Goal: Task Accomplishment & Management: Use online tool/utility

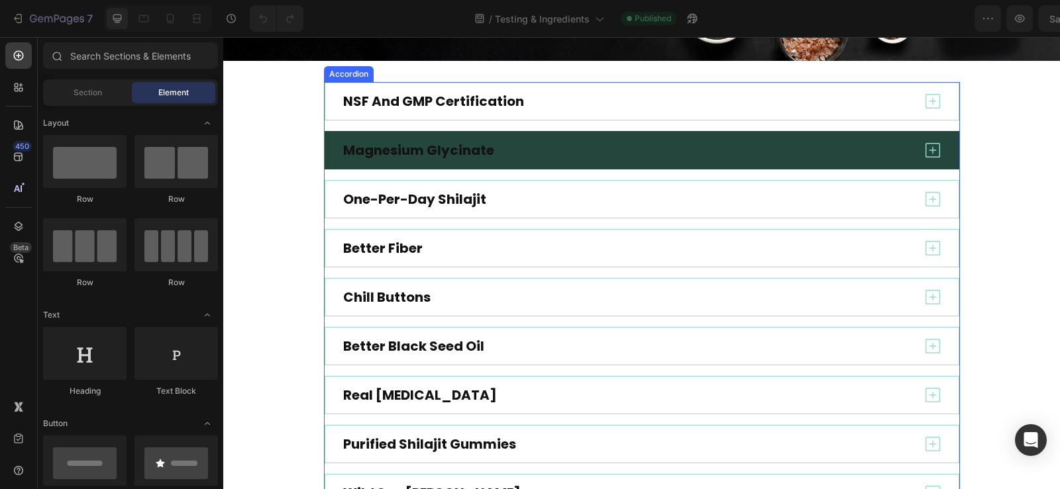
scroll to position [331, 0]
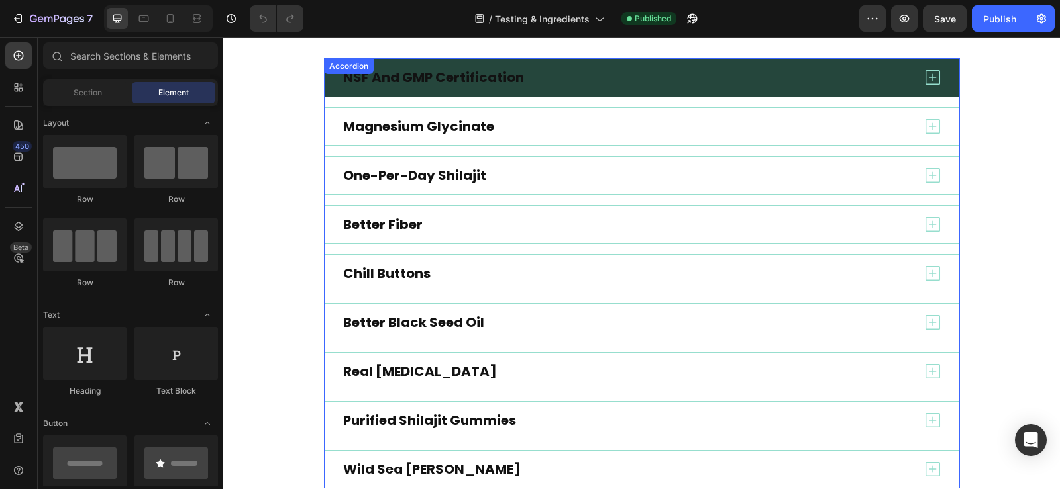
click at [925, 87] on icon at bounding box center [933, 78] width 20 height 20
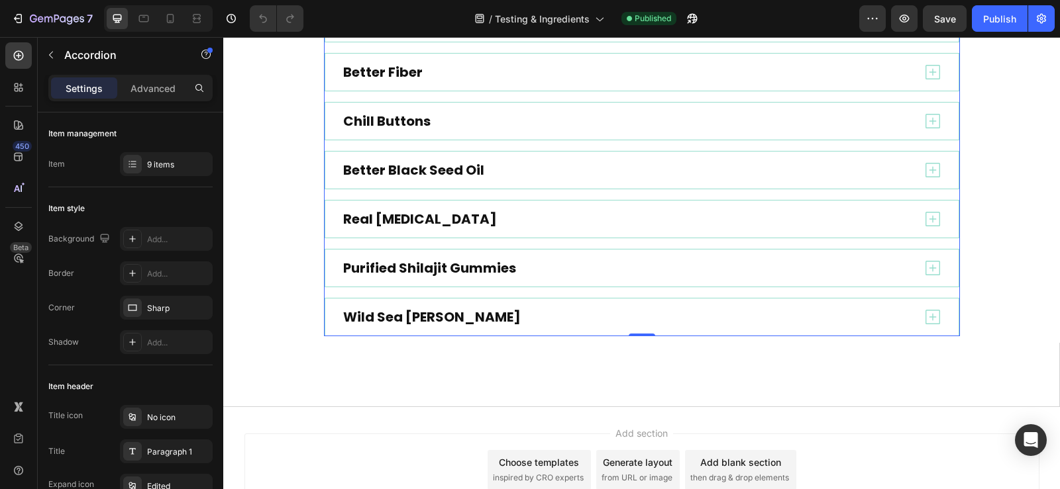
scroll to position [662, 0]
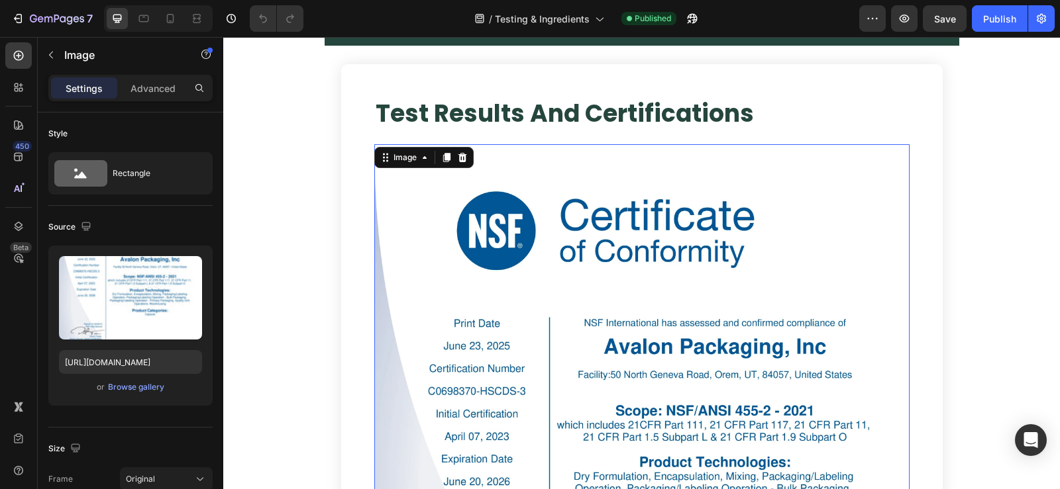
scroll to position [397, 0]
click at [442, 158] on icon at bounding box center [445, 158] width 7 height 9
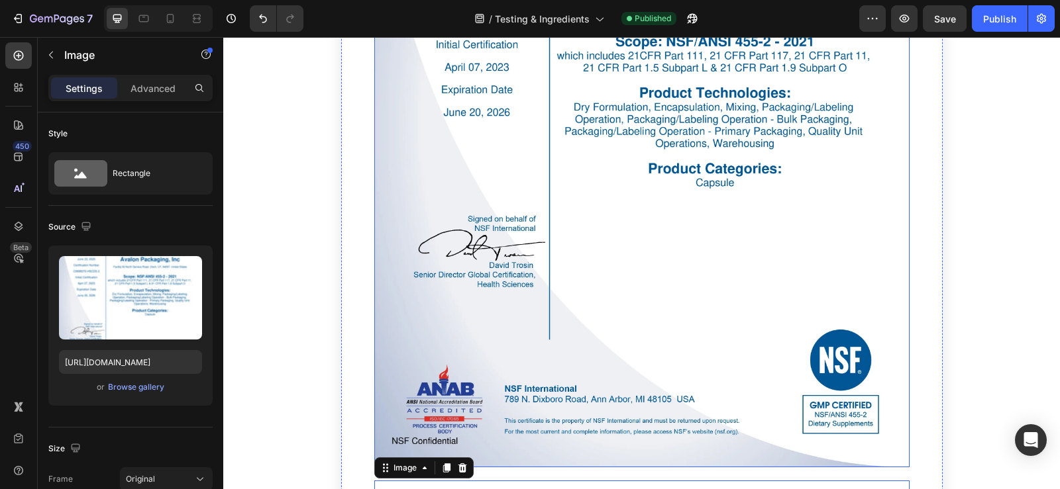
click at [676, 203] on img at bounding box center [641, 121] width 535 height 693
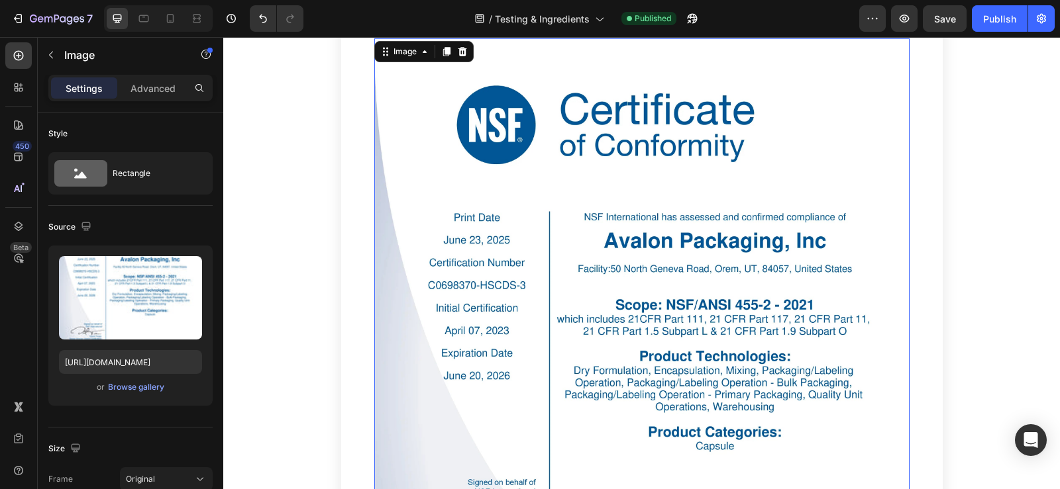
scroll to position [503, 0]
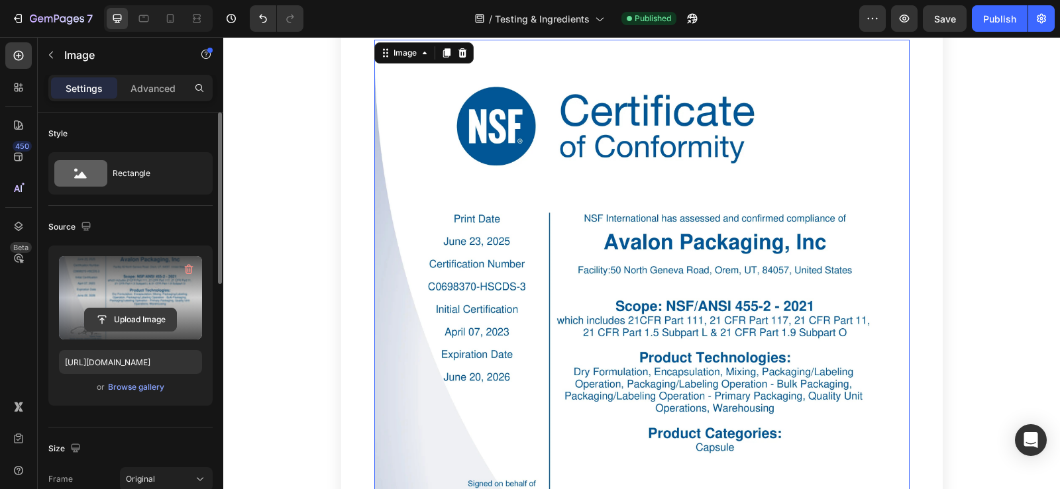
click at [125, 321] on input "file" at bounding box center [130, 320] width 91 height 23
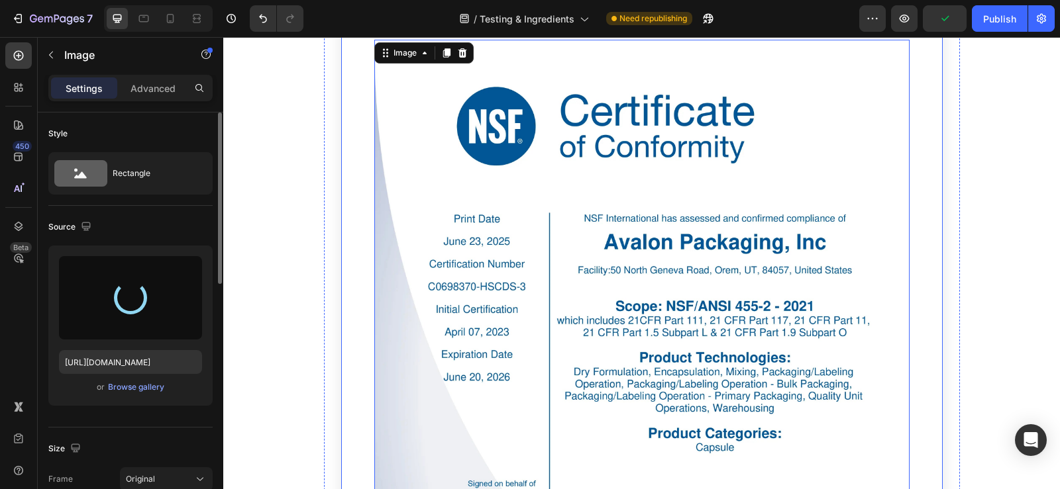
type input "[URL][DOMAIN_NAME]"
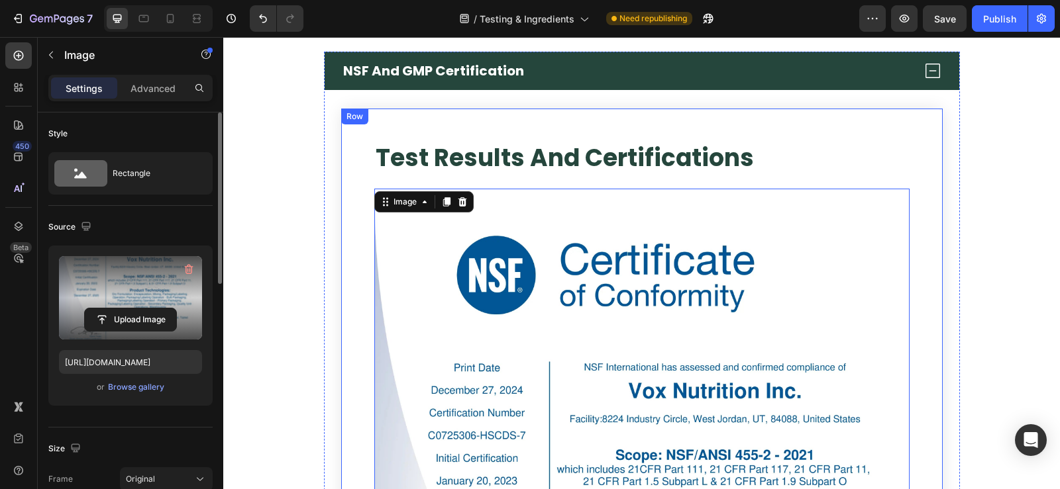
scroll to position [304, 0]
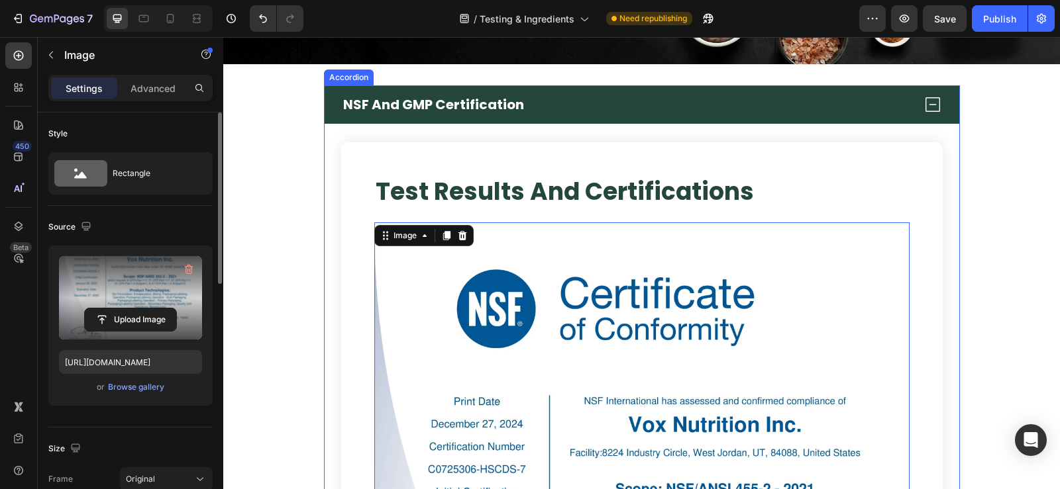
click at [925, 115] on icon at bounding box center [933, 105] width 20 height 20
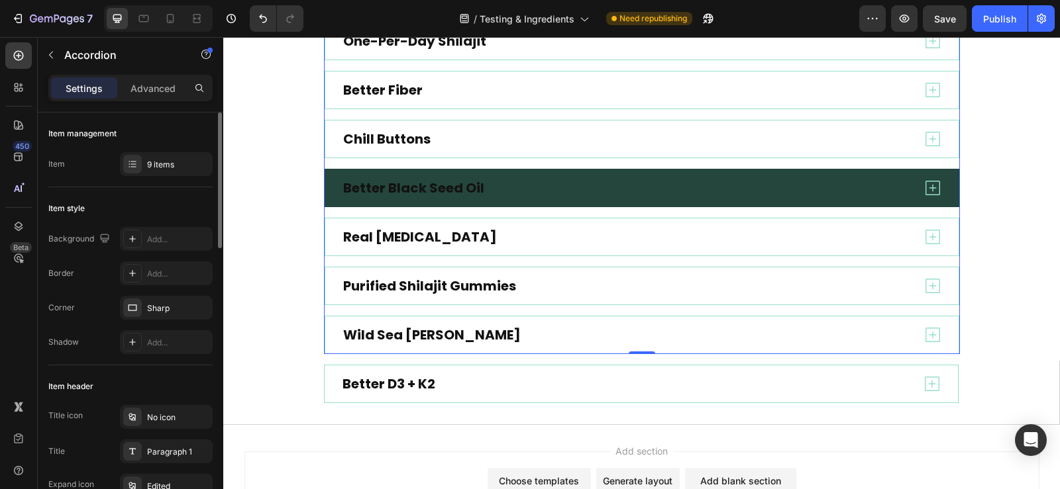
scroll to position [503, 0]
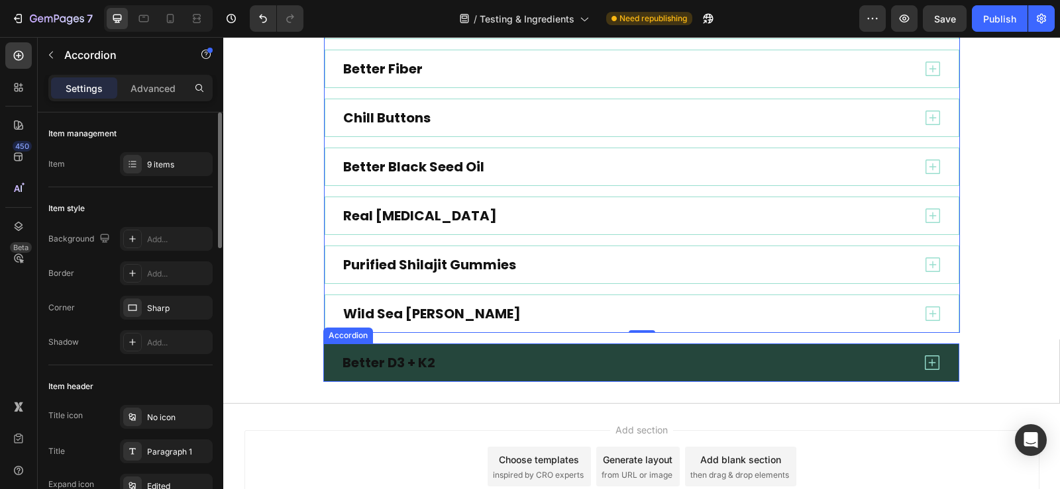
click at [511, 350] on div "Better D3 + K2" at bounding box center [641, 363] width 635 height 38
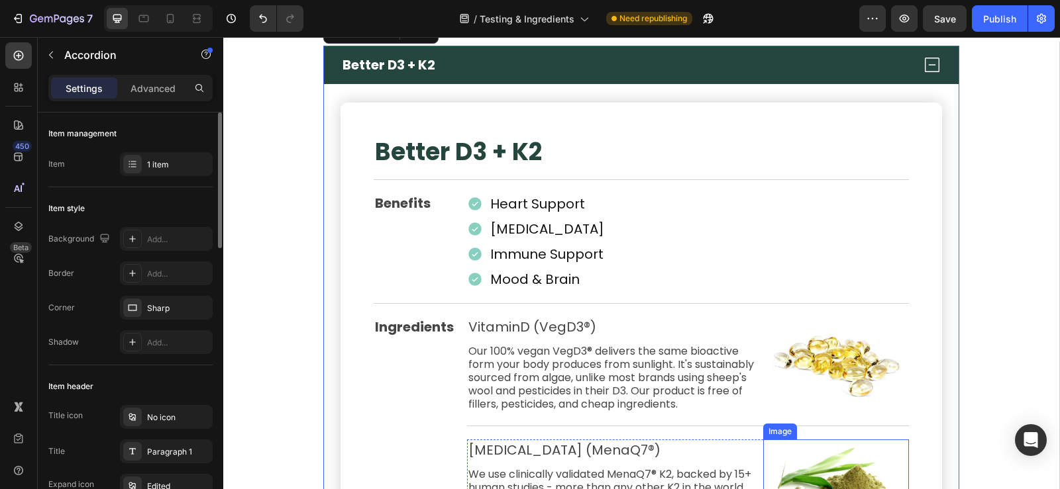
scroll to position [768, 0]
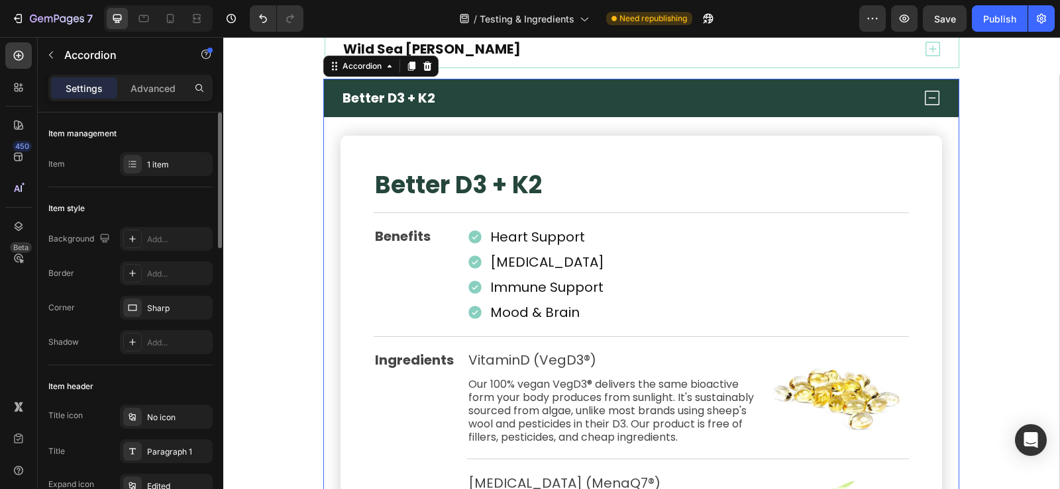
click at [746, 98] on div "Better D3 + K2" at bounding box center [625, 97] width 571 height 21
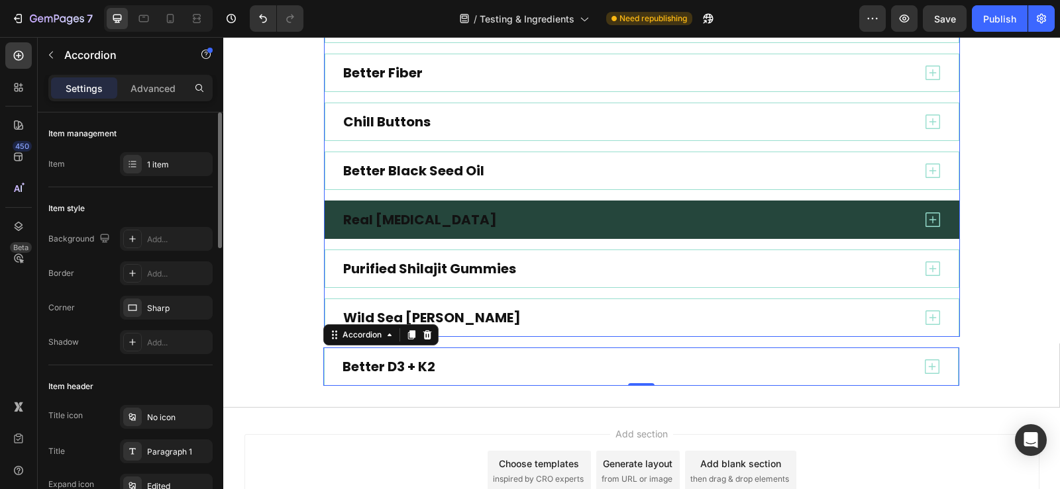
scroll to position [476, 0]
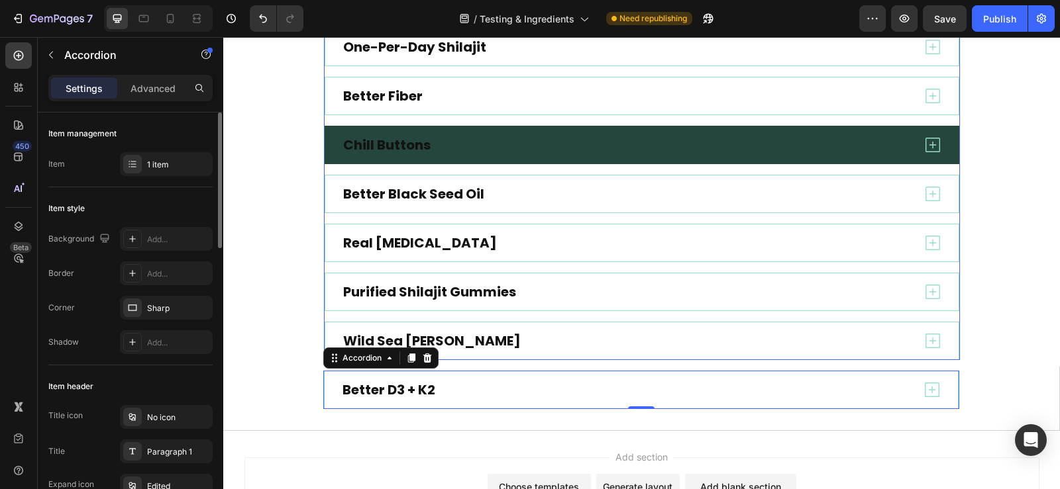
click at [467, 145] on div "Chill Buttons" at bounding box center [626, 144] width 571 height 21
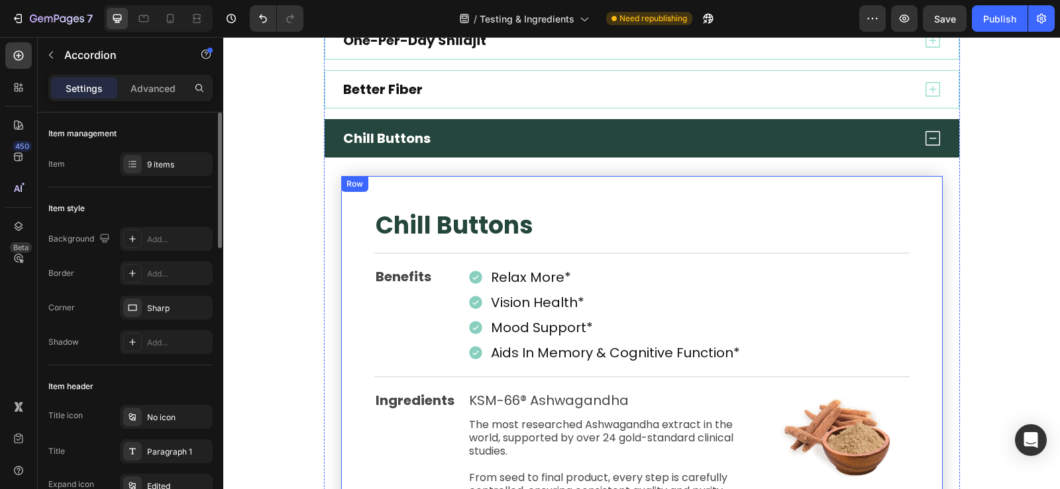
scroll to position [409, 0]
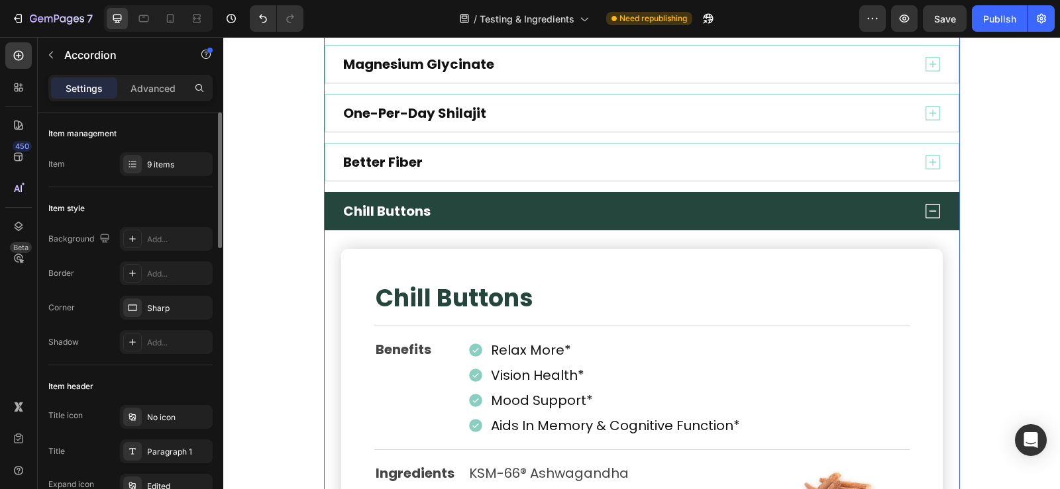
click at [450, 209] on div "Chill Buttons" at bounding box center [626, 211] width 571 height 21
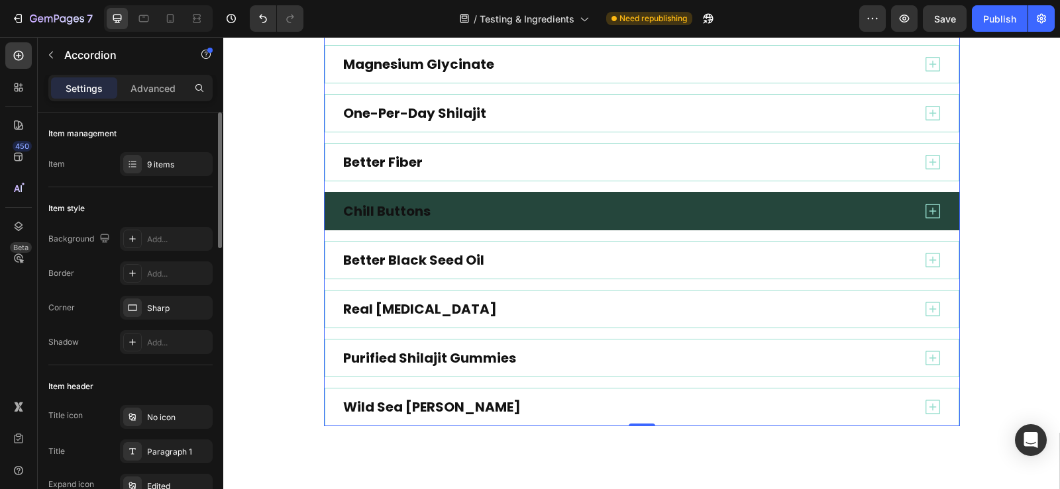
click at [458, 205] on div "Chill Buttons" at bounding box center [626, 211] width 571 height 21
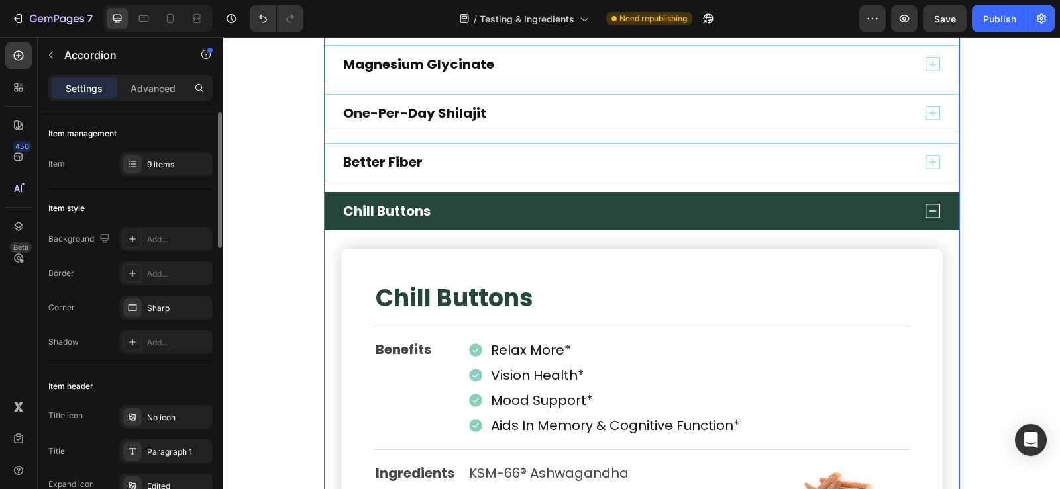
click at [458, 205] on div "Chill Buttons" at bounding box center [626, 211] width 571 height 21
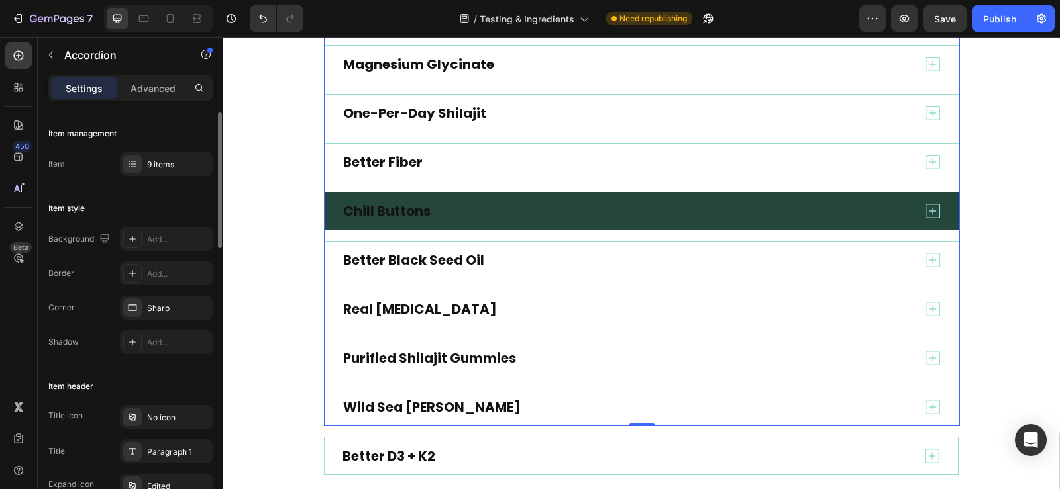
click at [452, 195] on div "Chill Buttons" at bounding box center [642, 211] width 635 height 38
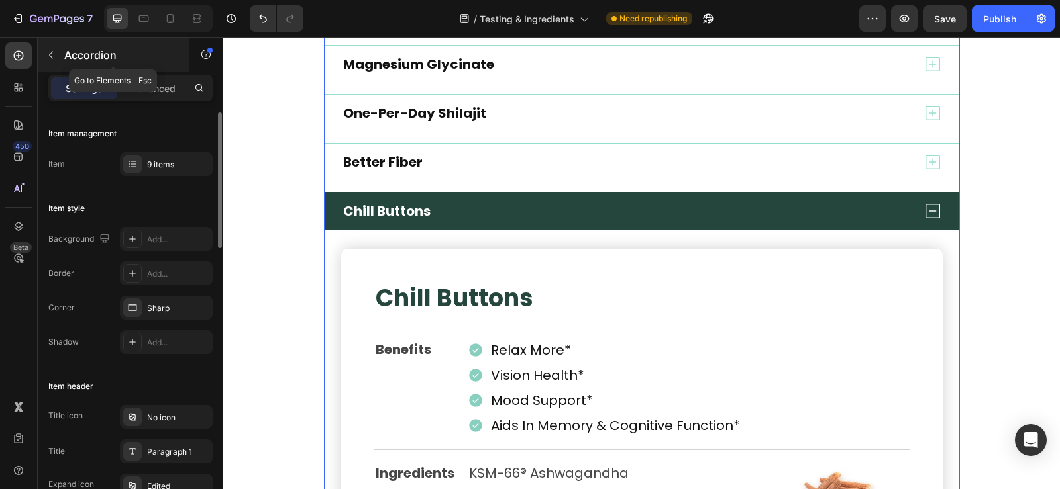
click at [51, 57] on icon "button" at bounding box center [51, 55] width 4 height 7
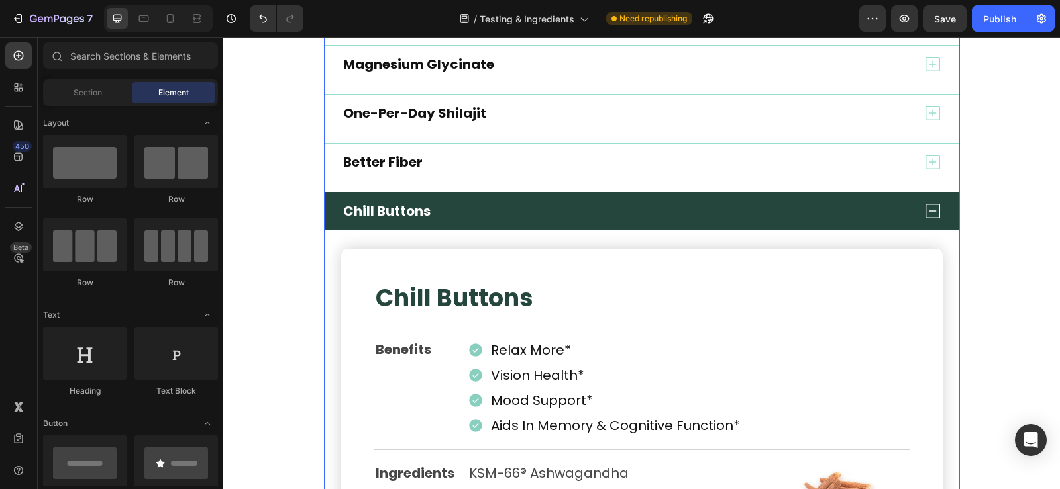
click at [464, 209] on div "Chill Buttons" at bounding box center [626, 211] width 571 height 21
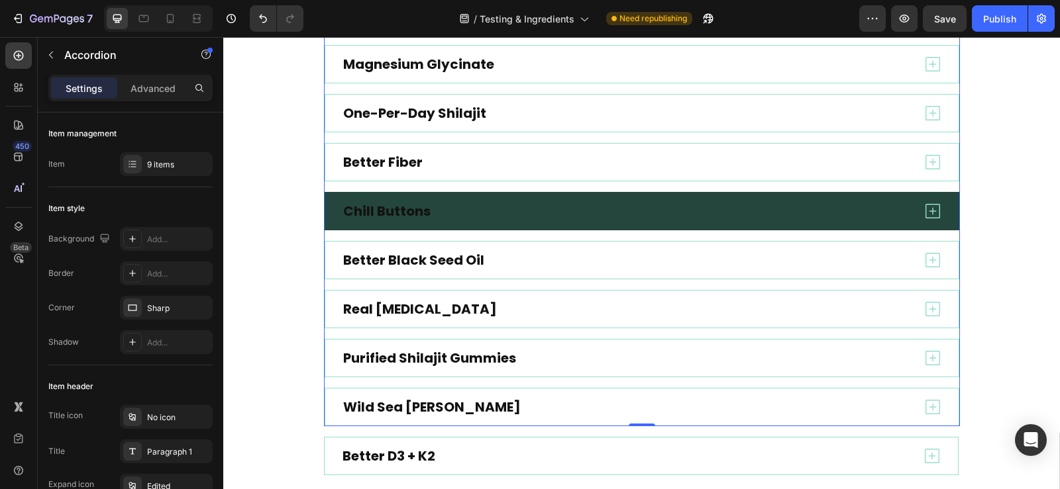
click at [473, 211] on div "Chill Buttons" at bounding box center [626, 211] width 571 height 21
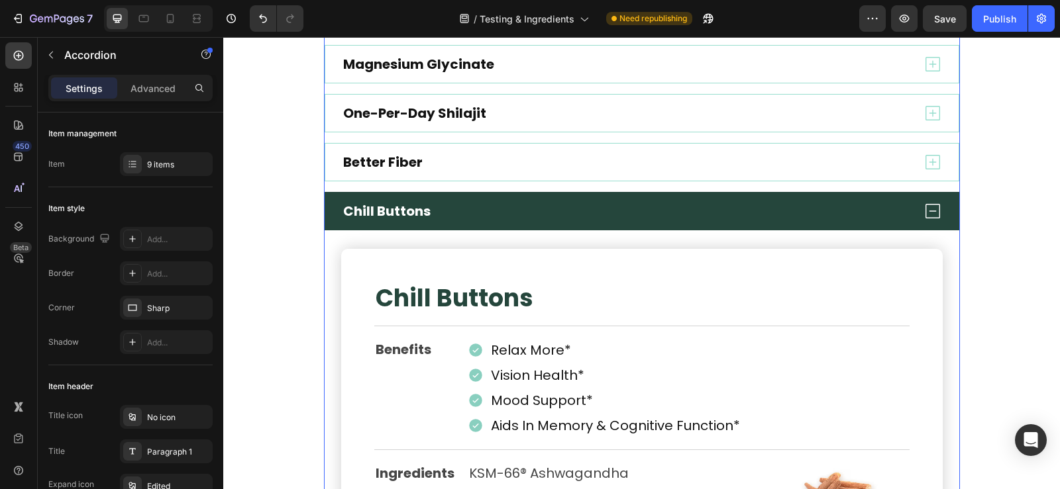
click at [480, 211] on div "Chill Buttons" at bounding box center [626, 211] width 571 height 21
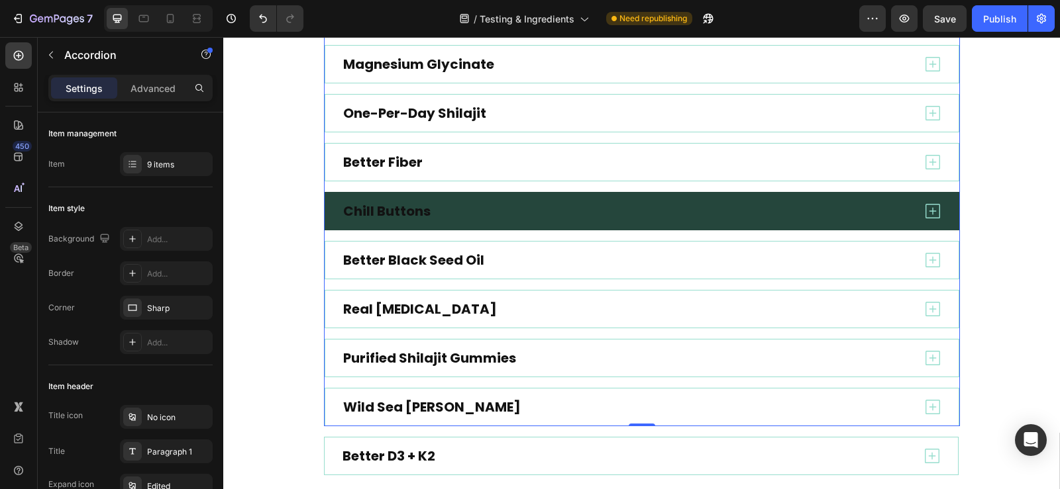
click at [325, 195] on div "Chill Buttons" at bounding box center [642, 211] width 635 height 38
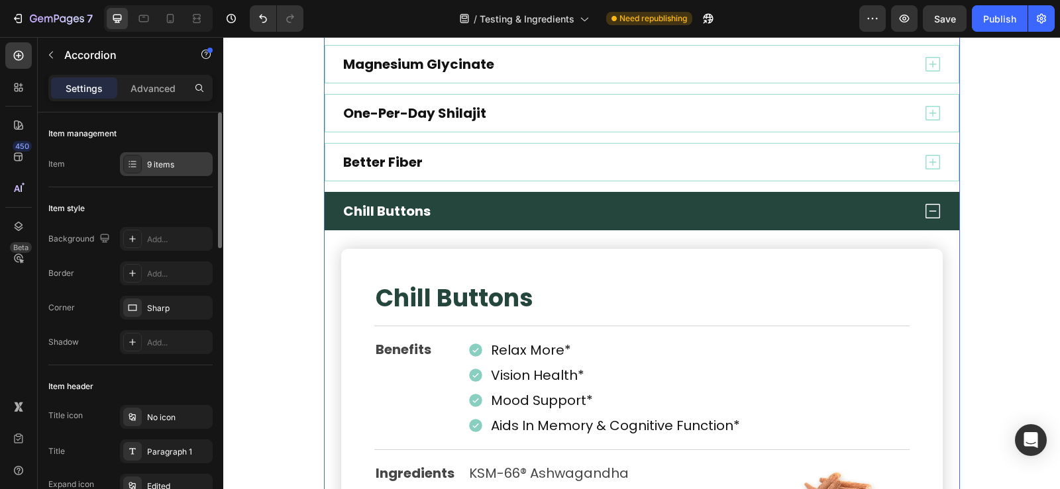
click at [164, 166] on div "9 items" at bounding box center [178, 165] width 62 height 12
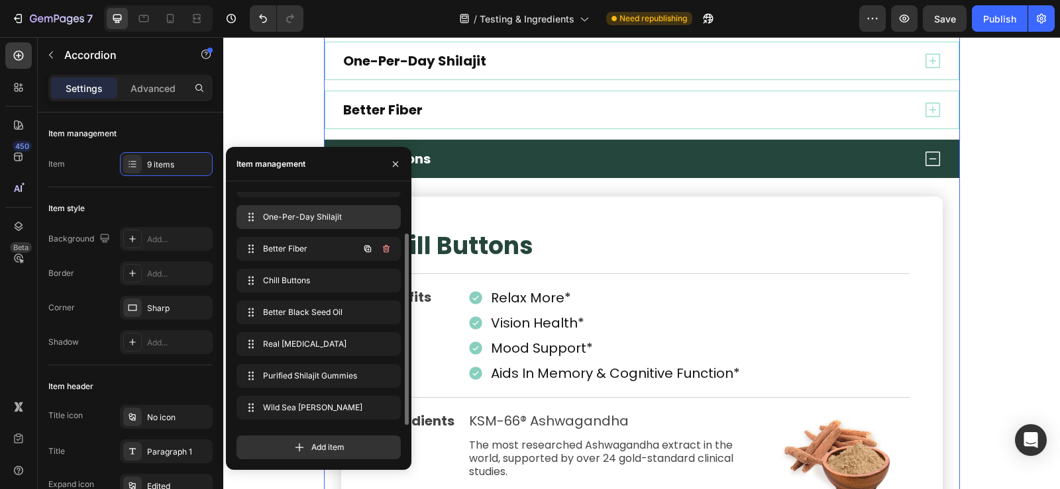
scroll to position [476, 0]
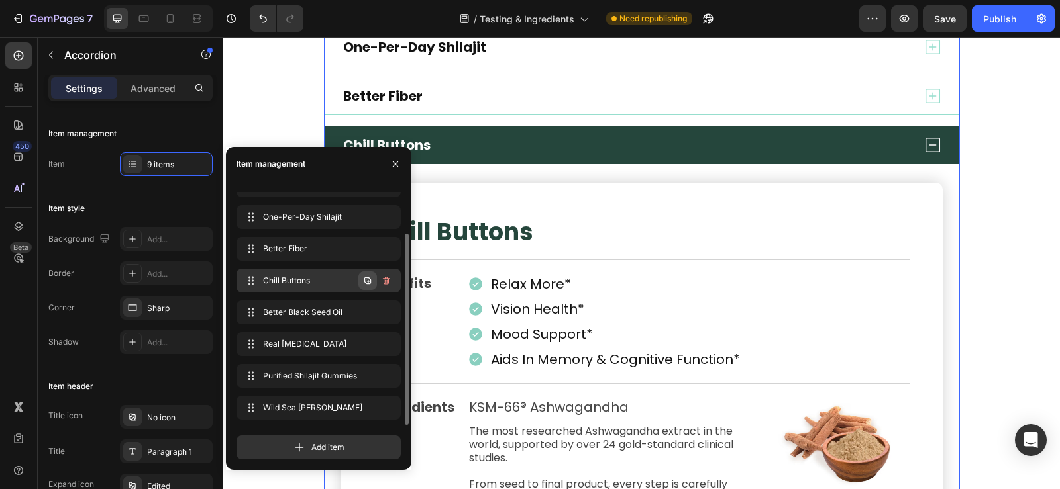
click at [367, 282] on icon "button" at bounding box center [368, 281] width 3 height 3
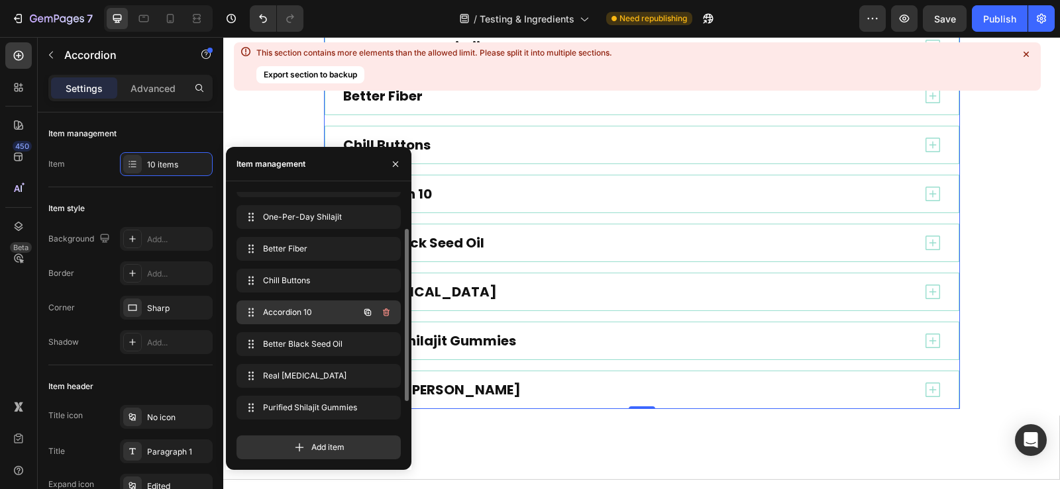
click at [317, 313] on span "Accordion 10" at bounding box center [300, 313] width 75 height 12
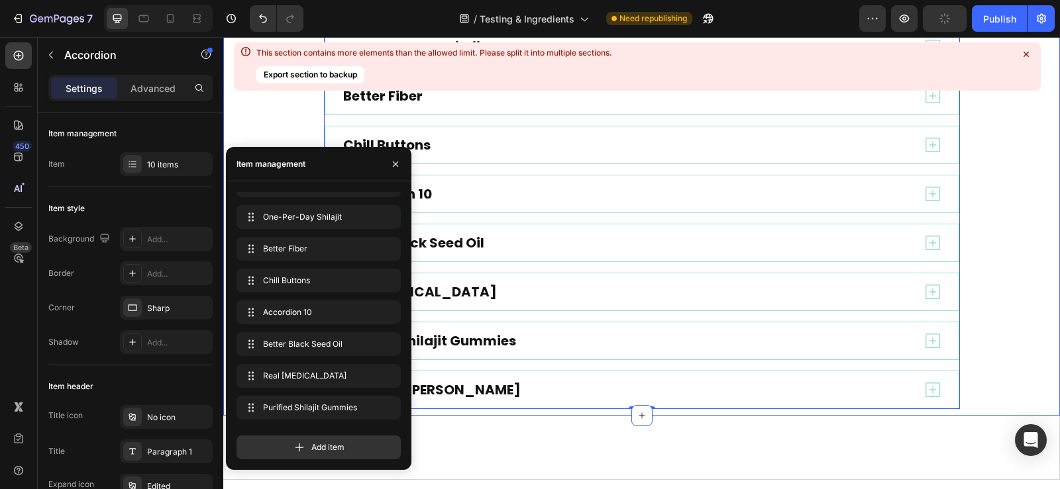
click at [1026, 52] on icon at bounding box center [1025, 54] width 13 height 13
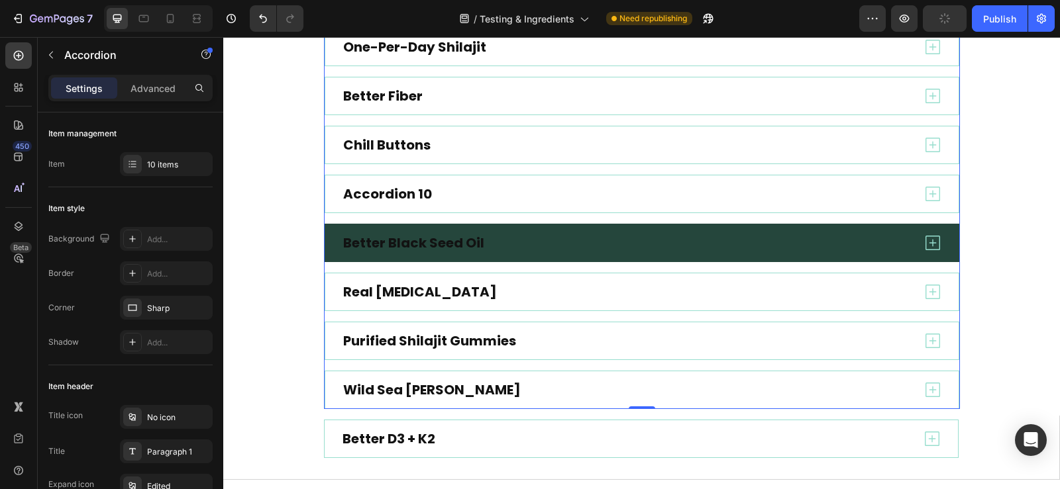
scroll to position [409, 0]
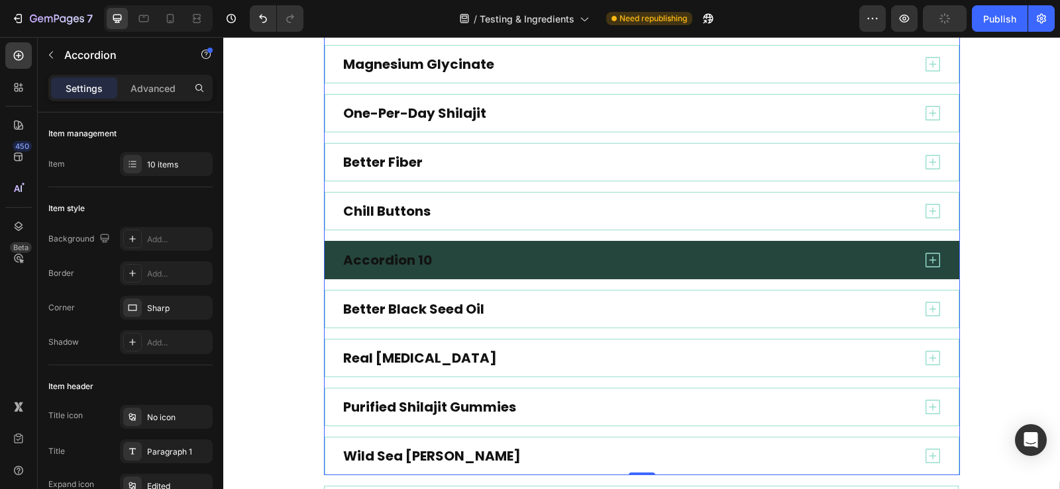
click at [405, 248] on div "Accordion 10" at bounding box center [642, 260] width 635 height 38
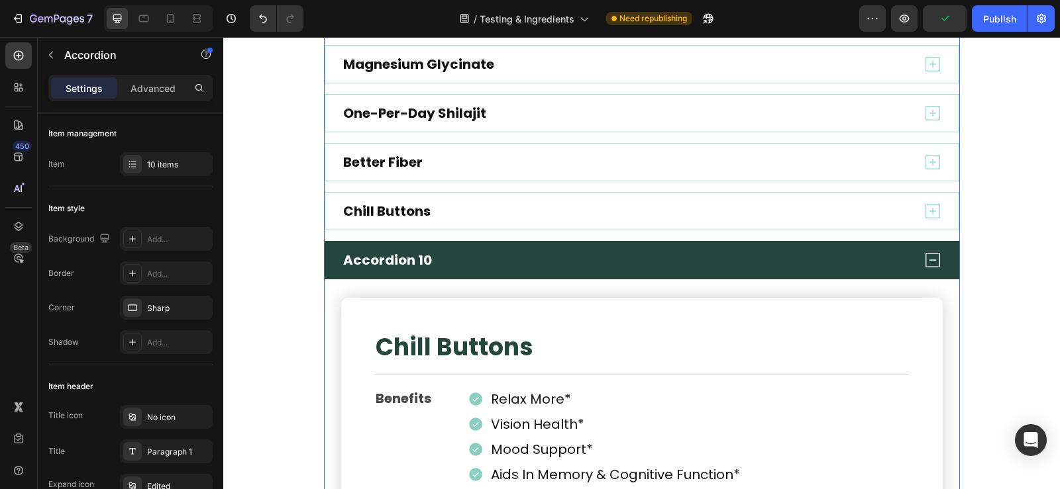
click at [405, 248] on div "Accordion 10" at bounding box center [642, 260] width 635 height 38
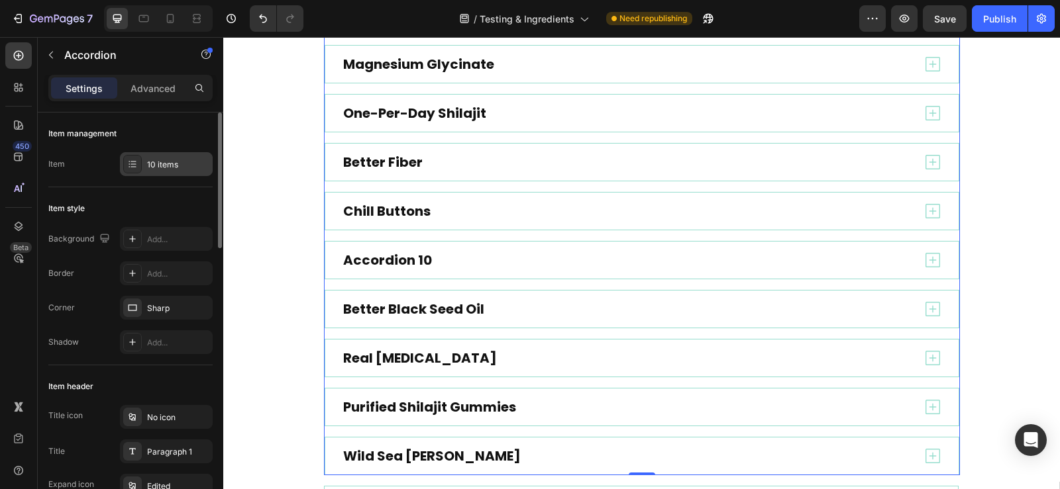
click at [160, 161] on div "10 items" at bounding box center [178, 165] width 62 height 12
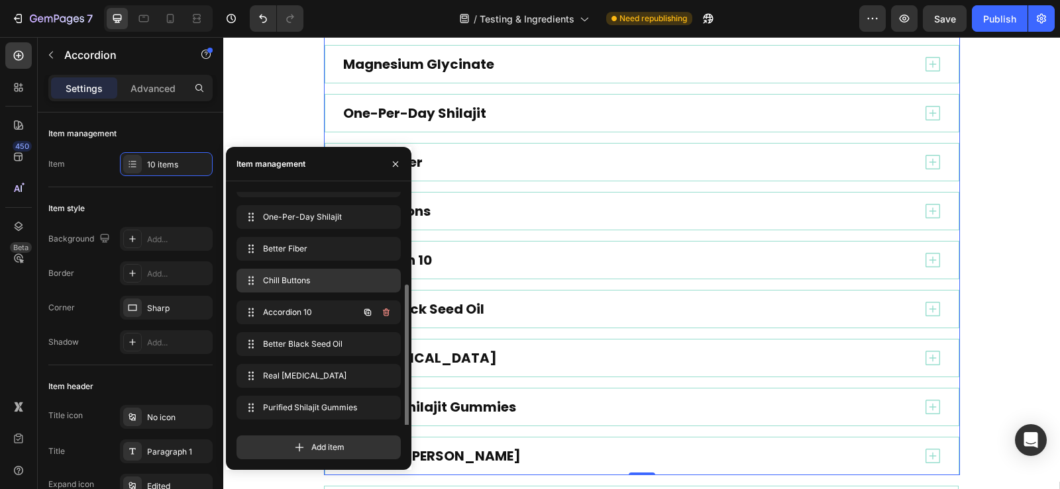
scroll to position [82, 0]
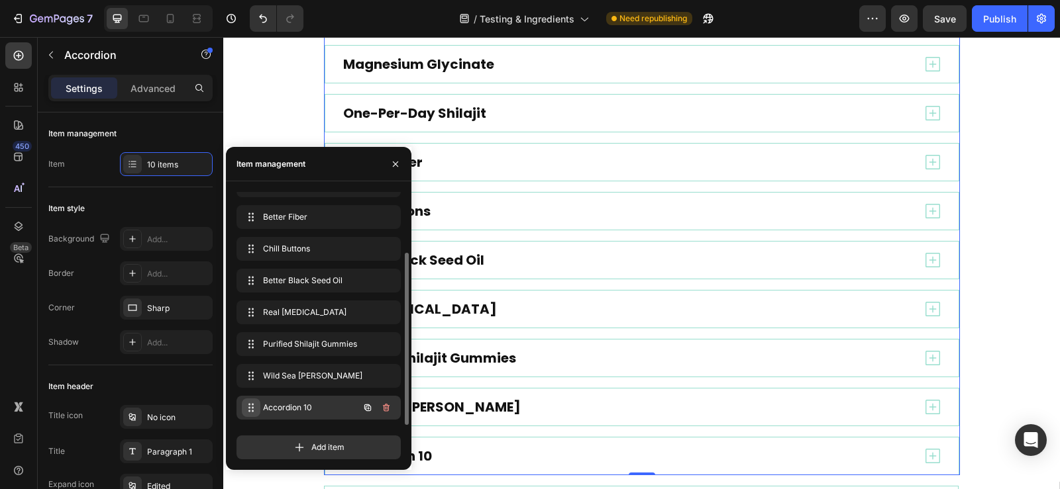
drag, startPoint x: 248, startPoint y: 280, endPoint x: 250, endPoint y: 405, distance: 125.2
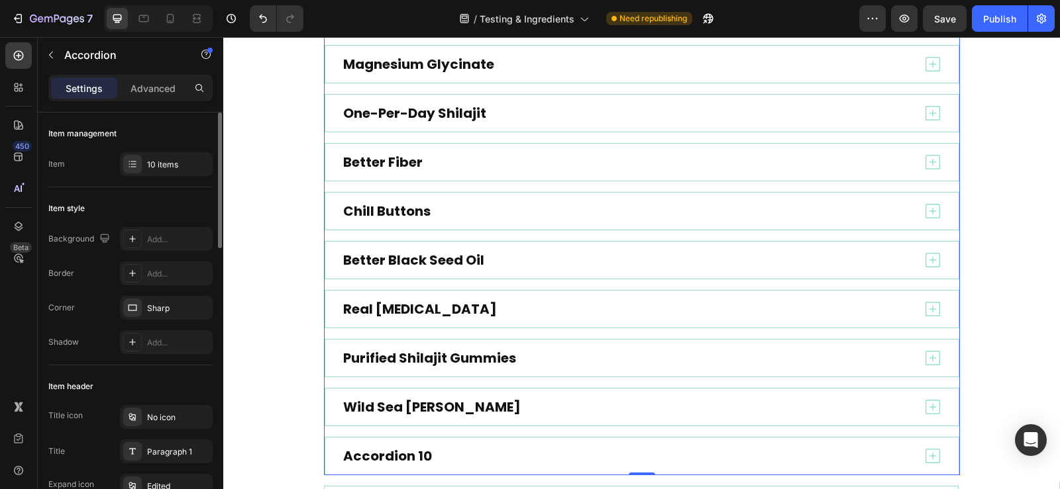
click at [178, 134] on div "Item management" at bounding box center [130, 133] width 164 height 21
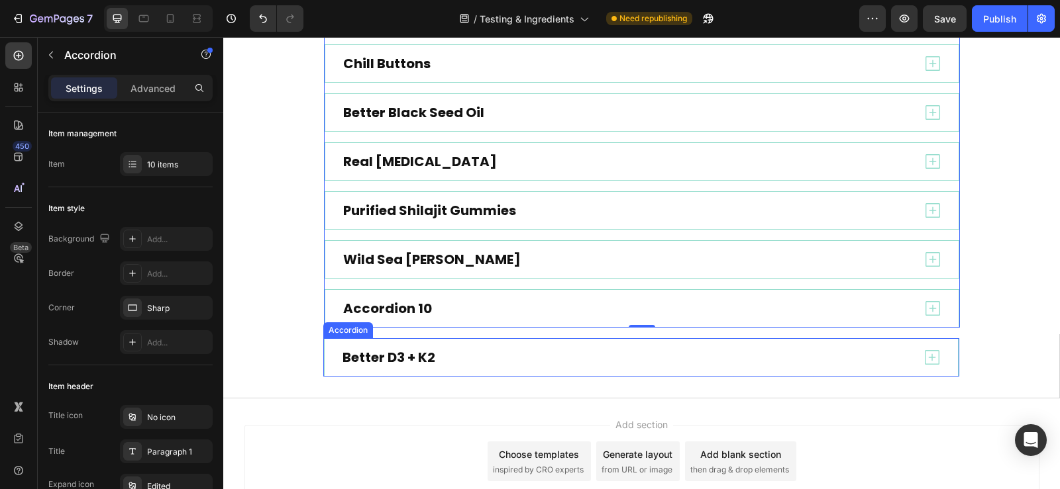
scroll to position [591, 0]
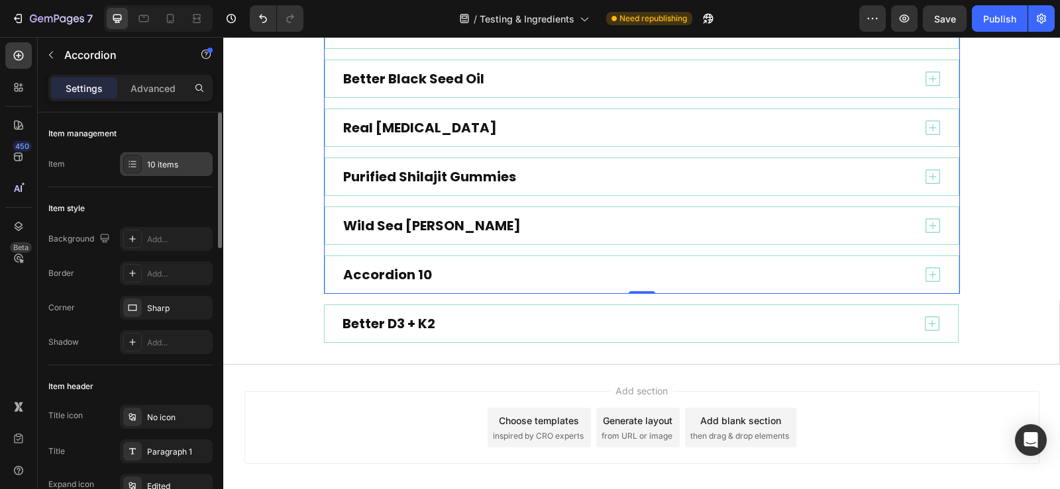
click at [162, 163] on div "10 items" at bounding box center [178, 165] width 62 height 12
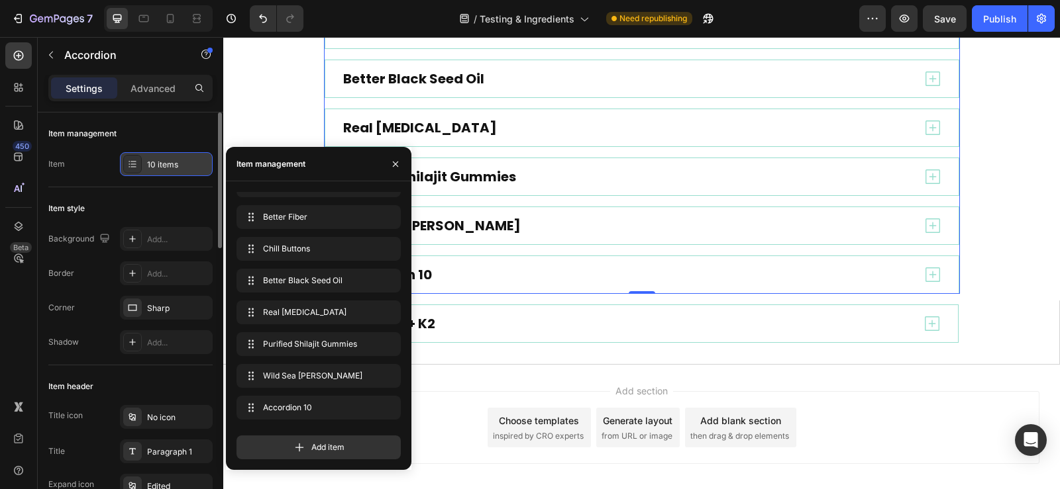
click at [168, 166] on div "10 items" at bounding box center [178, 165] width 62 height 12
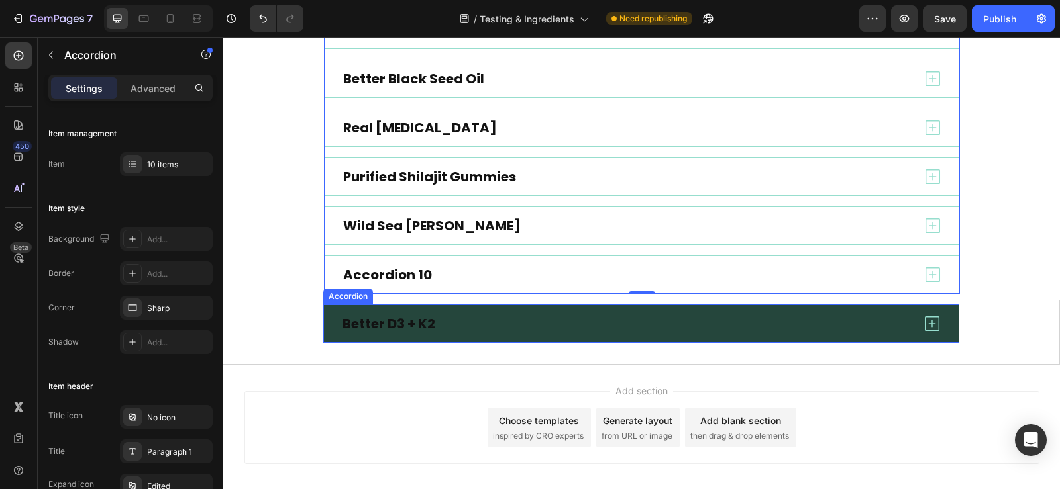
click at [324, 326] on div "Better D3 + K2" at bounding box center [641, 324] width 635 height 38
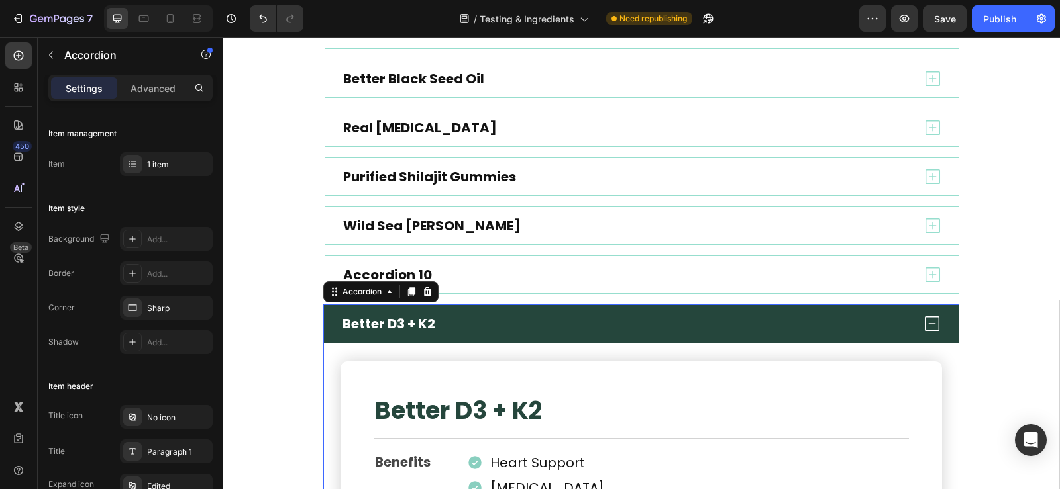
click at [329, 326] on div "Better D3 + K2" at bounding box center [641, 324] width 635 height 38
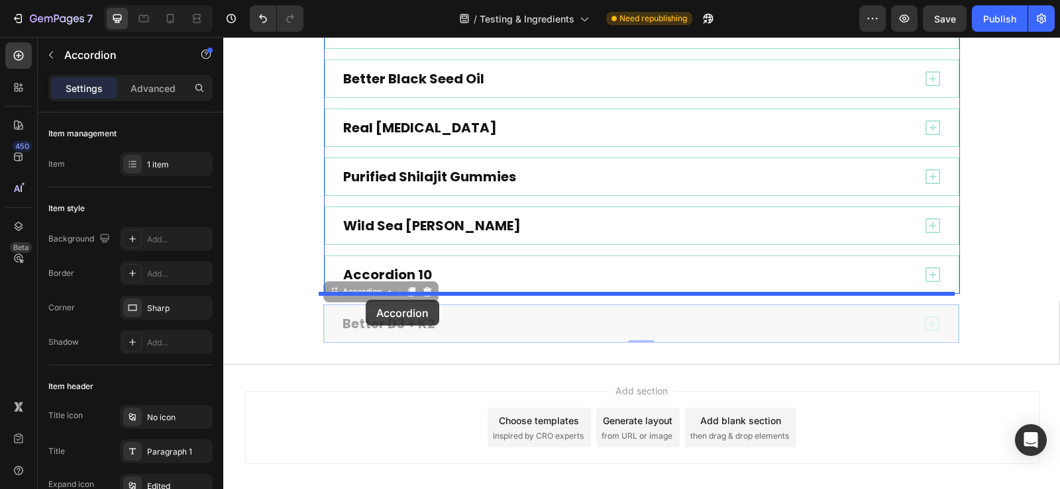
drag, startPoint x: 329, startPoint y: 295, endPoint x: 366, endPoint y: 300, distance: 36.7
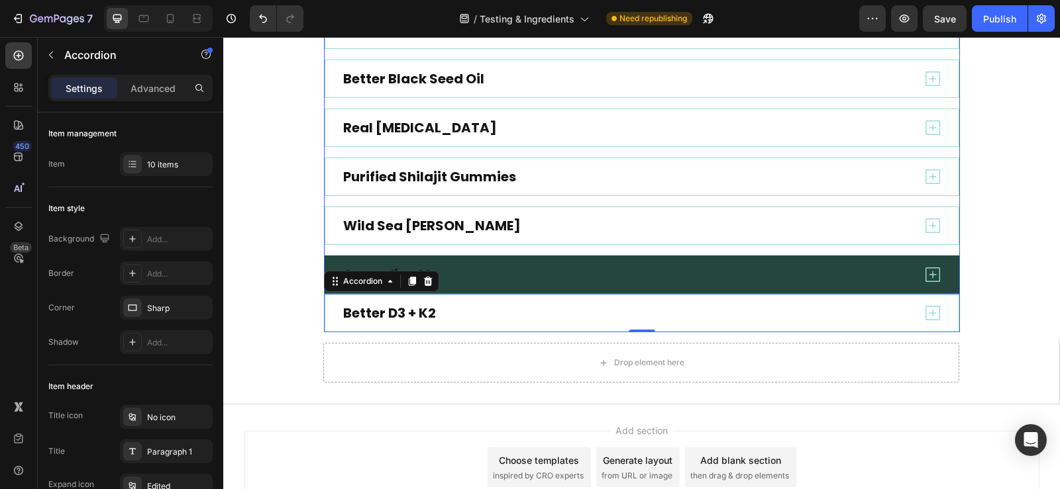
click at [326, 257] on div "Accordion 10" at bounding box center [642, 275] width 635 height 38
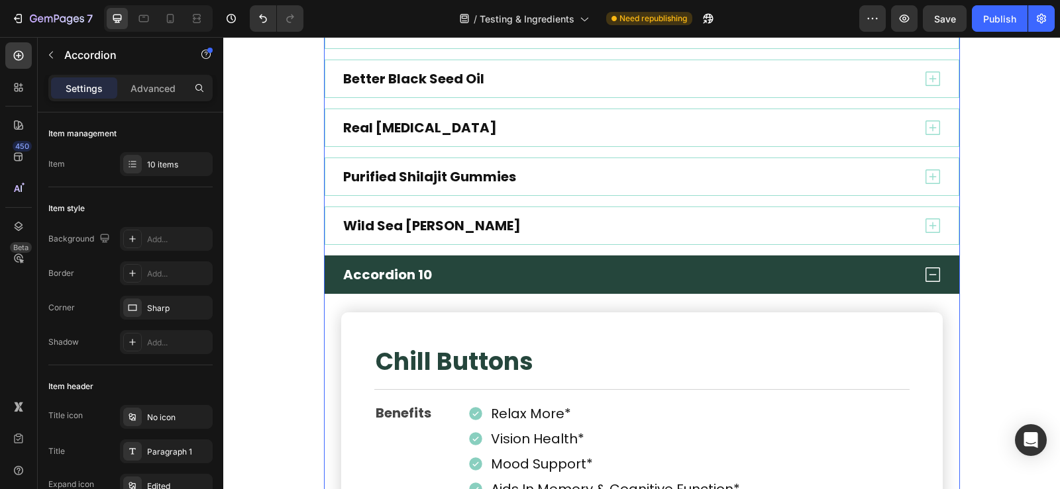
click at [326, 257] on div "Accordion 10" at bounding box center [642, 275] width 635 height 38
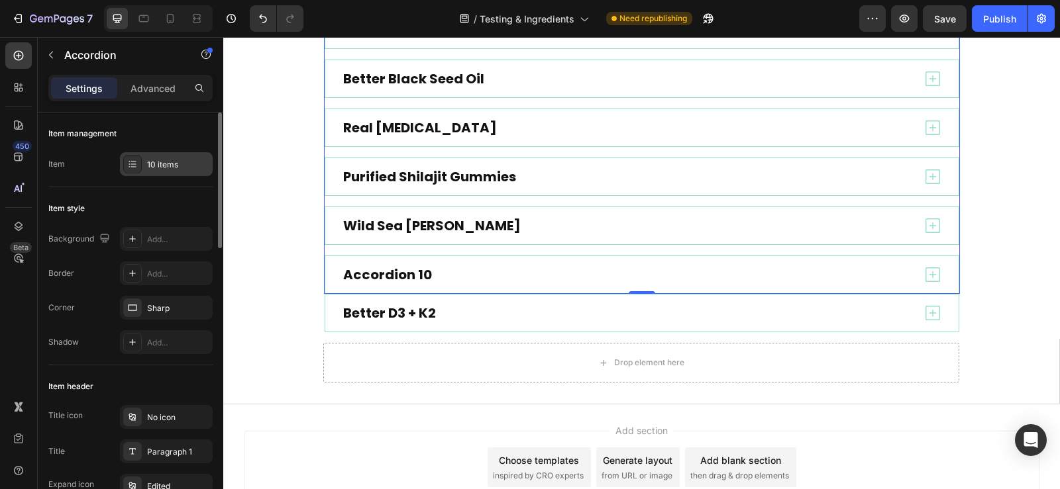
click at [152, 164] on div "10 items" at bounding box center [178, 165] width 62 height 12
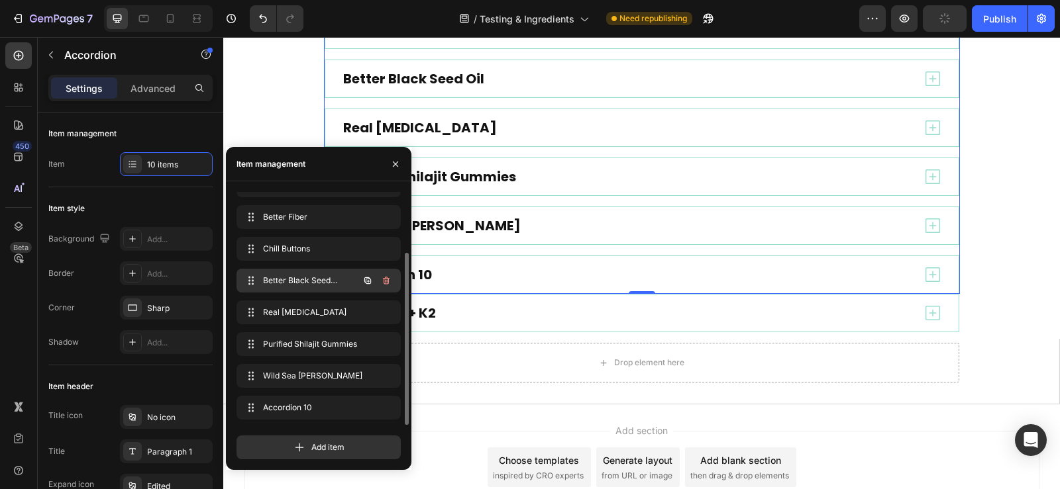
scroll to position [0, 0]
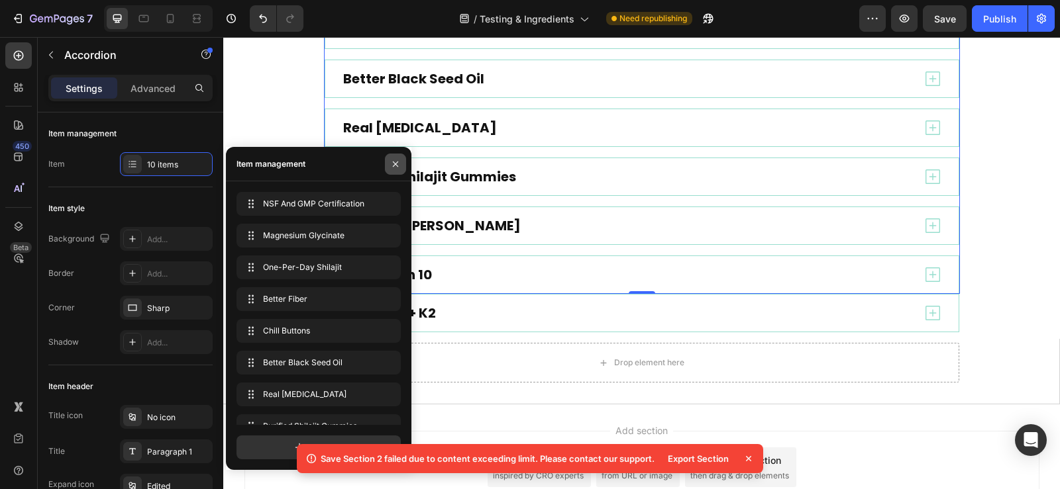
drag, startPoint x: 398, startPoint y: 166, endPoint x: 98, endPoint y: 221, distance: 305.0
click at [398, 166] on icon "button" at bounding box center [395, 163] width 5 height 5
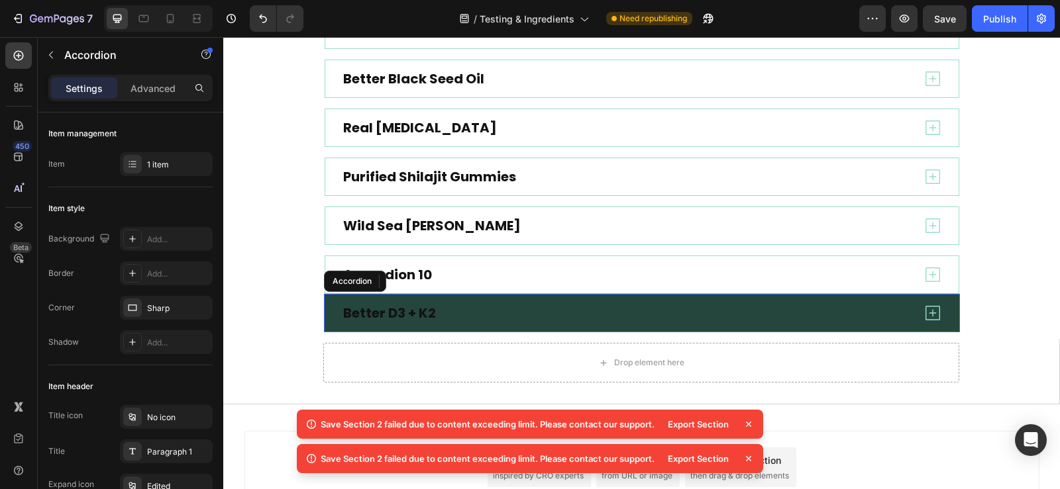
click at [926, 310] on icon at bounding box center [933, 313] width 20 height 20
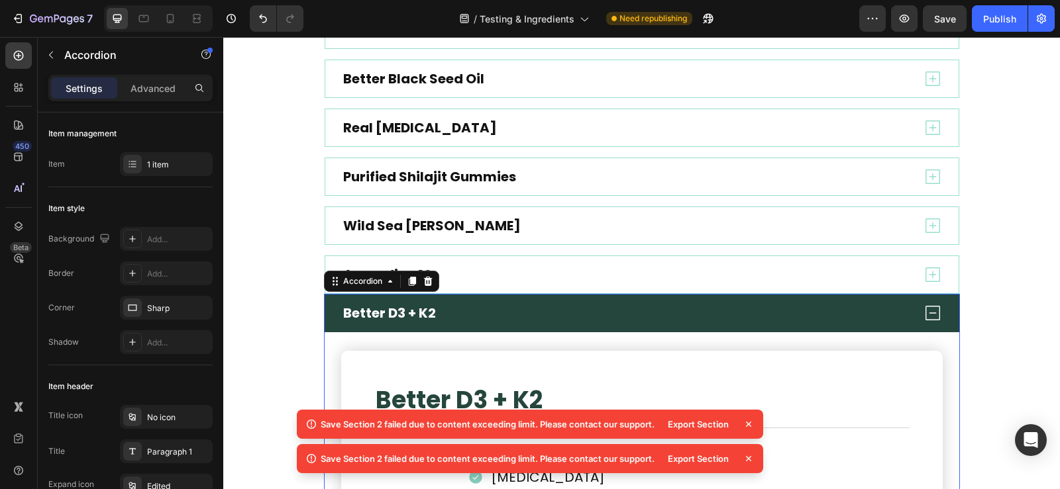
click at [926, 310] on icon at bounding box center [933, 313] width 20 height 20
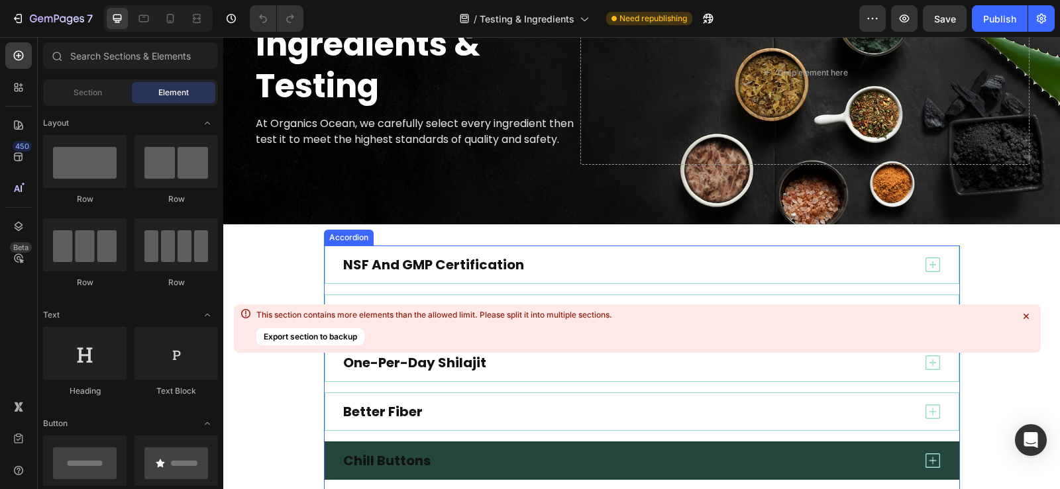
scroll to position [265, 0]
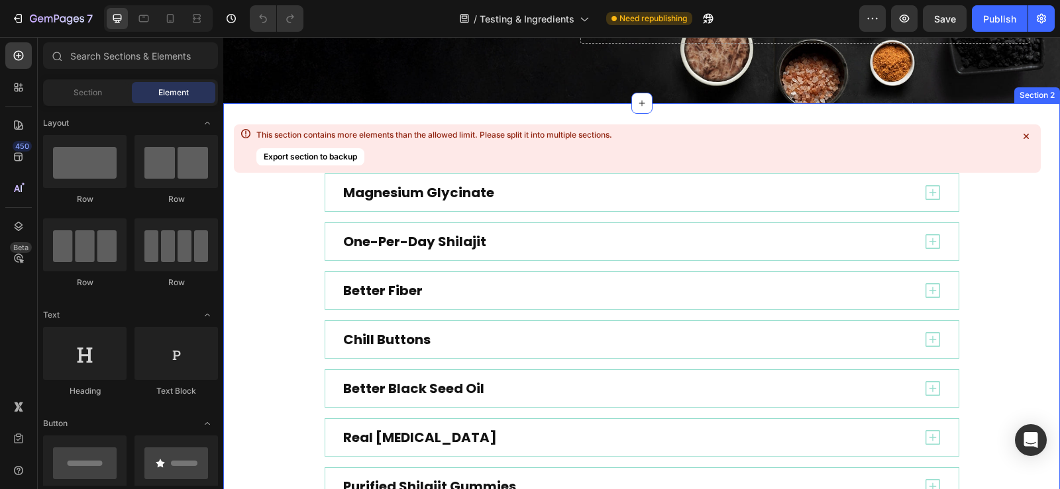
click at [1027, 133] on icon at bounding box center [1025, 136] width 13 height 13
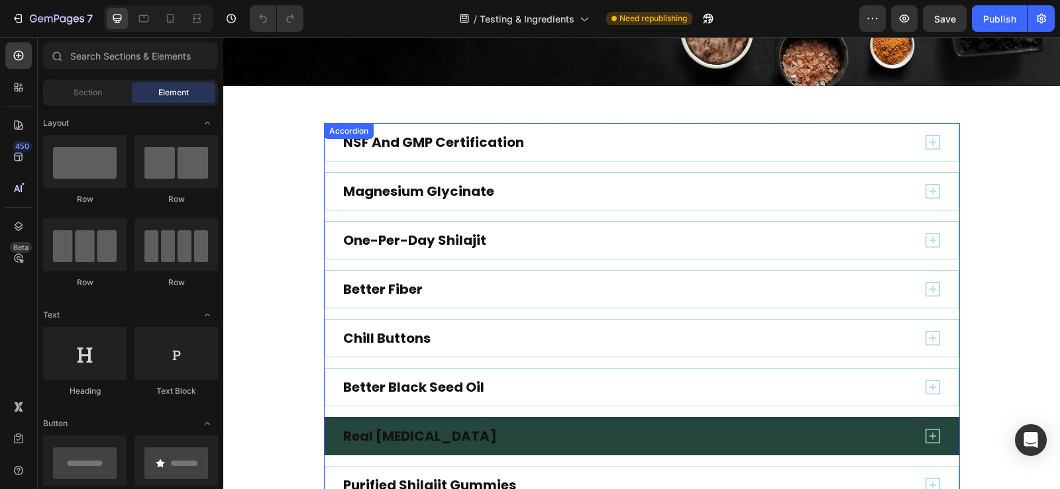
scroll to position [261, 0]
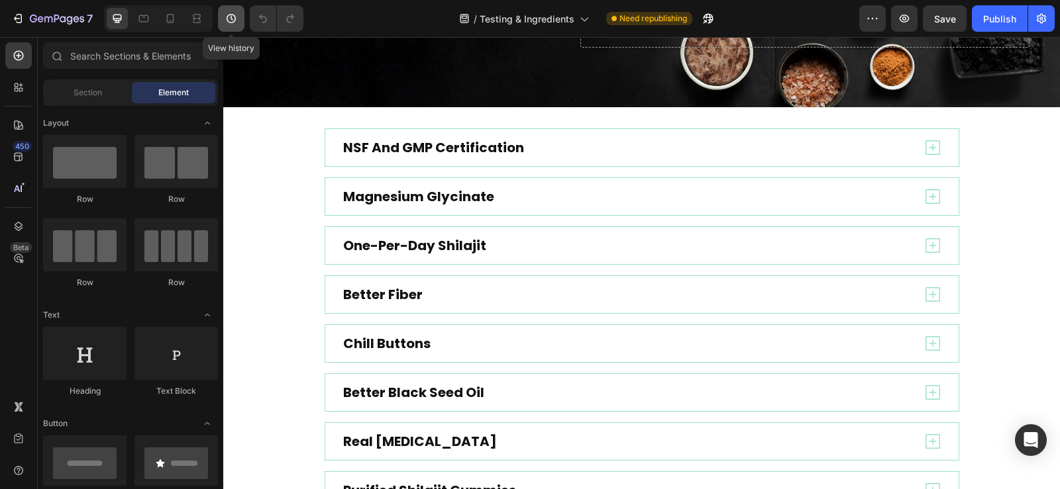
click at [228, 19] on icon "button" at bounding box center [231, 18] width 13 height 13
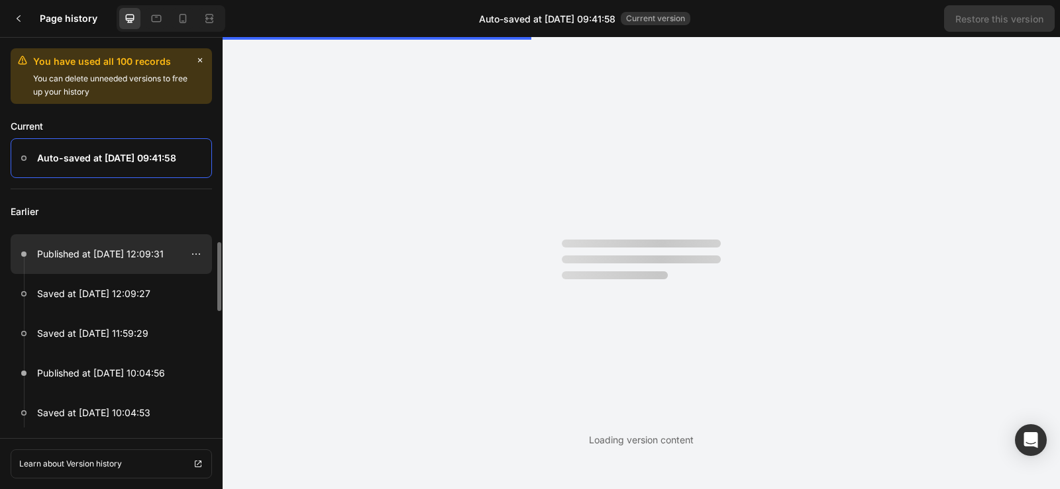
click at [79, 255] on p "Published at [DATE] 12:09:31" at bounding box center [100, 254] width 127 height 16
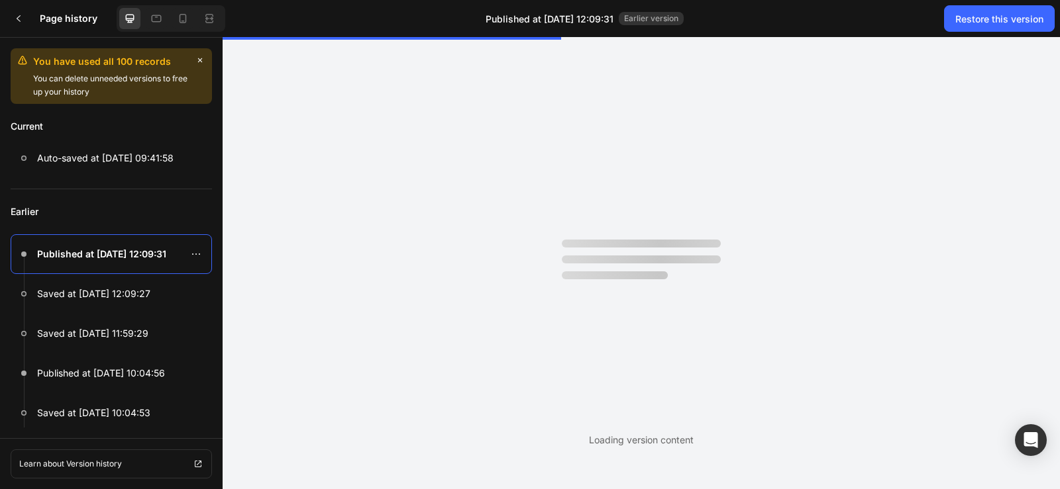
scroll to position [0, 0]
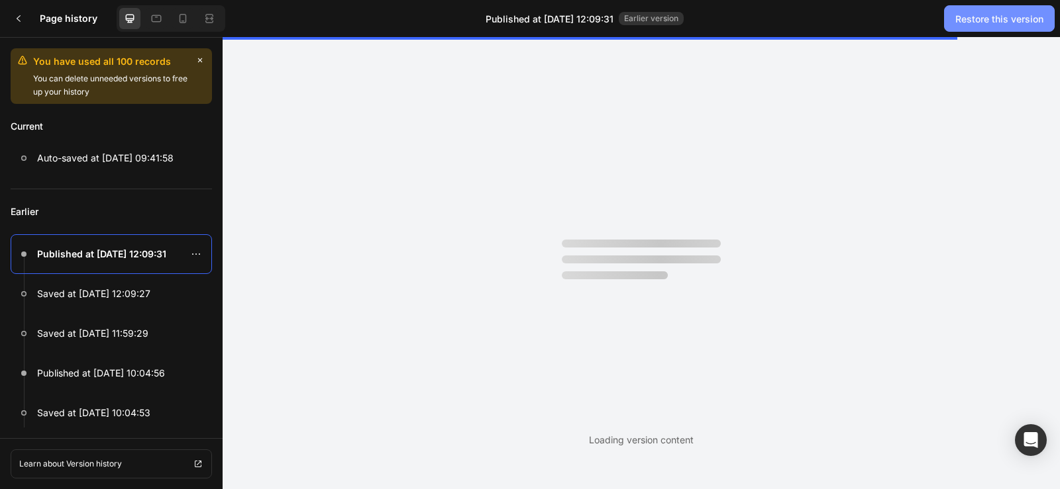
click at [977, 26] on button "Restore this version" at bounding box center [999, 18] width 111 height 26
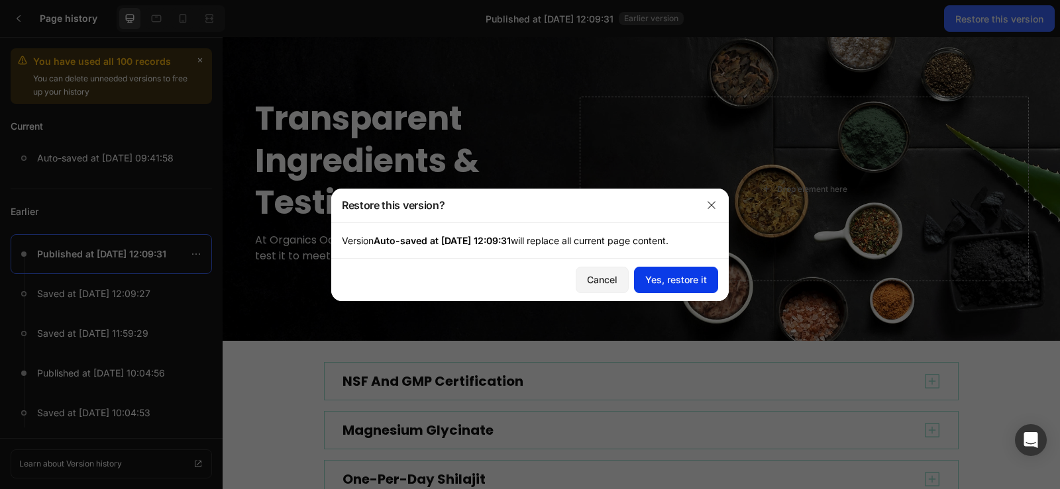
click at [682, 281] on div "Yes, restore it" at bounding box center [676, 280] width 62 height 14
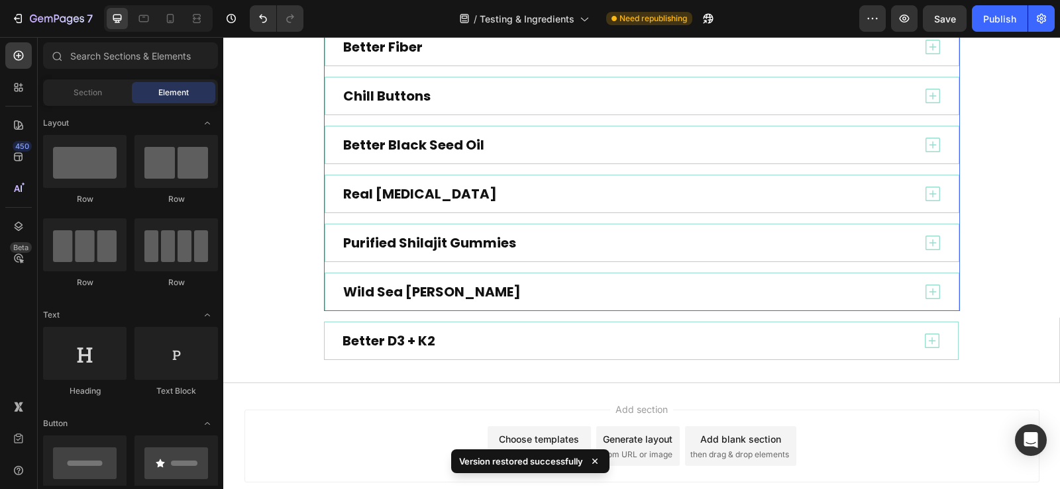
scroll to position [530, 0]
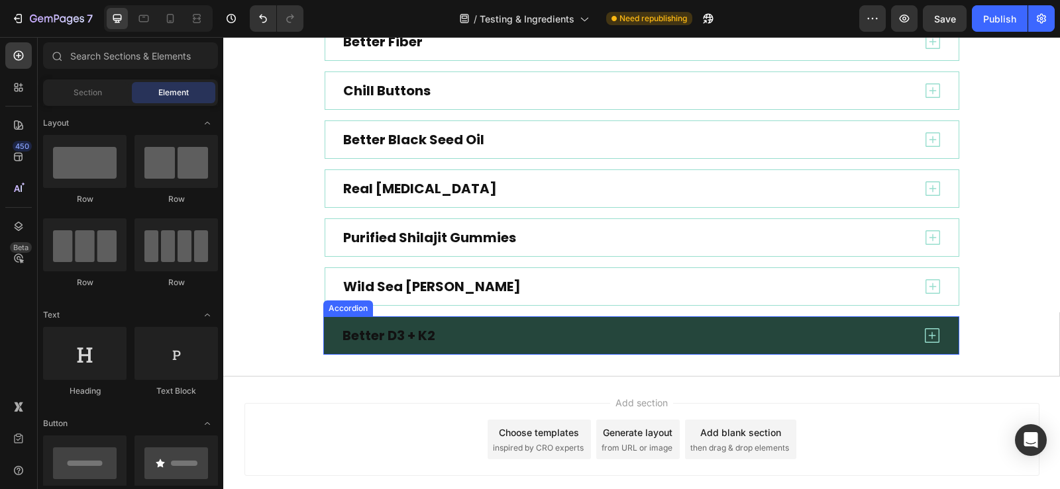
click at [500, 330] on div "Better D3 + K2" at bounding box center [625, 335] width 571 height 21
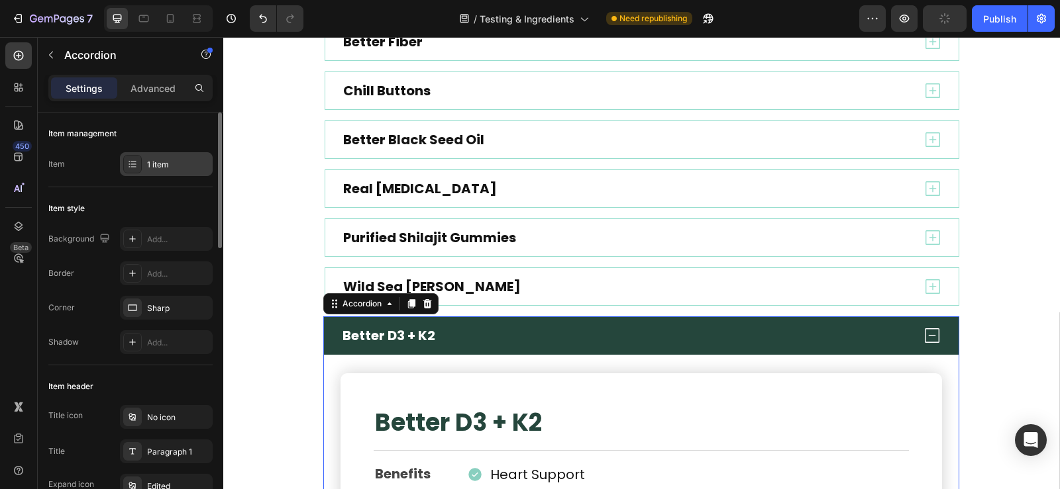
click at [131, 165] on icon at bounding box center [132, 164] width 11 height 11
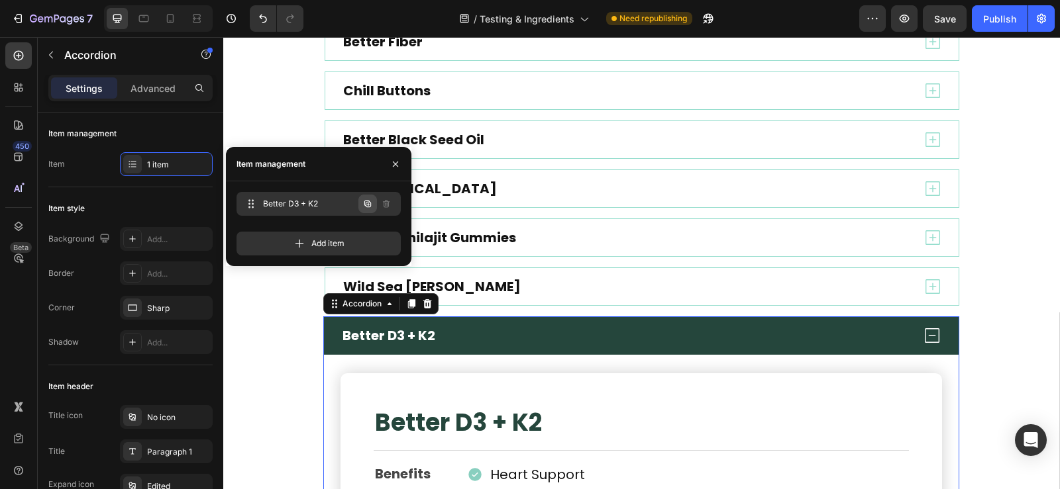
click at [365, 203] on icon "button" at bounding box center [367, 204] width 7 height 7
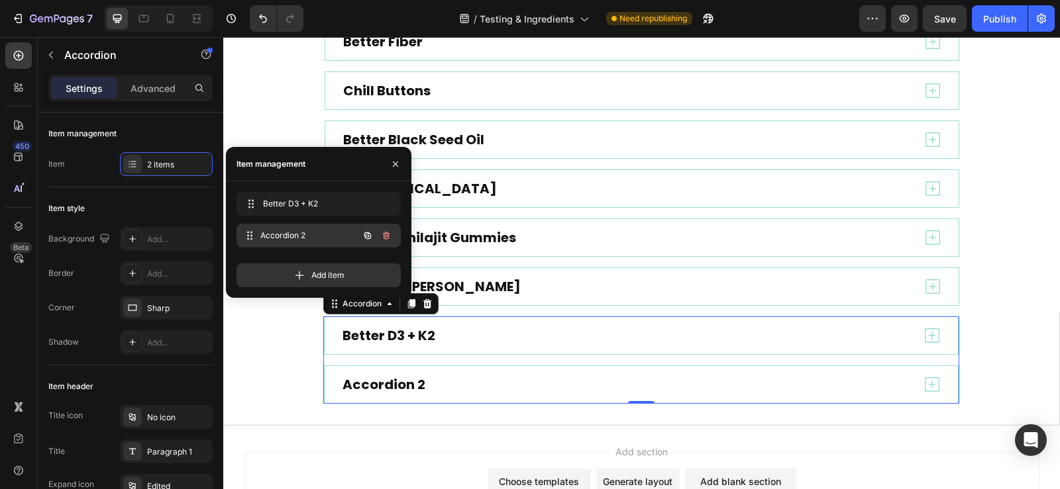
click at [317, 235] on span "Accordion 2" at bounding box center [309, 236] width 98 height 12
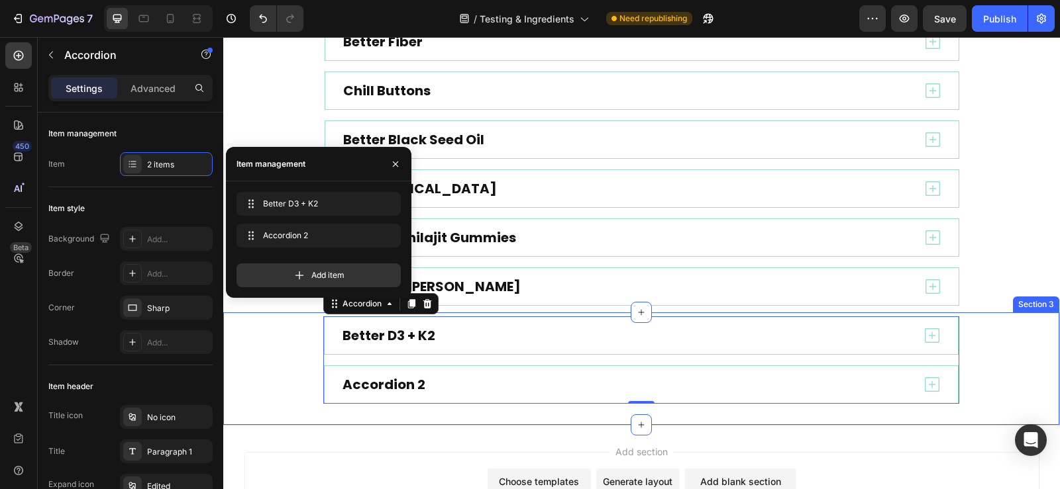
click at [273, 364] on div "Better D3 + K2 Accordion 2 Accordion 0 Row" at bounding box center [641, 360] width 836 height 87
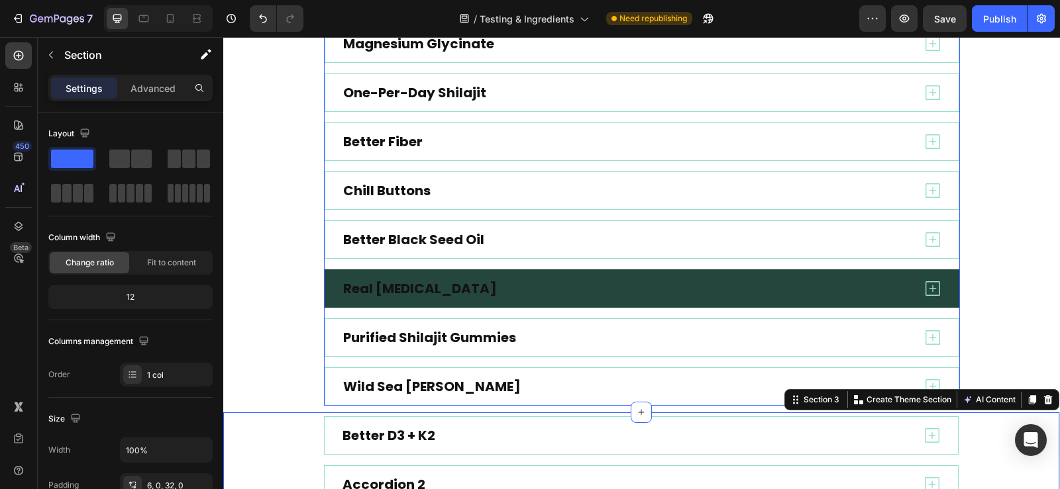
scroll to position [397, 0]
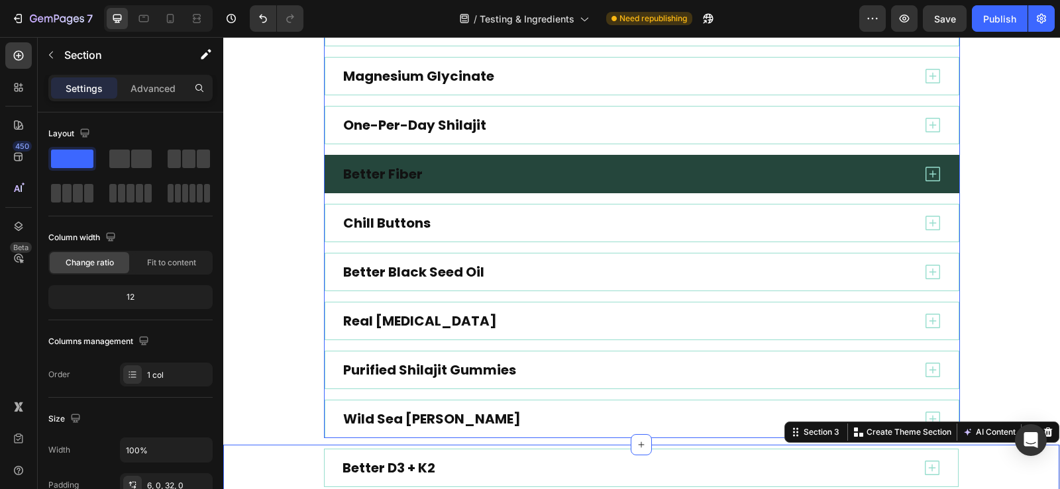
click at [468, 178] on div "Better Fiber" at bounding box center [626, 174] width 571 height 21
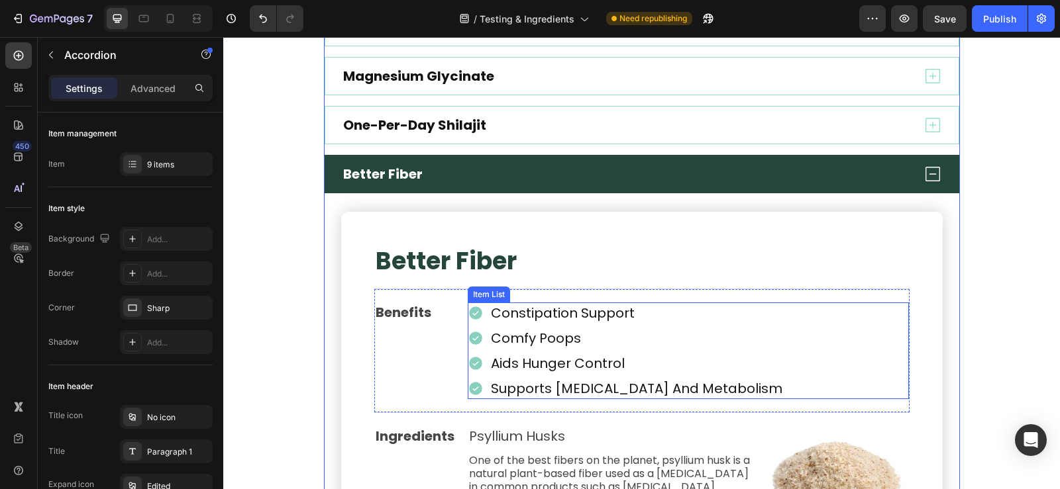
click at [491, 309] on p "constipation support" at bounding box center [636, 313] width 291 height 17
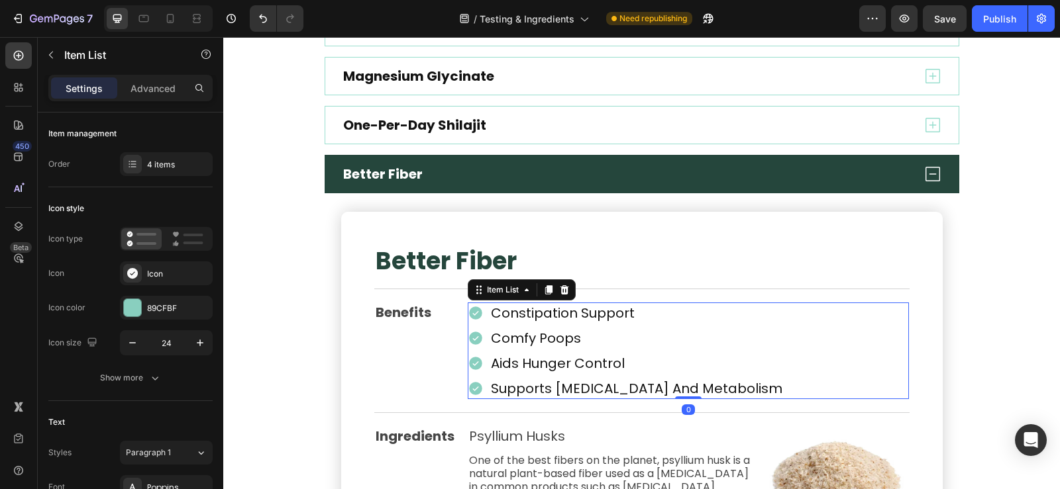
click at [501, 314] on p "constipation support" at bounding box center [636, 313] width 291 height 17
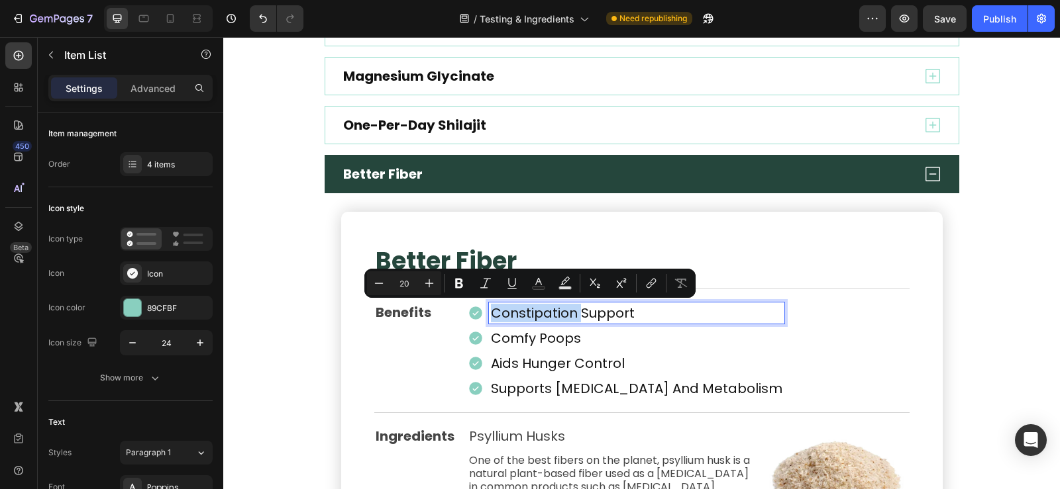
click at [517, 314] on p "constipation support" at bounding box center [636, 313] width 291 height 17
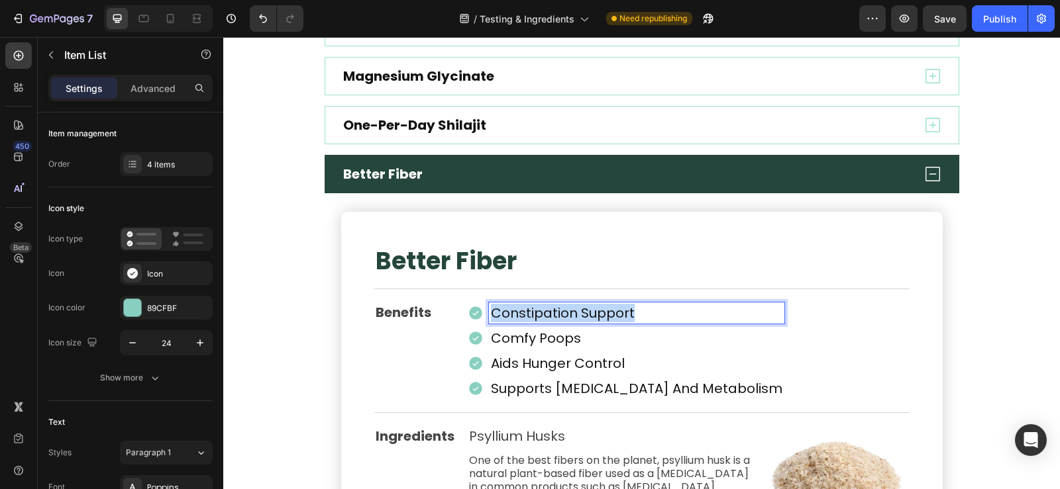
copy p "constipation support"
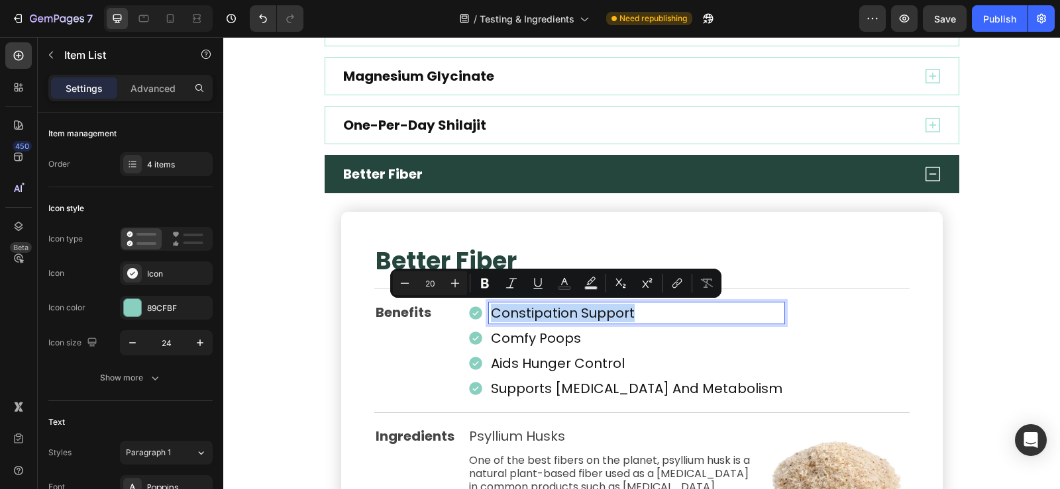
click at [521, 341] on p "comfy poops" at bounding box center [636, 338] width 291 height 17
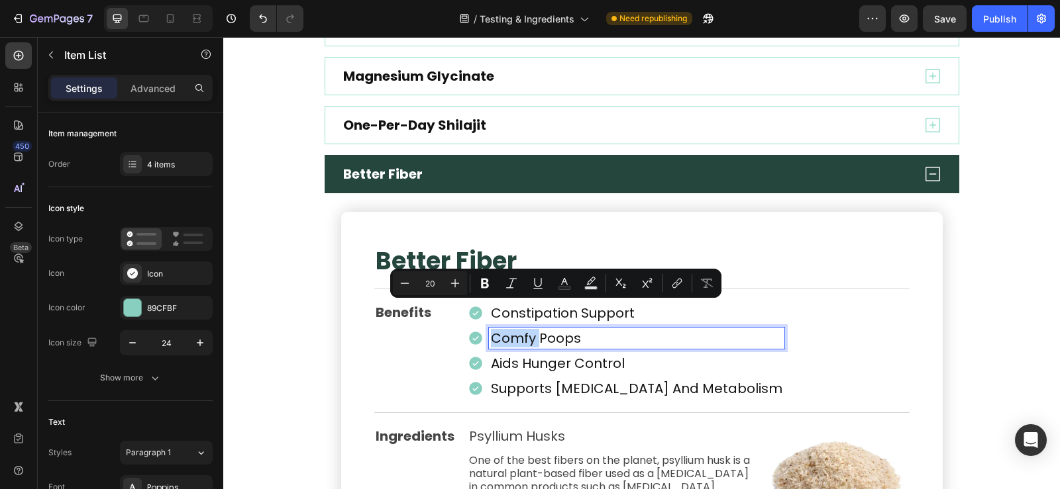
click at [521, 341] on p "comfy poops" at bounding box center [636, 338] width 291 height 17
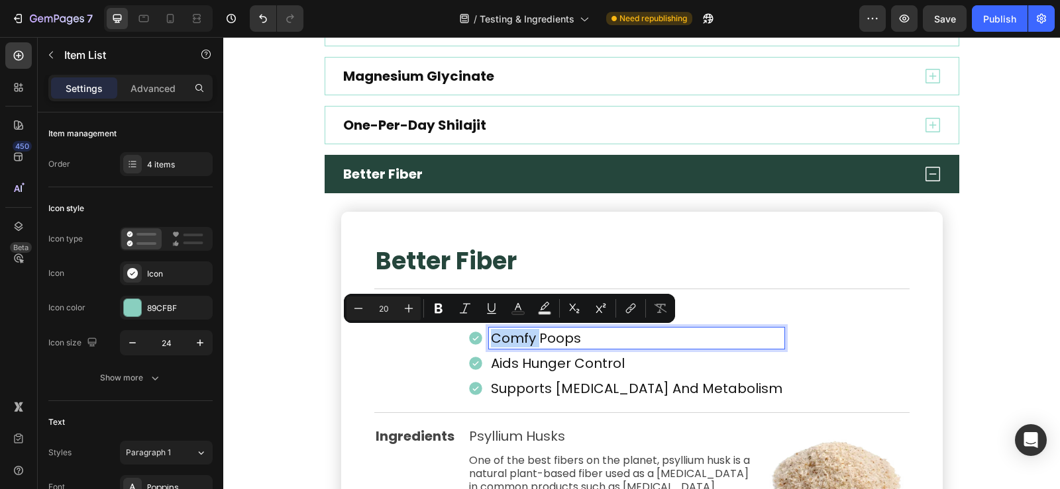
click at [535, 338] on p "comfy poops" at bounding box center [636, 338] width 291 height 17
copy p "comfy poops"
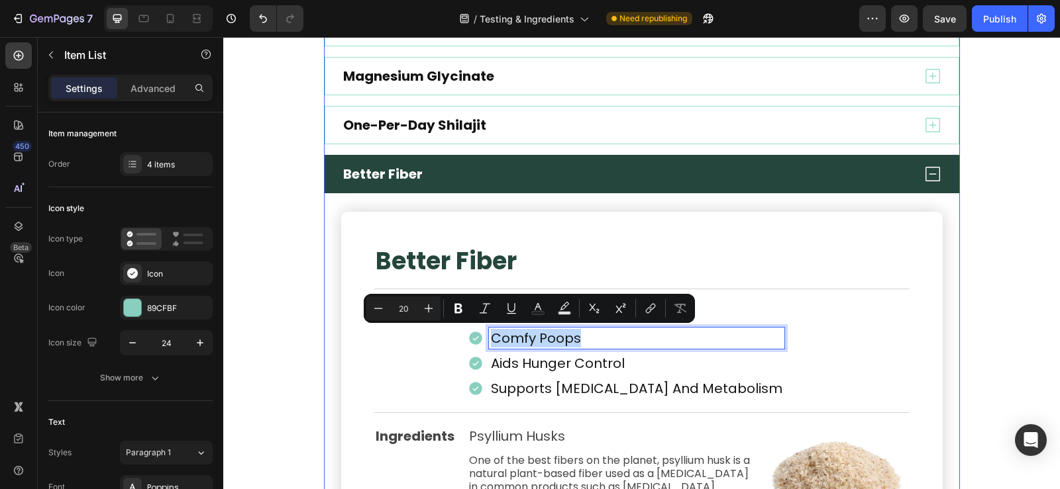
click at [754, 175] on div "Better Fiber" at bounding box center [626, 174] width 571 height 21
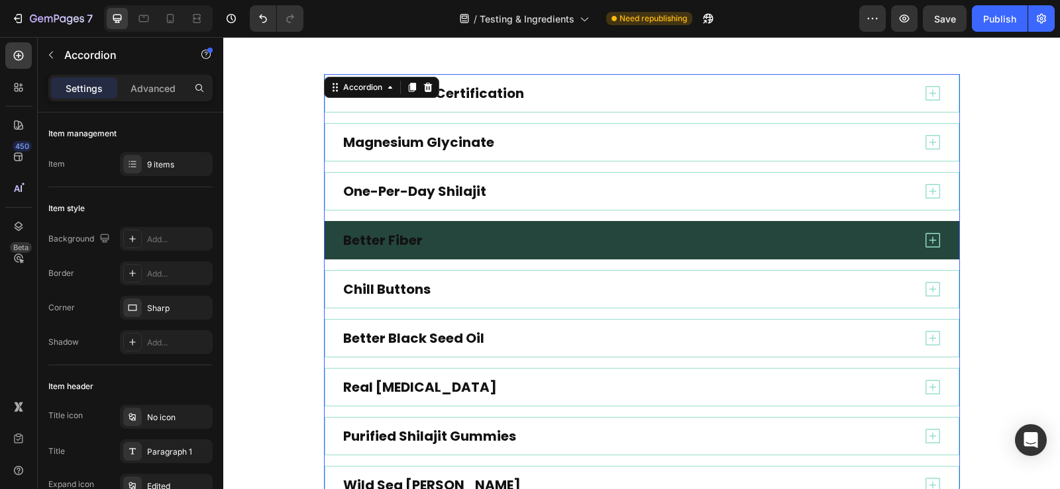
scroll to position [265, 0]
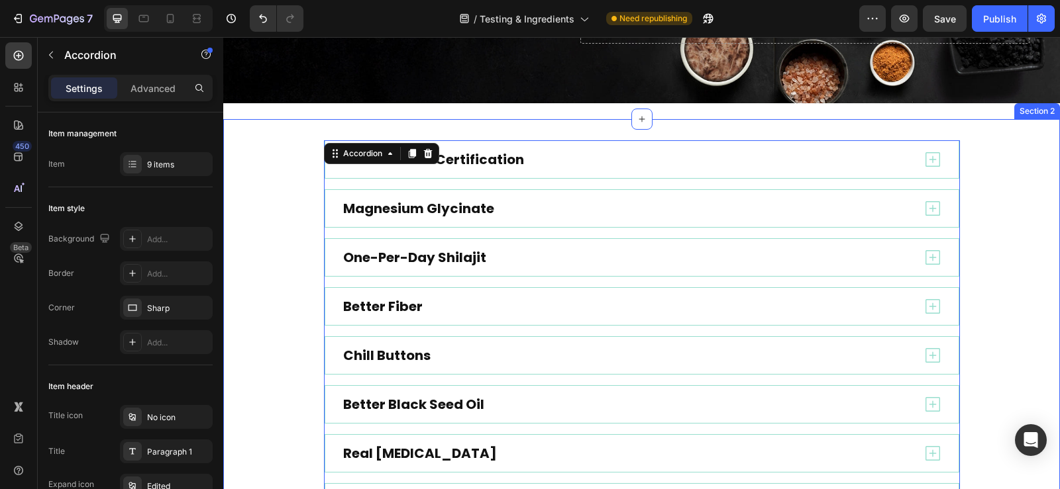
click at [284, 172] on div "NSF And GMP Certification Magnesium Glycinate One-Per-Day Shilajit Better Fiber…" at bounding box center [641, 355] width 837 height 431
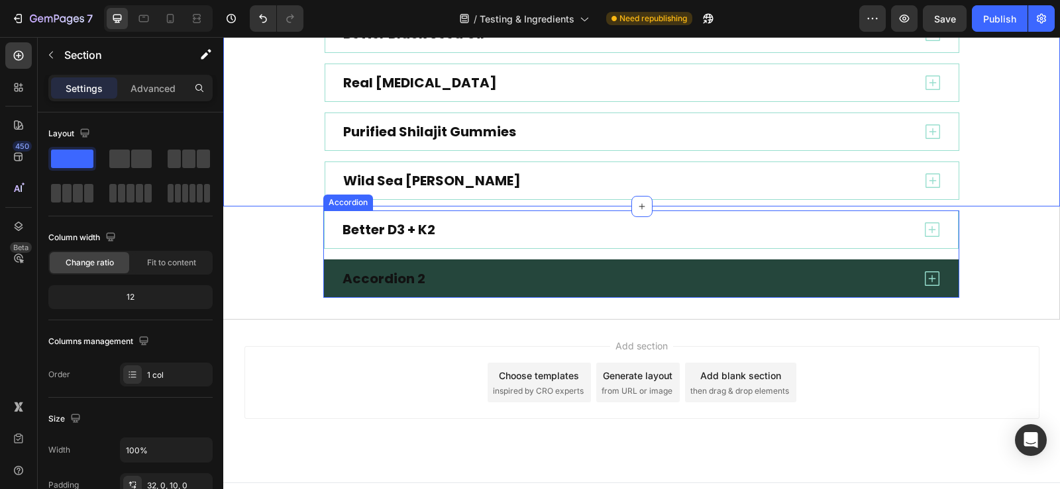
scroll to position [657, 0]
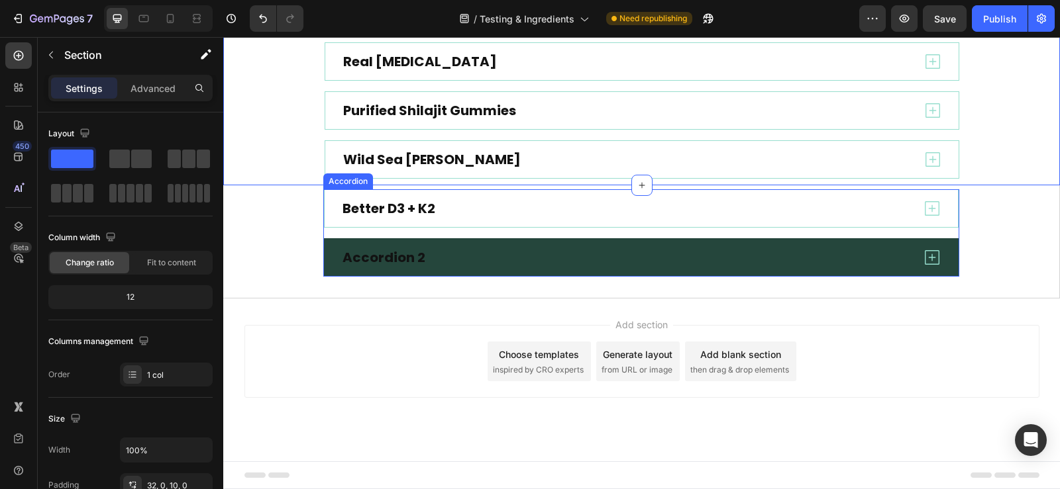
click at [367, 257] on div "Accordion 2" at bounding box center [383, 257] width 87 height 21
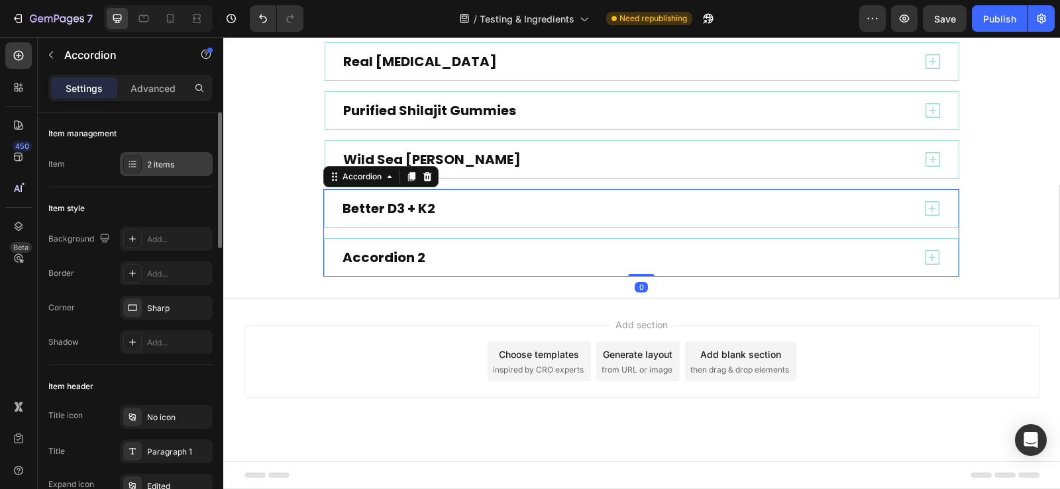
click at [146, 162] on div "2 items" at bounding box center [166, 164] width 93 height 24
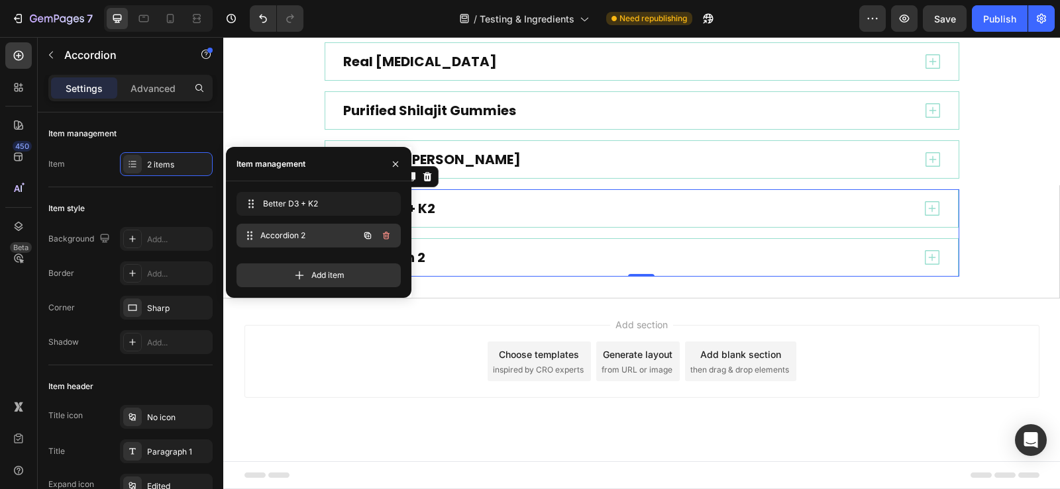
click at [283, 233] on span "Accordion 2" at bounding box center [309, 236] width 98 height 12
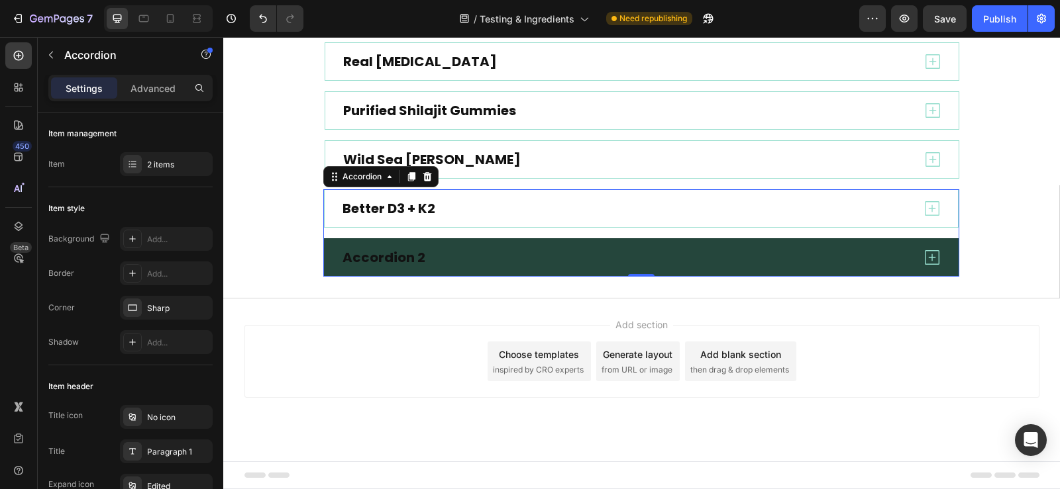
click at [461, 263] on div "Accordion 2" at bounding box center [625, 257] width 571 height 21
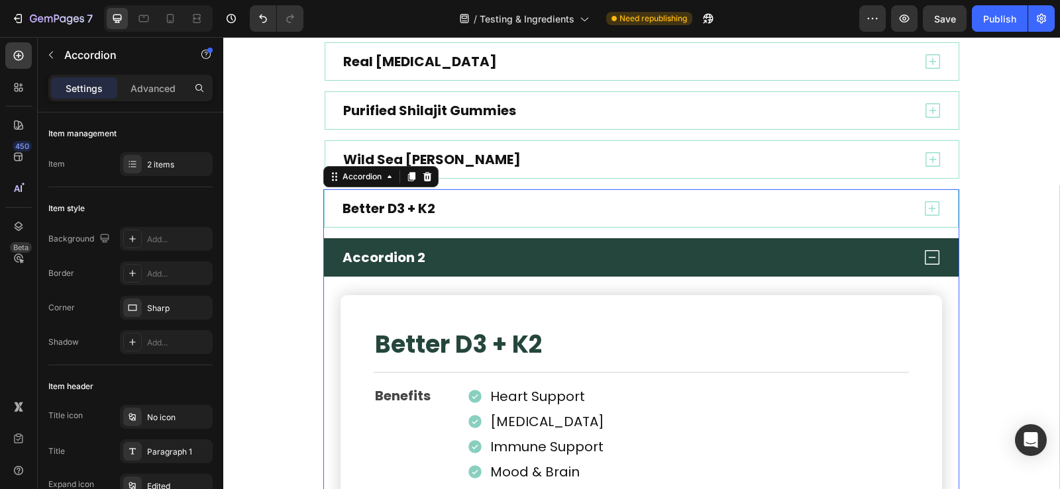
click at [386, 263] on div "Accordion 2" at bounding box center [383, 257] width 87 height 21
click at [386, 263] on p "Accordion 2" at bounding box center [383, 257] width 83 height 17
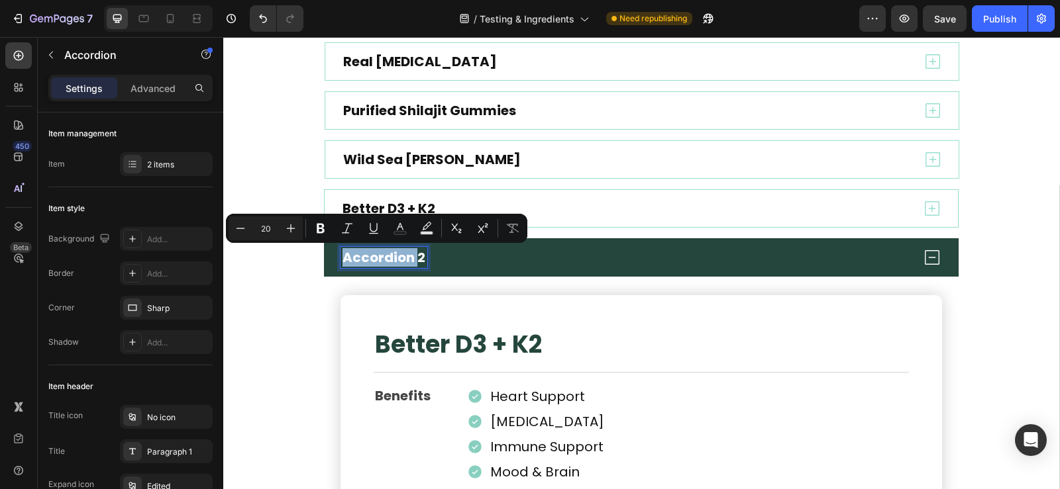
click at [409, 262] on p "Accordion 2" at bounding box center [383, 257] width 83 height 17
click at [391, 264] on p "Accordion 2" at bounding box center [383, 257] width 83 height 17
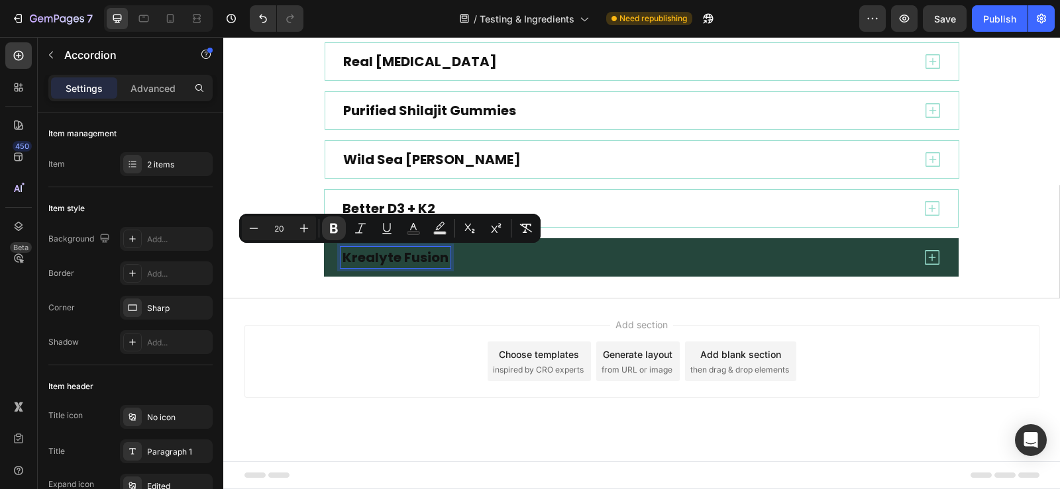
drag, startPoint x: 285, startPoint y: 229, endPoint x: 271, endPoint y: 229, distance: 14.6
click at [271, 229] on input "20" at bounding box center [279, 229] width 26 height 16
click at [340, 352] on div "Add section Choose templates inspired by CRO experts Generate layout from URL o…" at bounding box center [641, 361] width 795 height 73
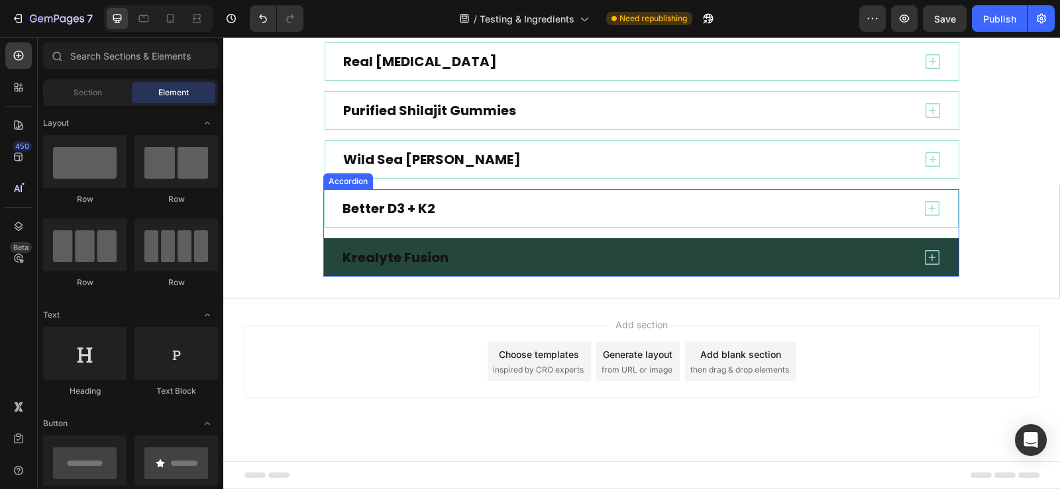
click at [495, 263] on div "Krealyte Fusion" at bounding box center [625, 257] width 571 height 21
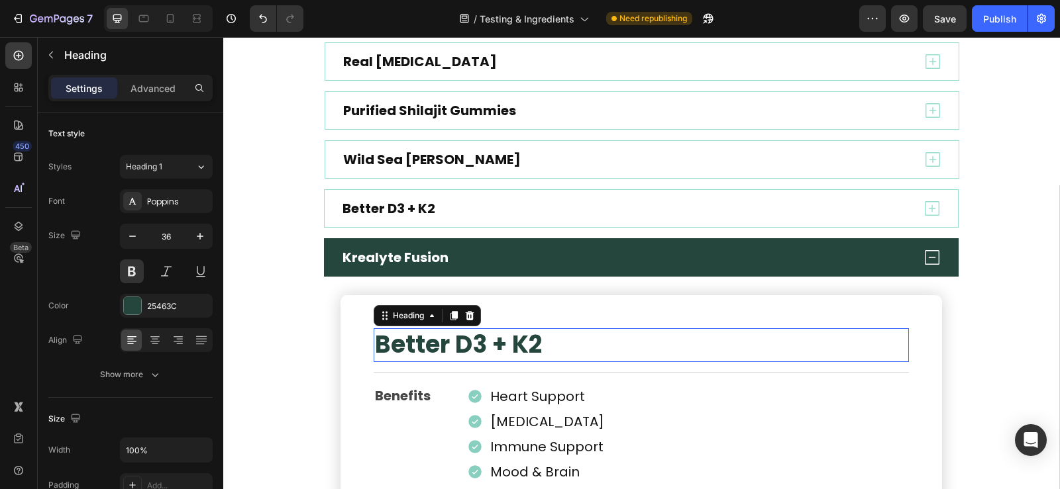
click at [467, 348] on h2 "Better D3 + K2" at bounding box center [641, 346] width 535 height 34
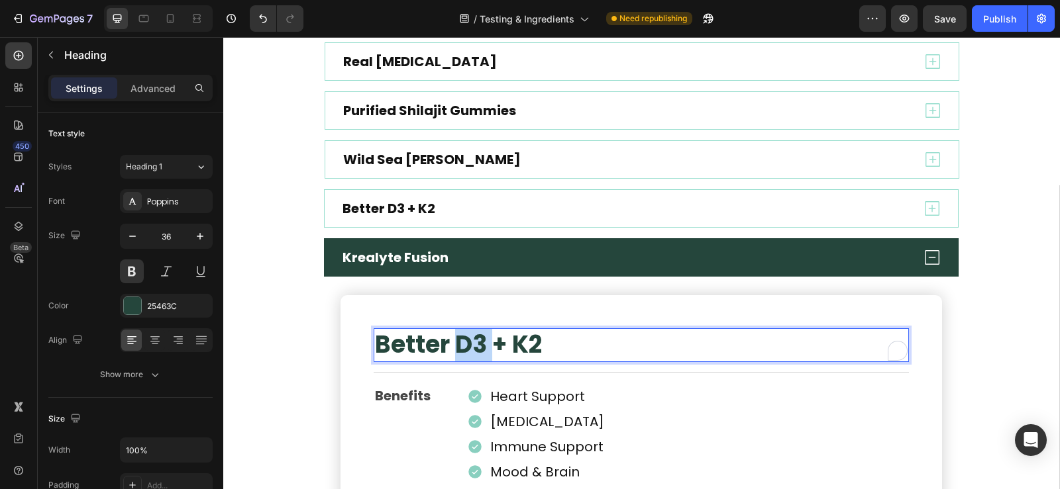
click at [480, 348] on p "Better D3 + K2" at bounding box center [641, 345] width 533 height 31
click at [526, 350] on p "Better D3 + K2" at bounding box center [641, 345] width 533 height 31
click at [534, 350] on p "Better D3 + K2" at bounding box center [641, 345] width 533 height 31
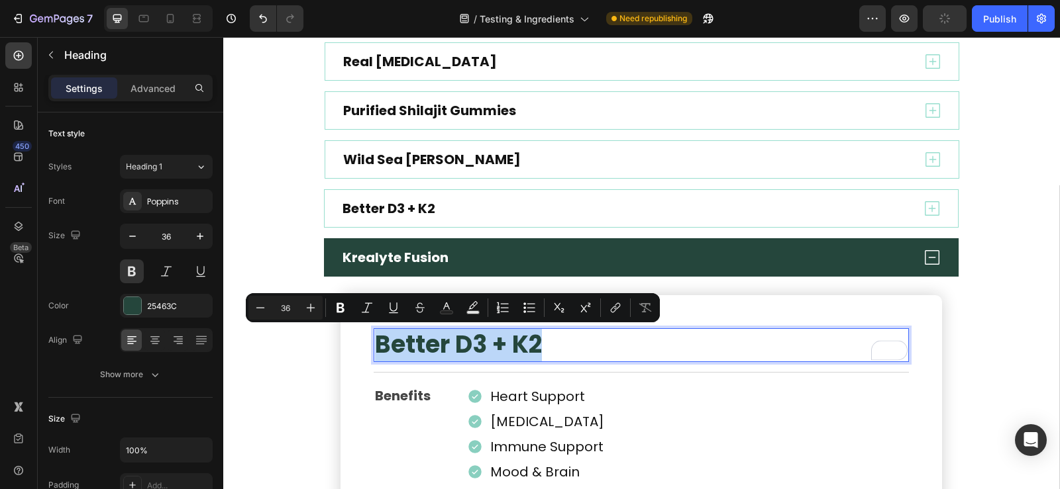
click at [534, 350] on p "Better D3 + K2" at bounding box center [641, 345] width 533 height 31
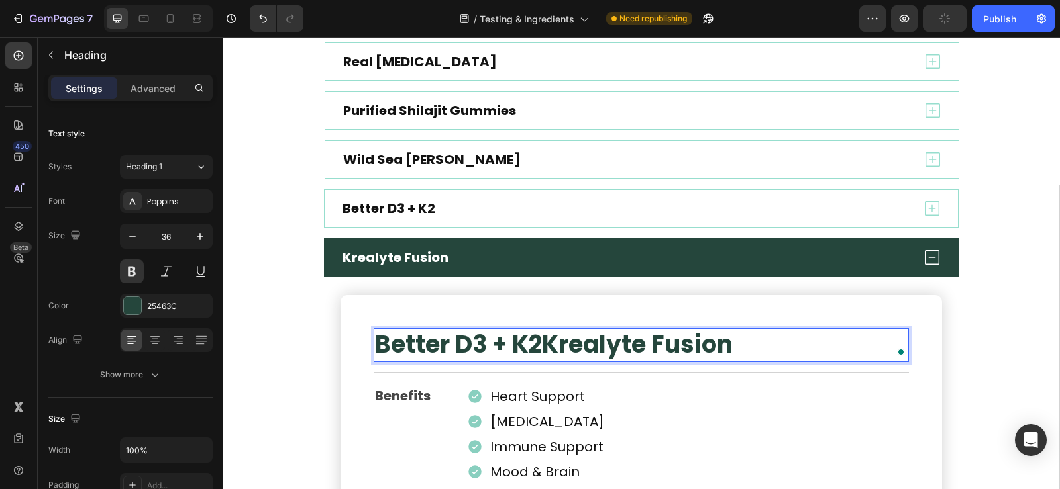
click at [535, 349] on p "Better D3 + K2 Krealyte Fusion" at bounding box center [641, 345] width 533 height 31
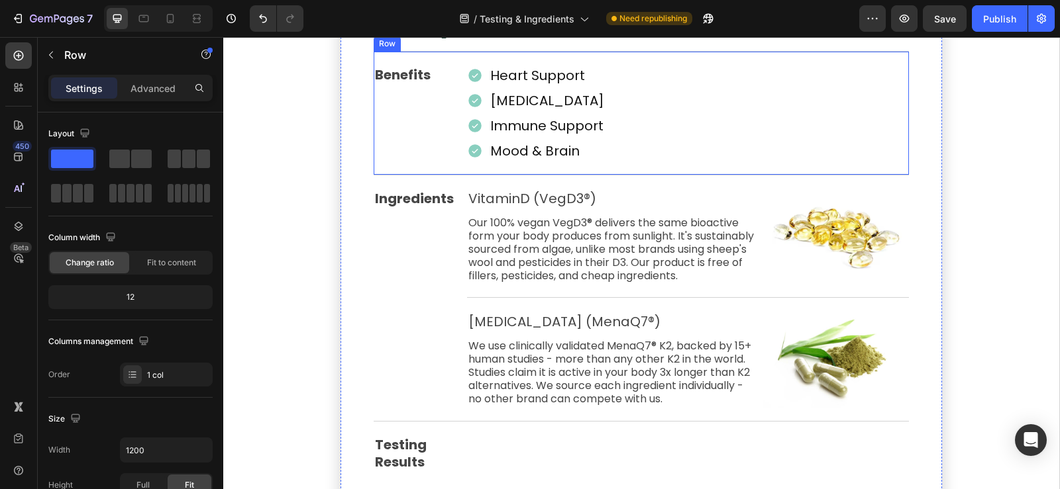
scroll to position [988, 0]
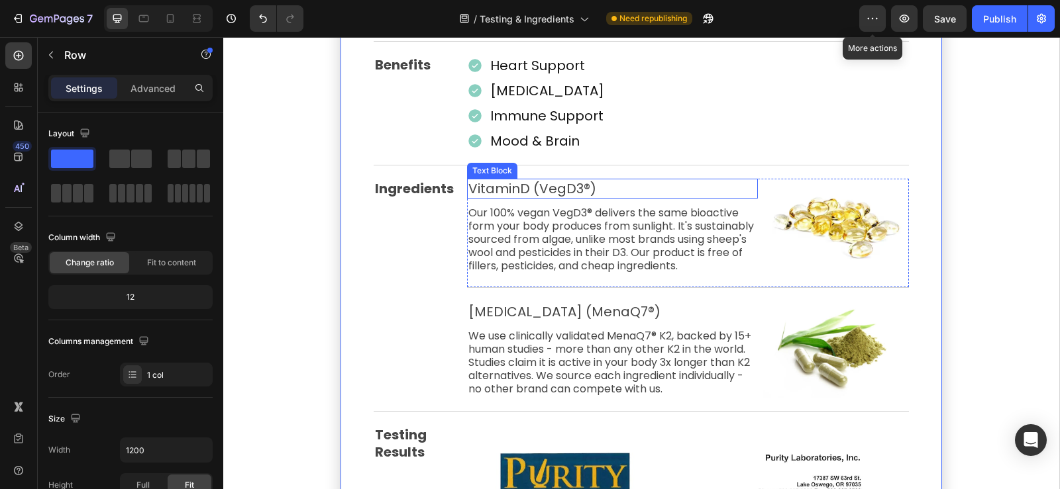
click at [536, 185] on p "VitaminD (VegD3®)" at bounding box center [612, 188] width 288 height 17
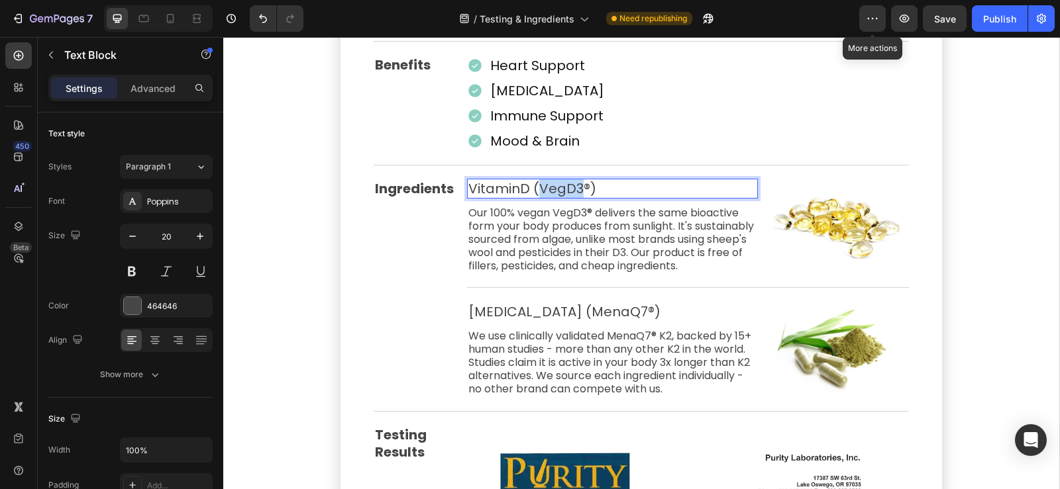
click at [548, 189] on p "VitaminD (VegD3®)" at bounding box center [612, 188] width 288 height 17
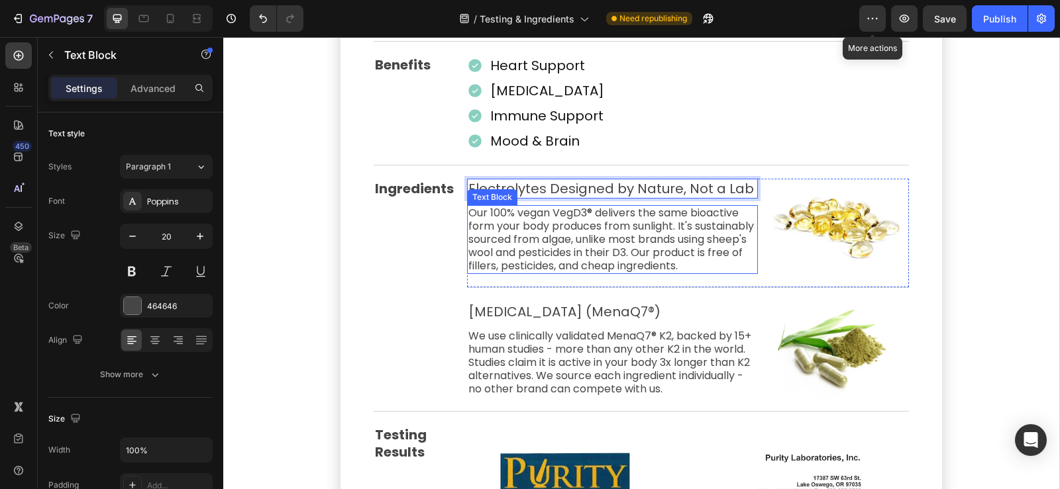
click at [586, 247] on p "Our 100% vegan VegD3® delivers the same bioactive form your body produces from …" at bounding box center [612, 240] width 288 height 66
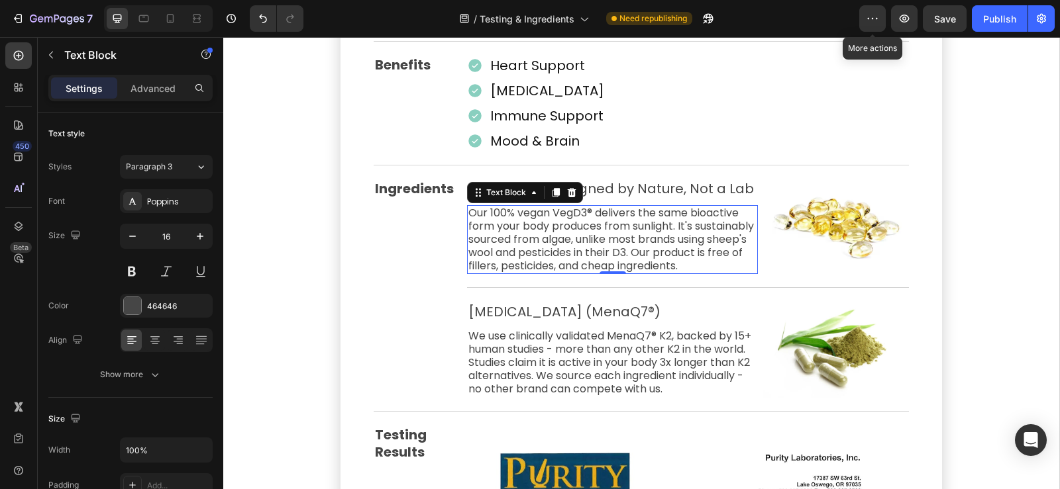
click at [586, 247] on p "Our 100% vegan VegD3® delivers the same bioactive form your body produces from …" at bounding box center [612, 240] width 288 height 66
click at [566, 242] on p "Our 100% vegan VegD3® delivers the same bioactive form your body produces from …" at bounding box center [612, 240] width 288 height 66
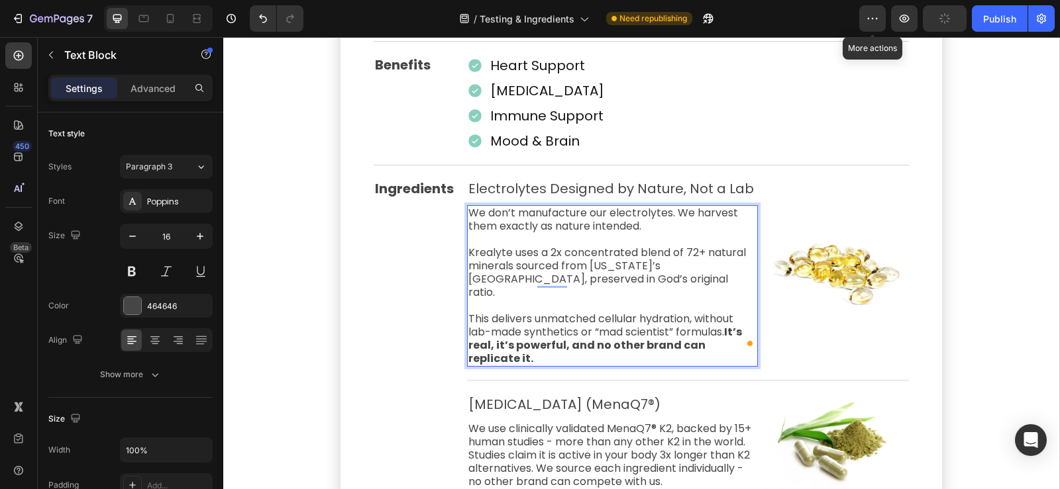
click at [485, 299] on p "Rich Text Editor. Editing area: main" at bounding box center [612, 305] width 288 height 13
click at [509, 299] on p "Rich Text Editor. Editing area: main" at bounding box center [612, 305] width 288 height 13
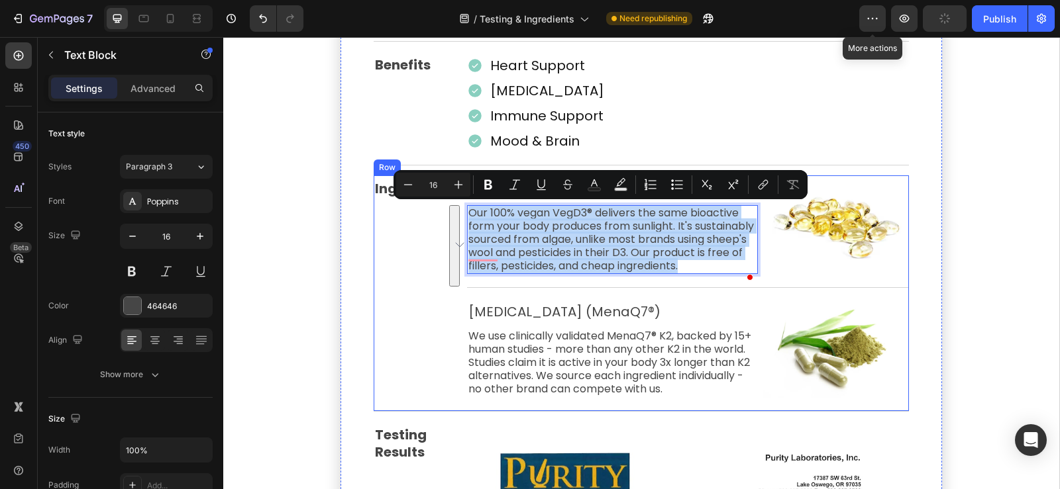
click at [535, 273] on p "Our 100% vegan VegD3® delivers the same bioactive form your body produces from …" at bounding box center [612, 240] width 288 height 66
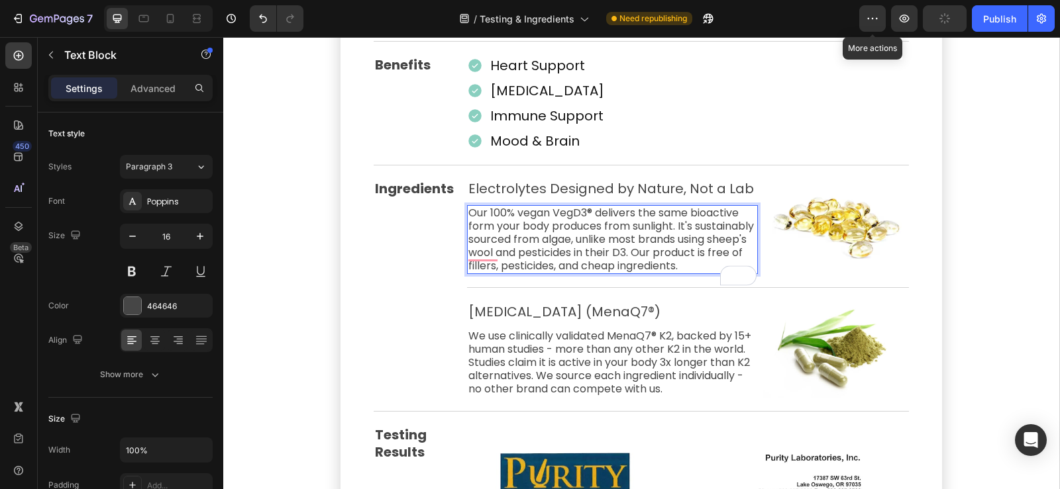
click at [544, 273] on p "Our 100% vegan VegD3® delivers the same bioactive form your body produces from …" at bounding box center [612, 240] width 288 height 66
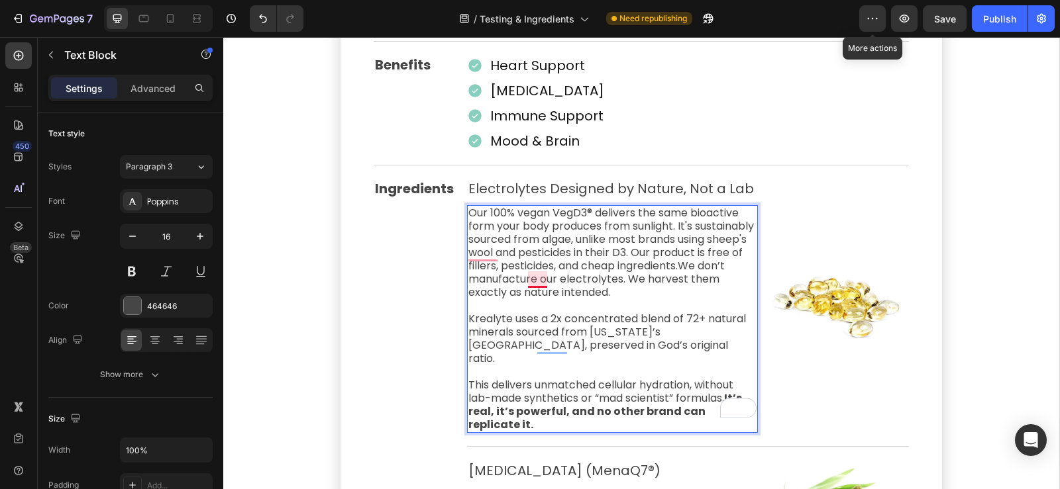
click at [526, 280] on p "Our 100% vegan VegD3® delivers the same bioactive form your body produces from …" at bounding box center [612, 253] width 288 height 93
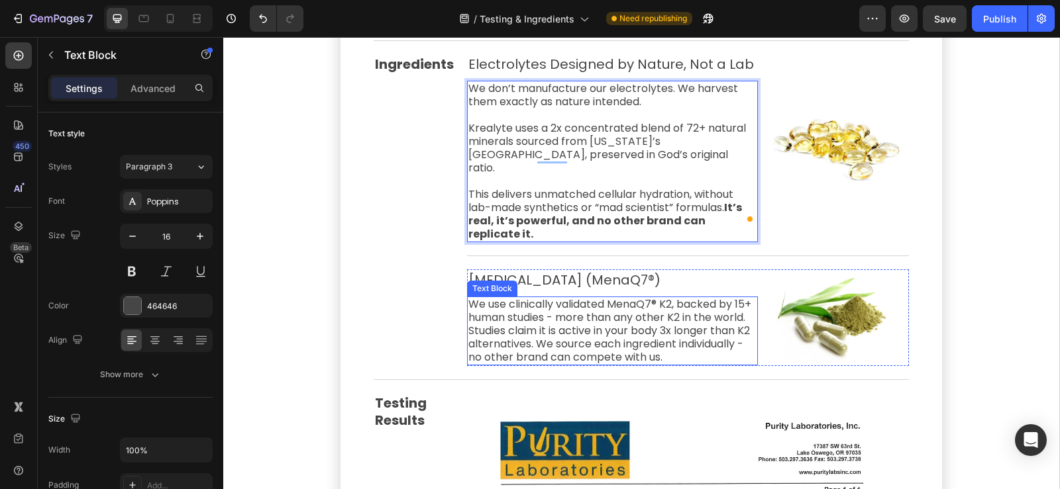
scroll to position [1121, 0]
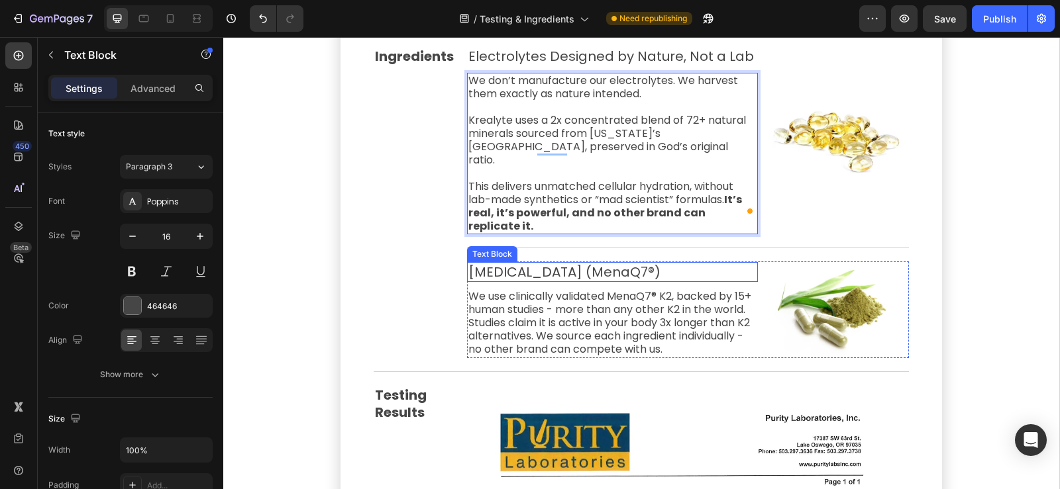
click at [543, 264] on p "[MEDICAL_DATA] (MenaQ7®)" at bounding box center [612, 272] width 288 height 17
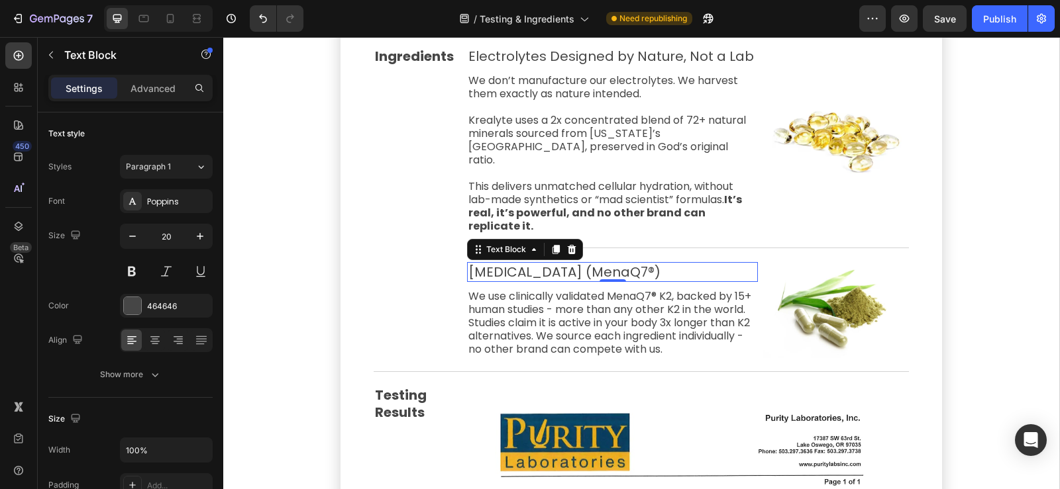
click at [543, 264] on p "[MEDICAL_DATA] (MenaQ7®)" at bounding box center [612, 272] width 288 height 17
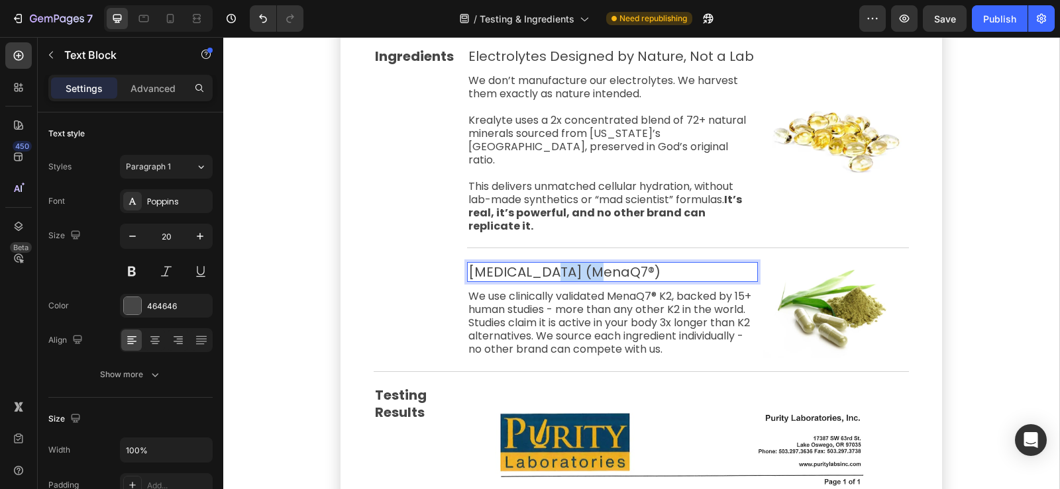
click at [558, 264] on p "[MEDICAL_DATA] (MenaQ7®)" at bounding box center [612, 272] width 288 height 17
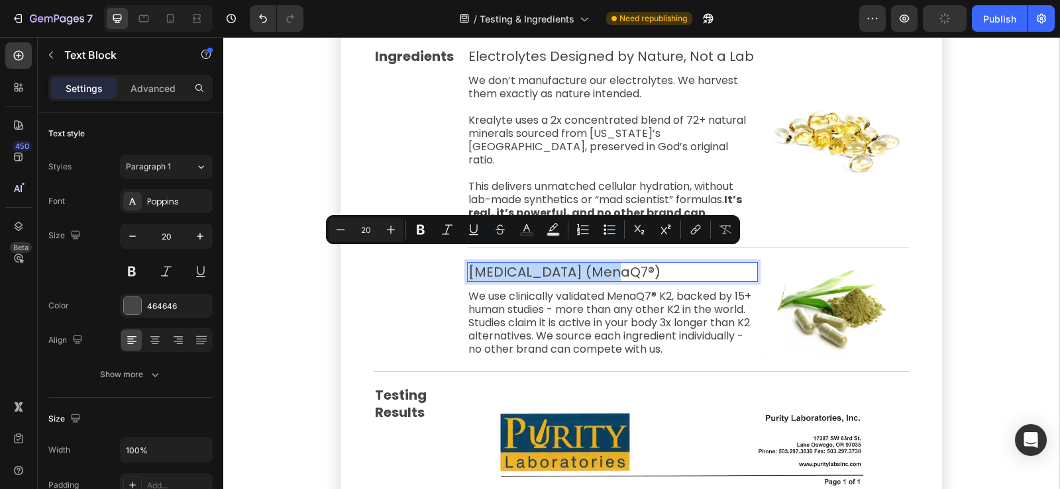
click at [603, 264] on p "[MEDICAL_DATA] (MenaQ7®)" at bounding box center [612, 272] width 288 height 17
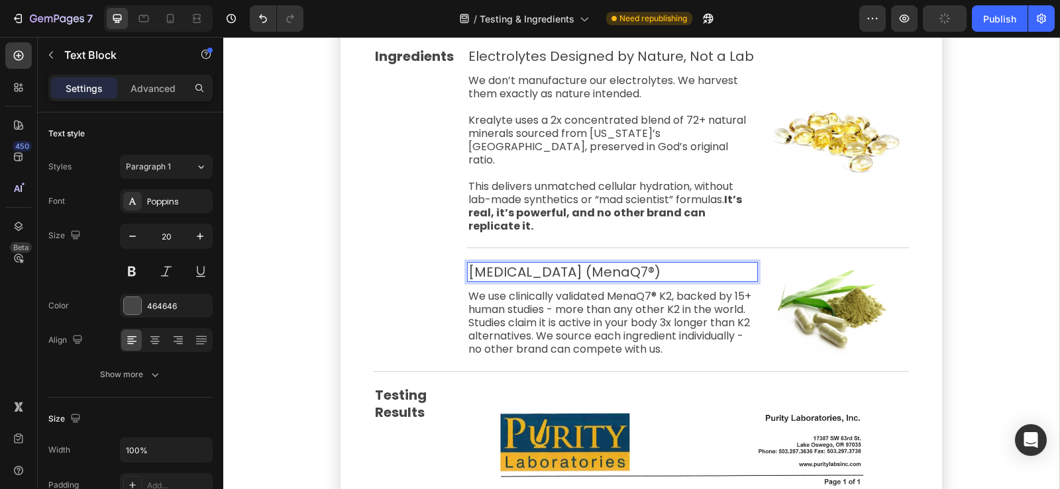
scroll to position [1120, 0]
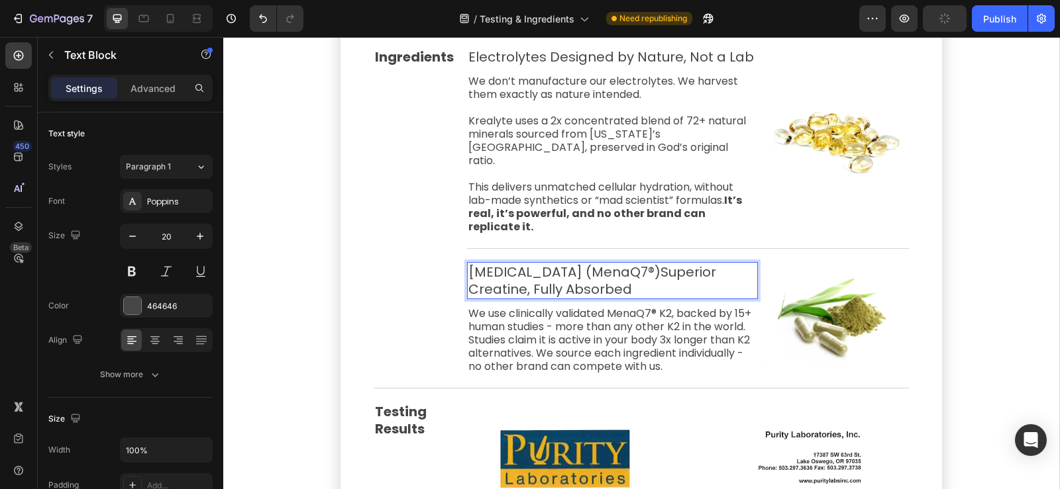
click at [601, 264] on p "Vitamin K (MenaQ7®)Superior Creatine, Fully Absorbed" at bounding box center [612, 281] width 288 height 34
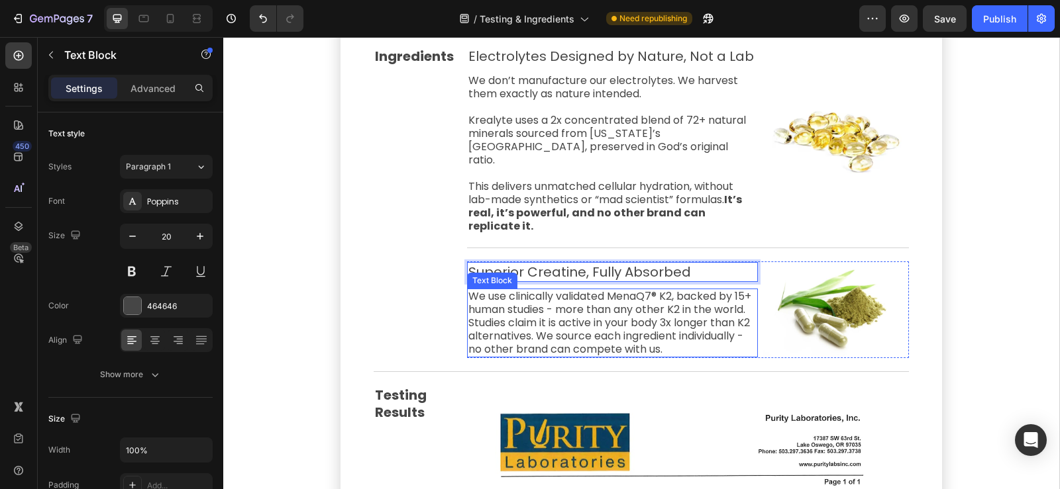
click at [582, 319] on p "We use clinically validated MenaQ7® K2, backed by 15+ human studies - more than…" at bounding box center [612, 323] width 288 height 66
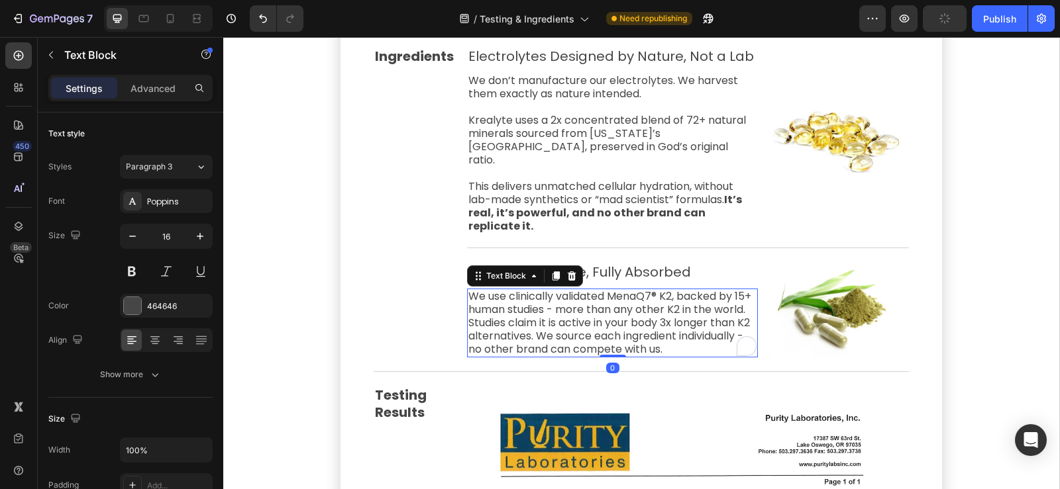
click at [729, 331] on p "We use clinically validated MenaQ7® K2, backed by 15+ human studies - more than…" at bounding box center [612, 323] width 288 height 66
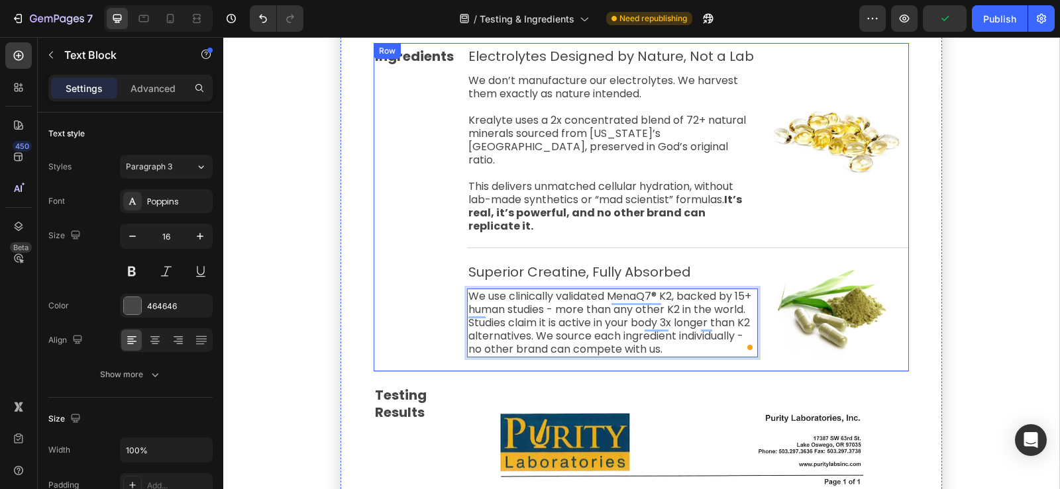
scroll to position [1120, 0]
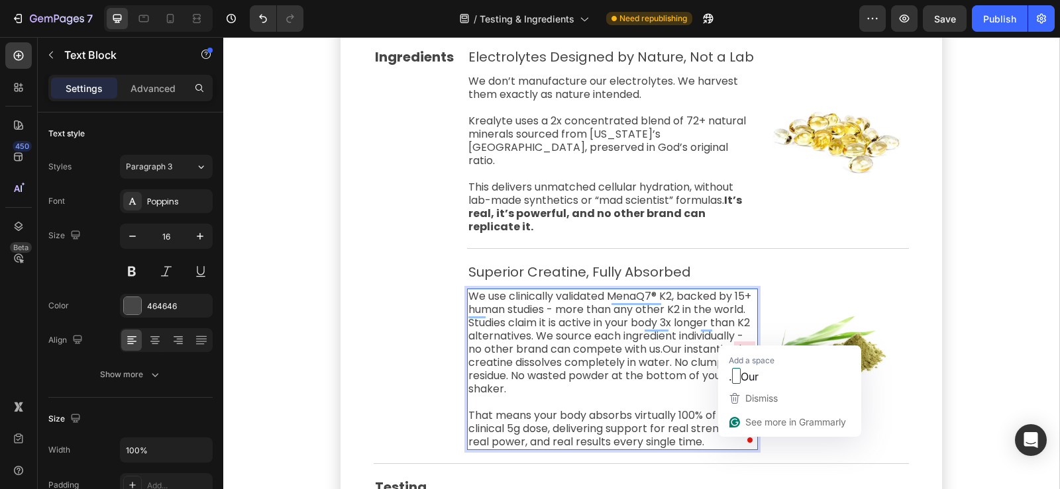
click at [731, 338] on p "We use clinically validated MenaQ7® K2, backed by 15+ human studies - more than…" at bounding box center [612, 343] width 288 height 106
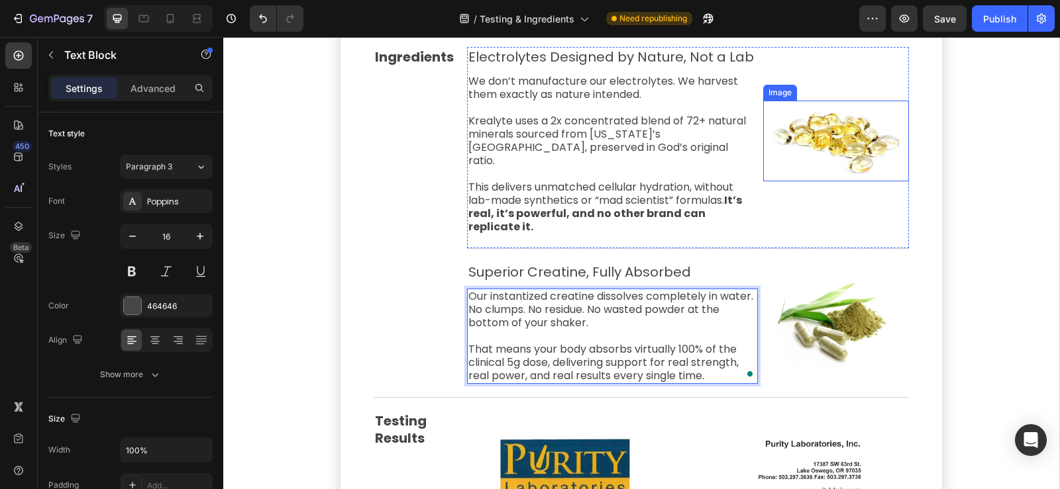
click at [835, 134] on img at bounding box center [836, 141] width 146 height 80
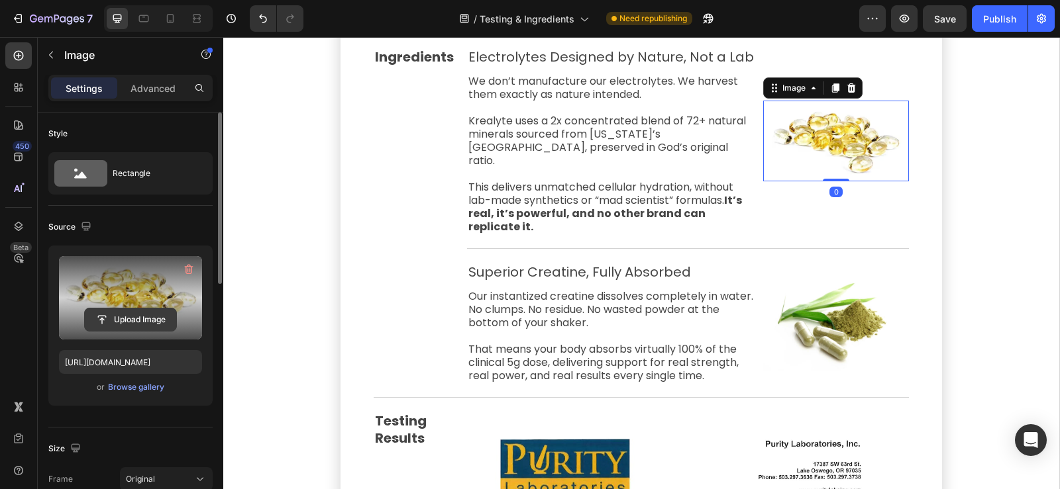
click at [127, 321] on input "file" at bounding box center [130, 320] width 91 height 23
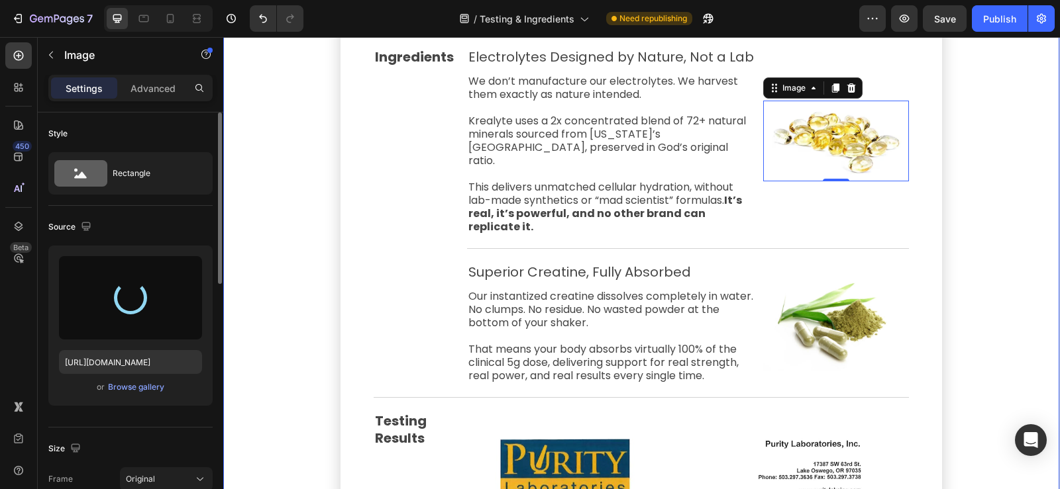
type input "https://cdn.shopify.com/s/files/1/0776/5685/0732/files/gempages_466291580341322…"
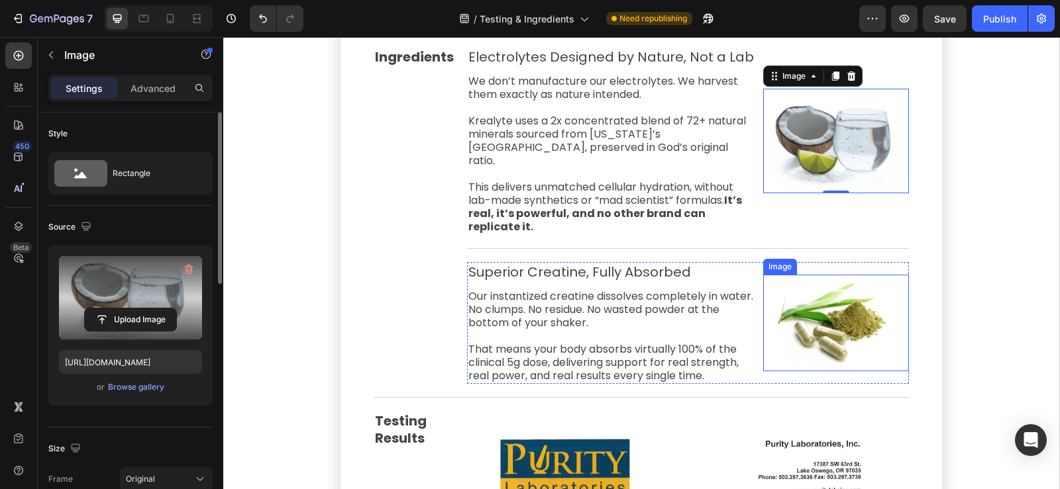
click at [846, 315] on img at bounding box center [836, 323] width 146 height 97
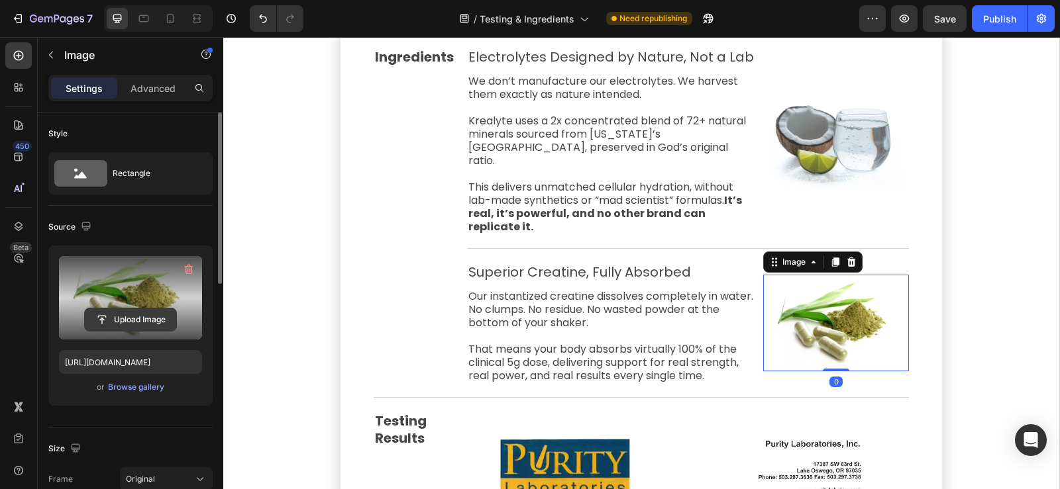
click at [123, 322] on input "file" at bounding box center [130, 320] width 91 height 23
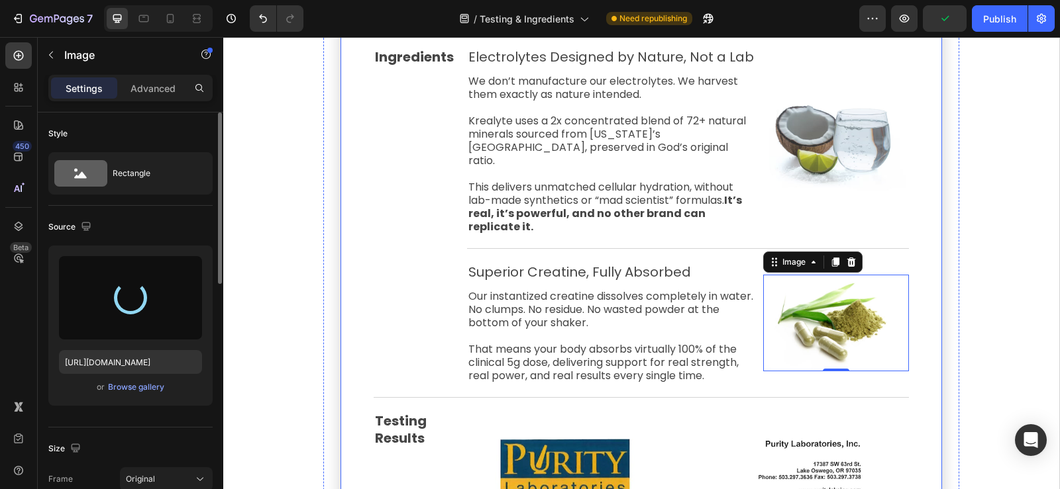
type input "https://cdn.shopify.com/s/files/1/0776/5685/0732/files/gempages_466291580341322…"
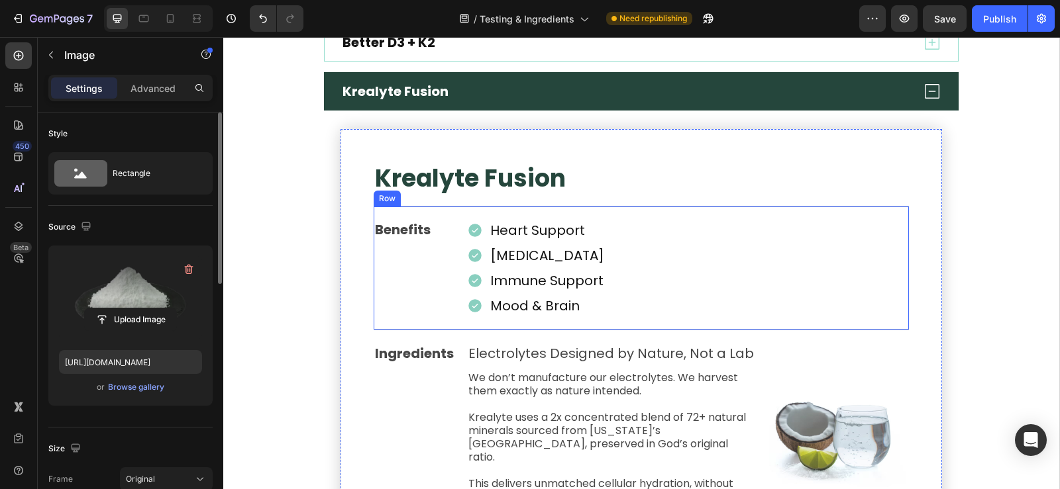
scroll to position [855, 0]
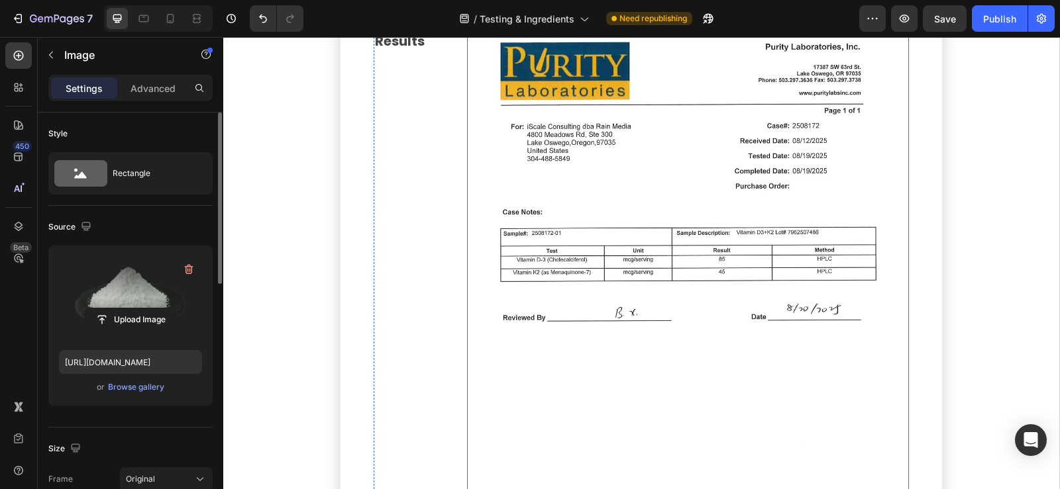
click at [682, 229] on img at bounding box center [688, 294] width 442 height 560
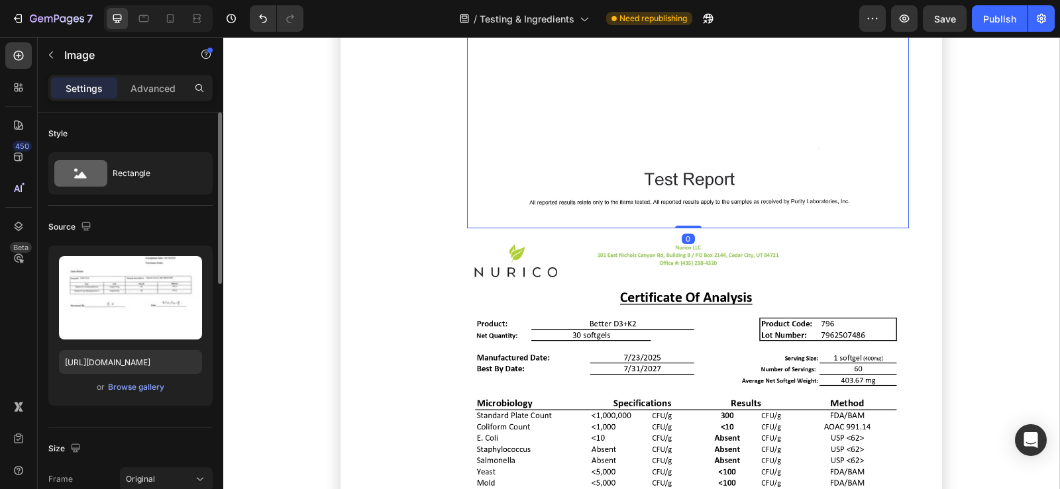
scroll to position [1981, 0]
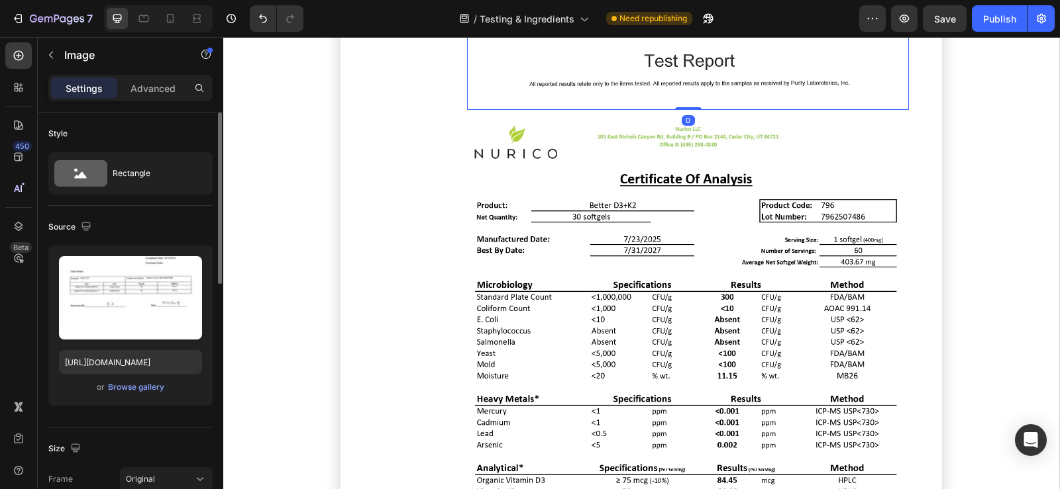
click at [679, 234] on img at bounding box center [688, 396] width 442 height 572
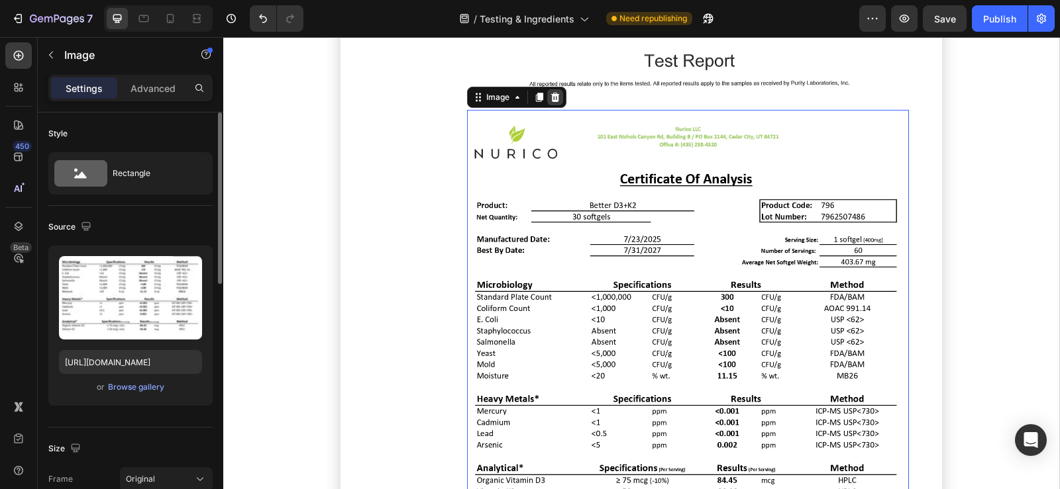
click at [551, 93] on icon at bounding box center [555, 97] width 9 height 9
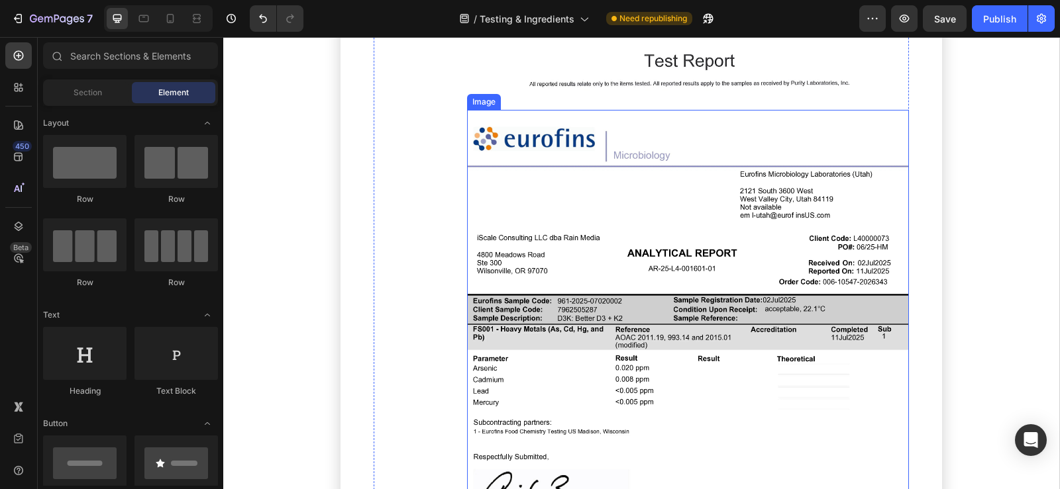
click at [599, 183] on img at bounding box center [688, 396] width 442 height 572
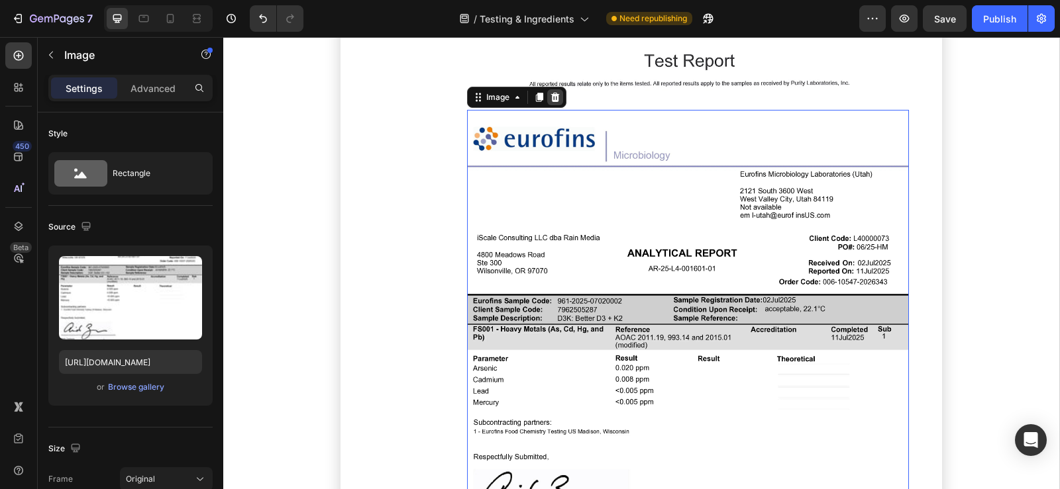
click at [550, 92] on icon at bounding box center [555, 97] width 11 height 11
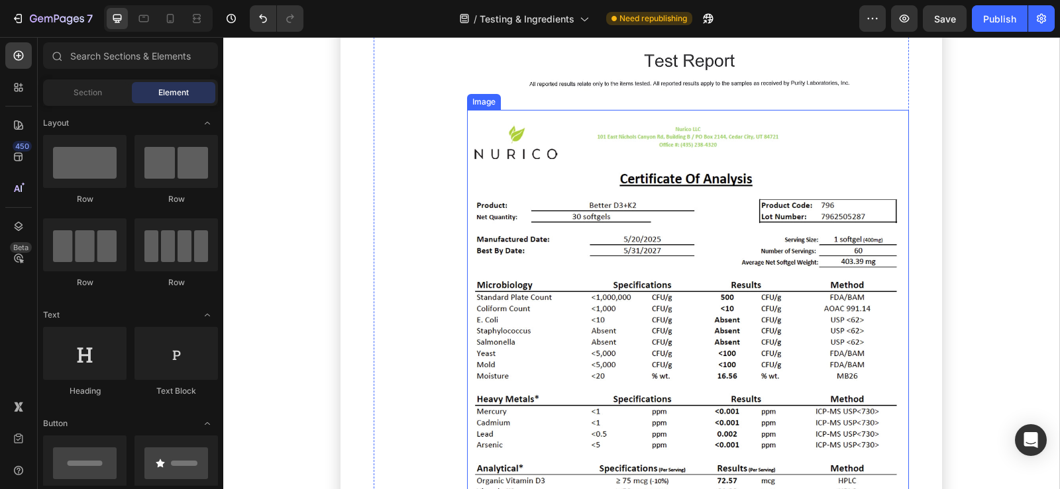
click at [563, 189] on img at bounding box center [688, 395] width 442 height 571
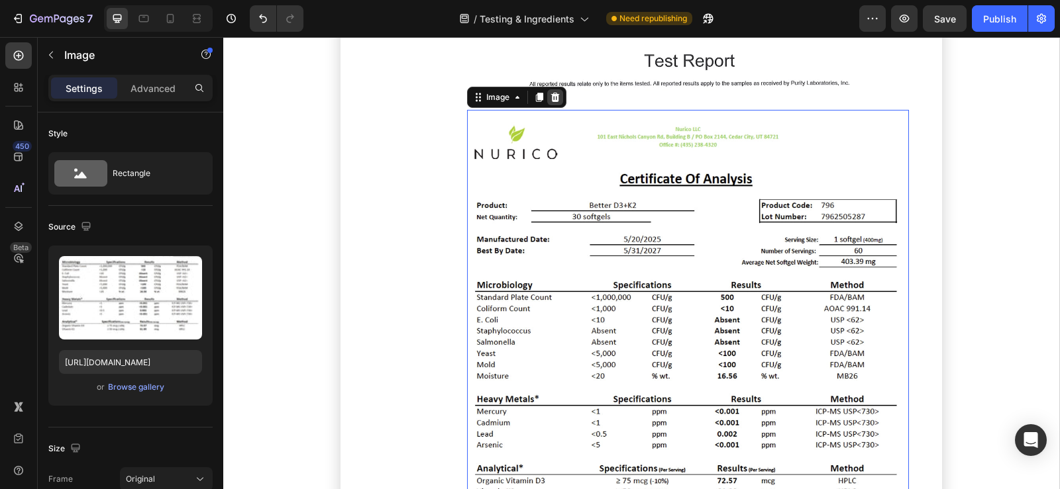
click at [552, 92] on icon at bounding box center [555, 97] width 11 height 11
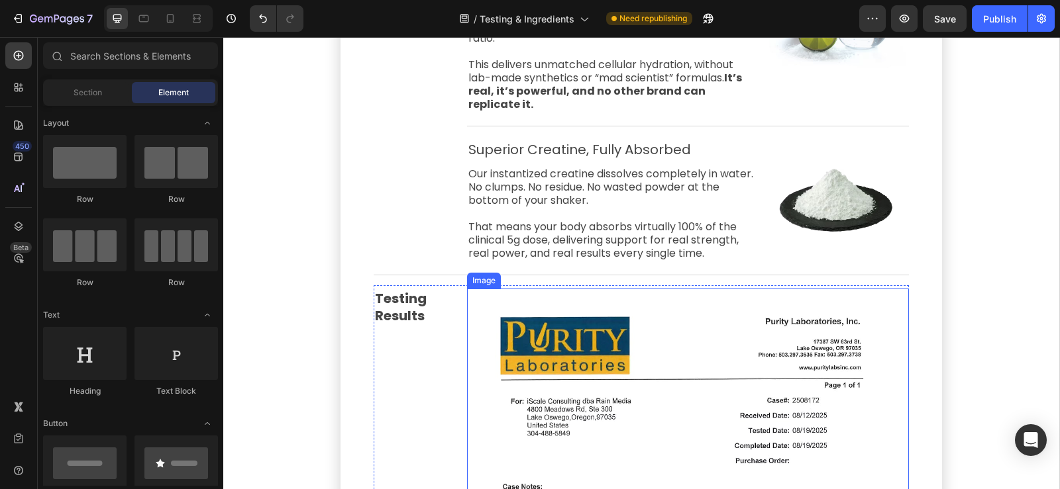
scroll to position [1392, 0]
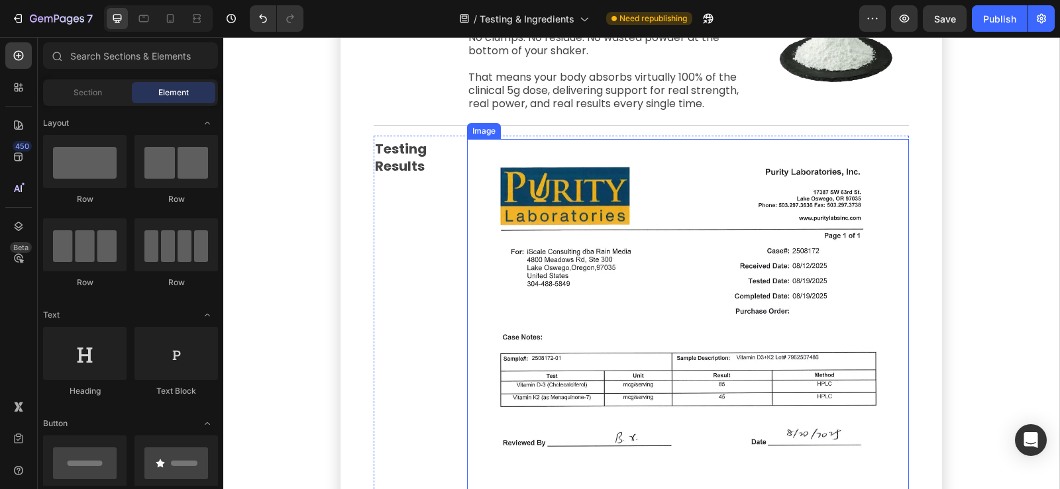
click at [691, 303] on img at bounding box center [688, 419] width 442 height 560
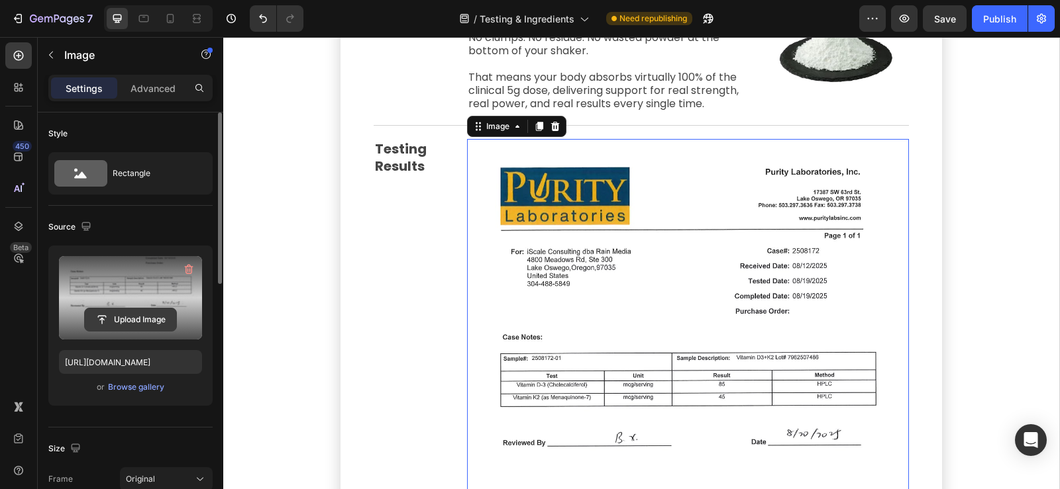
click at [123, 320] on input "file" at bounding box center [130, 320] width 91 height 23
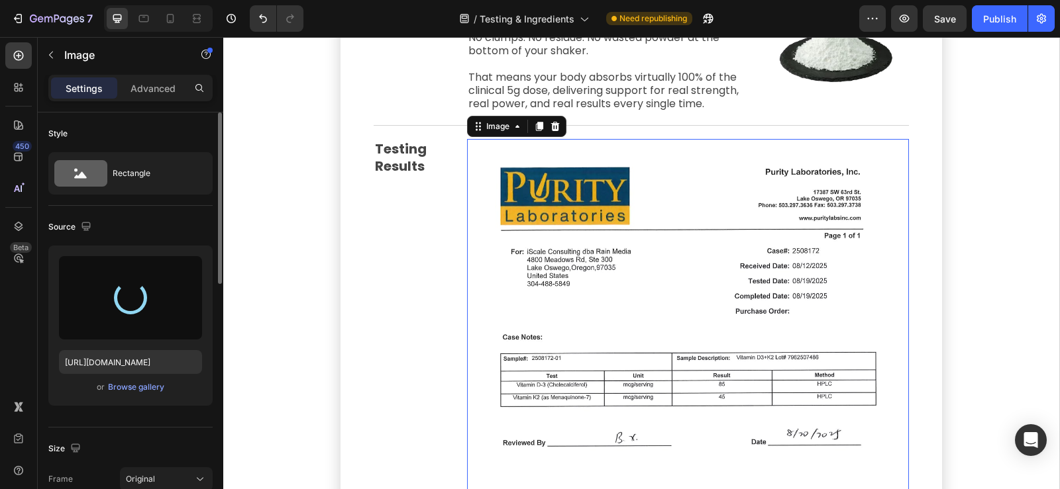
type input "https://cdn.shopify.com/s/files/1/0776/5685/0732/files/gempages_466291580341322…"
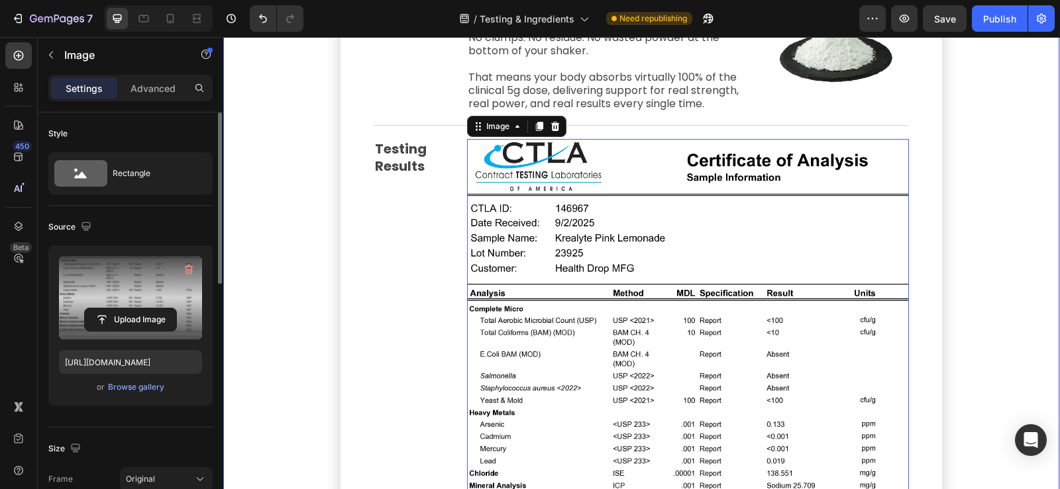
click at [962, 249] on div "Better D3 + K2 Krealyte Fusion ⁠⁠⁠⁠⁠⁠⁠ Krealyte Fusion Heading Benefits Text Bl…" at bounding box center [641, 109] width 836 height 1311
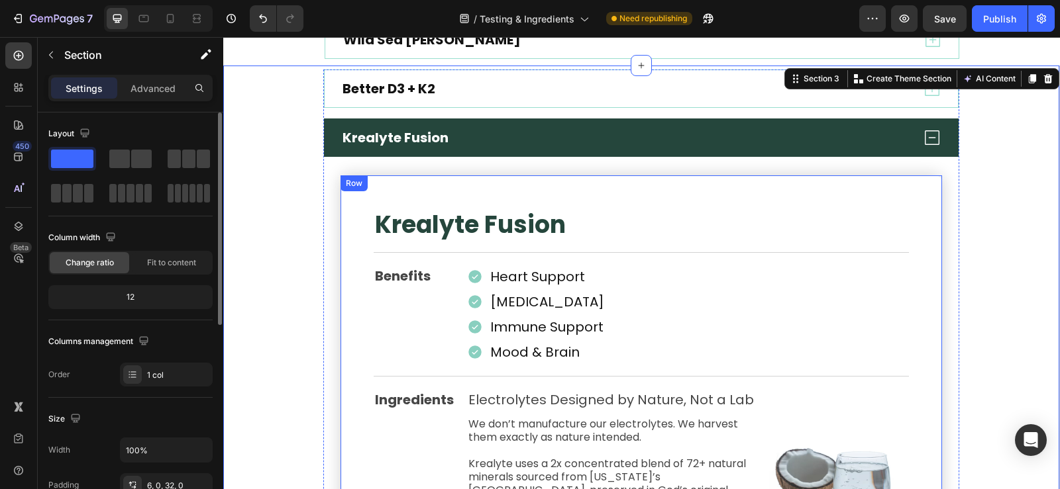
scroll to position [796, 0]
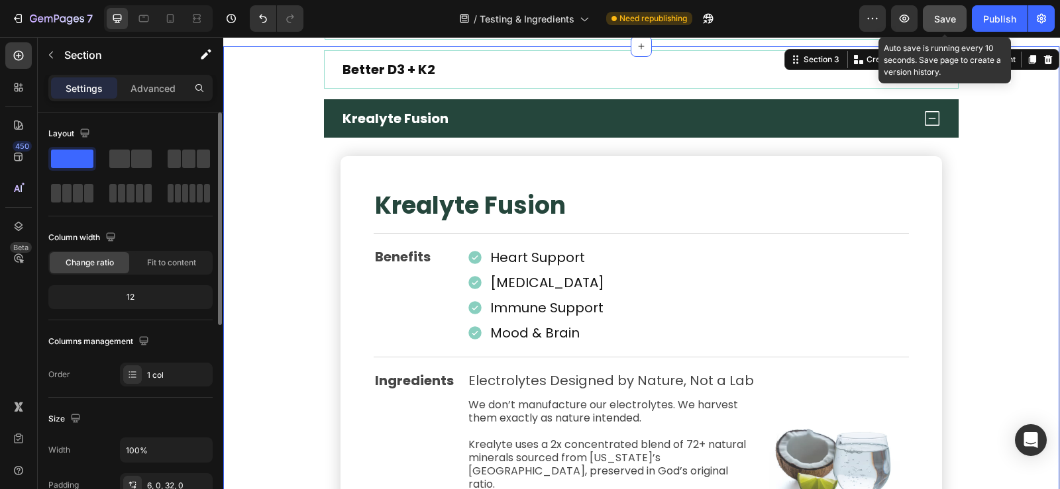
click at [946, 19] on span "Save" at bounding box center [945, 18] width 22 height 11
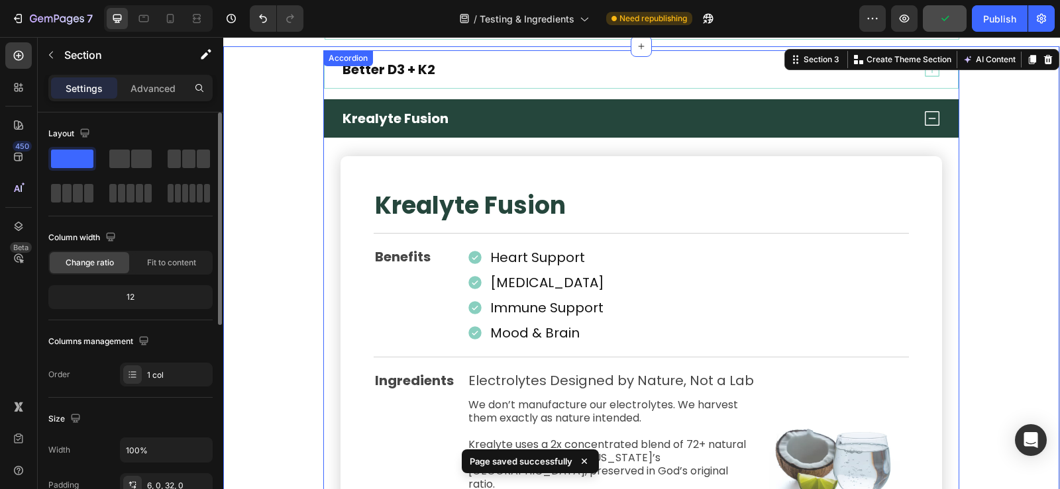
click at [929, 119] on icon at bounding box center [932, 118] width 15 height 15
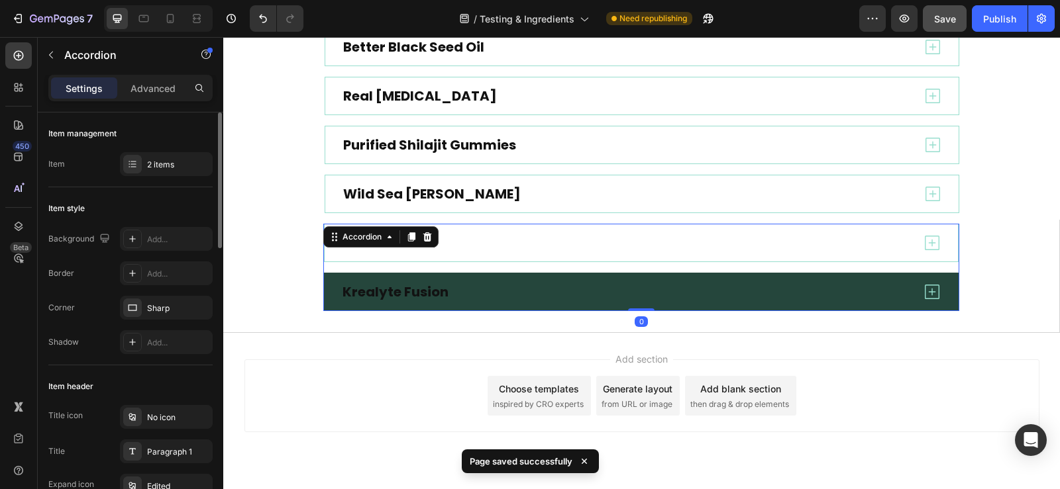
scroll to position [591, 0]
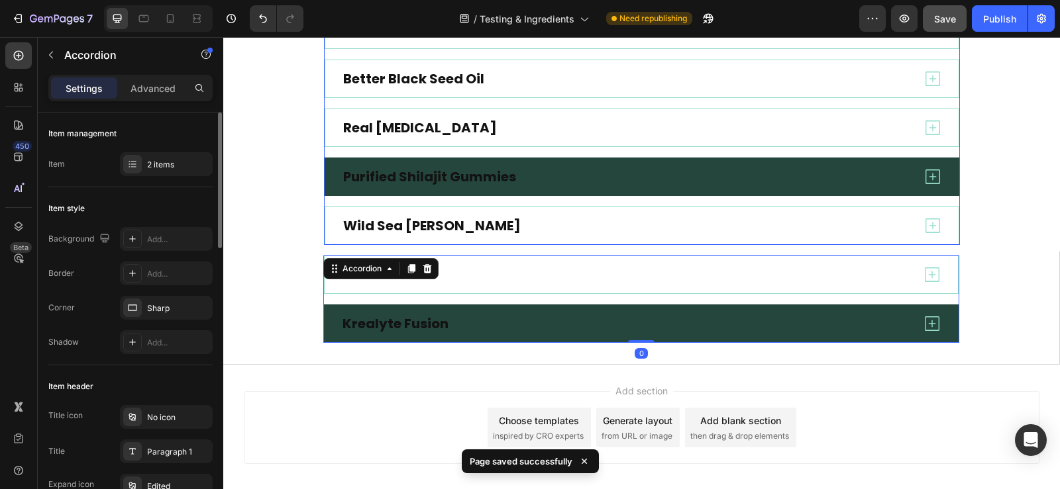
click at [930, 173] on icon at bounding box center [933, 177] width 20 height 20
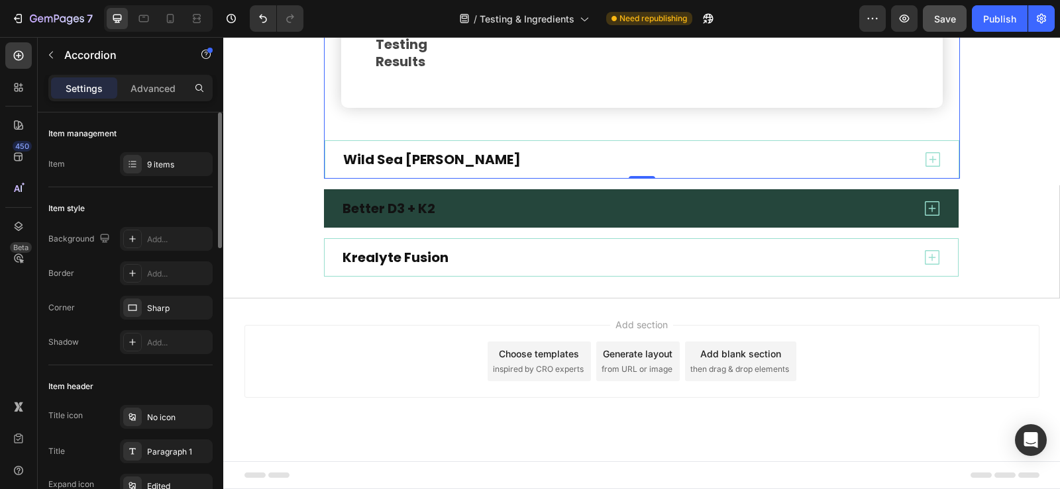
scroll to position [1919, 0]
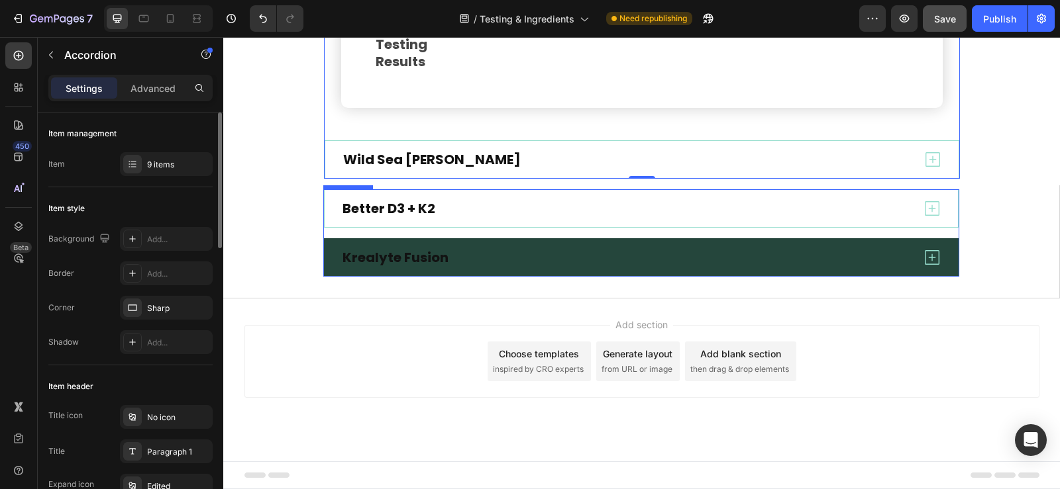
click at [925, 260] on icon at bounding box center [932, 258] width 20 height 20
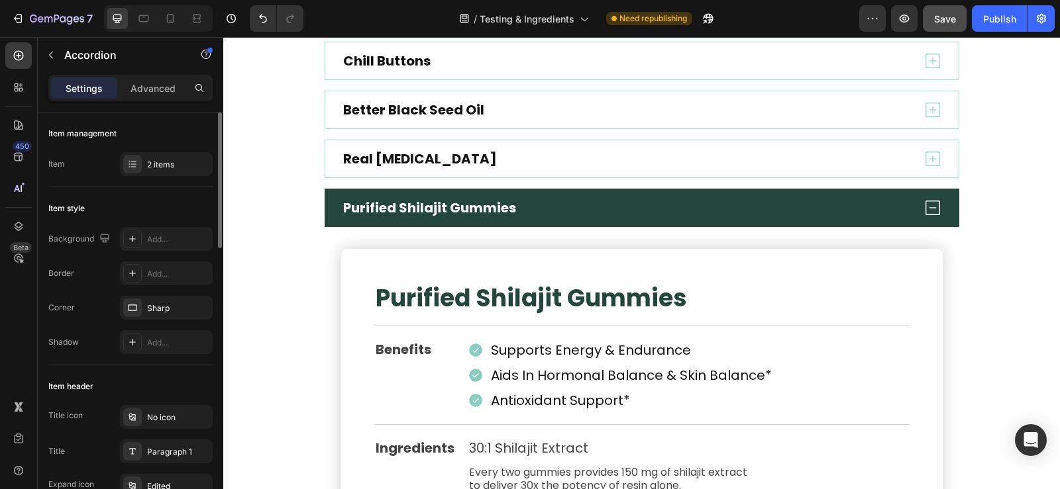
scroll to position [462, 0]
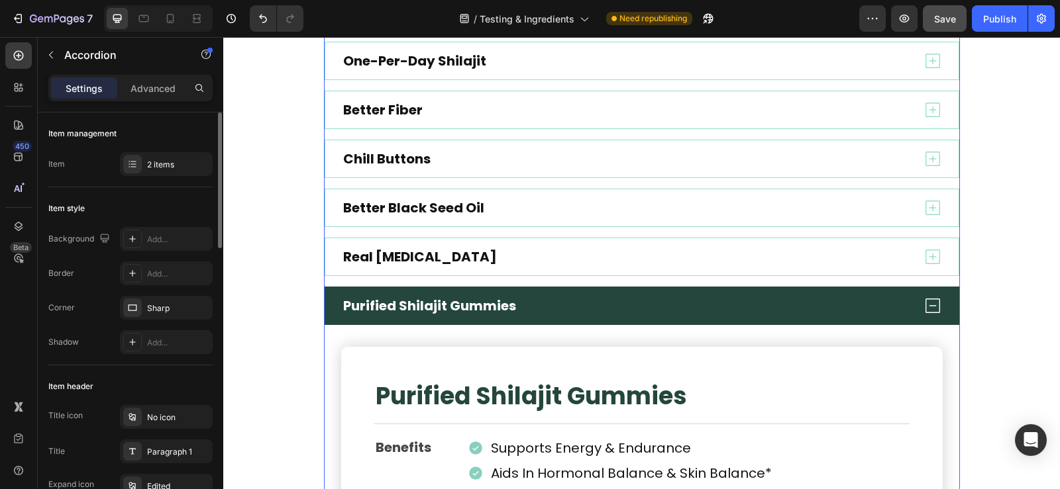
click at [929, 301] on icon at bounding box center [933, 306] width 20 height 20
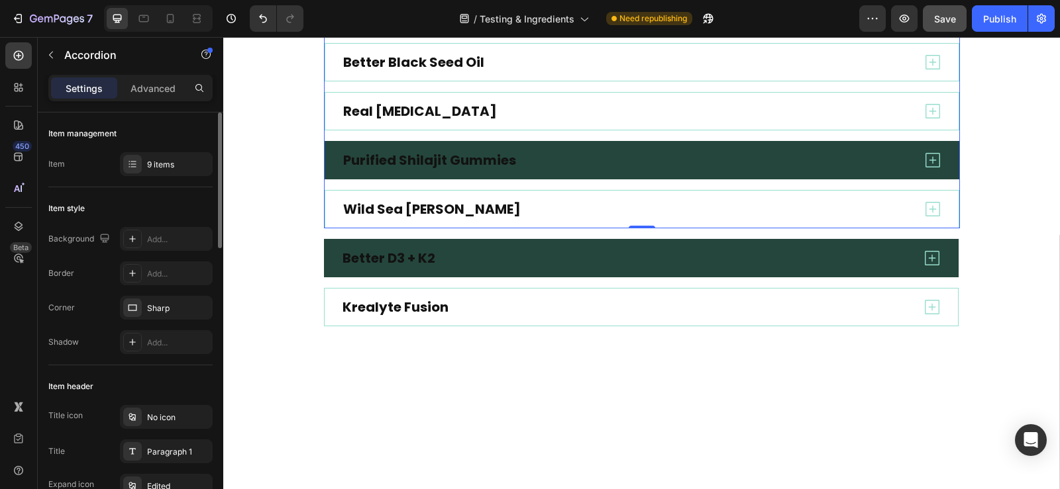
scroll to position [660, 0]
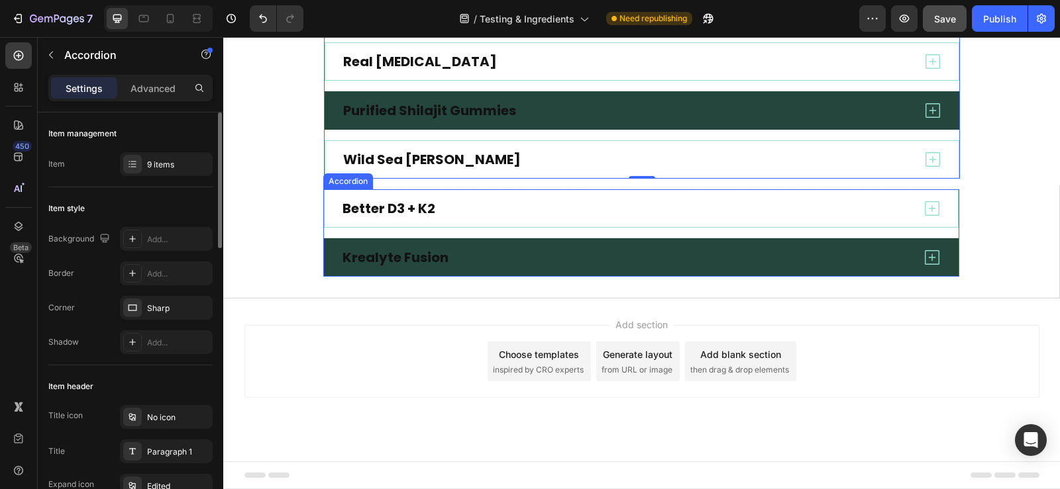
click at [927, 260] on icon at bounding box center [932, 257] width 15 height 15
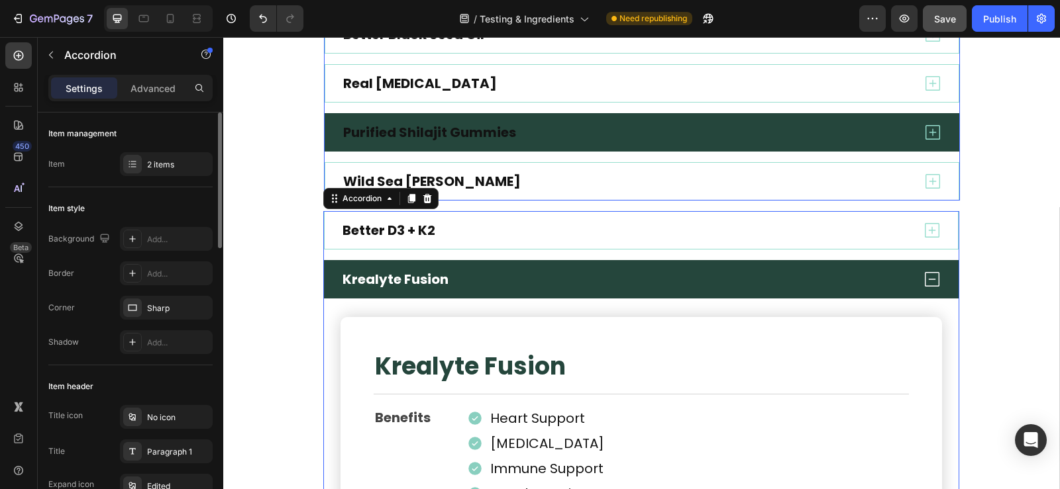
scroll to position [594, 0]
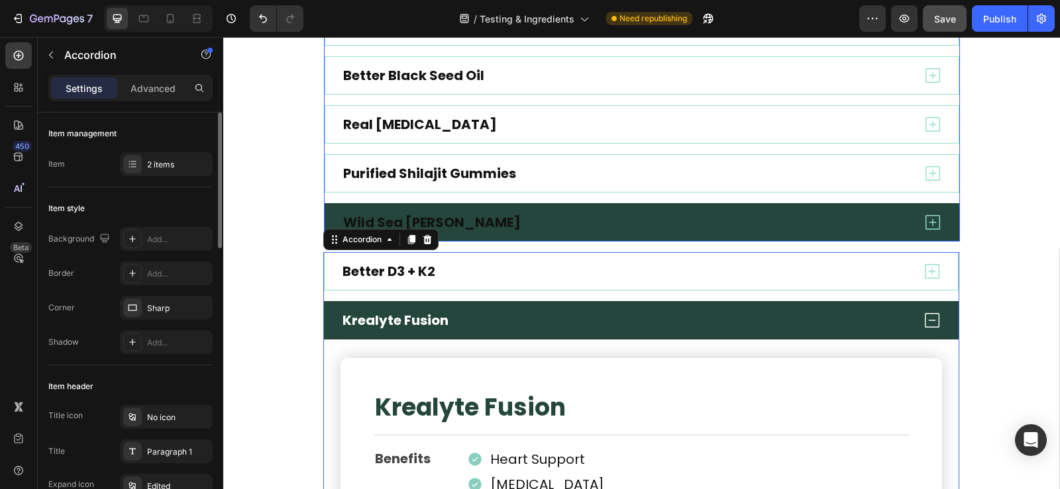
click at [930, 223] on icon at bounding box center [932, 222] width 15 height 15
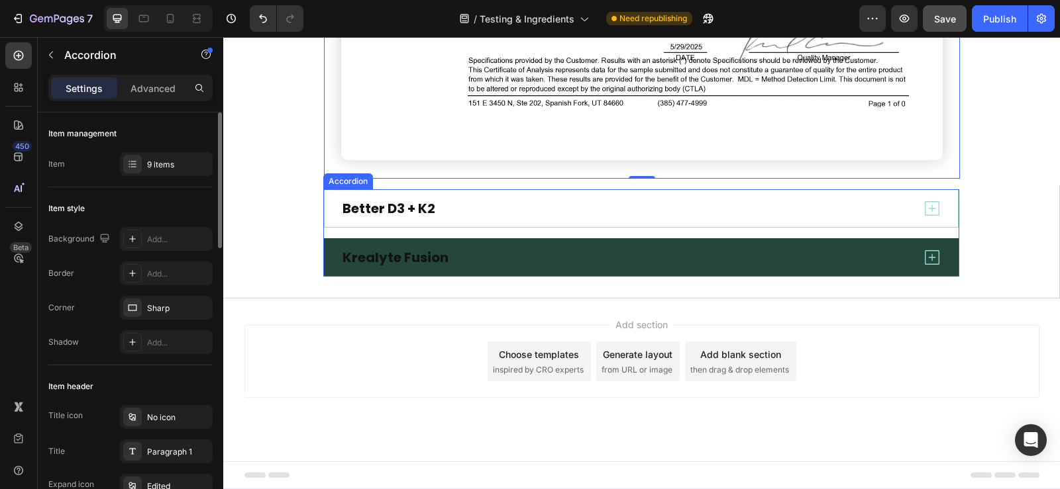
scroll to position [3148, 0]
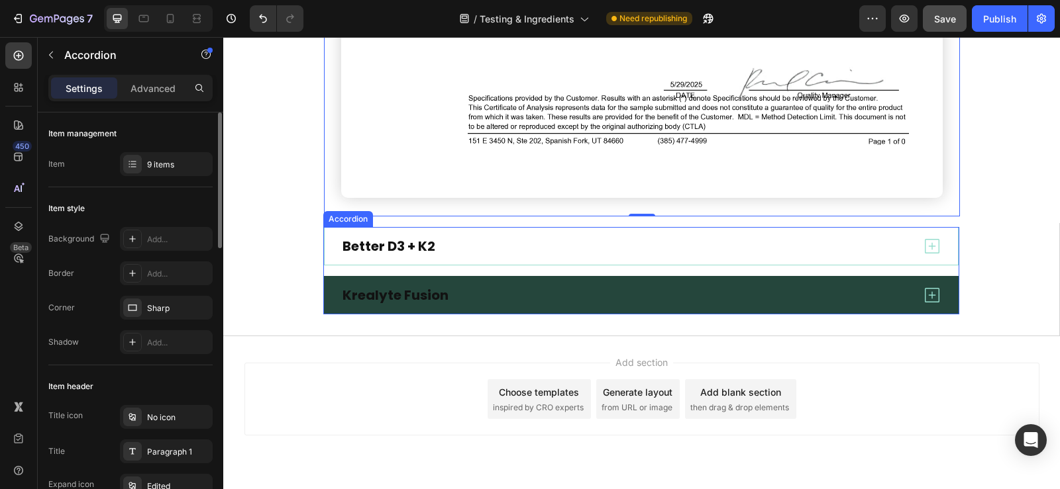
click at [927, 288] on icon at bounding box center [932, 295] width 15 height 15
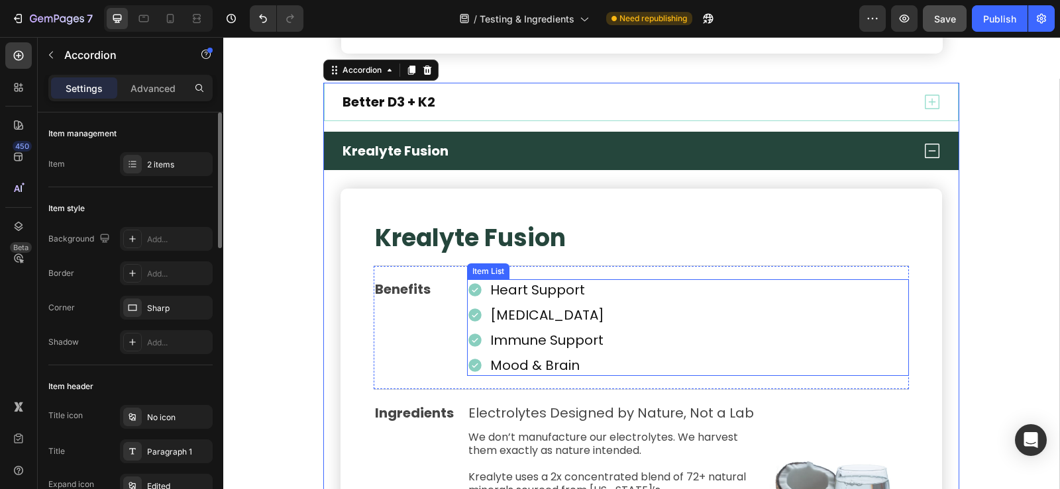
scroll to position [3310, 0]
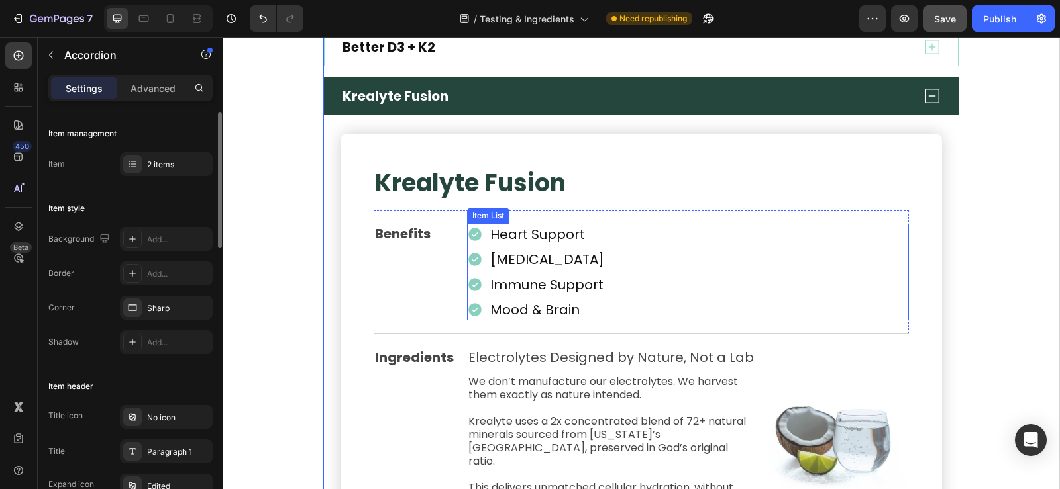
click at [518, 236] on p "Heart Support" at bounding box center [547, 234] width 114 height 17
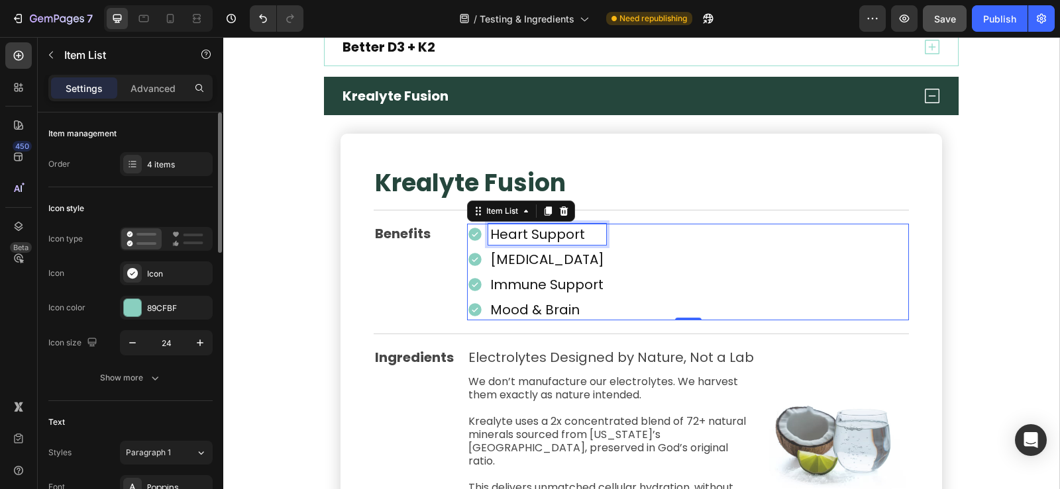
click at [533, 234] on p "Heart Support" at bounding box center [547, 234] width 114 height 17
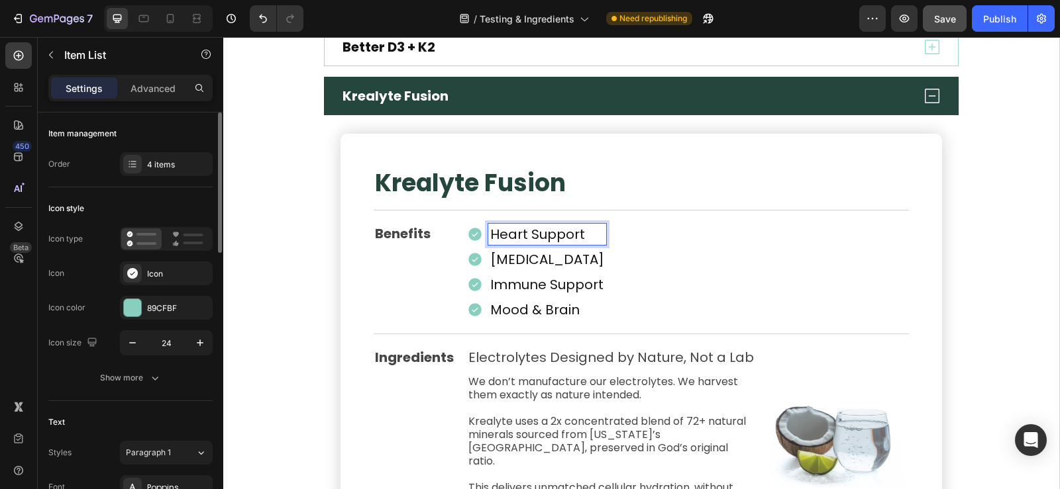
click at [576, 238] on p "Heart Support" at bounding box center [547, 234] width 114 height 17
click at [578, 237] on p "Heart SupportBuilds Muscle" at bounding box center [582, 234] width 184 height 17
click at [548, 263] on p "[MEDICAL_DATA]" at bounding box center [547, 259] width 114 height 17
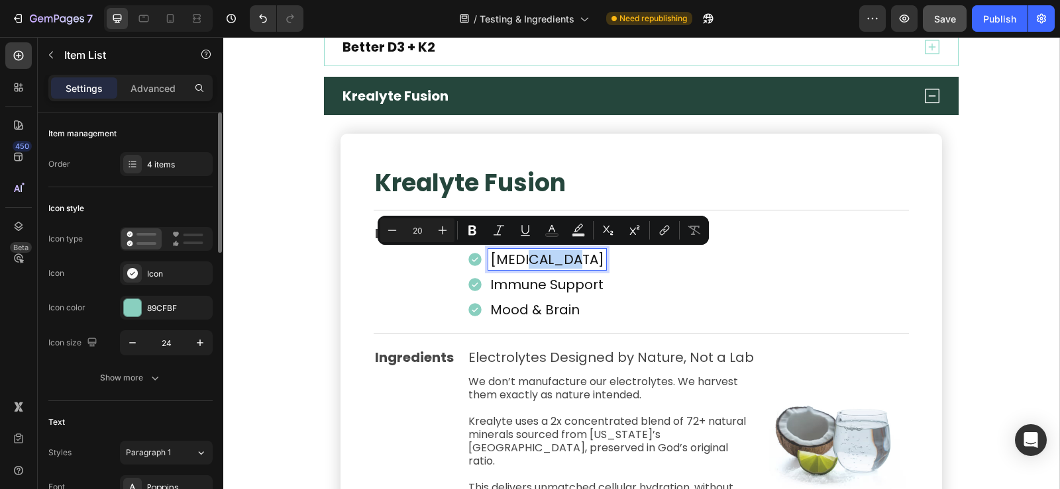
click at [569, 260] on p "[MEDICAL_DATA]" at bounding box center [547, 259] width 114 height 17
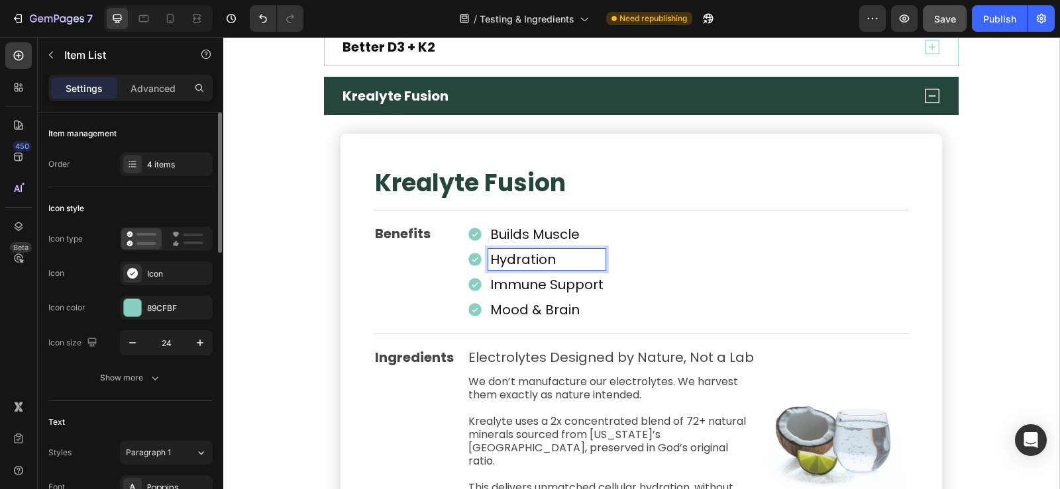
click at [535, 289] on p "Immune Support" at bounding box center [546, 284] width 113 height 17
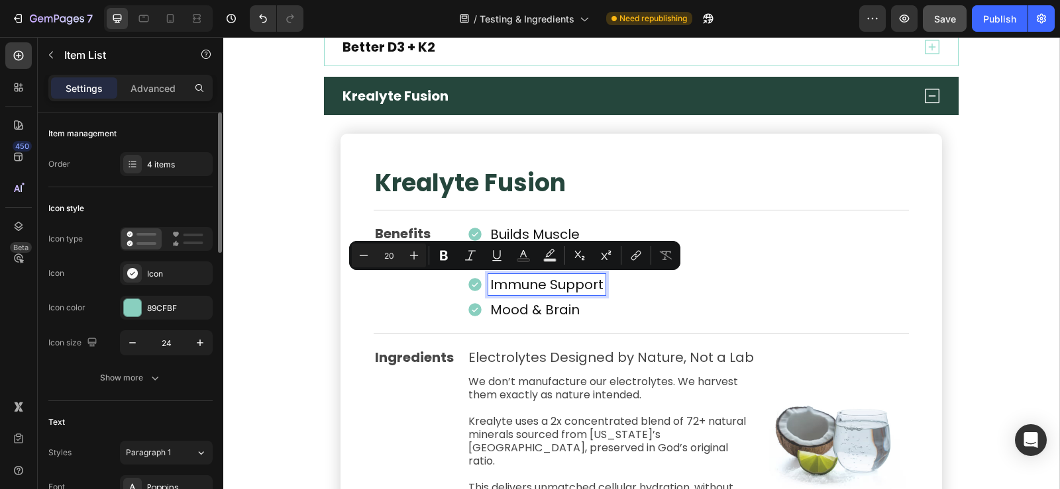
click at [554, 288] on p "Immune Support" at bounding box center [546, 284] width 113 height 17
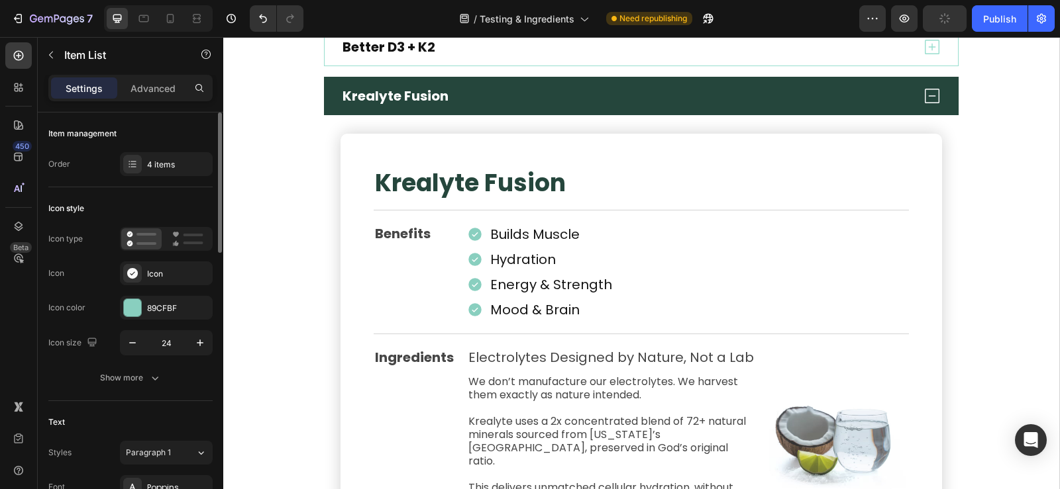
click at [632, 305] on div "Builds Muscle Hydration Energy & Strength Mood & Brain" at bounding box center [688, 272] width 442 height 97
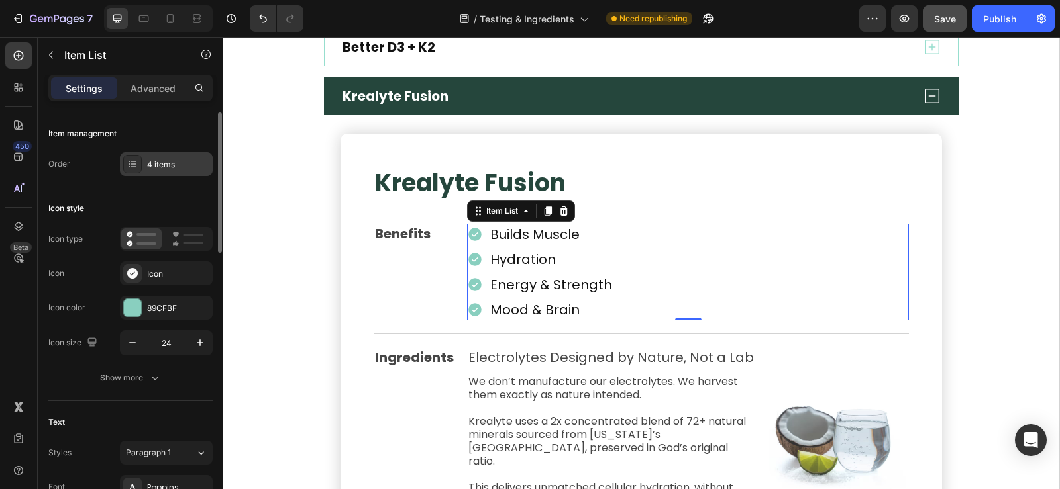
click at [162, 170] on div "4 items" at bounding box center [178, 165] width 62 height 12
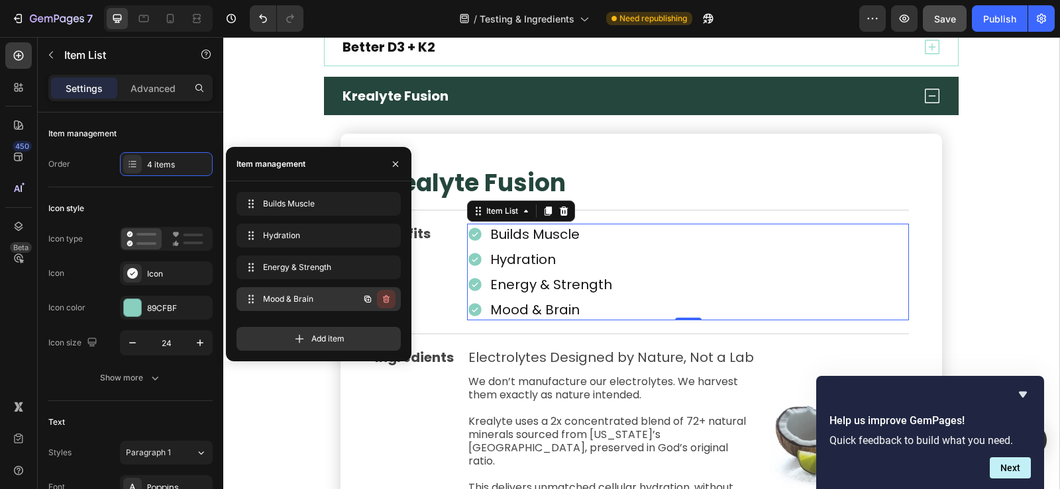
click at [386, 297] on icon "button" at bounding box center [386, 299] width 7 height 8
click at [384, 297] on div "Delete" at bounding box center [377, 299] width 25 height 12
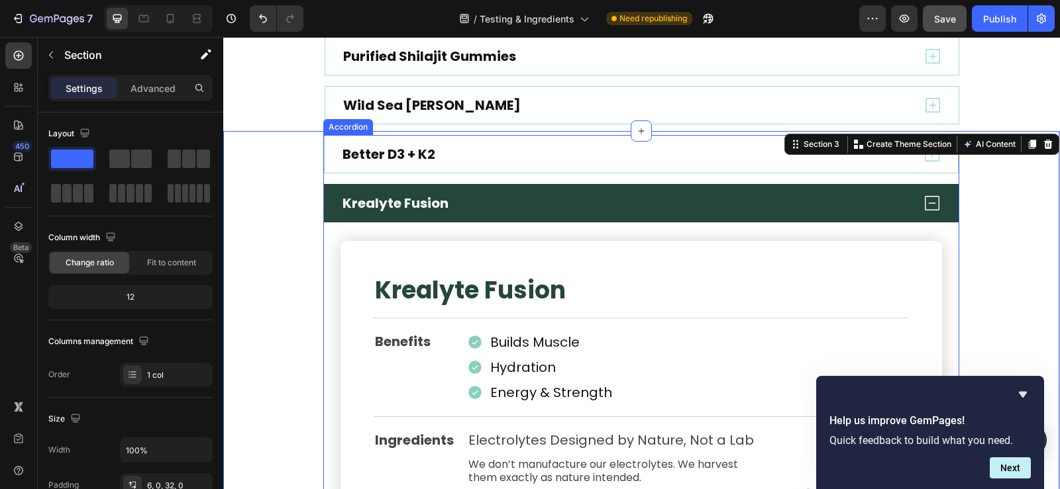
scroll to position [650, 0]
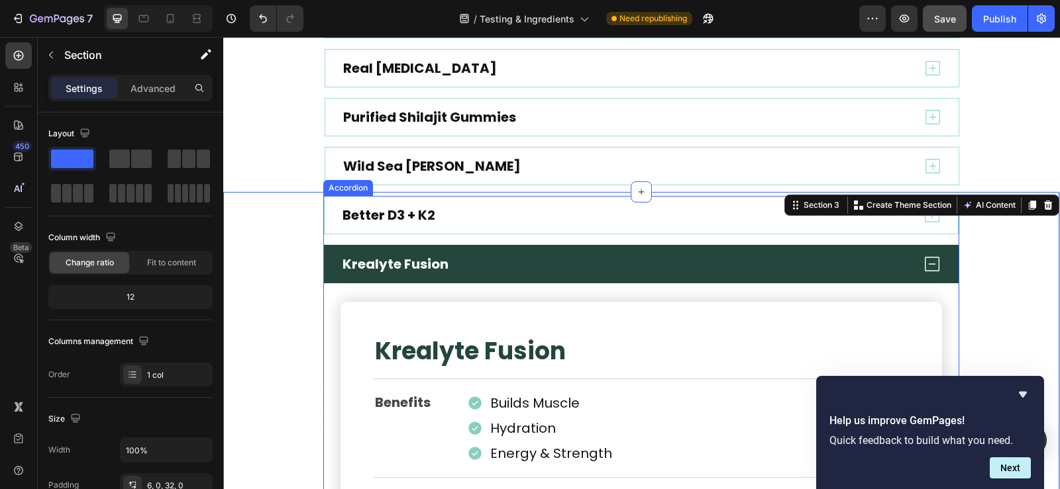
click at [929, 265] on icon at bounding box center [932, 264] width 20 height 20
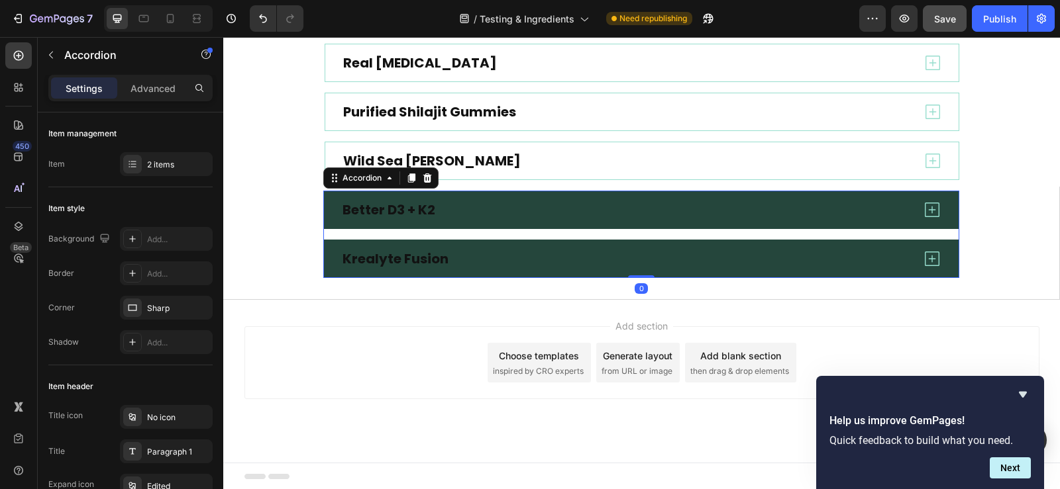
scroll to position [657, 0]
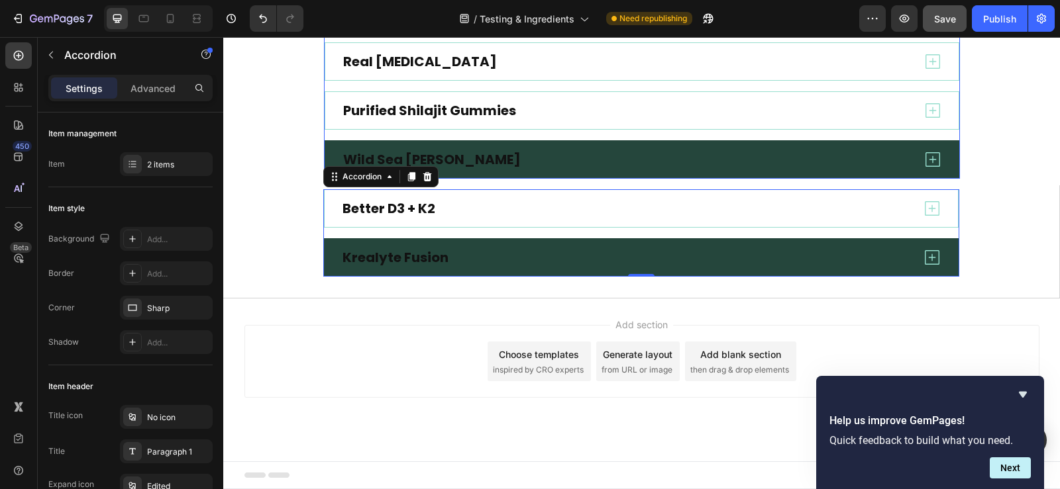
click at [523, 158] on div "Wild Sea [PERSON_NAME]" at bounding box center [626, 159] width 571 height 21
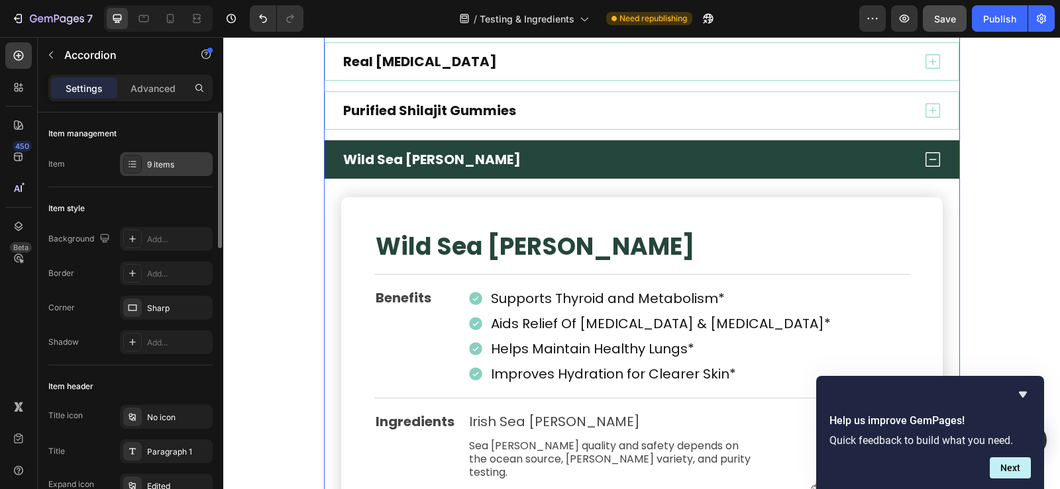
click at [155, 167] on div "9 items" at bounding box center [178, 165] width 62 height 12
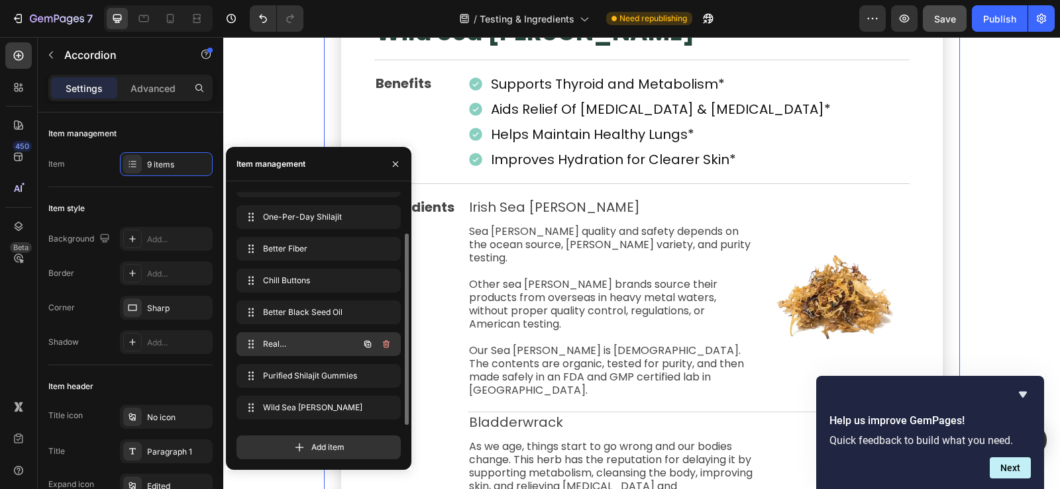
scroll to position [922, 0]
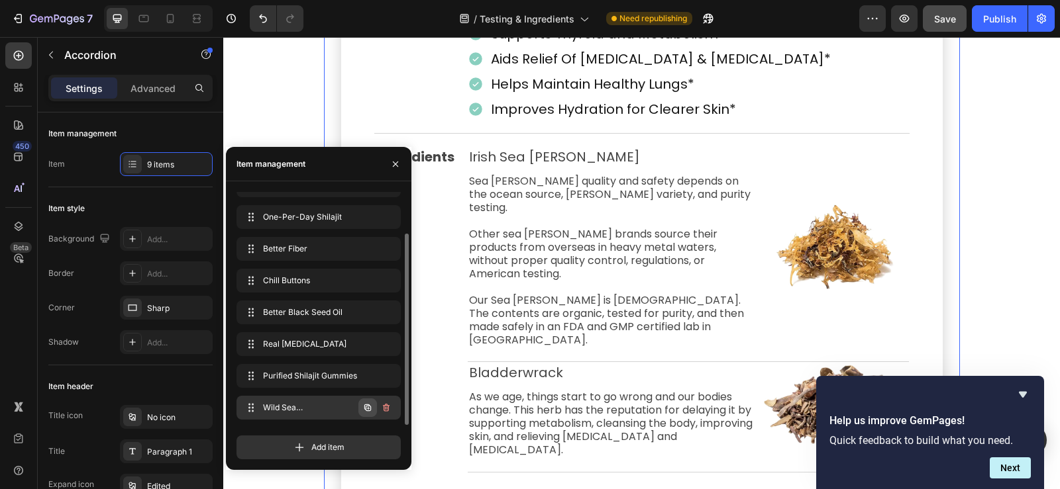
click at [364, 409] on icon "button" at bounding box center [367, 408] width 11 height 11
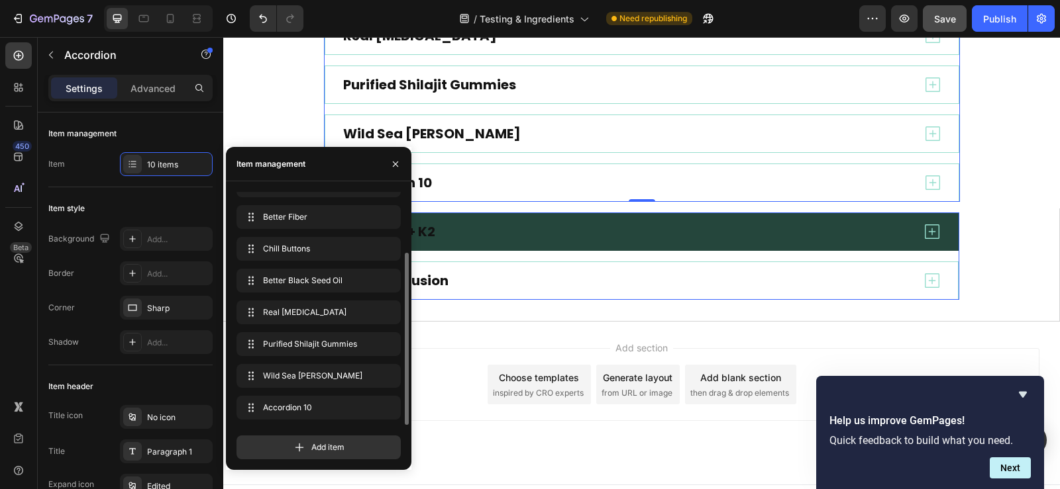
scroll to position [706, 0]
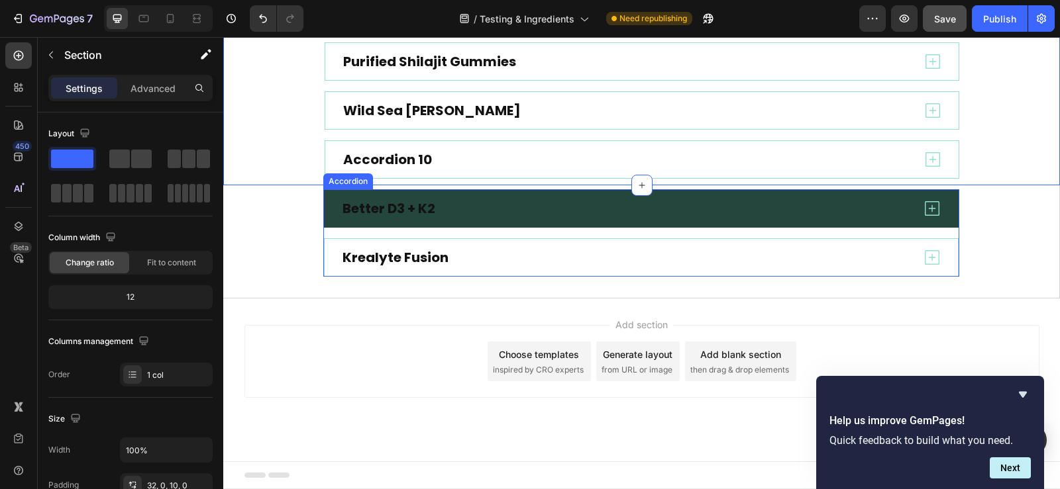
click at [411, 204] on p "Better D3 + K2" at bounding box center [388, 208] width 93 height 17
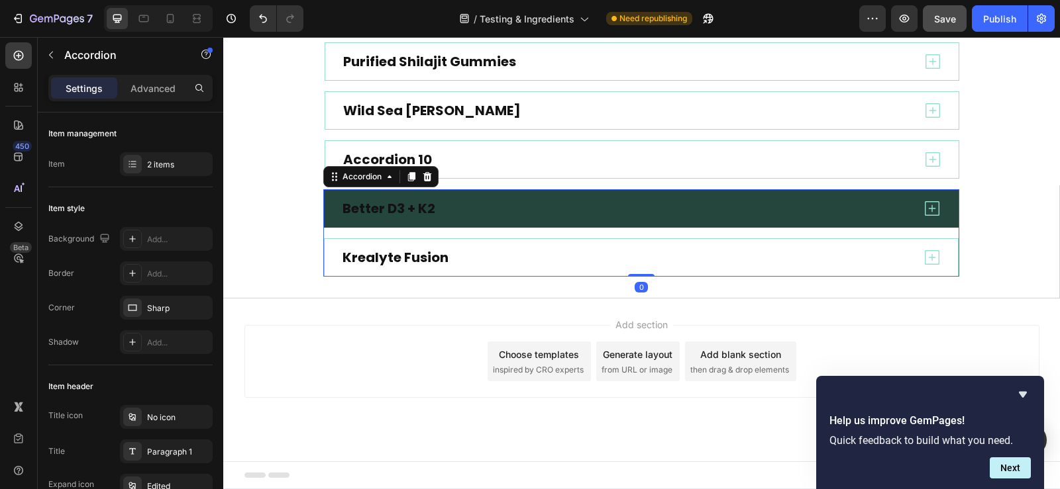
click at [396, 205] on p "Better D3 + K2" at bounding box center [388, 208] width 93 height 17
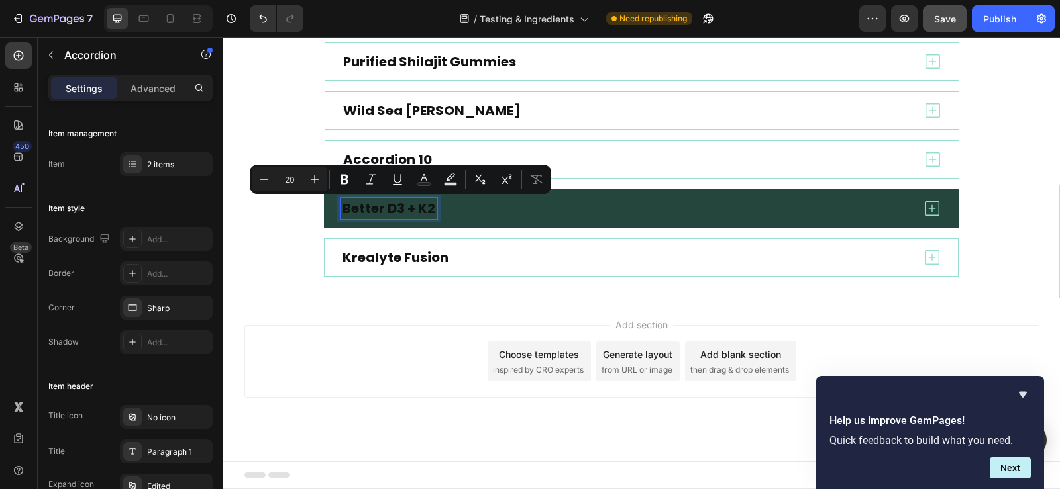
click at [392, 209] on p "Better D3 + K2" at bounding box center [388, 208] width 93 height 17
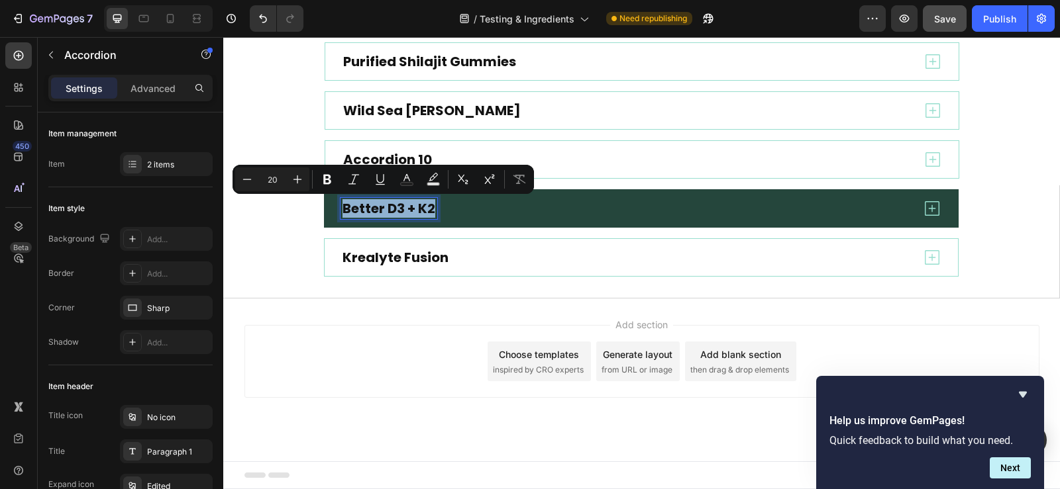
copy p "Better D3 + K2"
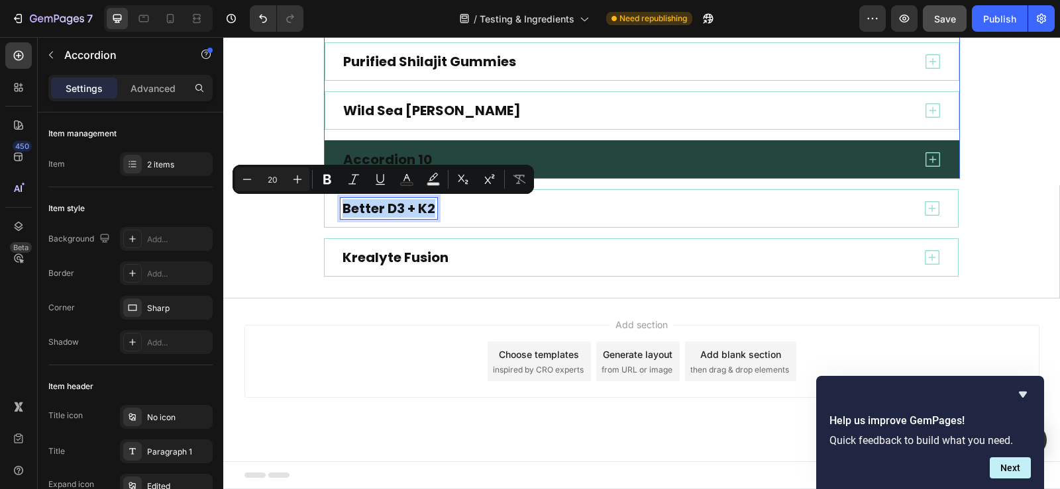
click at [405, 160] on div "Accordion 10" at bounding box center [387, 159] width 93 height 21
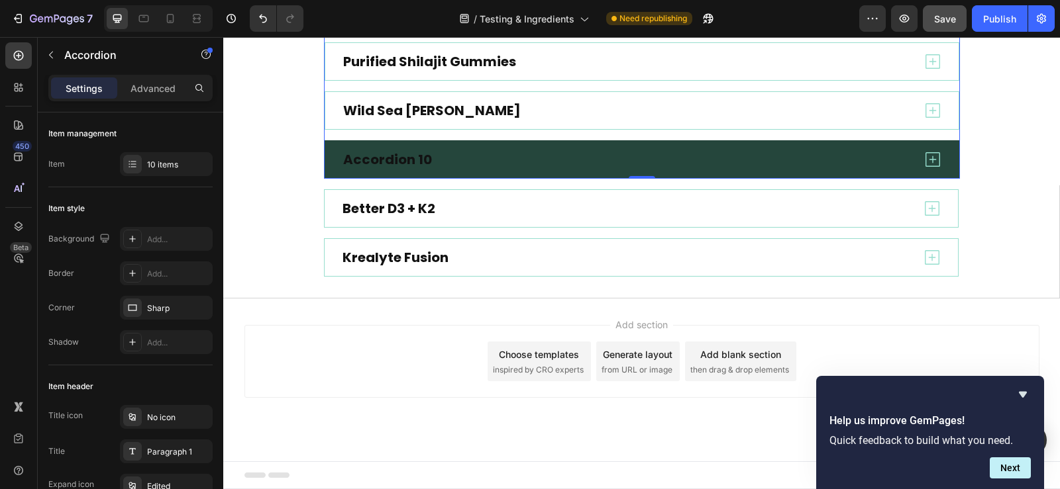
click at [405, 156] on div "Accordion 10" at bounding box center [387, 159] width 93 height 21
click at [389, 161] on p "Accordion 10" at bounding box center [387, 159] width 89 height 17
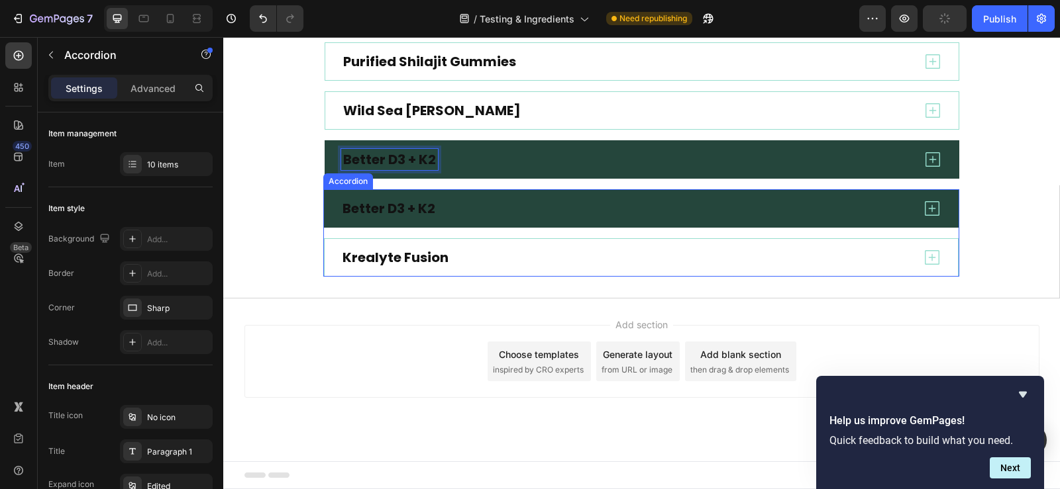
click at [927, 206] on icon at bounding box center [932, 208] width 15 height 15
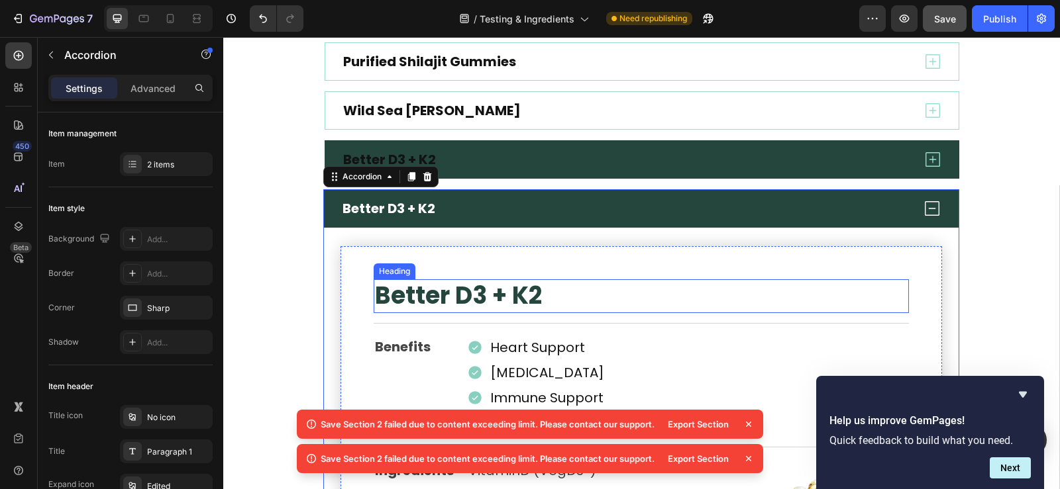
click at [530, 293] on h2 "Better D3 + K2" at bounding box center [641, 297] width 535 height 34
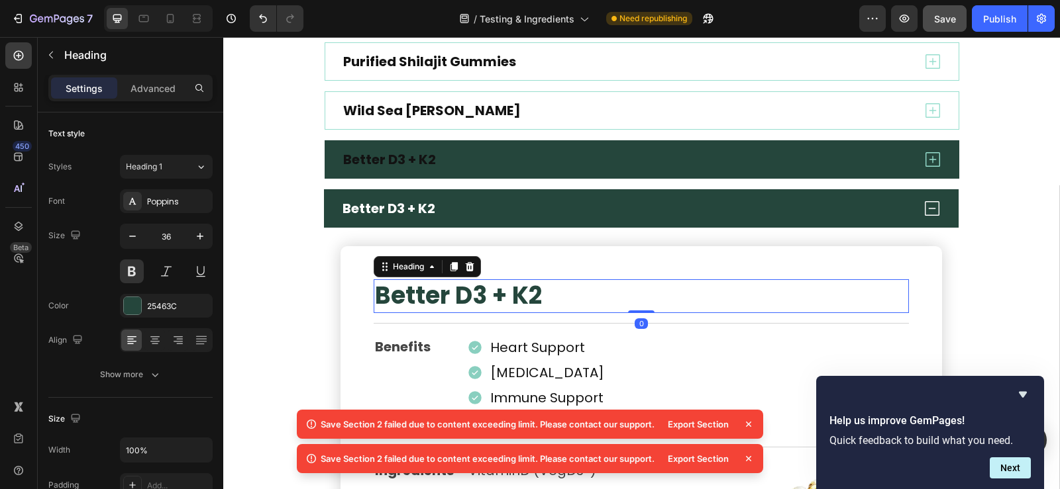
click at [519, 293] on h2 "Better D3 + K2" at bounding box center [641, 297] width 535 height 34
click at [519, 293] on p "Better D3 + K2" at bounding box center [641, 296] width 533 height 31
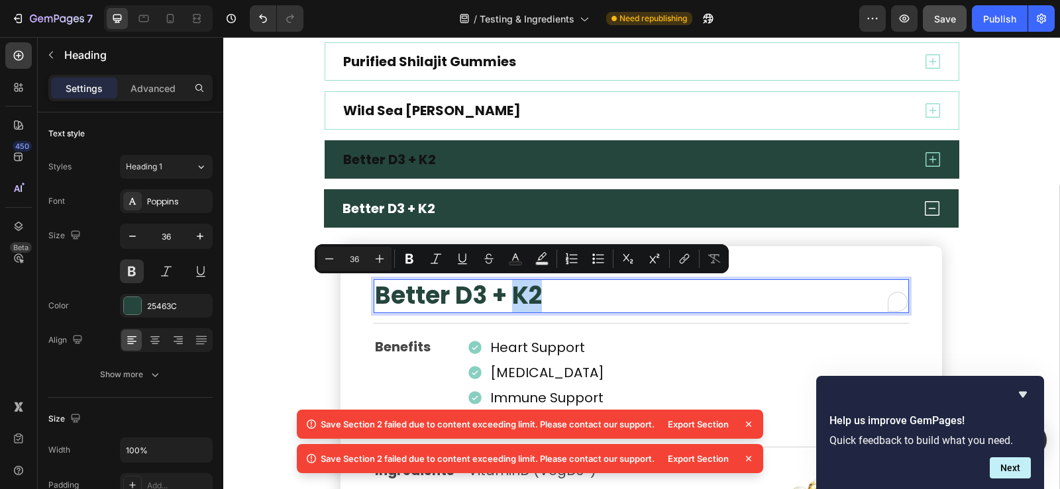
click at [504, 299] on p "Better D3 + K2" at bounding box center [641, 296] width 533 height 31
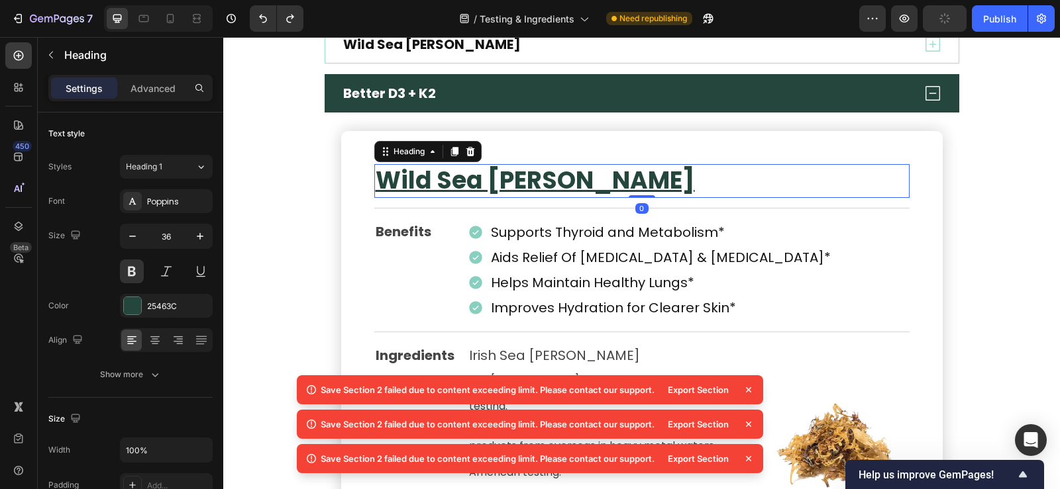
click at [550, 180] on h2 "Wild Sea [PERSON_NAME]" at bounding box center [641, 181] width 535 height 34
click at [550, 180] on p "Wild Sea [PERSON_NAME]" at bounding box center [642, 181] width 533 height 31
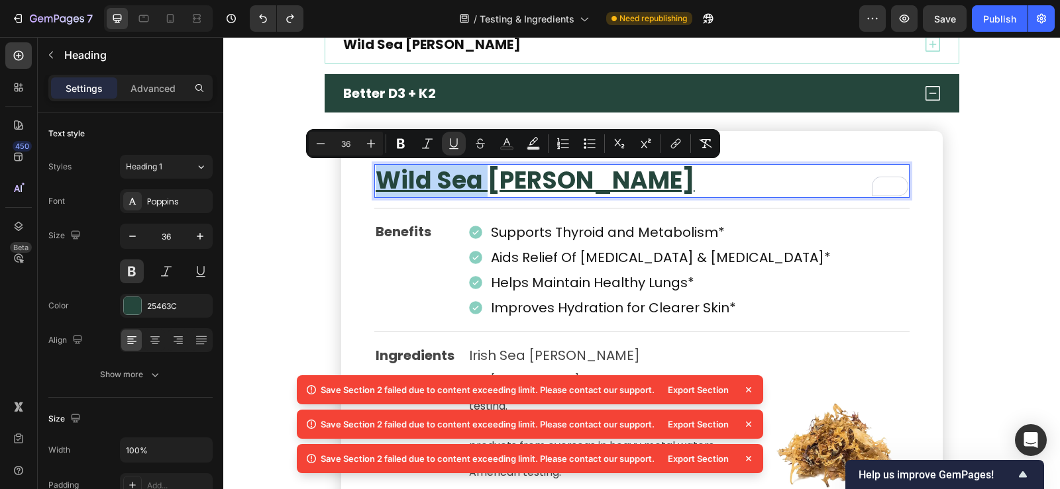
click at [574, 182] on p "Wild Sea [PERSON_NAME]" at bounding box center [642, 181] width 533 height 31
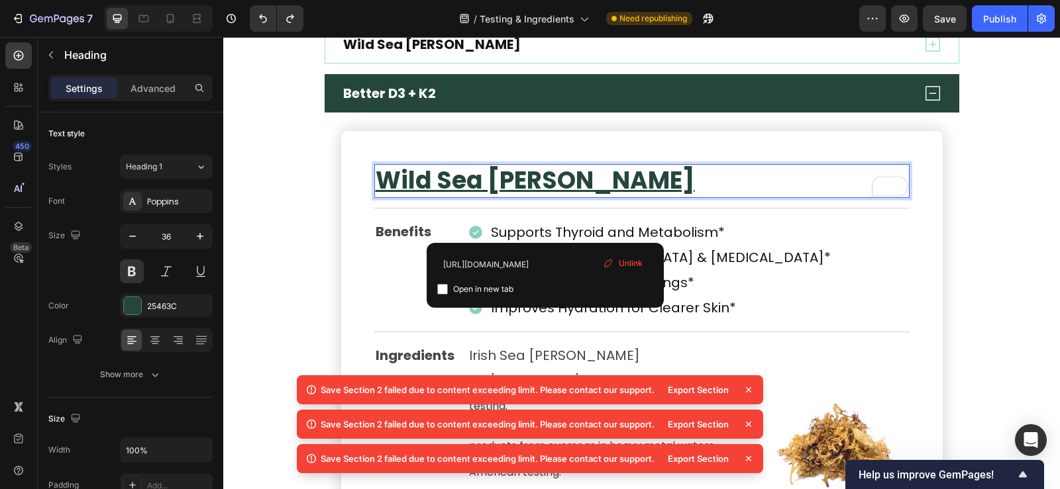
click at [622, 258] on span "Unlink" at bounding box center [631, 264] width 24 height 12
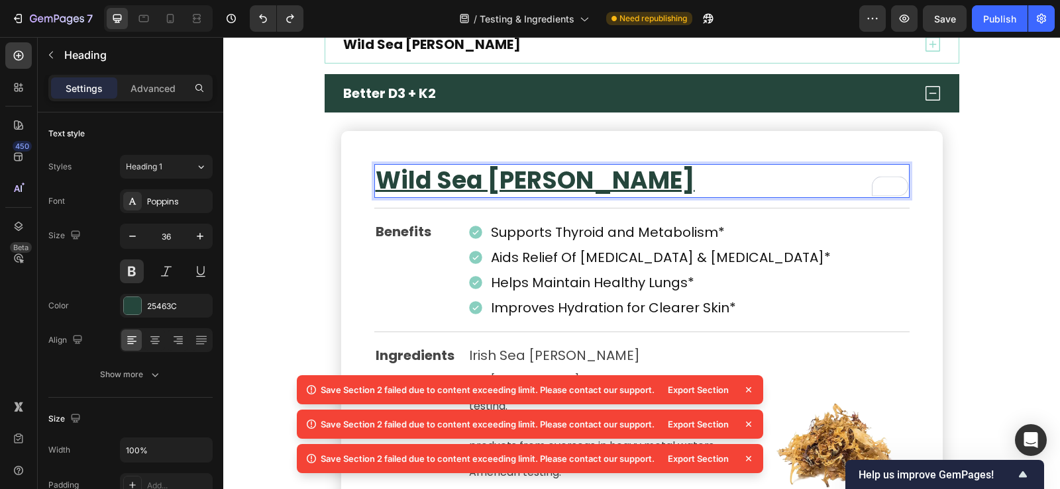
click at [546, 183] on p "Wild Sea [PERSON_NAME] ⁠⁠⁠⁠⁠⁠⁠" at bounding box center [642, 181] width 533 height 31
click at [499, 182] on u "Wild Sea [PERSON_NAME]" at bounding box center [535, 181] width 319 height 34
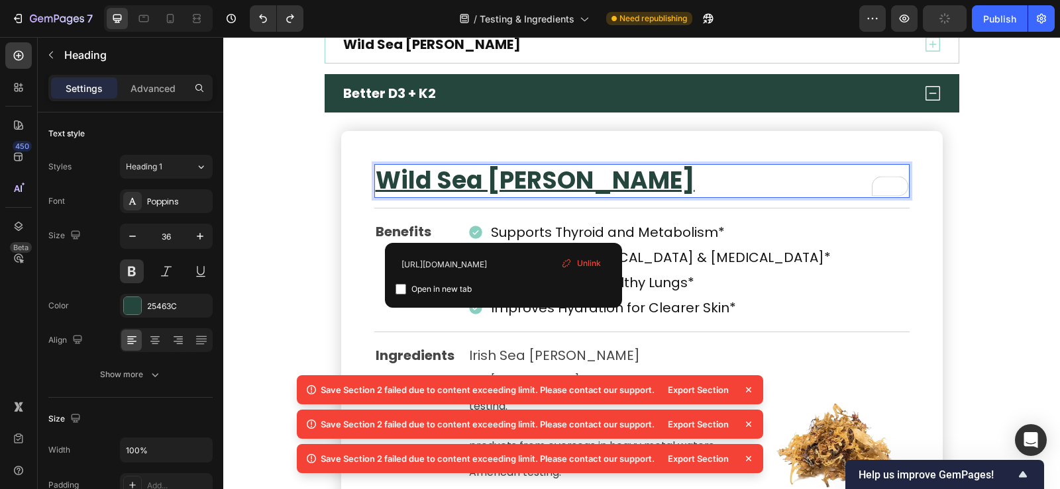
click at [344, 129] on div "Row" at bounding box center [355, 123] width 22 height 12
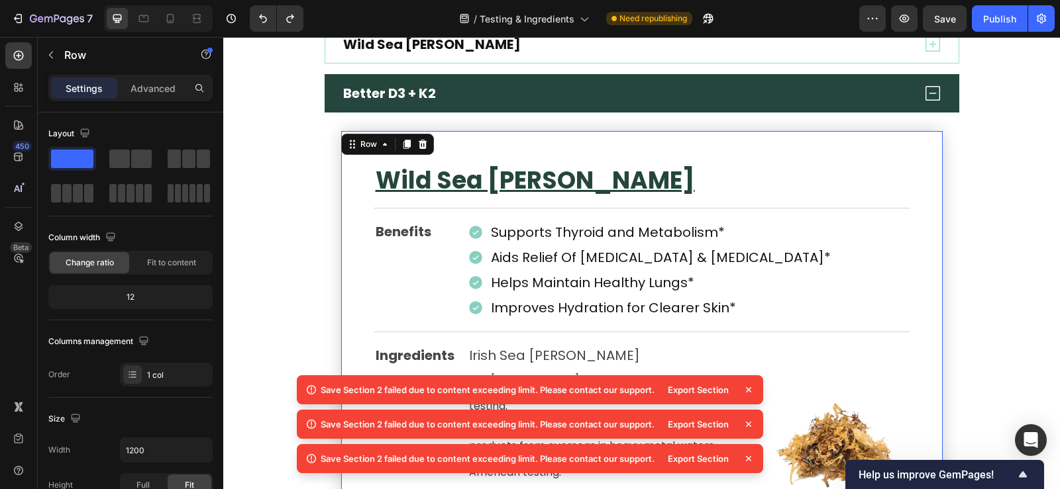
click at [455, 181] on u "Wild Sea [PERSON_NAME]" at bounding box center [535, 181] width 319 height 34
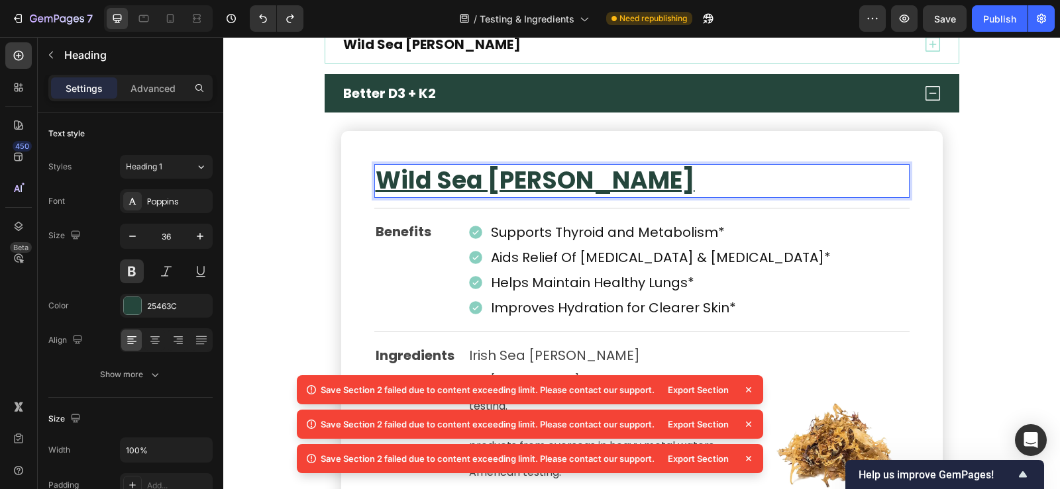
click at [474, 181] on u "Wild Sea [PERSON_NAME]" at bounding box center [535, 181] width 319 height 34
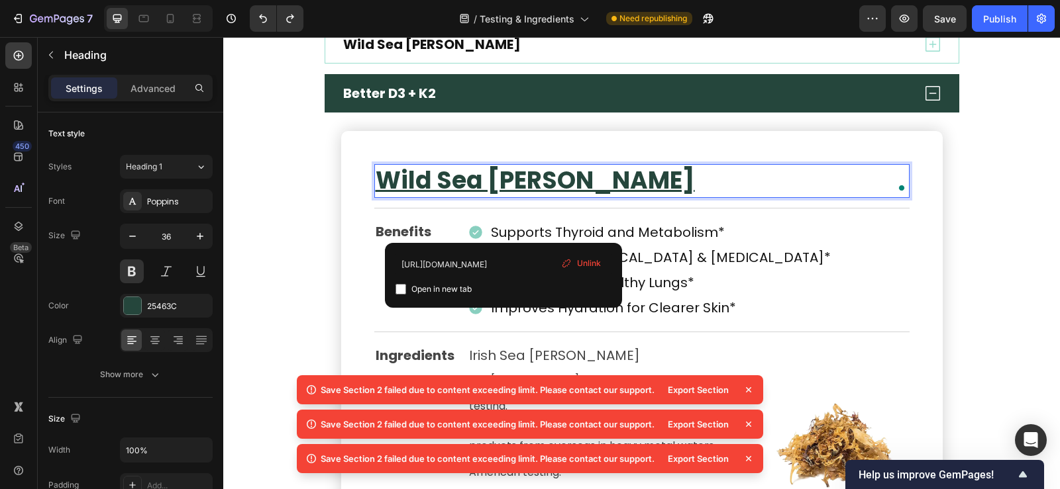
click at [511, 180] on u "Wild Sea [PERSON_NAME]" at bounding box center [535, 181] width 319 height 34
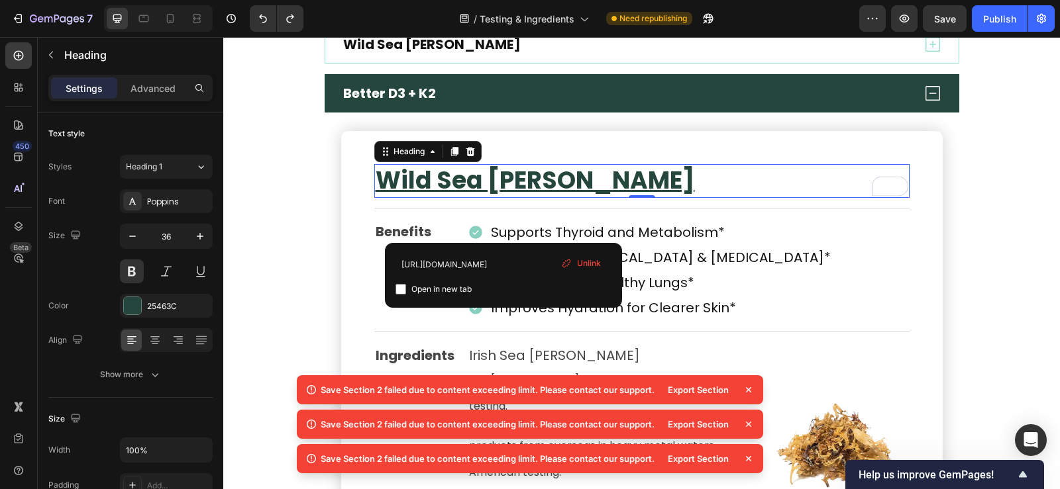
click at [566, 264] on icon at bounding box center [566, 263] width 11 height 11
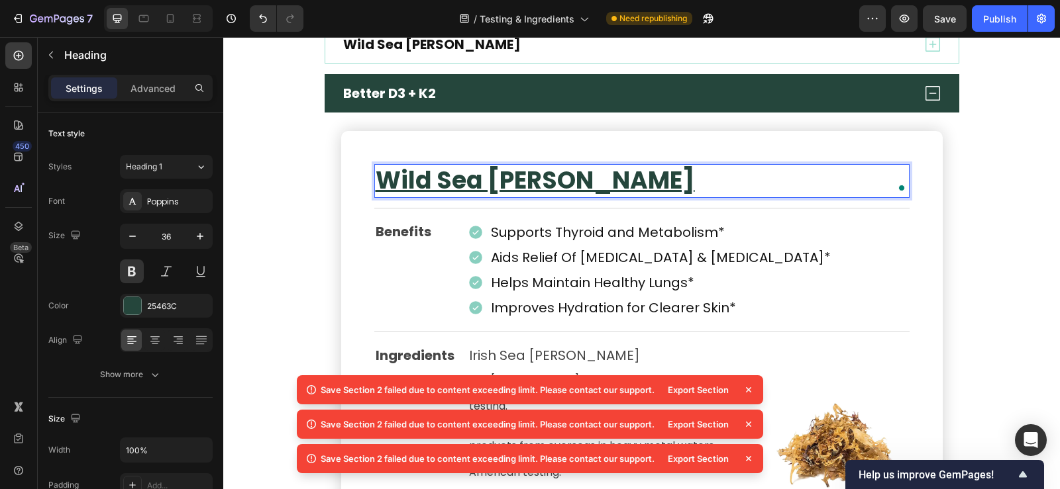
click at [585, 175] on p "Wild Sea [PERSON_NAME]" at bounding box center [642, 181] width 533 height 31
click at [517, 183] on u "Wild Sea [PERSON_NAME]" at bounding box center [535, 181] width 319 height 34
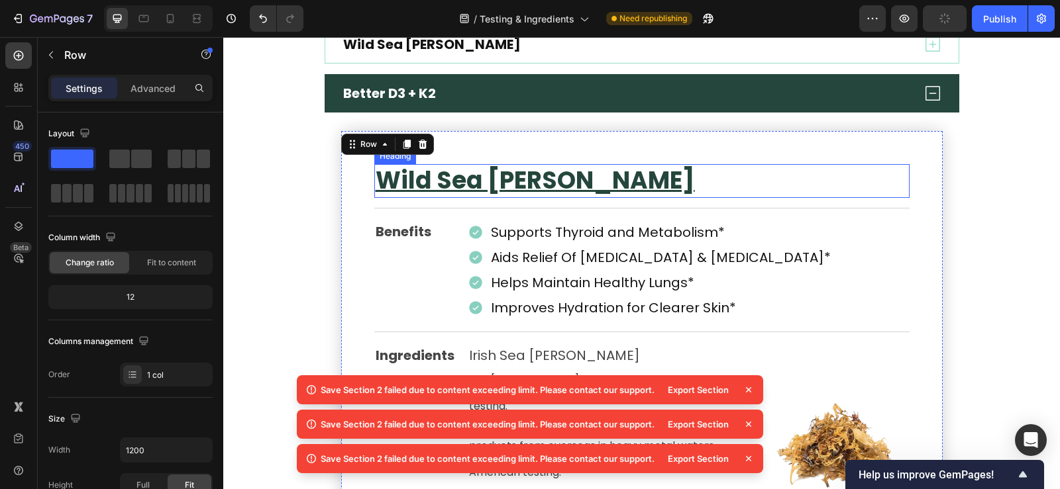
click at [529, 176] on u "Wild Sea [PERSON_NAME]" at bounding box center [535, 181] width 319 height 34
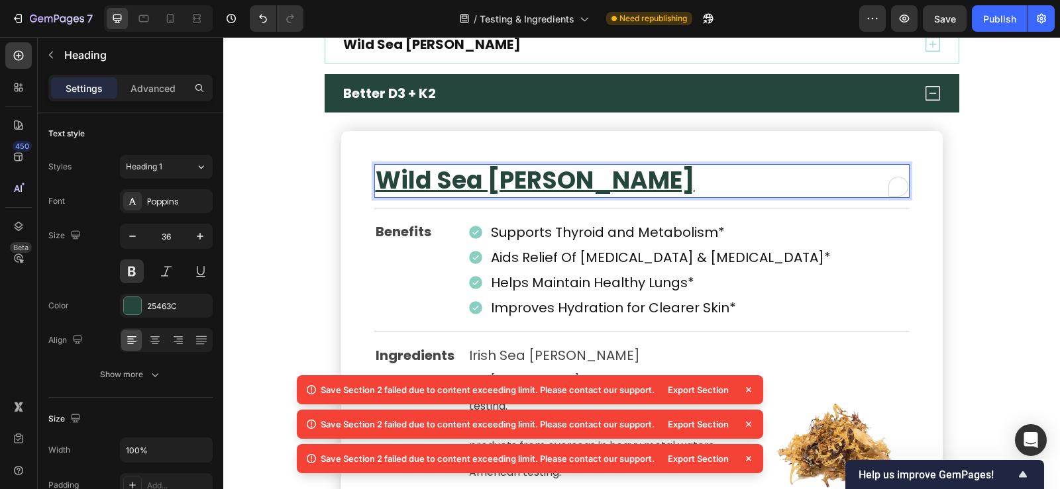
click at [489, 183] on u "Wild Sea [PERSON_NAME]" at bounding box center [535, 181] width 319 height 34
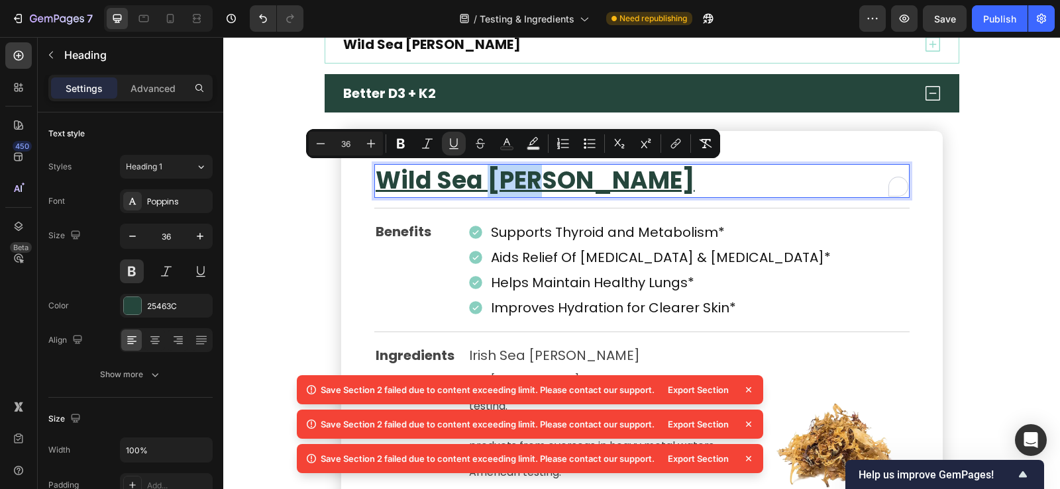
click at [512, 186] on u "Wild Sea [PERSON_NAME]" at bounding box center [535, 181] width 319 height 34
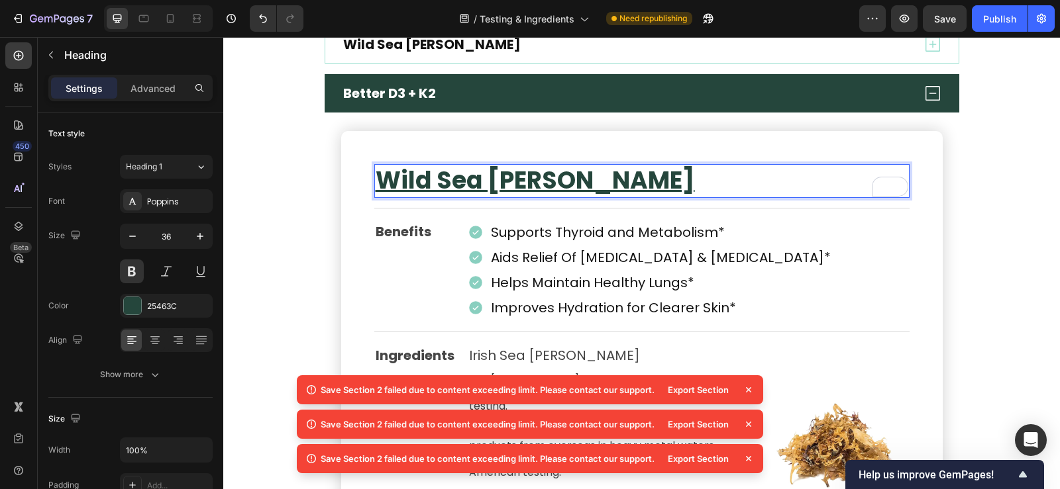
click at [454, 182] on u "Wild Sea [PERSON_NAME]" at bounding box center [535, 181] width 319 height 34
click at [474, 187] on u "Wild Sea [PERSON_NAME]" at bounding box center [535, 181] width 319 height 34
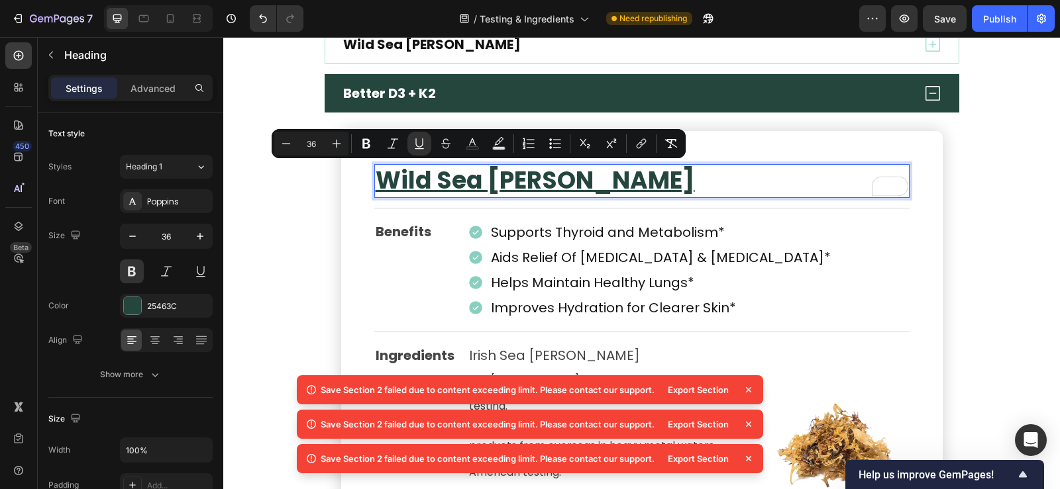
click at [517, 187] on u "Wild Sea [PERSON_NAME]" at bounding box center [535, 181] width 319 height 34
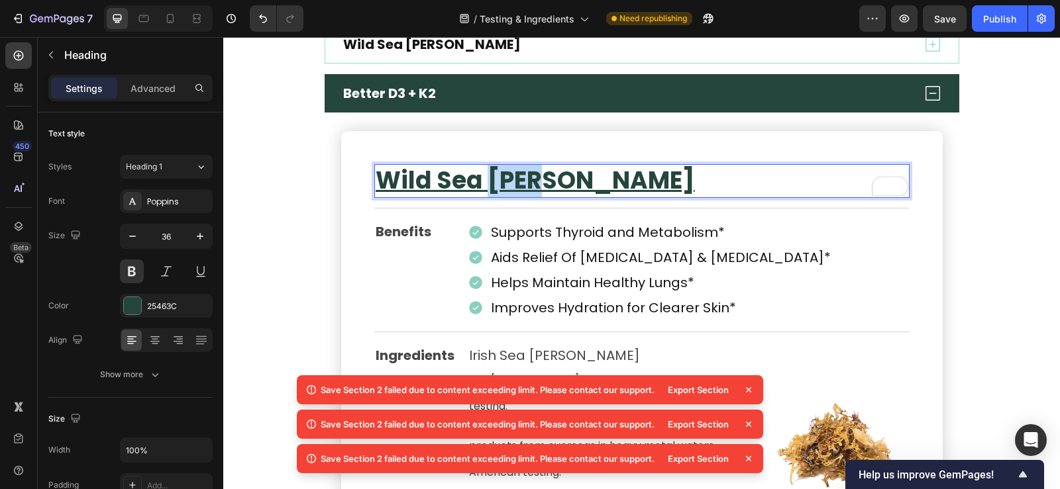
click at [517, 187] on u "Wild Sea [PERSON_NAME]" at bounding box center [535, 181] width 319 height 34
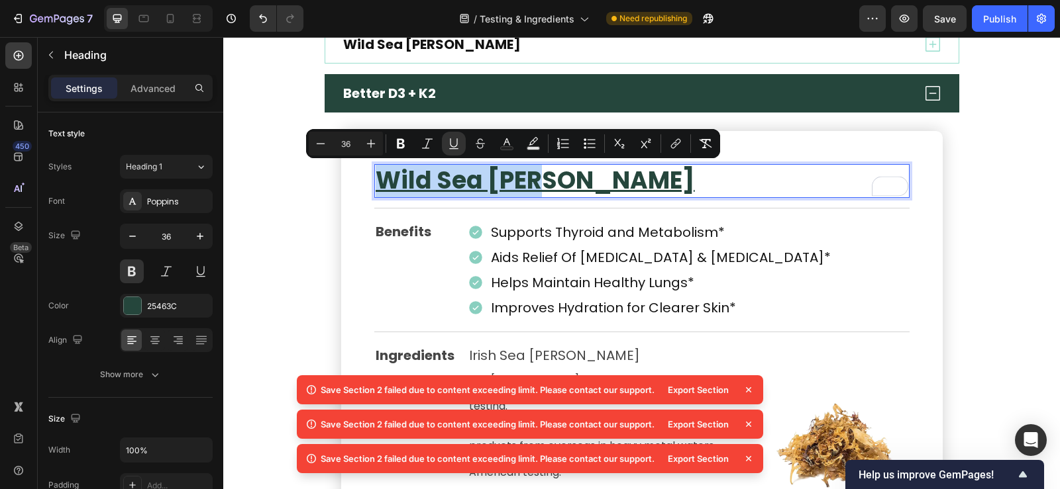
click at [517, 187] on u "Wild Sea [PERSON_NAME]" at bounding box center [535, 181] width 319 height 34
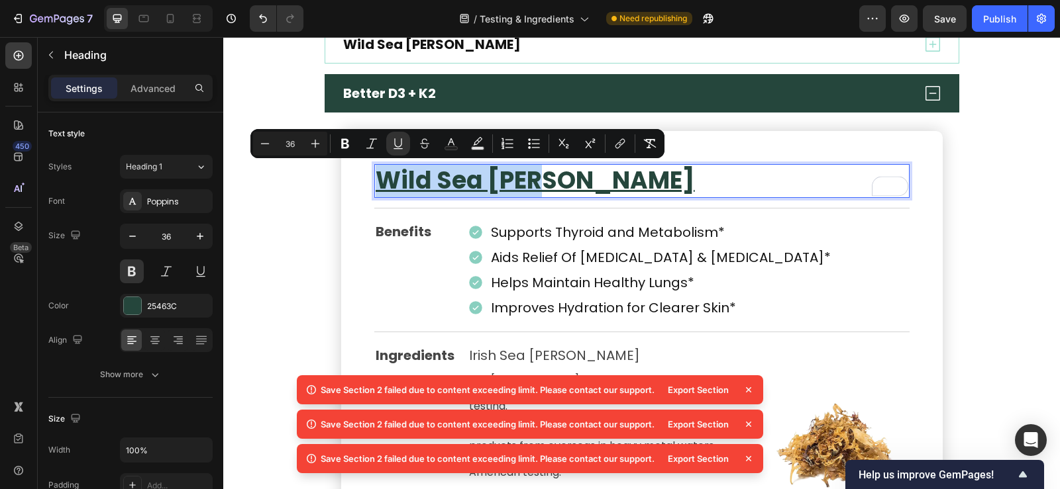
click at [517, 187] on u "Wild Sea [PERSON_NAME]" at bounding box center [535, 181] width 319 height 34
click at [615, 148] on icon "Editor contextual toolbar" at bounding box center [619, 143] width 13 height 13
click at [625, 137] on icon "Editor contextual toolbar" at bounding box center [619, 143] width 13 height 13
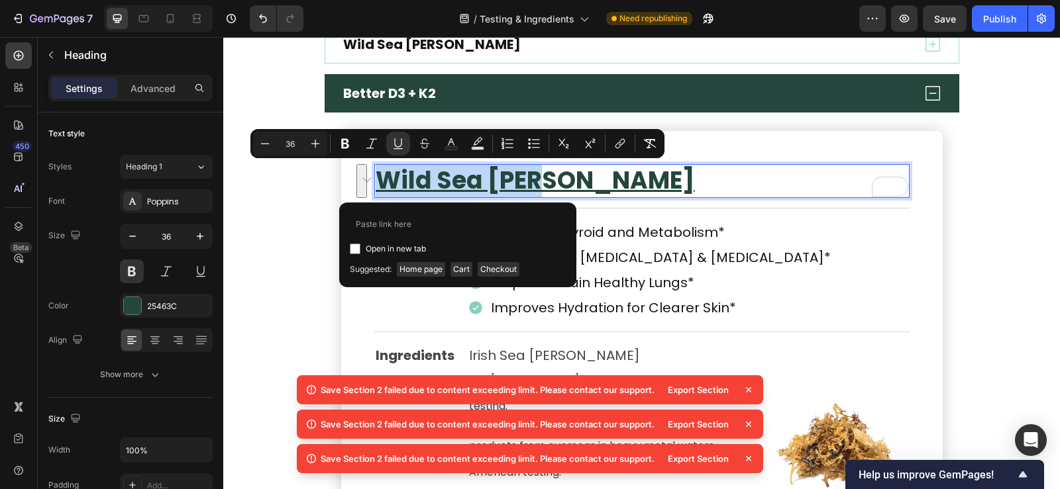
click at [570, 184] on p "Wild Sea [PERSON_NAME]" at bounding box center [642, 181] width 533 height 31
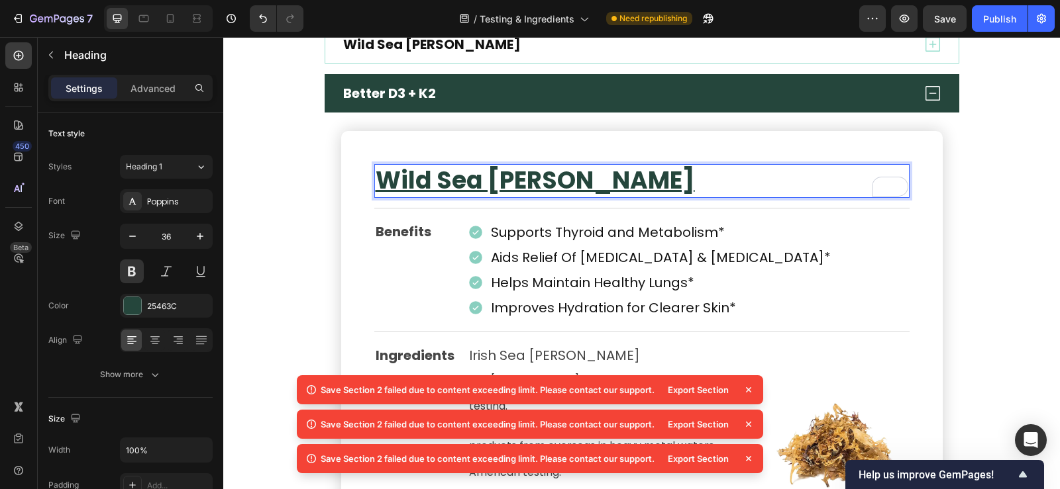
click at [505, 180] on u "Wild Sea [PERSON_NAME]" at bounding box center [535, 181] width 319 height 34
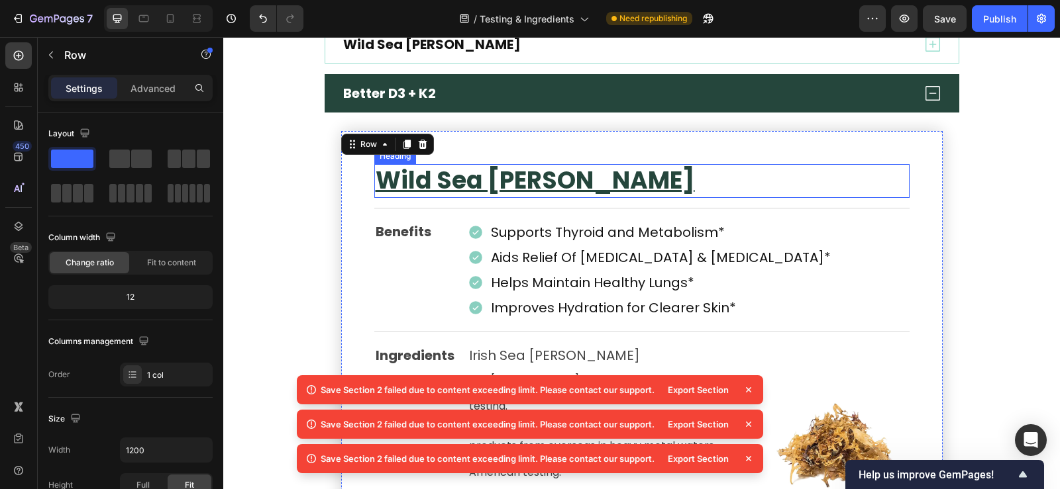
click at [377, 192] on u "Wild Sea [PERSON_NAME]" at bounding box center [535, 181] width 319 height 34
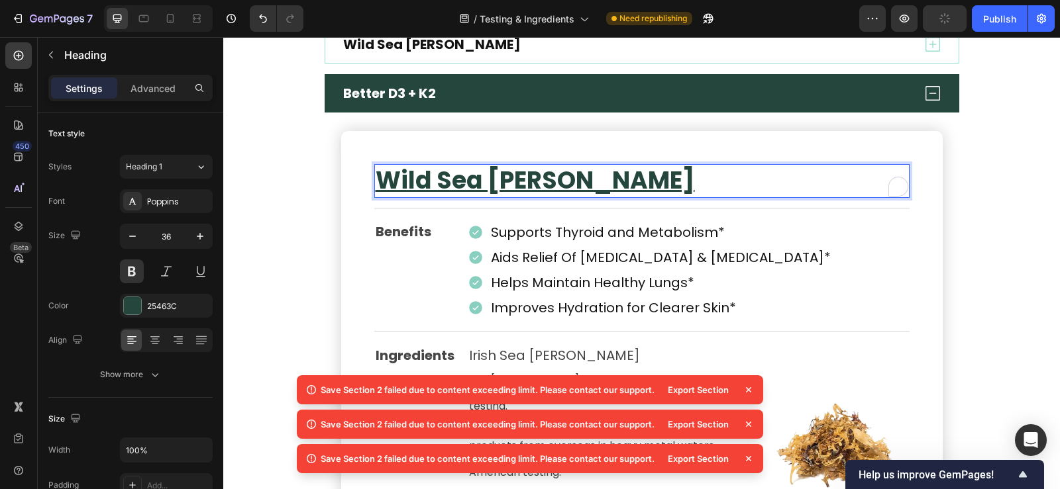
click at [417, 185] on u "Wild Sea [PERSON_NAME]" at bounding box center [535, 181] width 319 height 34
click at [558, 189] on p "Wild Sea [PERSON_NAME]" at bounding box center [642, 181] width 533 height 31
click at [543, 183] on u "Wild Sea [PERSON_NAME]" at bounding box center [535, 181] width 319 height 34
click at [568, 182] on p "Wild Sea [PERSON_NAME]" at bounding box center [642, 181] width 533 height 31
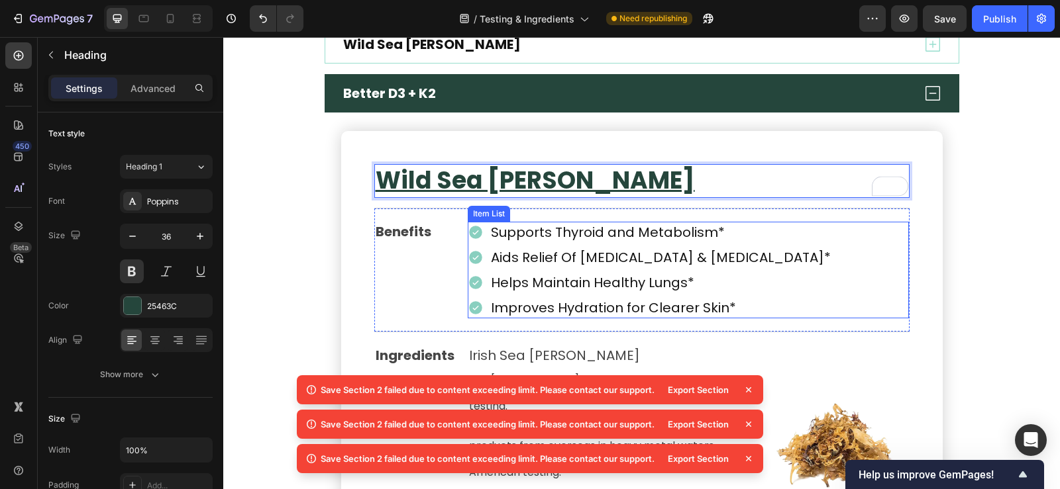
click at [468, 256] on icon at bounding box center [476, 258] width 16 height 16
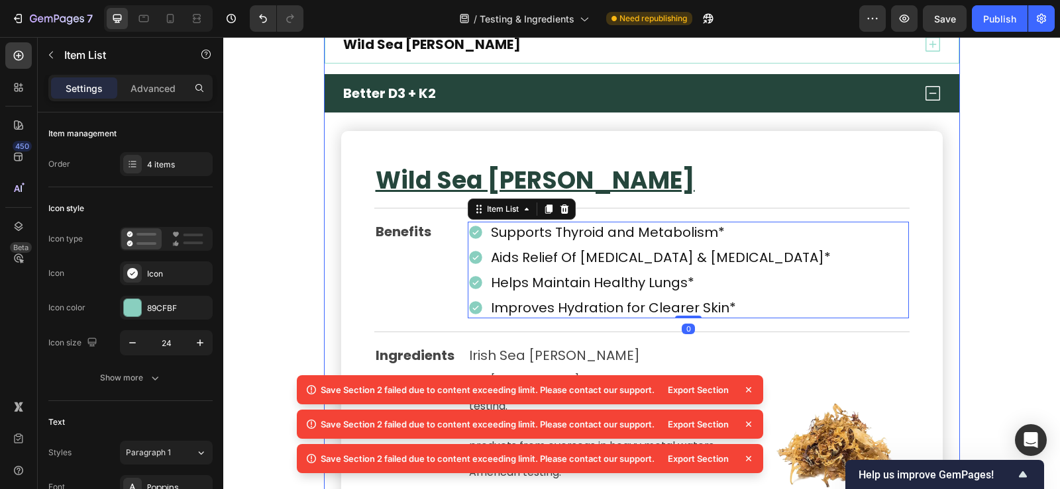
click at [473, 91] on div "Better D3 + K2" at bounding box center [626, 93] width 571 height 21
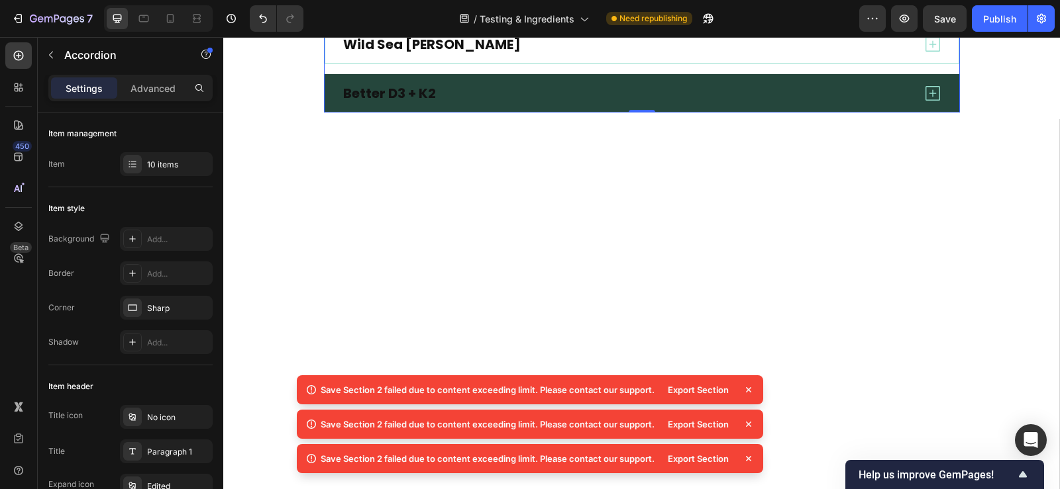
click at [473, 91] on div "Better D3 + K2" at bounding box center [626, 93] width 571 height 21
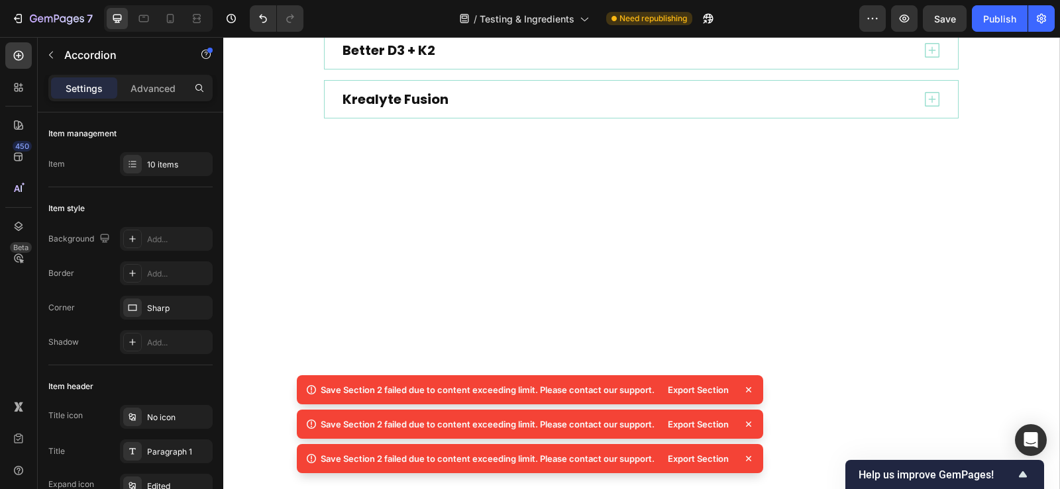
scroll to position [3157, 0]
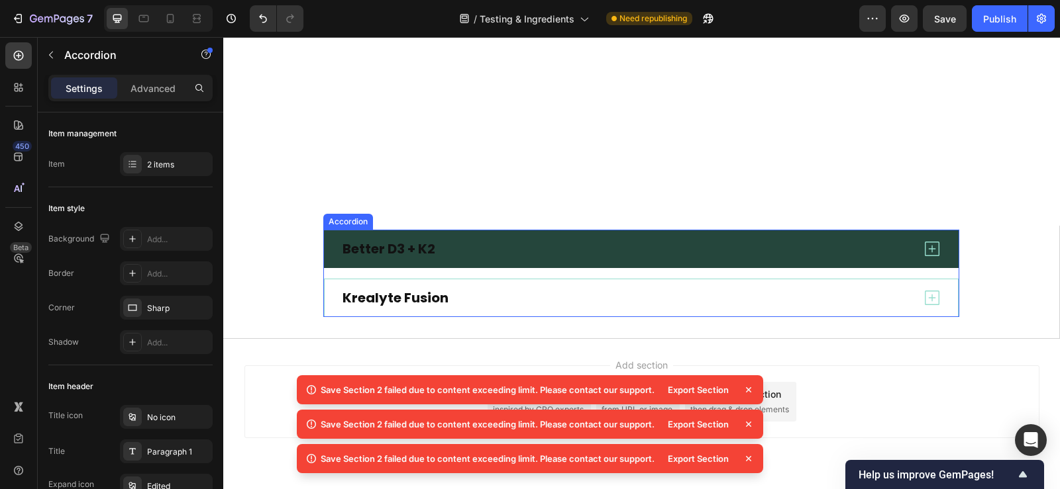
click at [474, 248] on div "Better D3 + K2" at bounding box center [625, 248] width 571 height 21
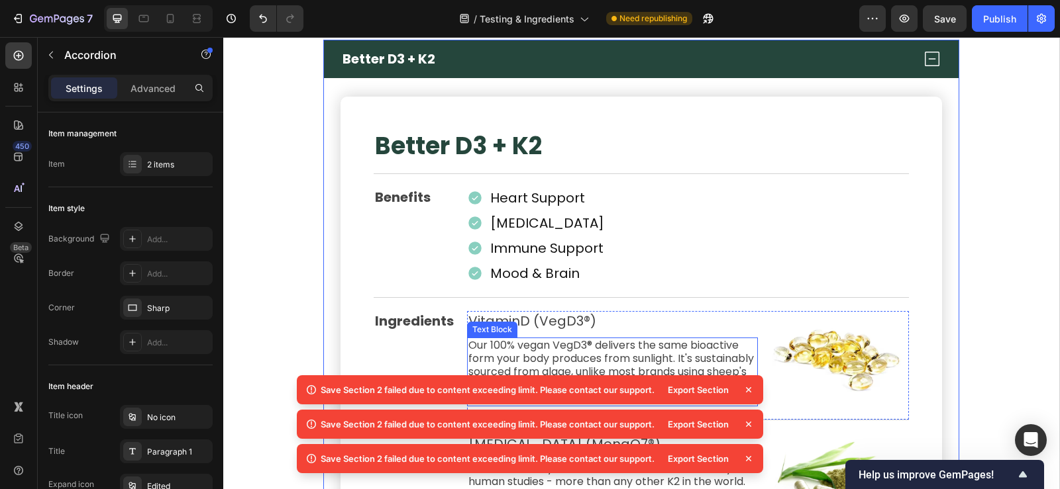
scroll to position [748, 0]
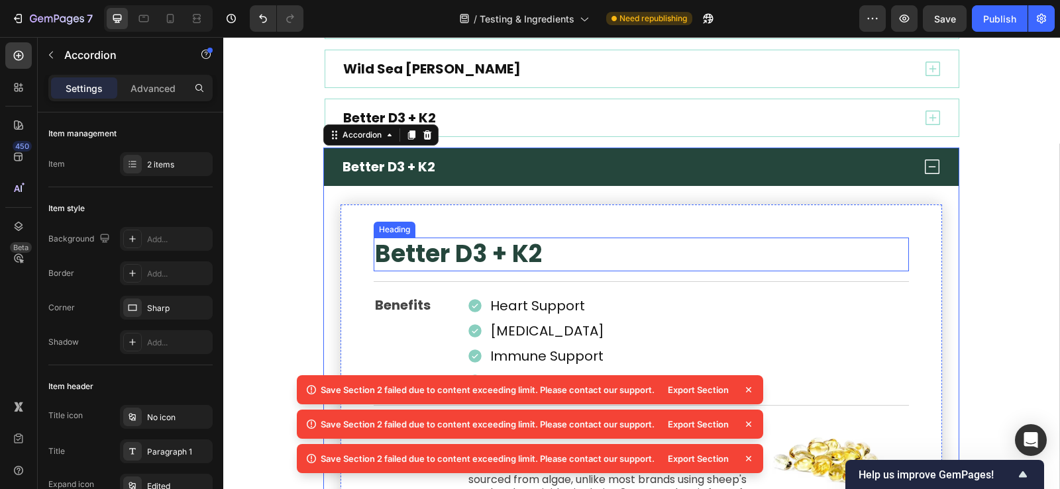
click at [454, 258] on h2 "Better D3 + K2" at bounding box center [641, 255] width 535 height 34
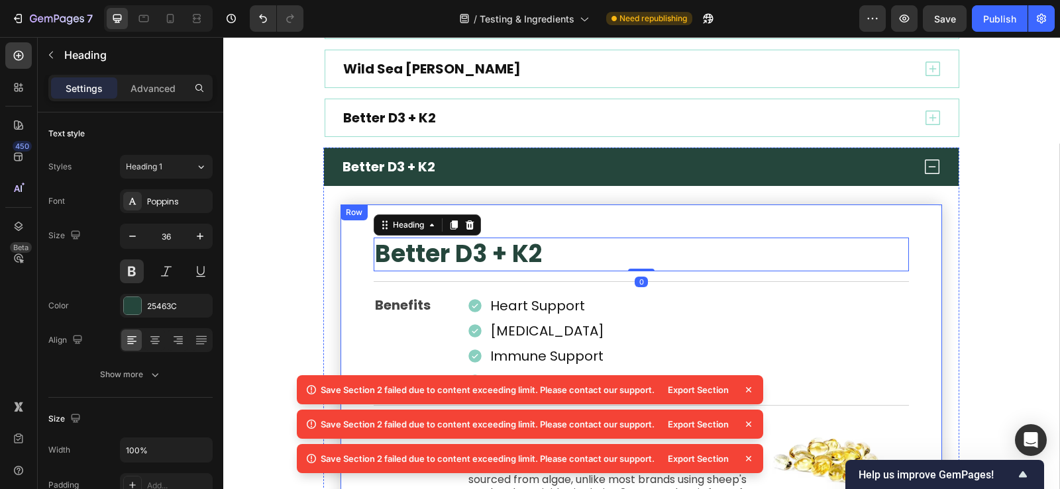
click at [343, 212] on div "Row" at bounding box center [354, 213] width 22 height 12
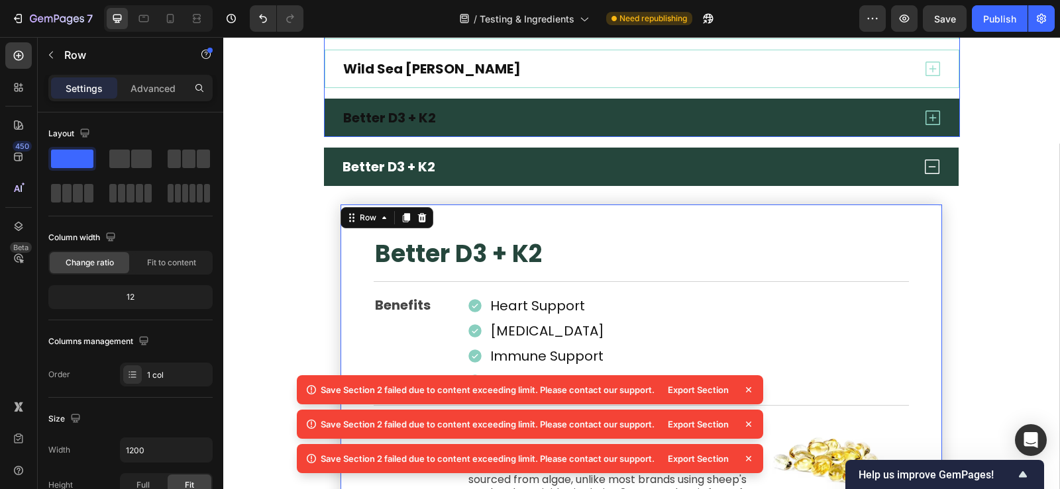
click at [931, 117] on icon at bounding box center [933, 118] width 20 height 20
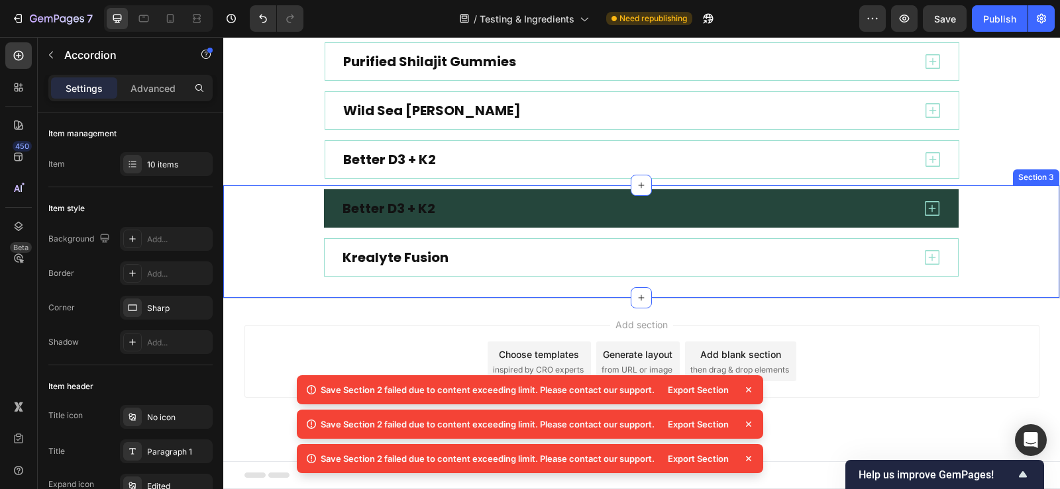
scroll to position [706, 0]
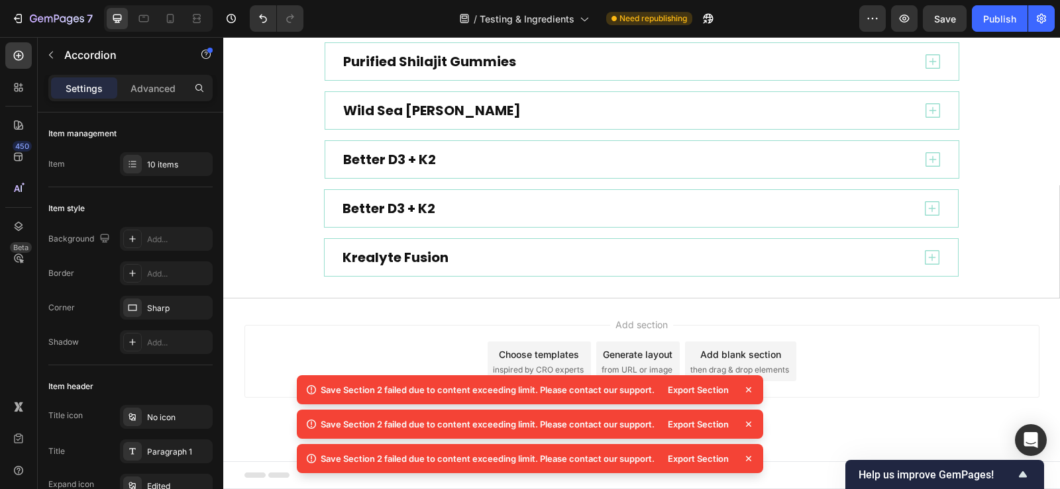
click at [750, 390] on icon at bounding box center [748, 390] width 13 height 13
click at [745, 392] on icon at bounding box center [748, 390] width 13 height 13
click at [746, 392] on icon at bounding box center [748, 389] width 5 height 5
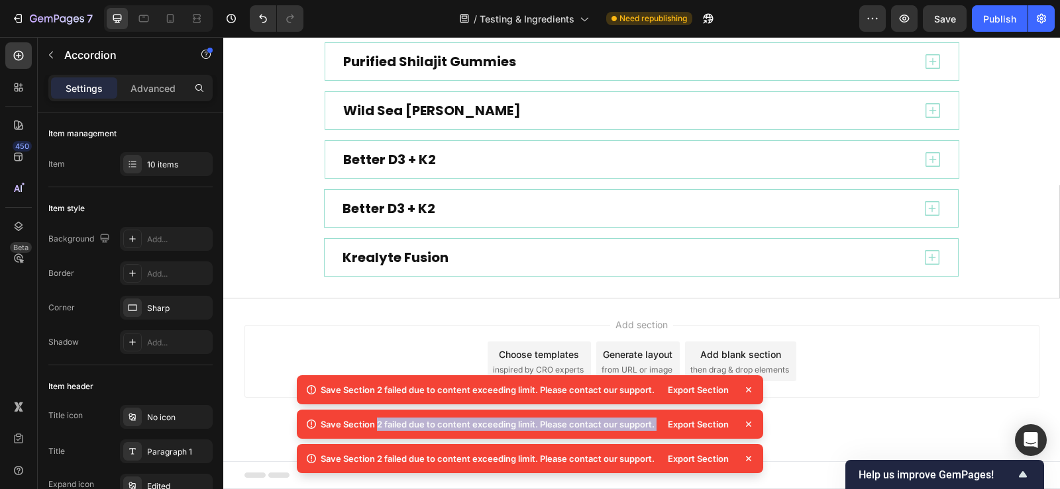
click at [746, 392] on icon at bounding box center [748, 389] width 5 height 5
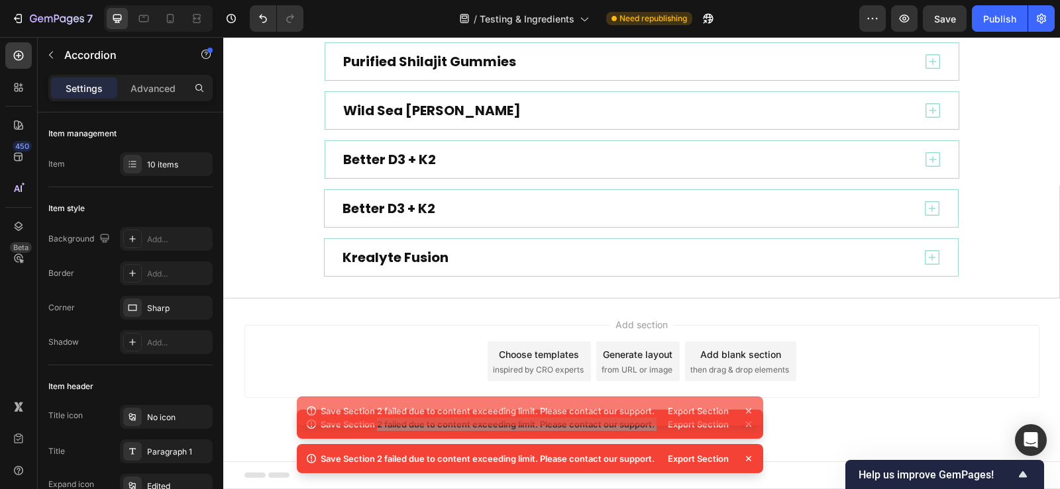
click at [746, 392] on div "Add section Choose templates inspired by CRO experts Generate layout from URL o…" at bounding box center [641, 361] width 795 height 73
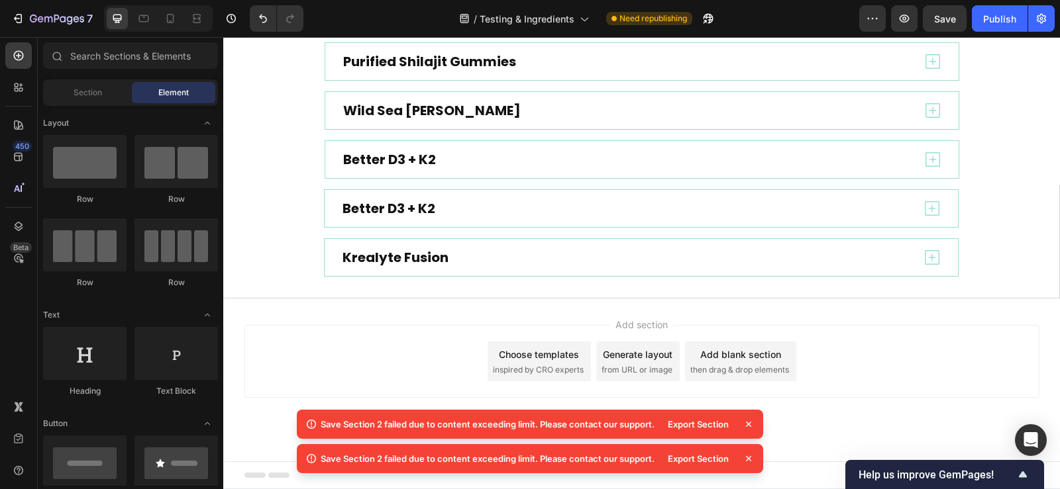
click at [748, 418] on icon at bounding box center [748, 424] width 13 height 13
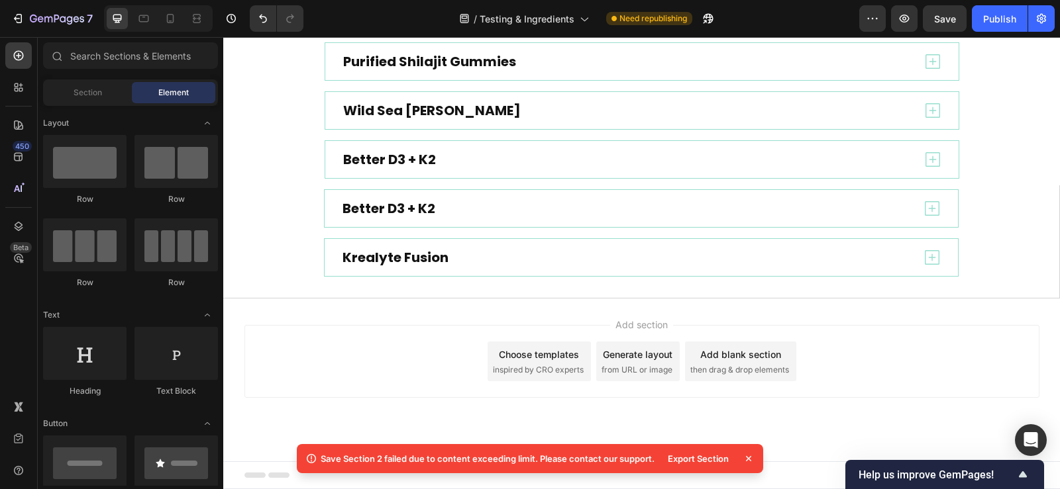
click at [749, 460] on icon at bounding box center [748, 458] width 5 height 5
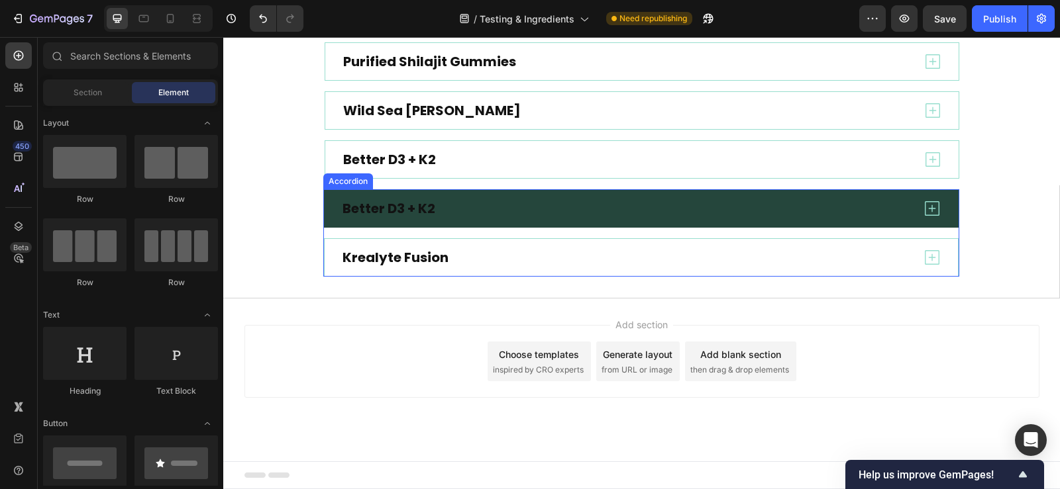
click at [604, 213] on div "Better D3 + K2" at bounding box center [625, 208] width 571 height 21
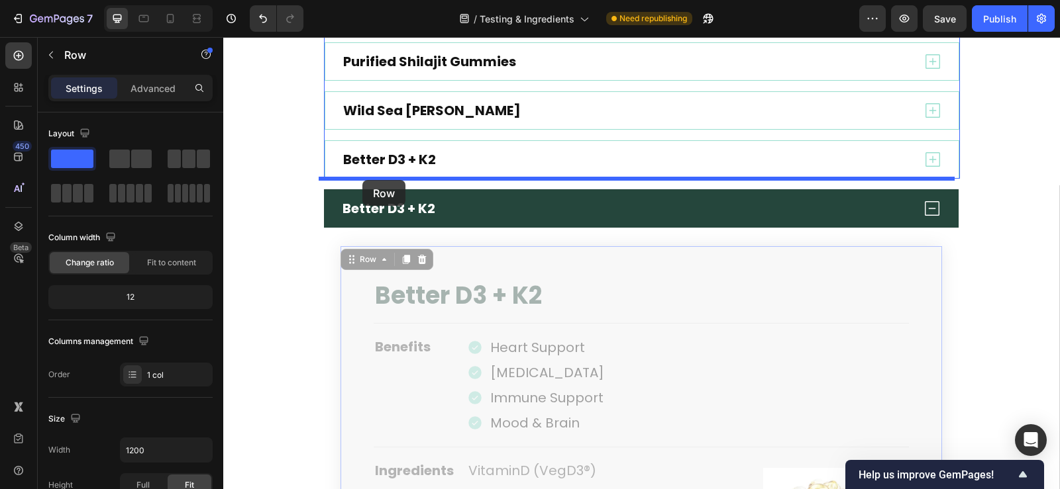
drag, startPoint x: 348, startPoint y: 254, endPoint x: 362, endPoint y: 180, distance: 75.6
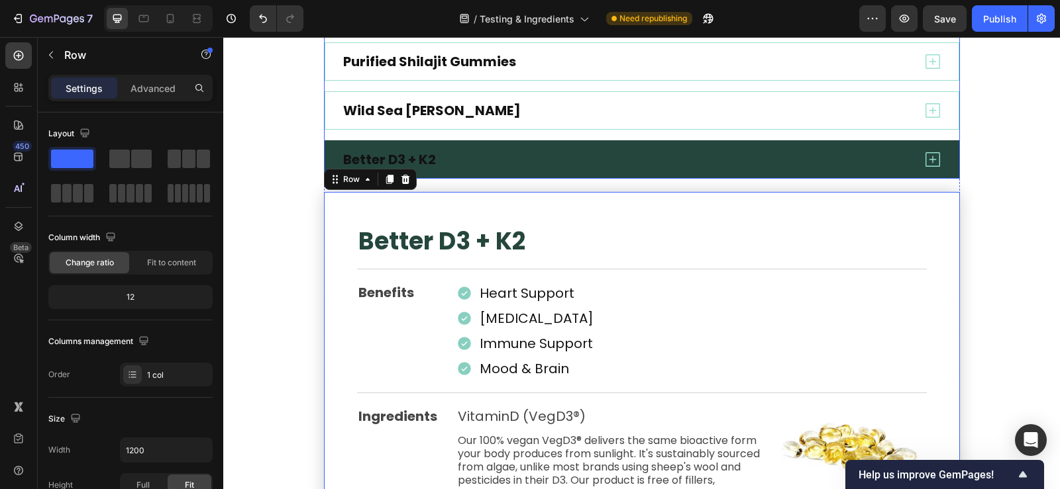
click at [480, 154] on div "Better D3 + K2" at bounding box center [626, 159] width 571 height 21
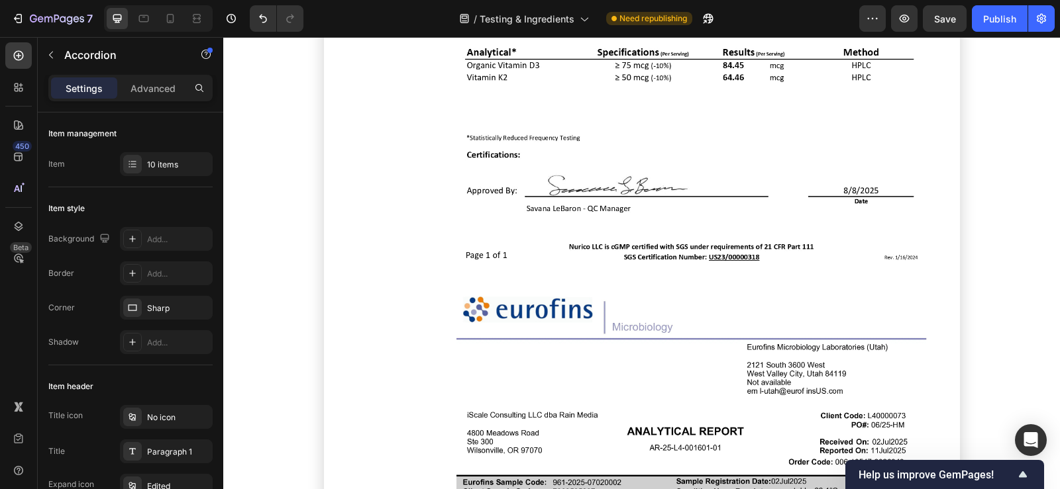
scroll to position [3091, 0]
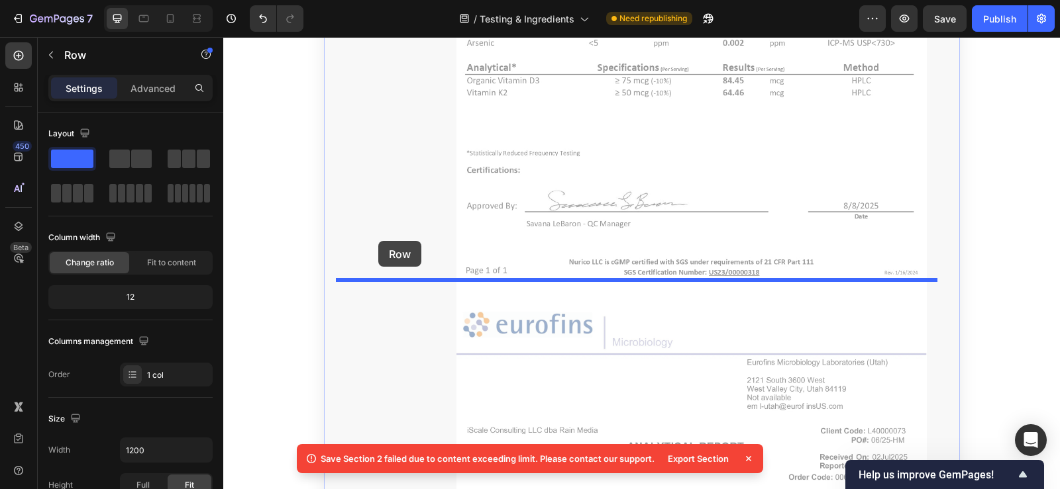
drag, startPoint x: 331, startPoint y: 295, endPoint x: 378, endPoint y: 241, distance: 71.3
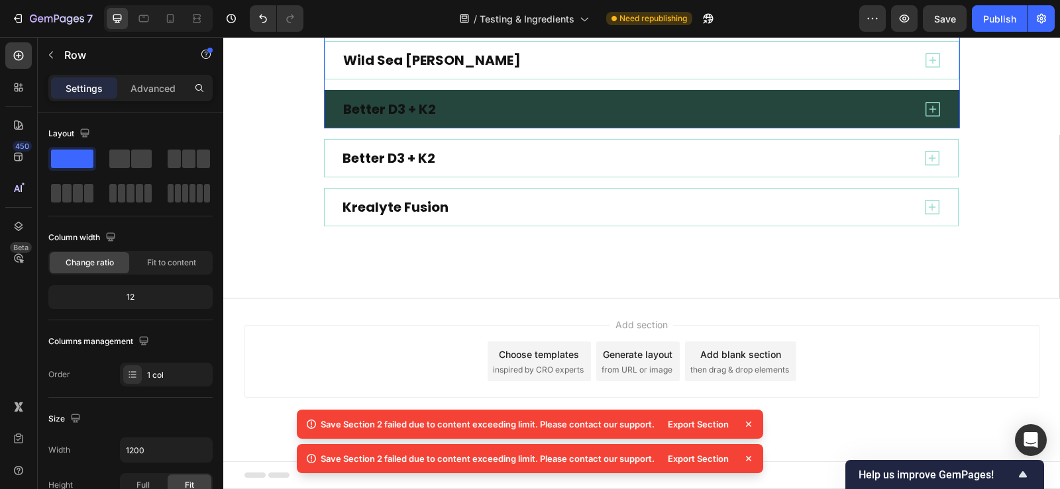
scroll to position [706, 0]
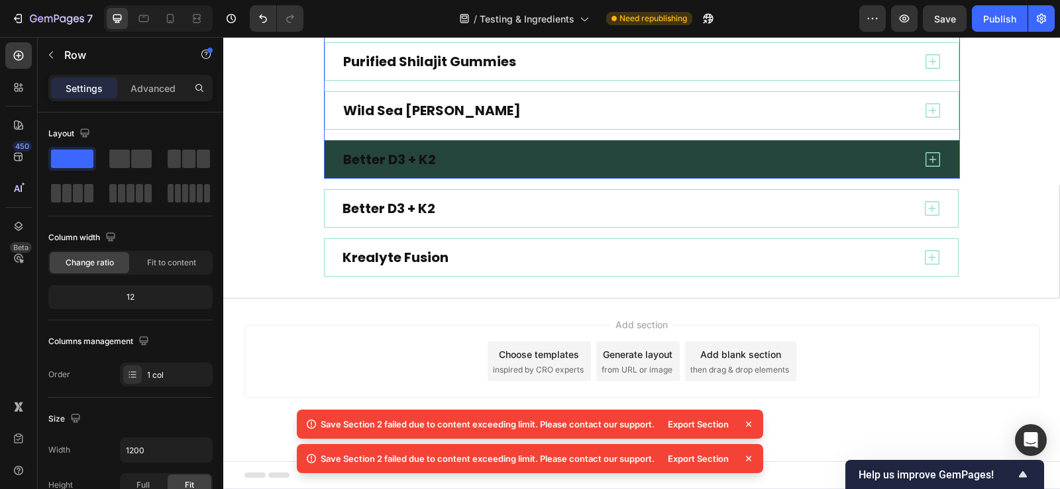
click at [476, 157] on div "Better D3 + K2" at bounding box center [626, 159] width 571 height 21
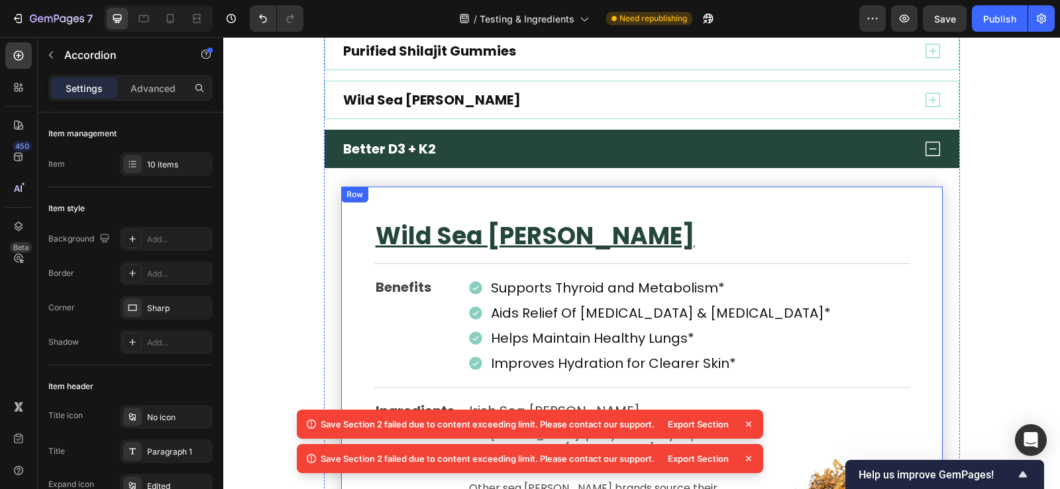
scroll to position [756, 0]
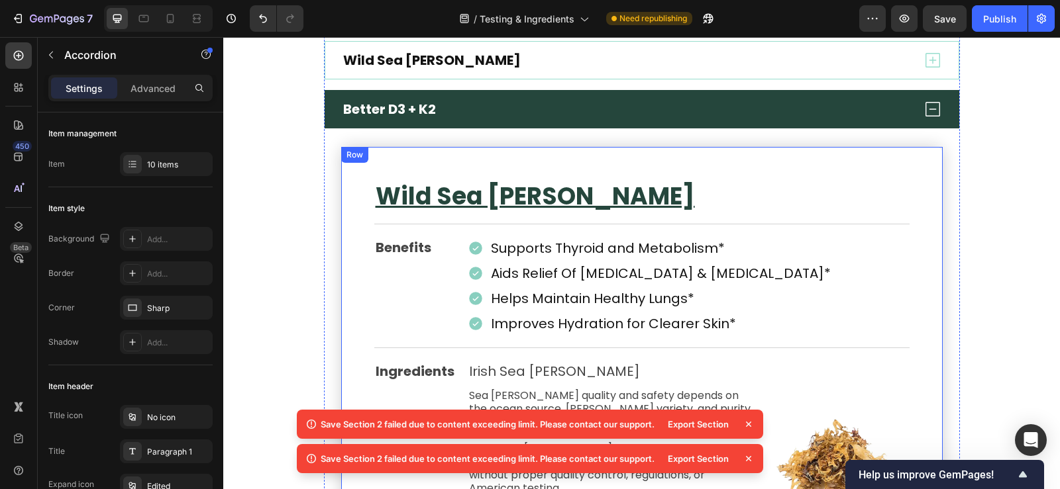
click at [349, 159] on div "Row" at bounding box center [355, 155] width 22 height 12
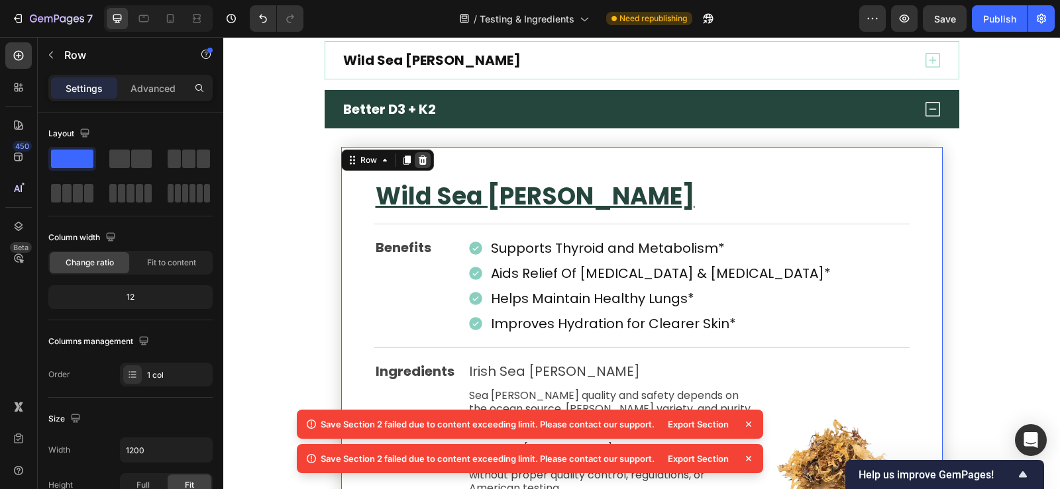
click at [418, 162] on icon at bounding box center [422, 160] width 9 height 9
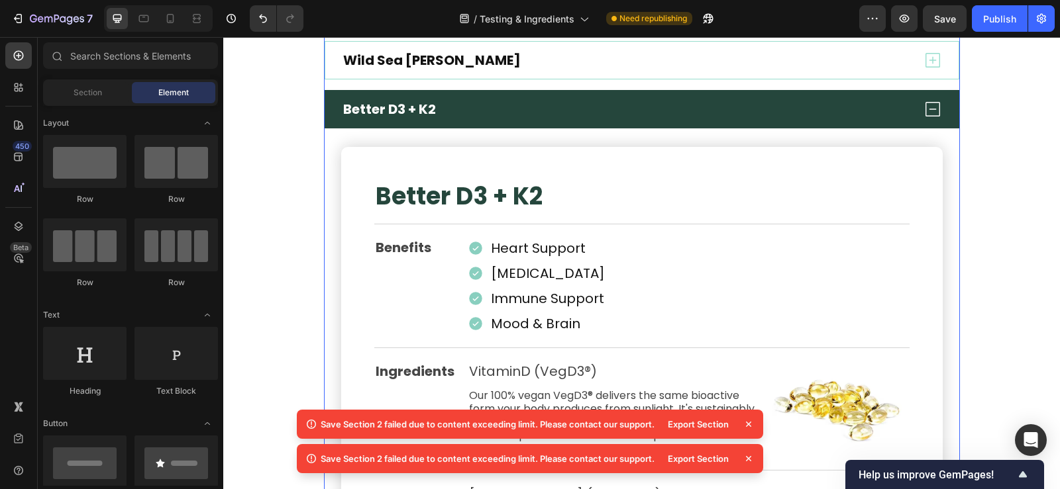
click at [928, 109] on icon at bounding box center [932, 109] width 15 height 15
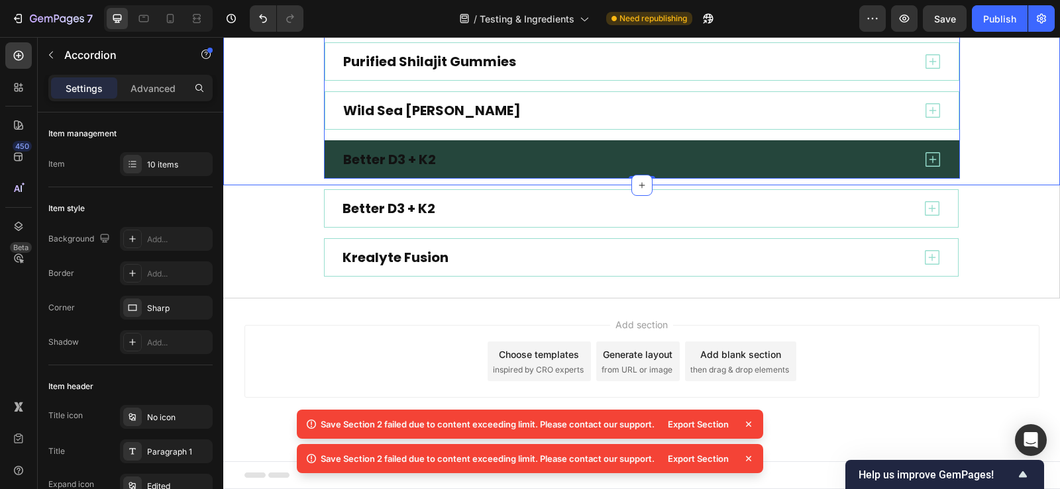
scroll to position [706, 0]
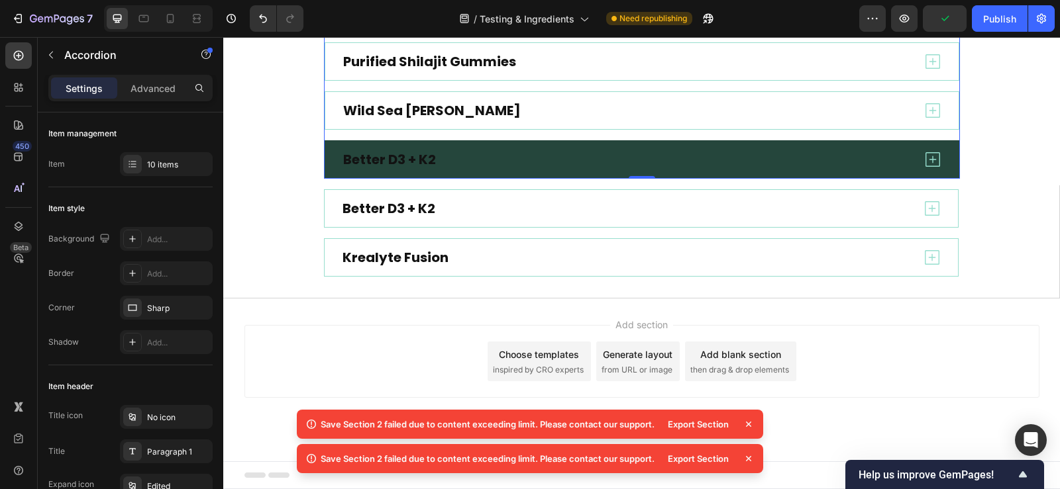
click at [929, 154] on icon at bounding box center [933, 160] width 20 height 20
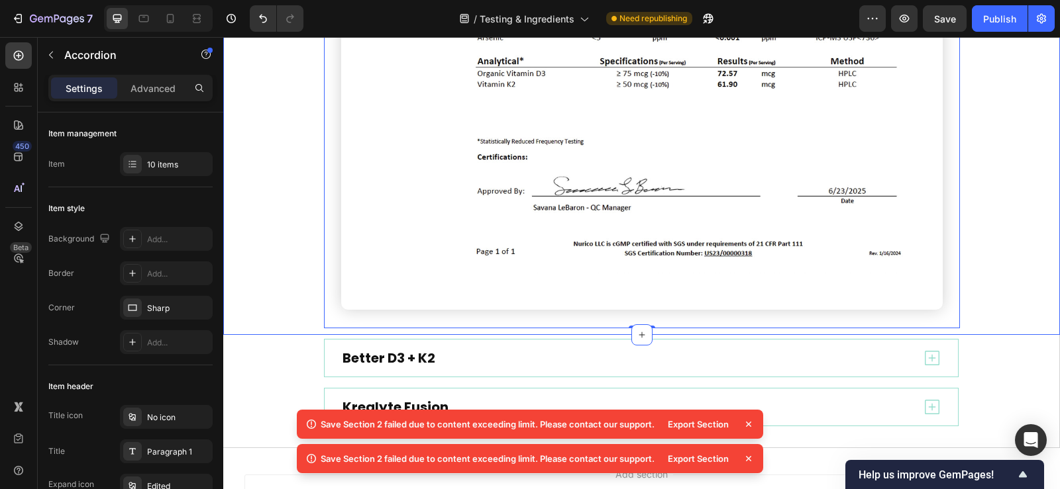
scroll to position [3528, 0]
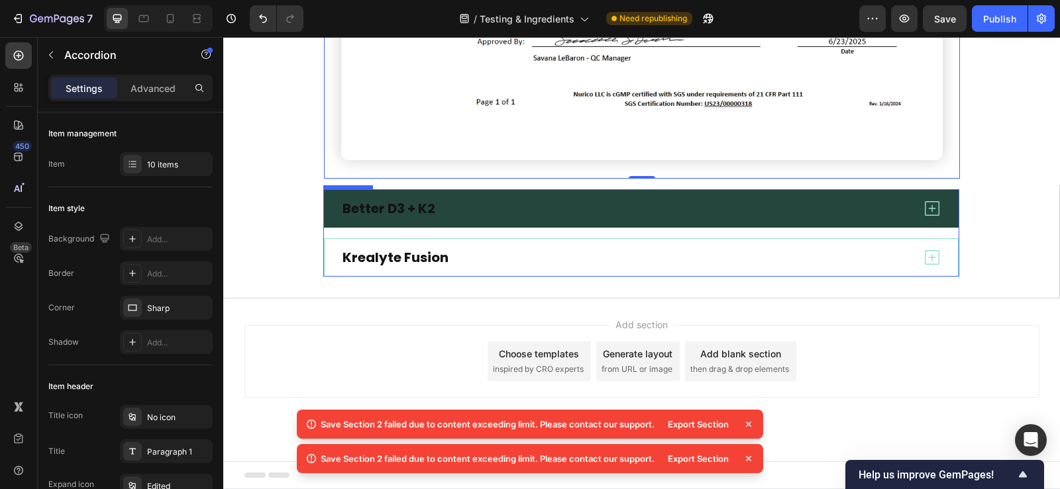
click at [929, 208] on icon at bounding box center [932, 209] width 20 height 20
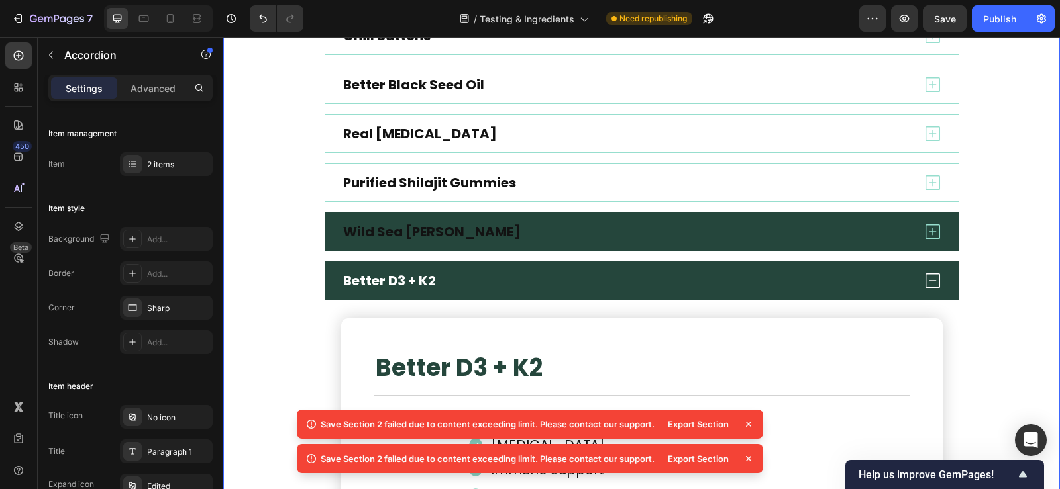
scroll to position [613, 0]
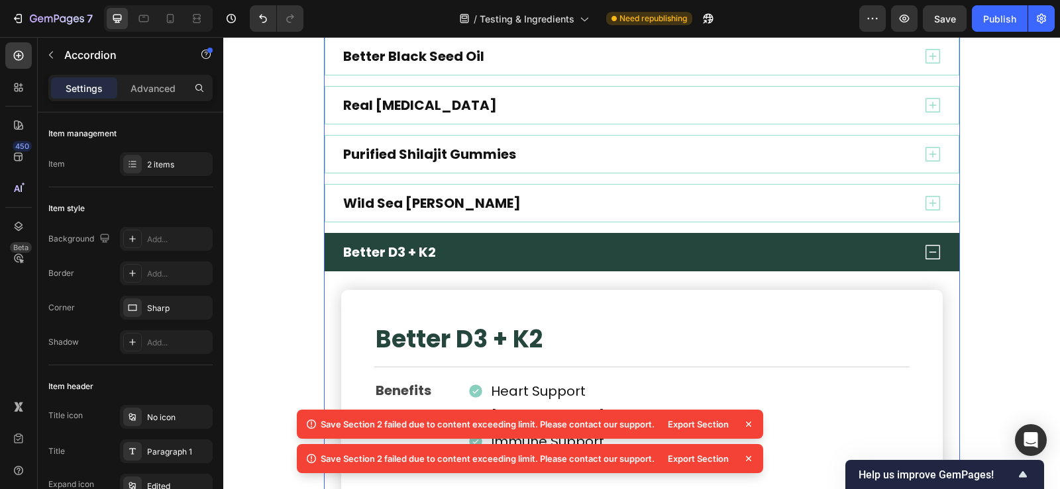
click at [925, 250] on icon at bounding box center [933, 252] width 20 height 20
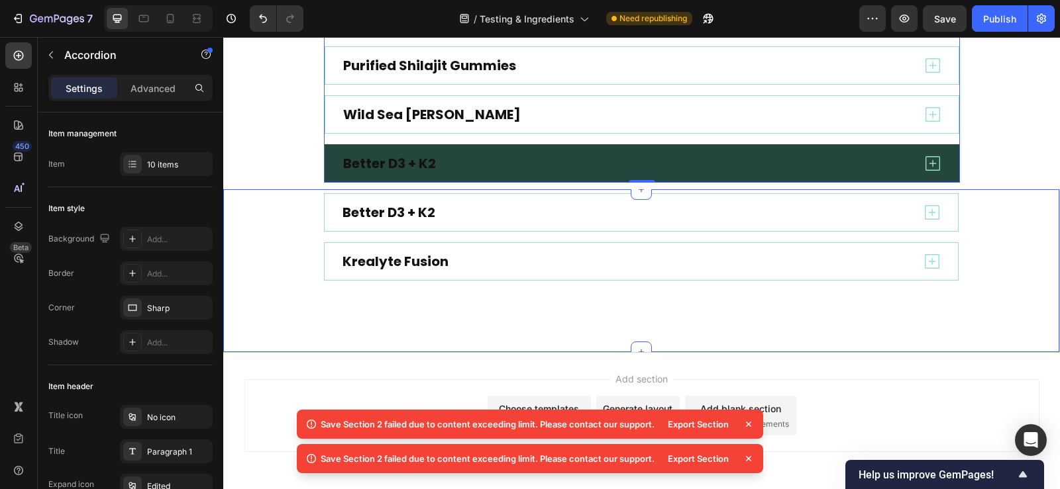
scroll to position [690, 0]
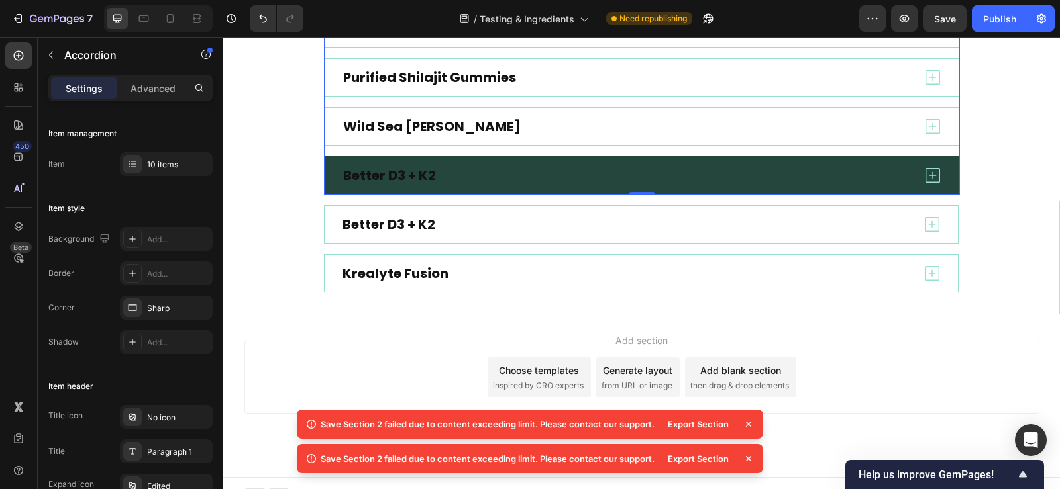
click at [388, 184] on p "Better D3 + K2" at bounding box center [389, 175] width 93 height 17
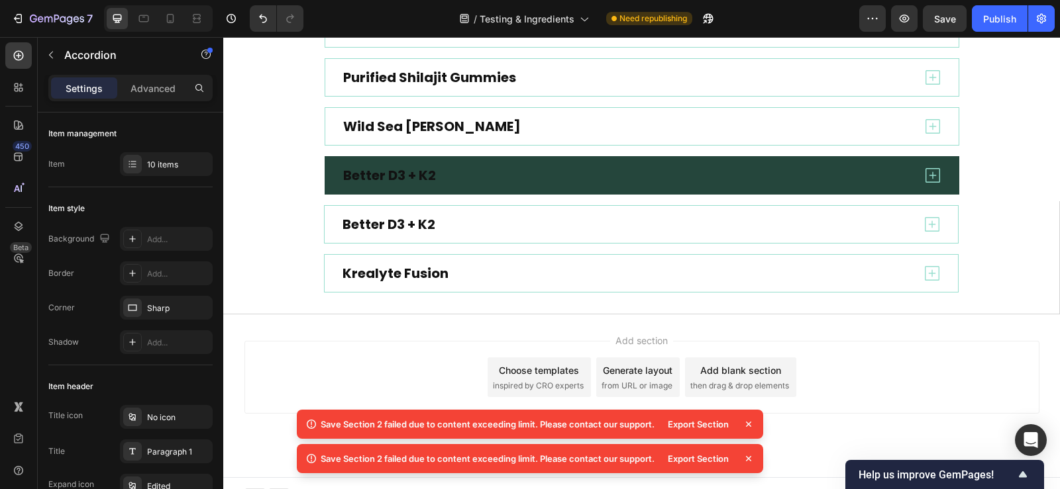
click at [503, 174] on div "Better D3 + K2" at bounding box center [626, 175] width 571 height 21
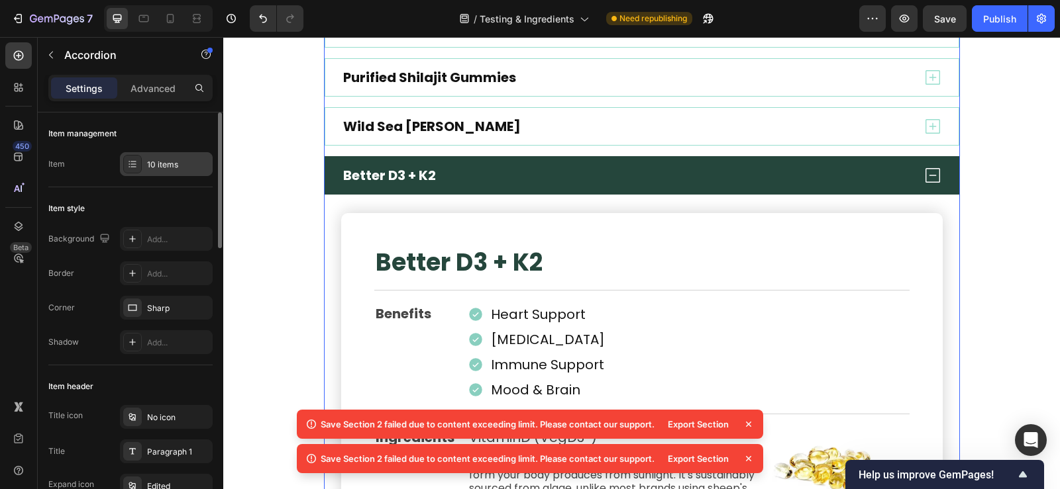
click at [164, 162] on div "10 items" at bounding box center [178, 165] width 62 height 12
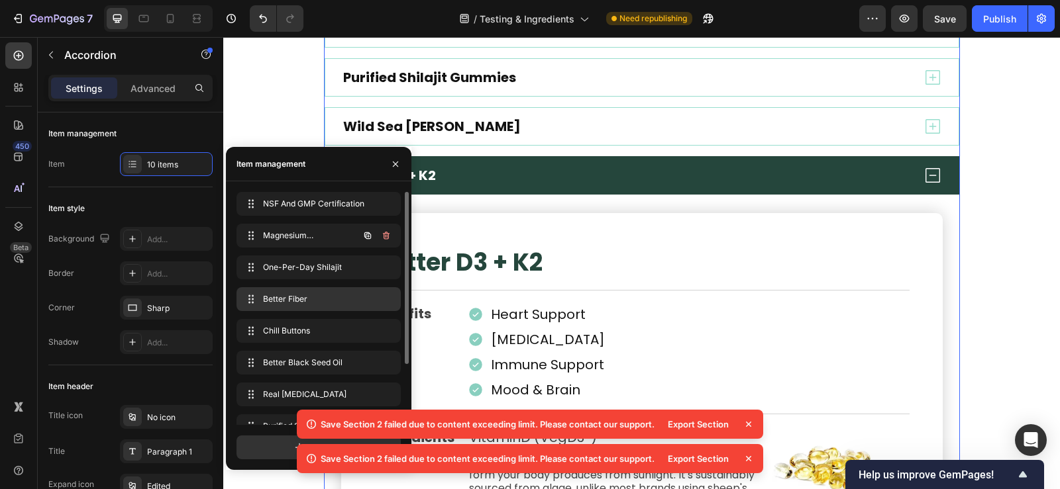
scroll to position [82, 0]
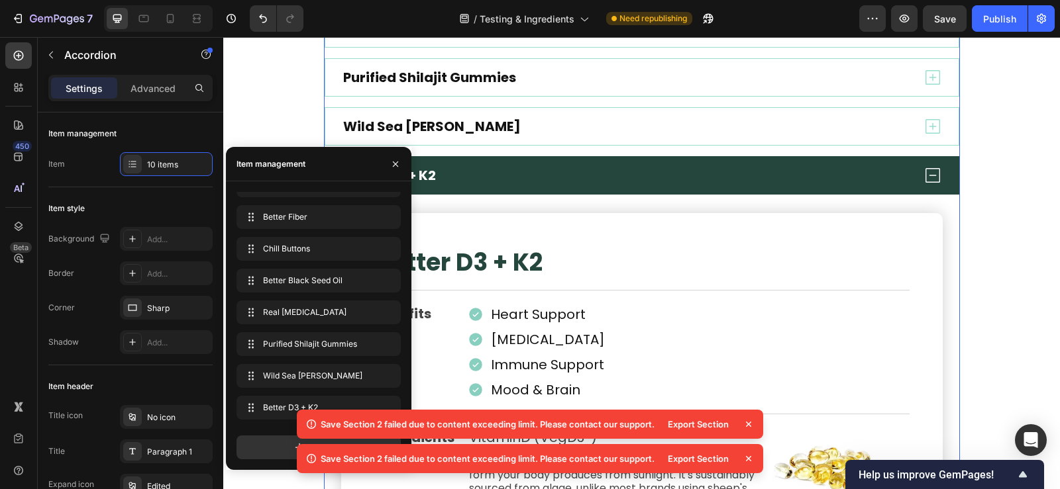
click at [747, 423] on icon at bounding box center [748, 424] width 5 height 5
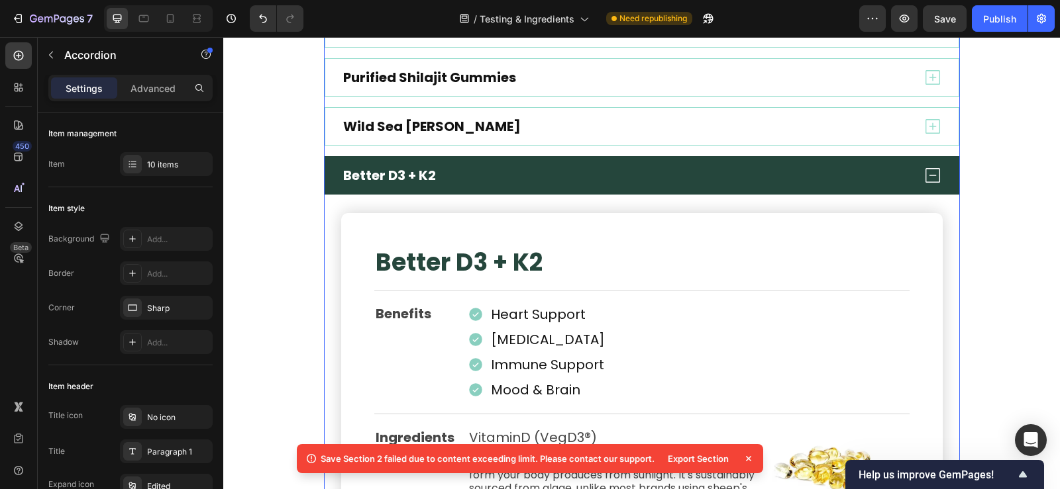
click at [747, 460] on icon at bounding box center [748, 458] width 13 height 13
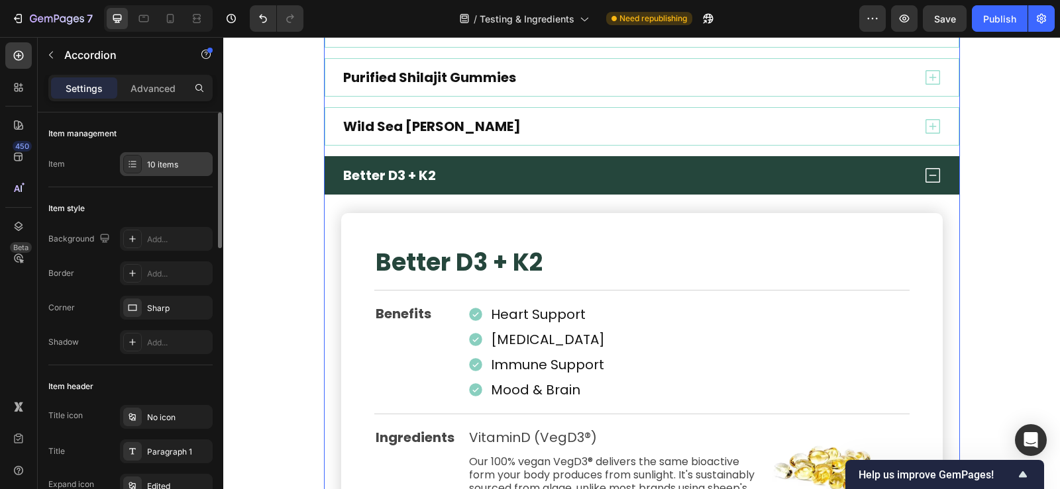
click at [155, 162] on div "10 items" at bounding box center [178, 165] width 62 height 12
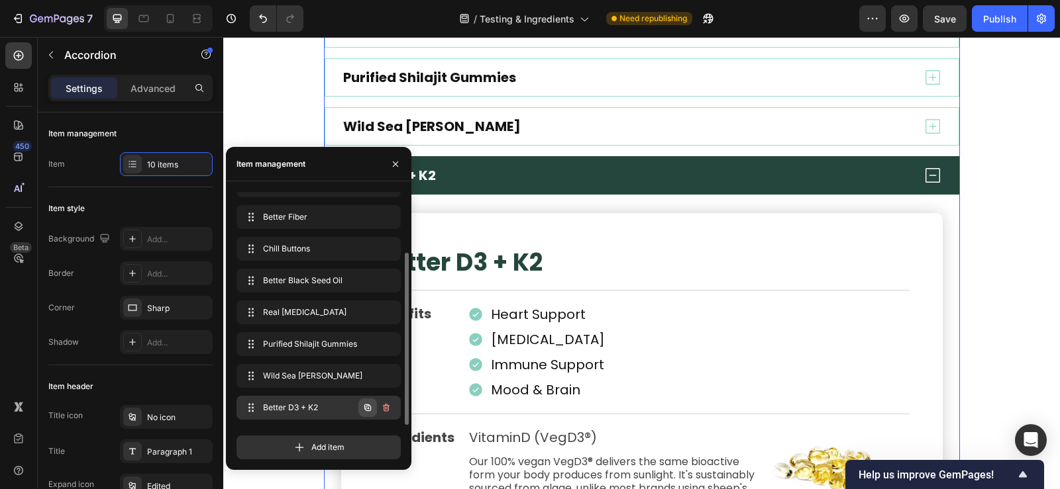
click at [368, 408] on icon "button" at bounding box center [368, 408] width 3 height 3
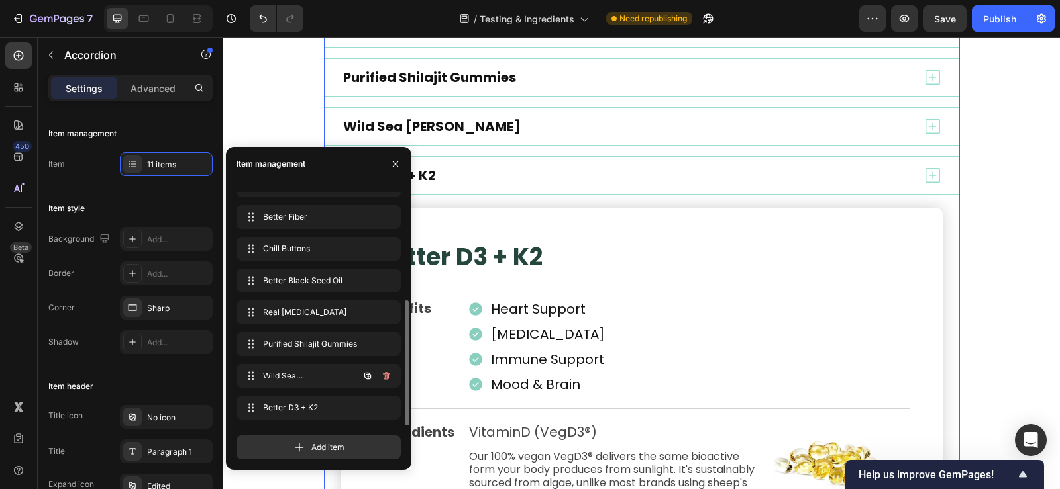
scroll to position [114, 0]
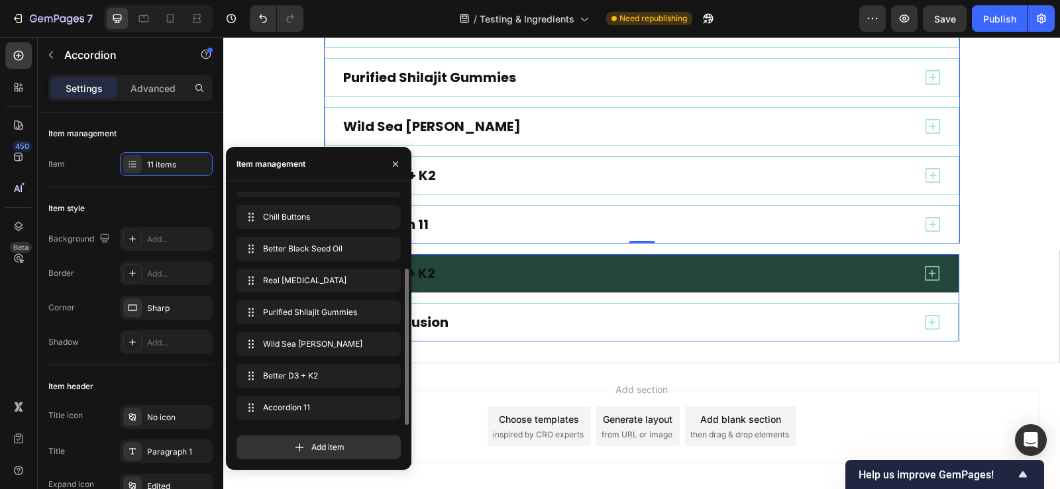
click at [521, 281] on div "Better D3 + K2" at bounding box center [625, 273] width 571 height 21
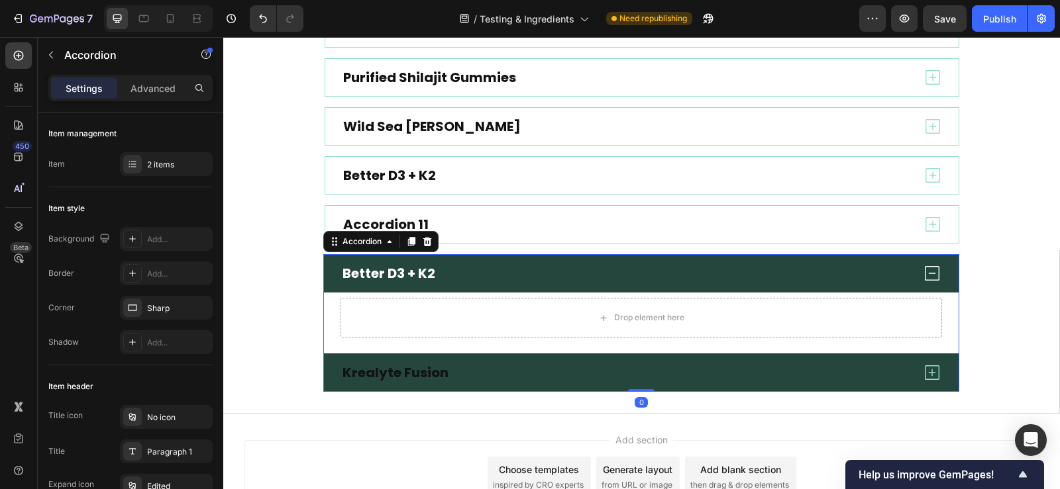
click at [410, 362] on div "Krealyte Fusion" at bounding box center [641, 373] width 635 height 38
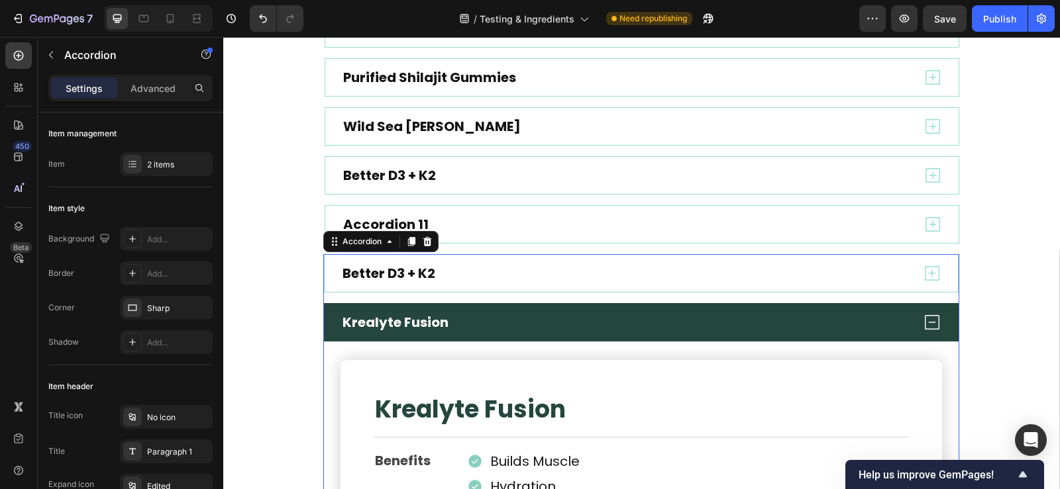
click at [402, 332] on strong "Krealyte Fusion" at bounding box center [395, 322] width 106 height 19
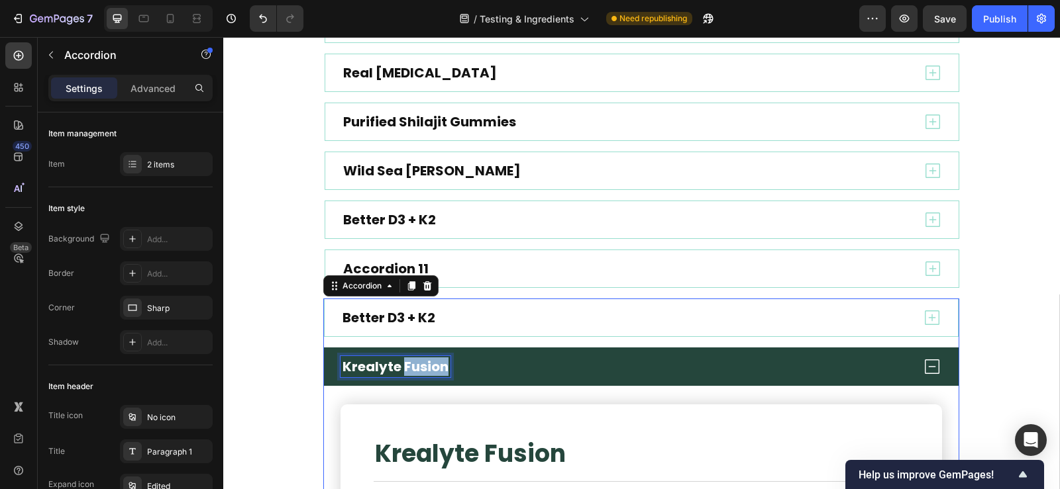
scroll to position [645, 0]
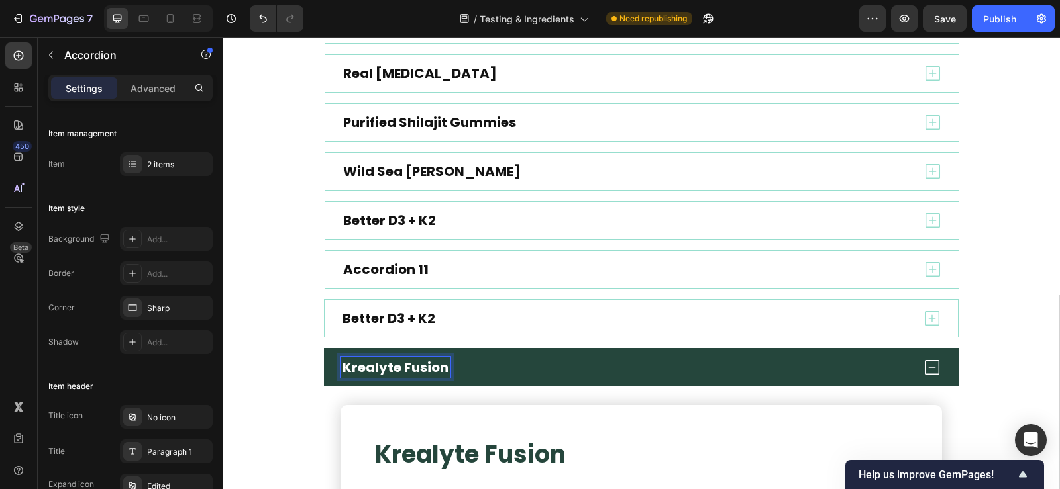
click at [377, 368] on strong "Krealyte Fusion" at bounding box center [395, 367] width 106 height 19
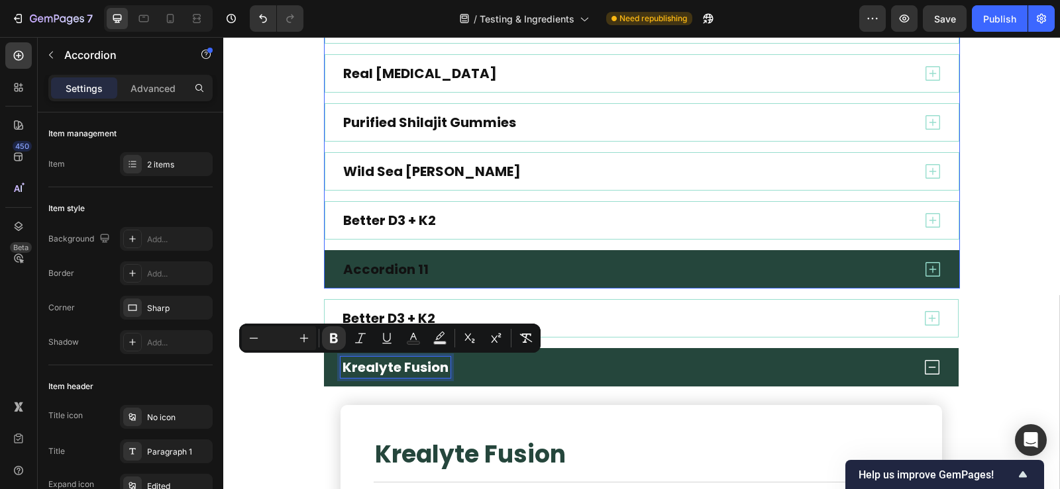
click at [377, 265] on div "Accordion 11" at bounding box center [385, 269] width 89 height 21
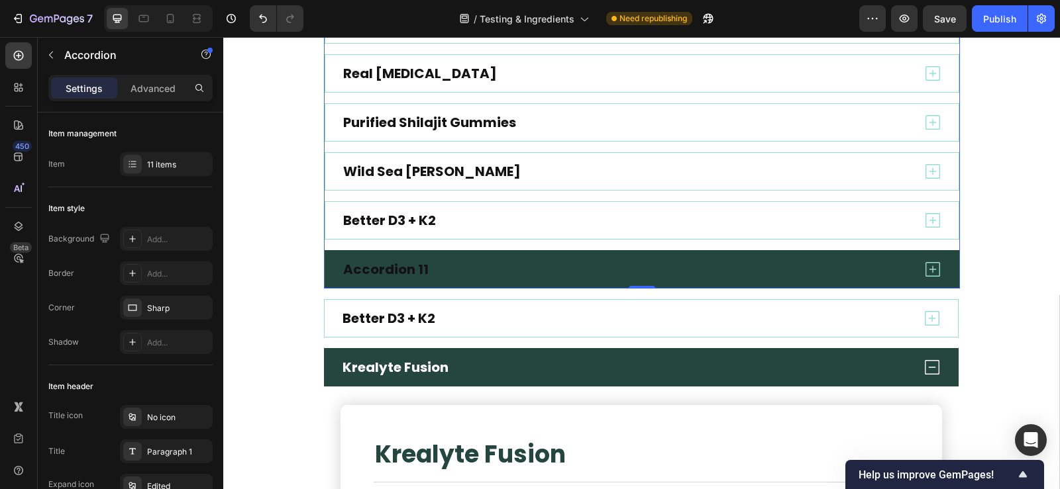
click at [399, 270] on div "Accordion 11" at bounding box center [385, 269] width 89 height 21
click at [414, 271] on p "Accordion 11" at bounding box center [385, 269] width 85 height 17
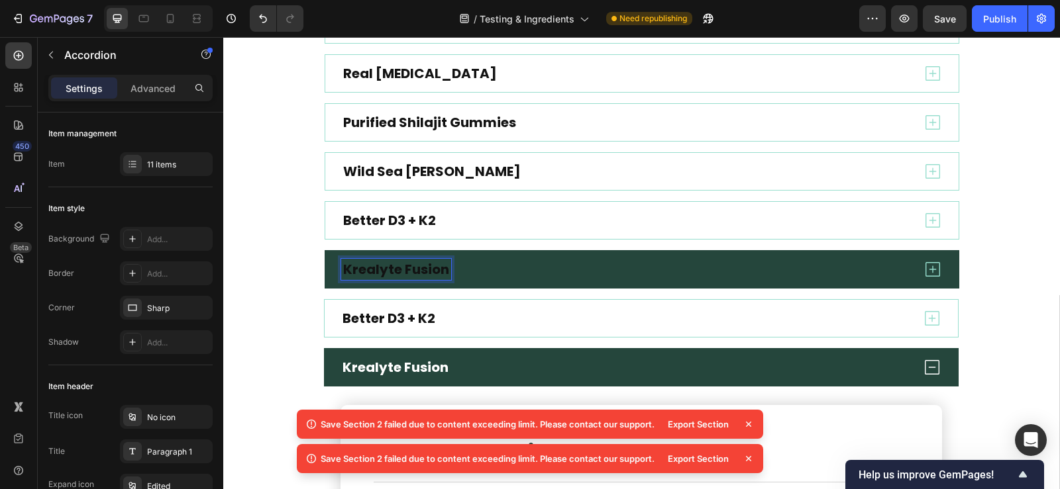
click at [1007, 265] on div "NSF And GMP Certification Magnesium Glycinate One-Per-Day Shilajit Better Fiber…" at bounding box center [641, 24] width 837 height 529
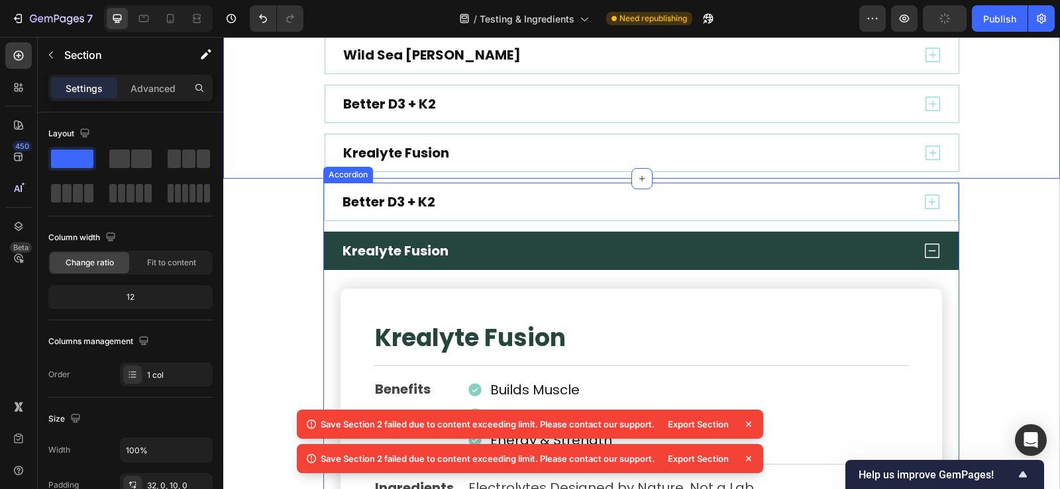
scroll to position [778, 0]
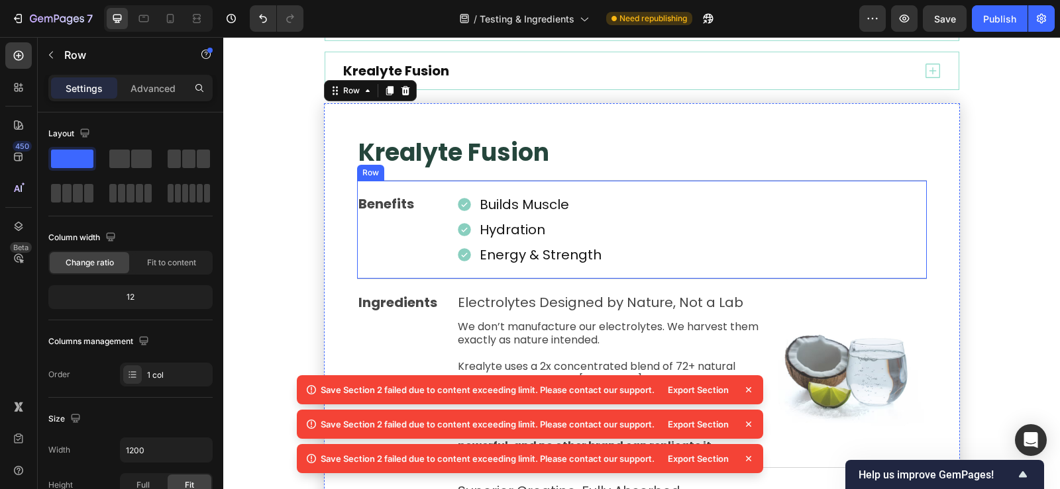
scroll to position [711, 0]
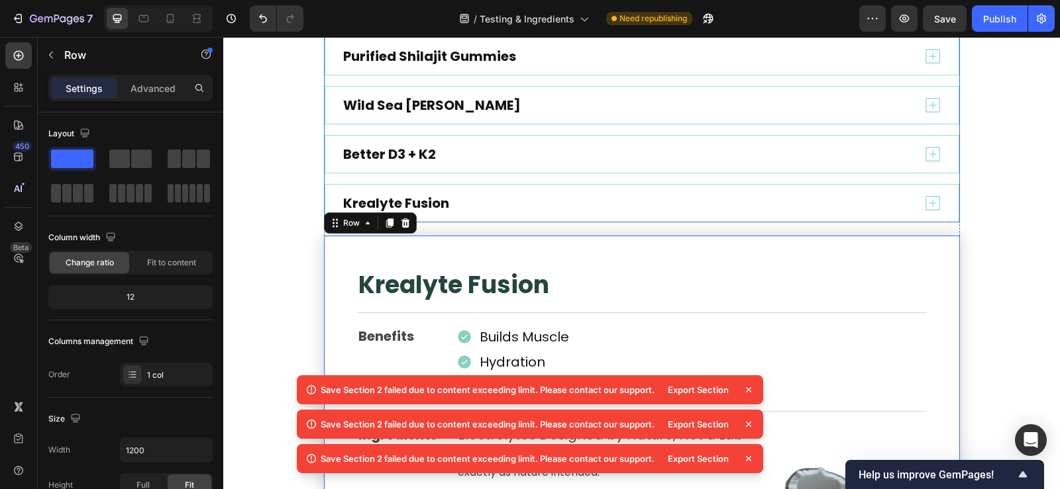
click at [477, 210] on div "Krealyte Fusion" at bounding box center [626, 203] width 571 height 21
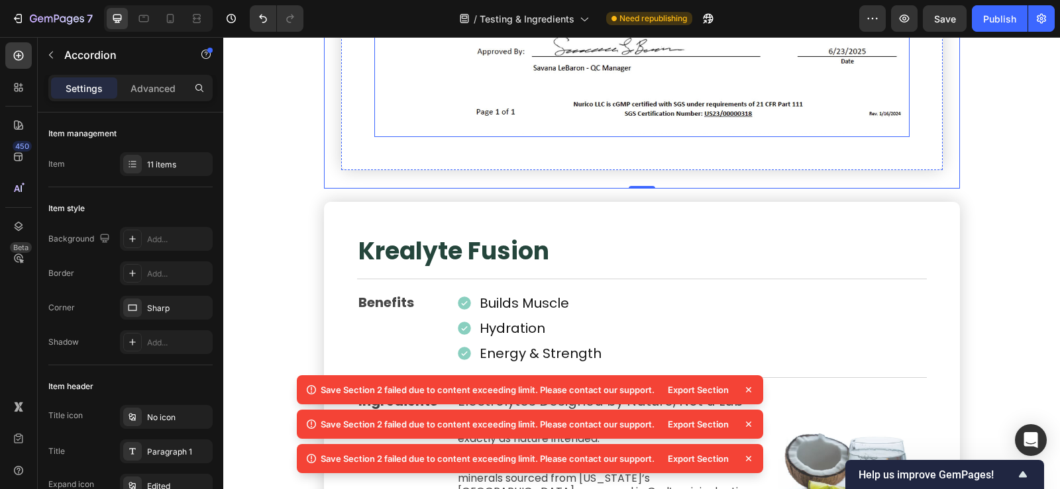
scroll to position [3560, 0]
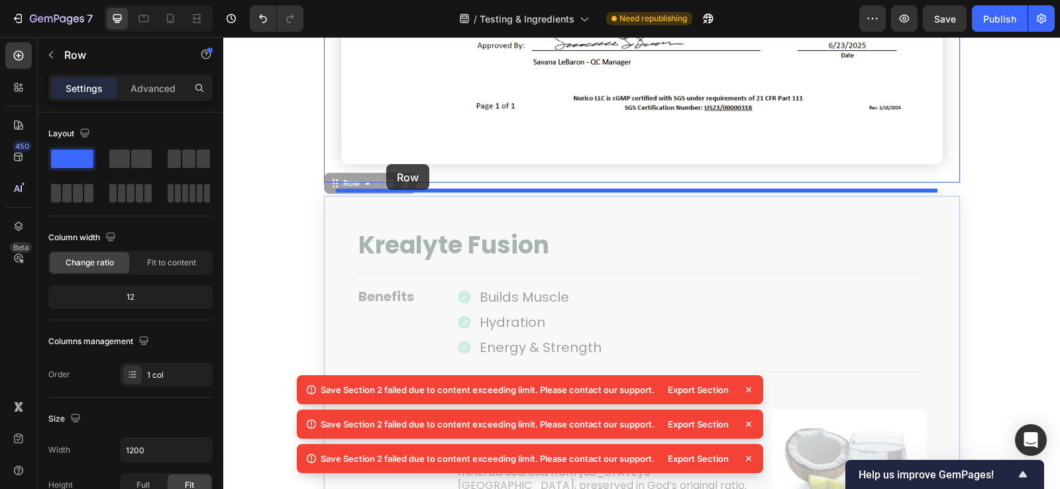
drag, startPoint x: 332, startPoint y: 204, endPoint x: 386, endPoint y: 164, distance: 67.3
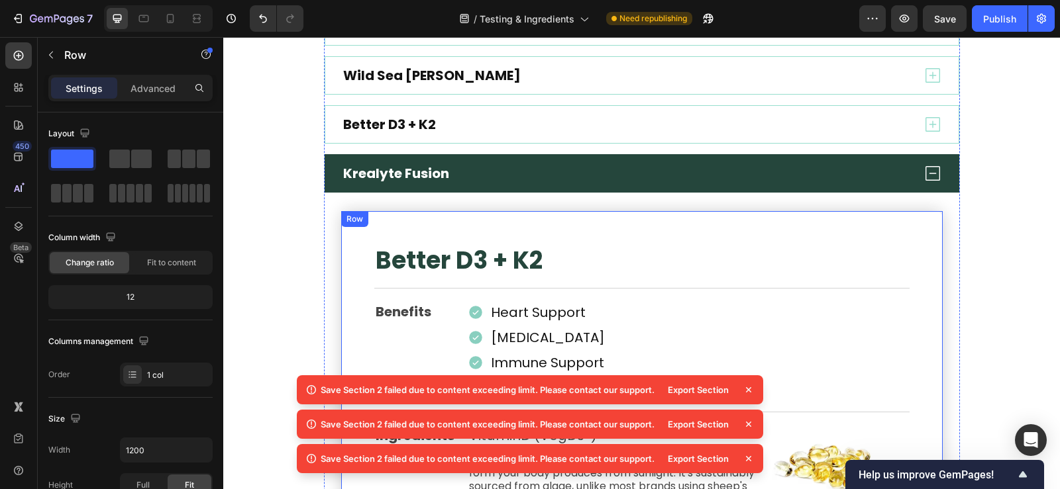
scroll to position [711, 0]
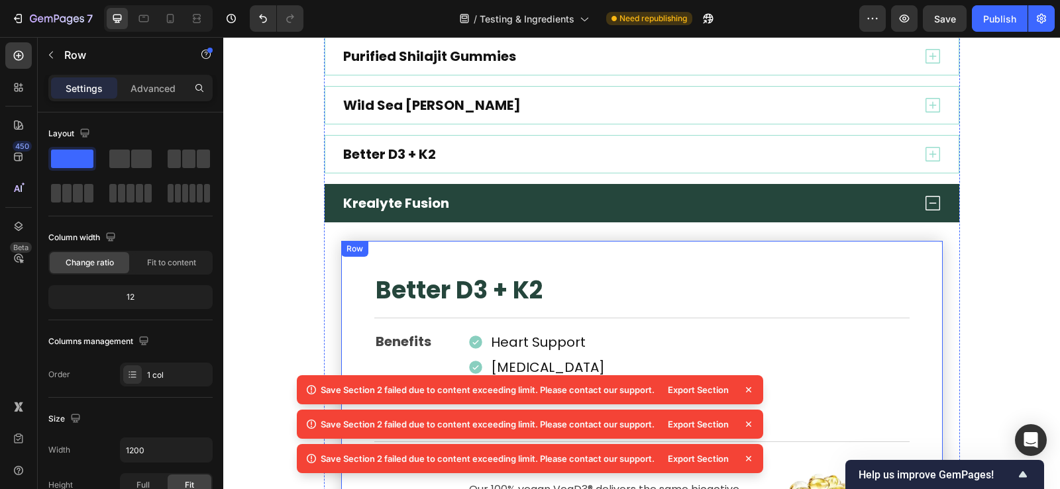
click at [347, 247] on div "Row" at bounding box center [355, 249] width 22 height 12
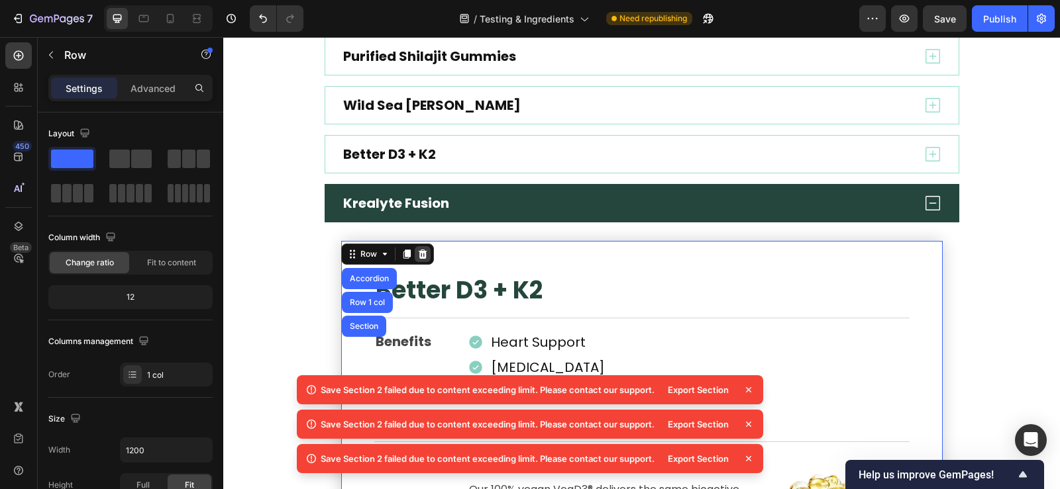
click at [419, 252] on icon at bounding box center [422, 254] width 9 height 9
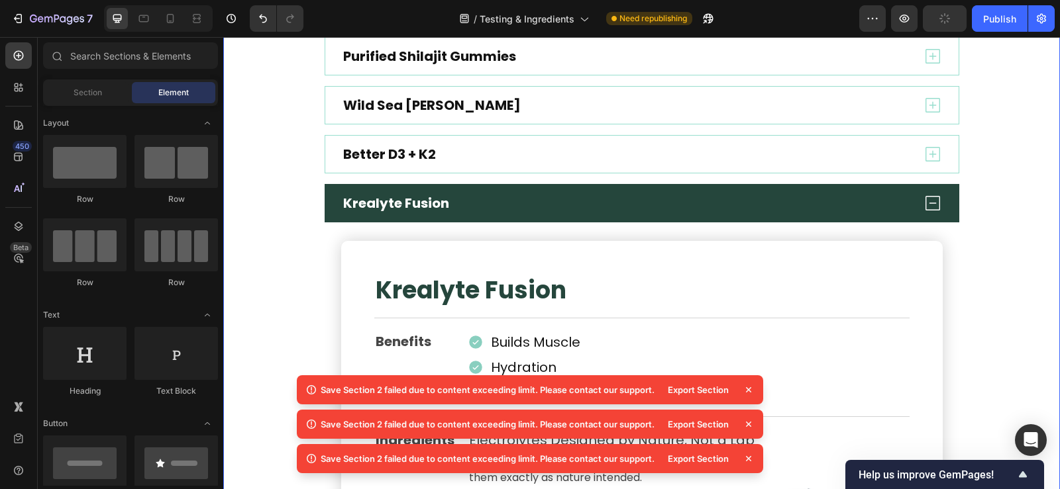
click at [278, 236] on div "NSF And GMP Certification Magnesium Glycinate One-Per-Day Shilajit Better Fiber…" at bounding box center [641, 290] width 837 height 1193
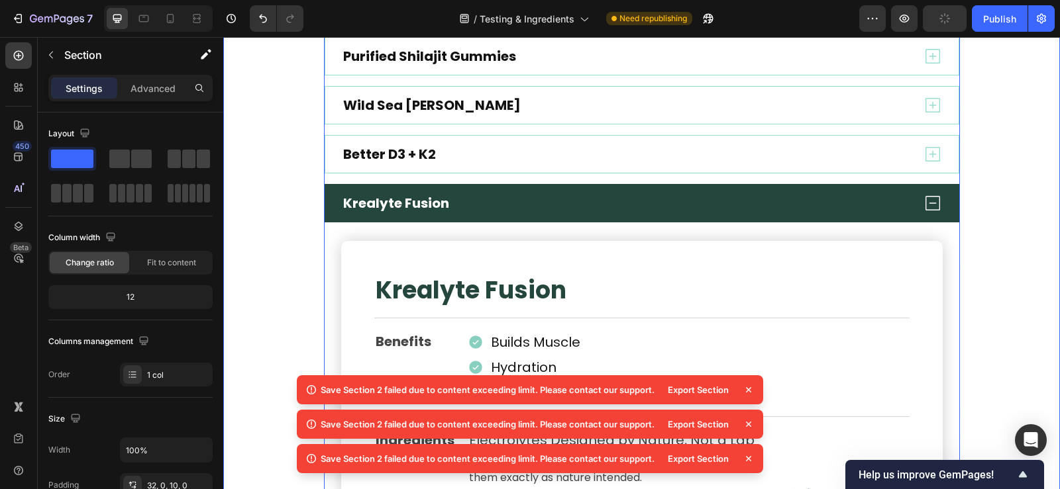
click at [925, 202] on icon at bounding box center [932, 203] width 15 height 15
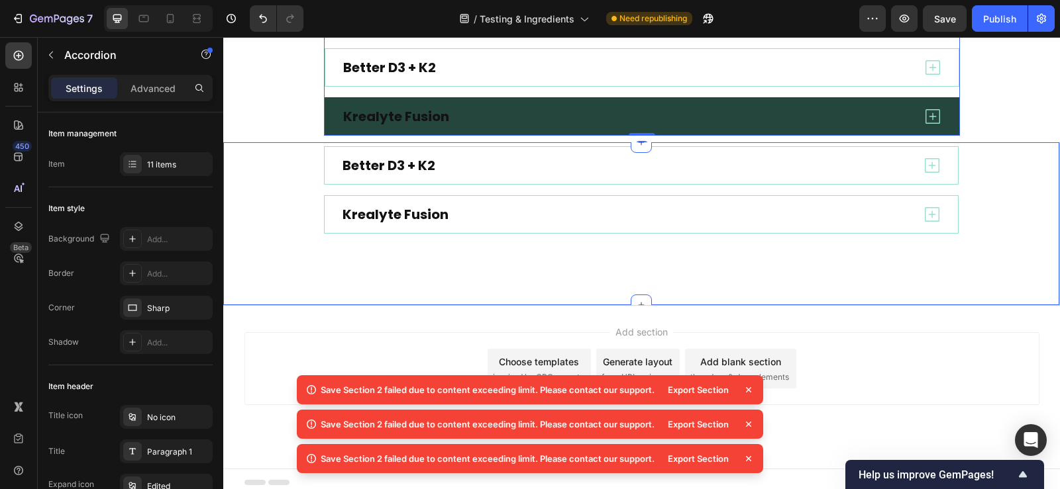
scroll to position [805, 0]
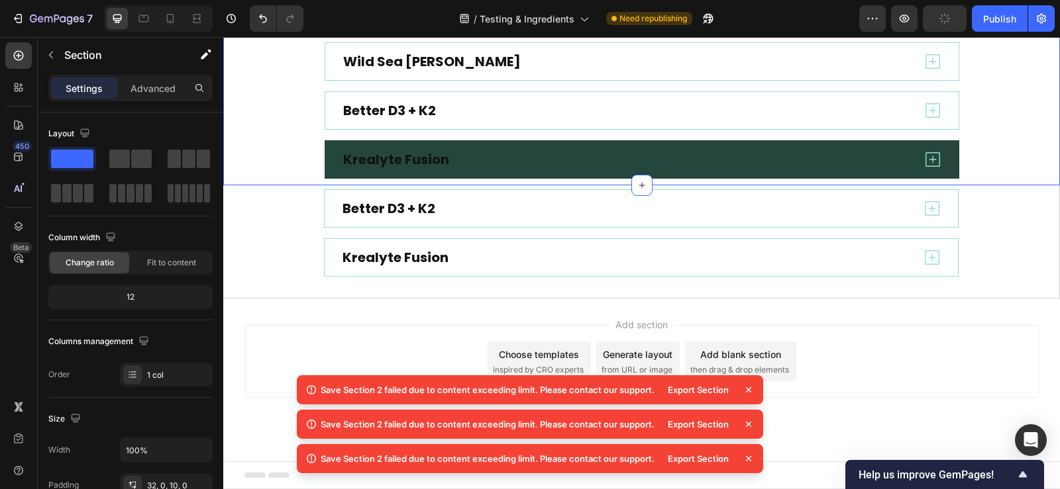
scroll to position [755, 0]
click at [271, 190] on div "Better D3 + K2 Krealyte Fusion Accordion Row" at bounding box center [641, 232] width 836 height 87
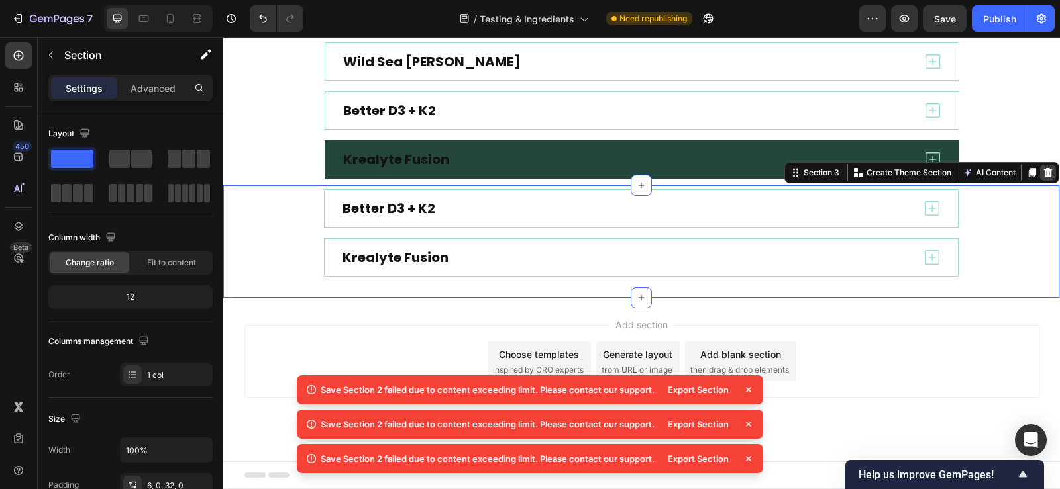
click at [1044, 175] on icon at bounding box center [1048, 172] width 9 height 9
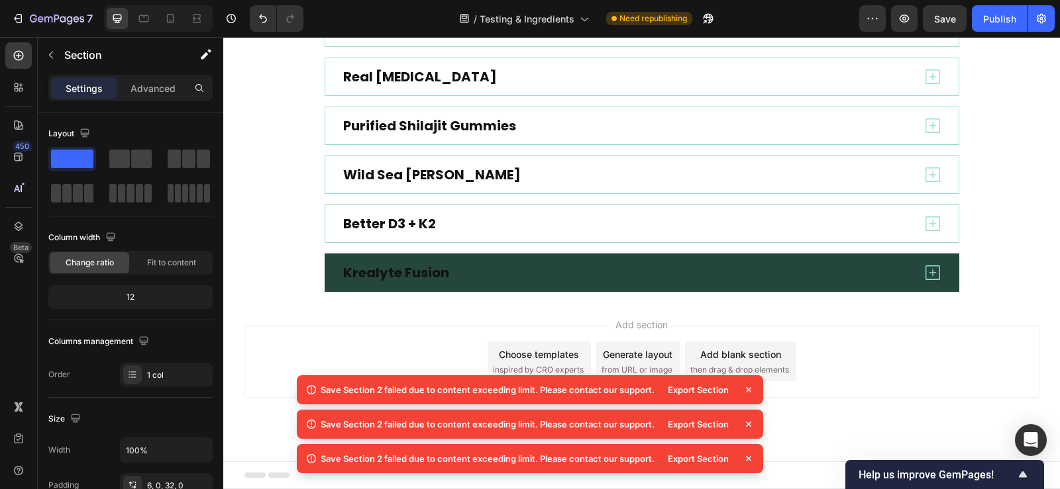
scroll to position [642, 0]
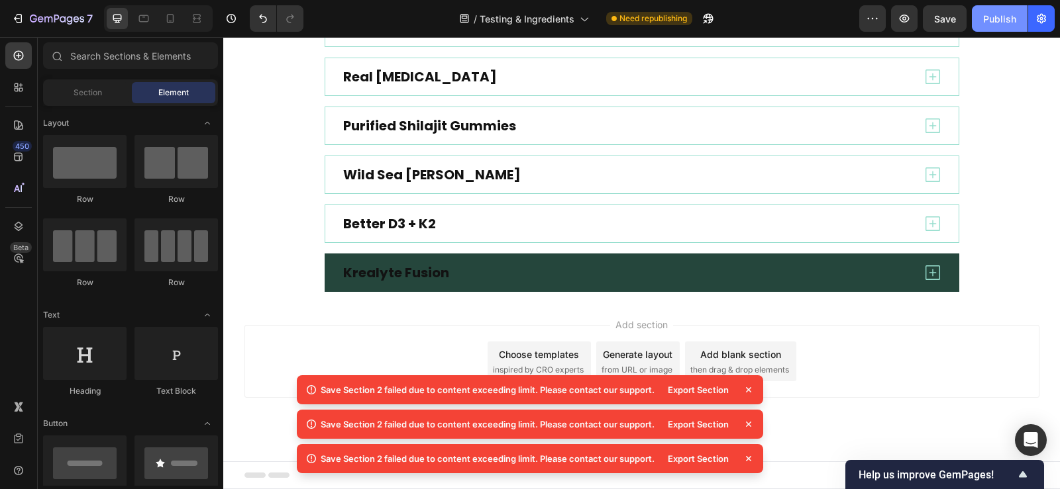
click at [995, 25] on div "Publish" at bounding box center [999, 19] width 33 height 14
drag, startPoint x: 654, startPoint y: 391, endPoint x: 321, endPoint y: 392, distance: 333.2
click at [321, 392] on div "Save Section 2 failed due to content exceeding limit. Please contact our suppor…" at bounding box center [488, 390] width 334 height 13
copy div "Save Section 2 failed due to content exceeding limit. Please contact our suppor…"
click at [227, 19] on icon "button" at bounding box center [231, 18] width 9 height 9
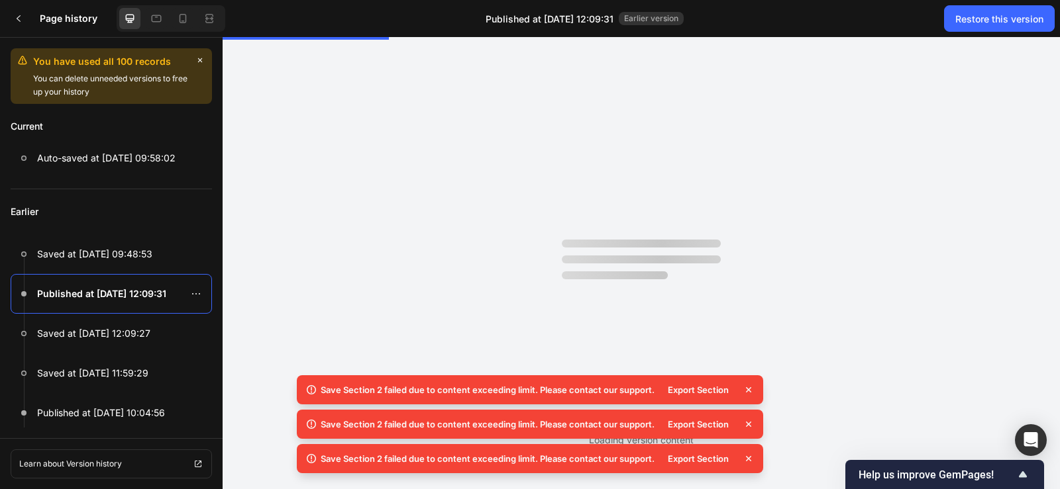
scroll to position [0, 0]
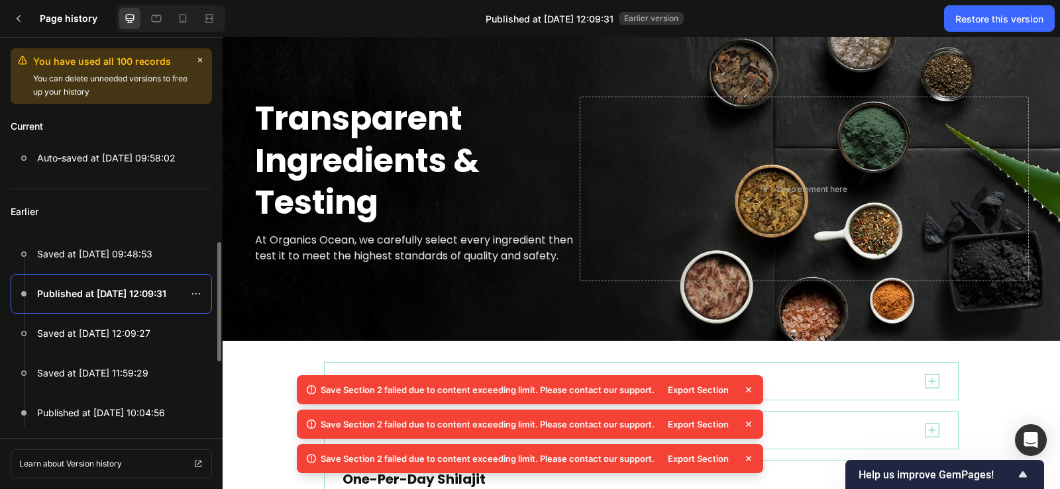
click at [120, 290] on p "Published at [DATE] 12:09:31" at bounding box center [101, 294] width 129 height 16
click at [987, 23] on div "Restore this version" at bounding box center [999, 19] width 88 height 14
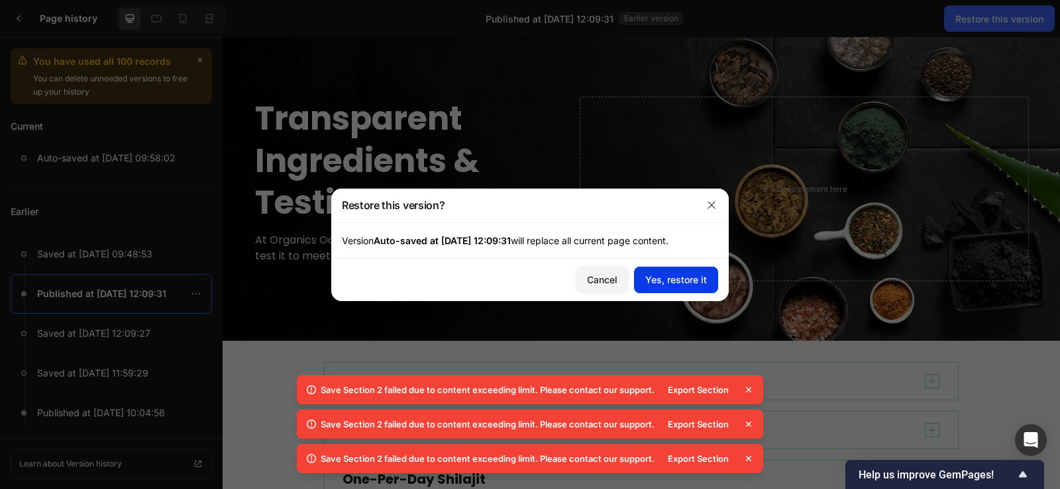
click at [681, 279] on div "Yes, restore it" at bounding box center [676, 280] width 62 height 14
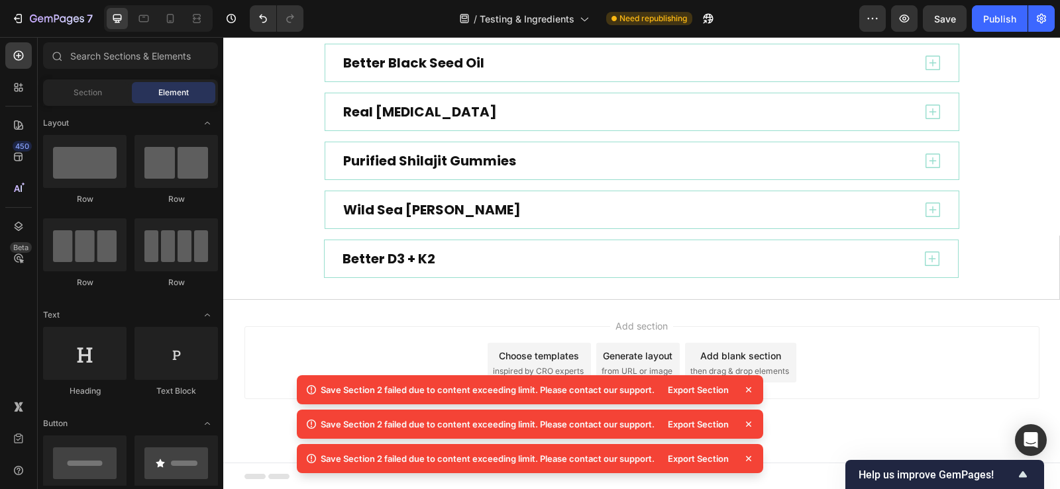
scroll to position [608, 0]
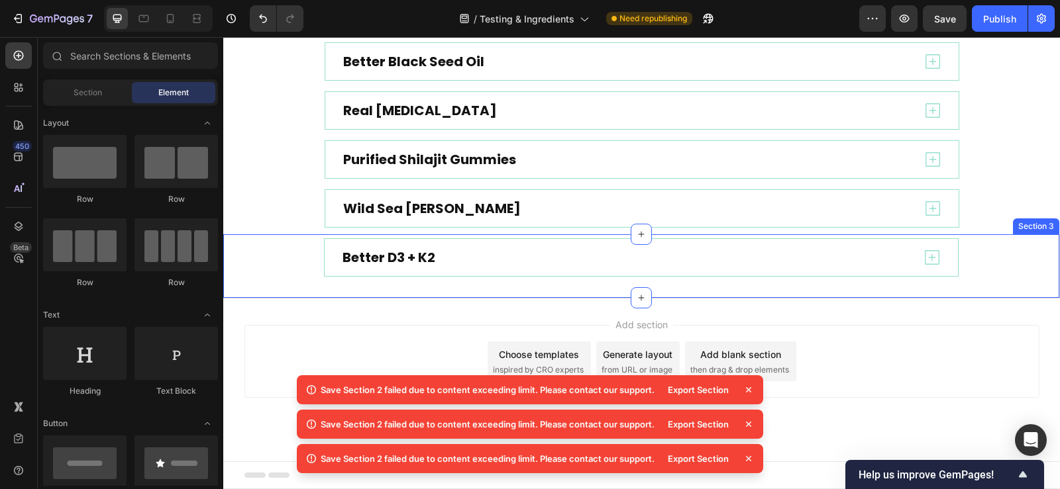
click at [301, 274] on div "Better D3 + K2 Accordion Row" at bounding box center [641, 257] width 836 height 38
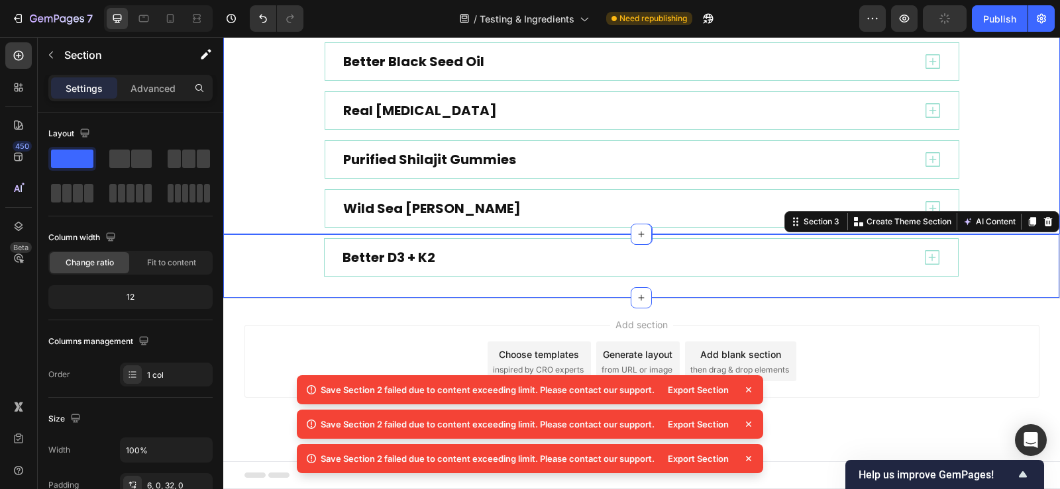
click at [305, 205] on div "NSF And GMP Certification Magnesium Glycinate One-Per-Day Shilajit Better Fiber…" at bounding box center [641, 12] width 837 height 431
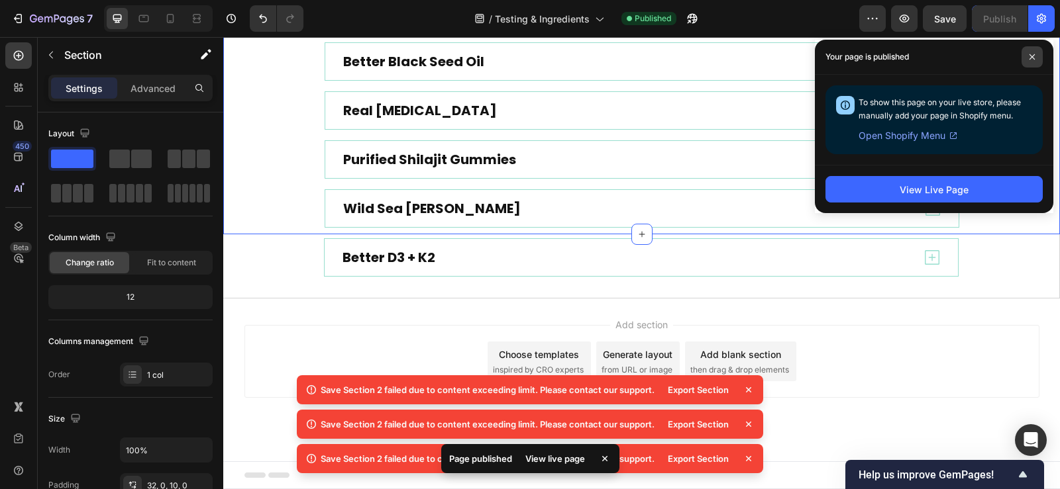
click at [1035, 56] on span at bounding box center [1031, 56] width 21 height 21
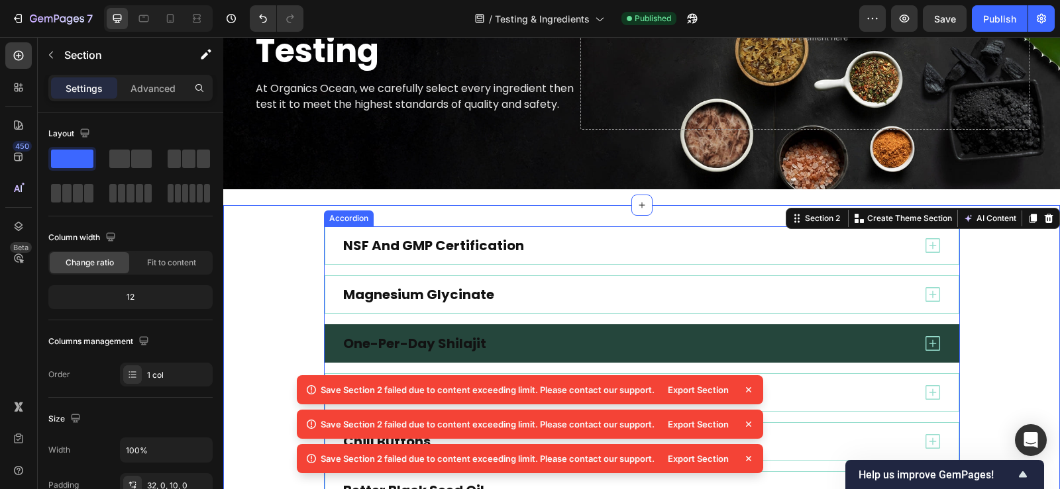
scroll to position [343, 0]
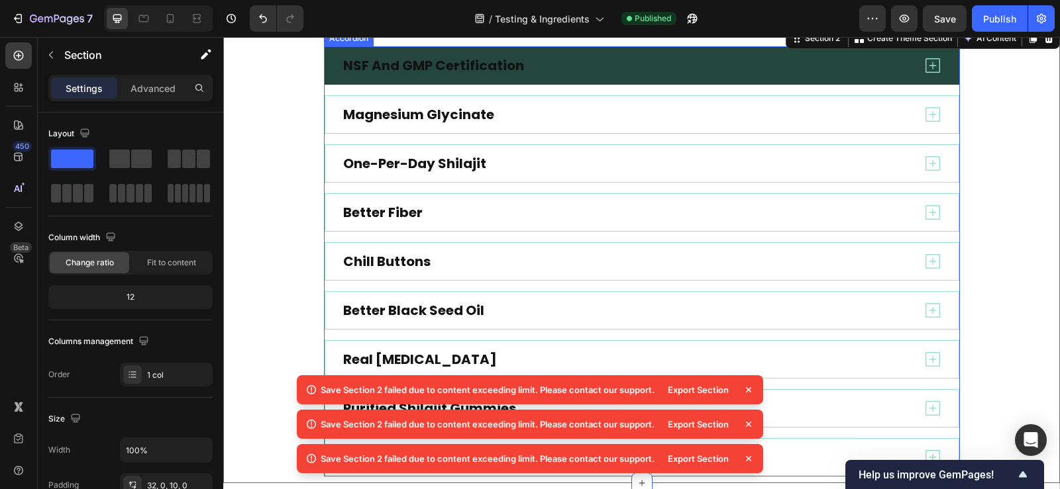
click at [563, 76] on div "NSF And GMP Certification" at bounding box center [626, 65] width 571 height 21
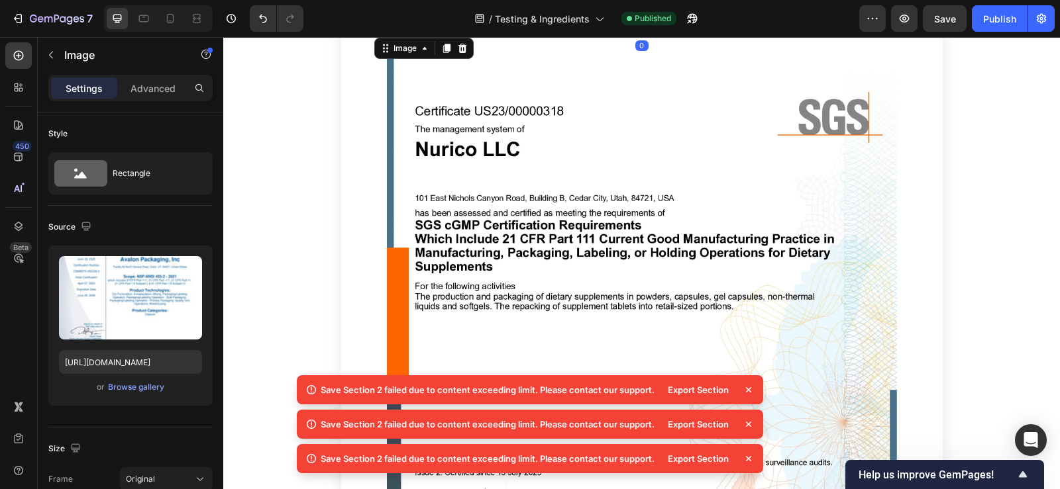
scroll to position [409, 0]
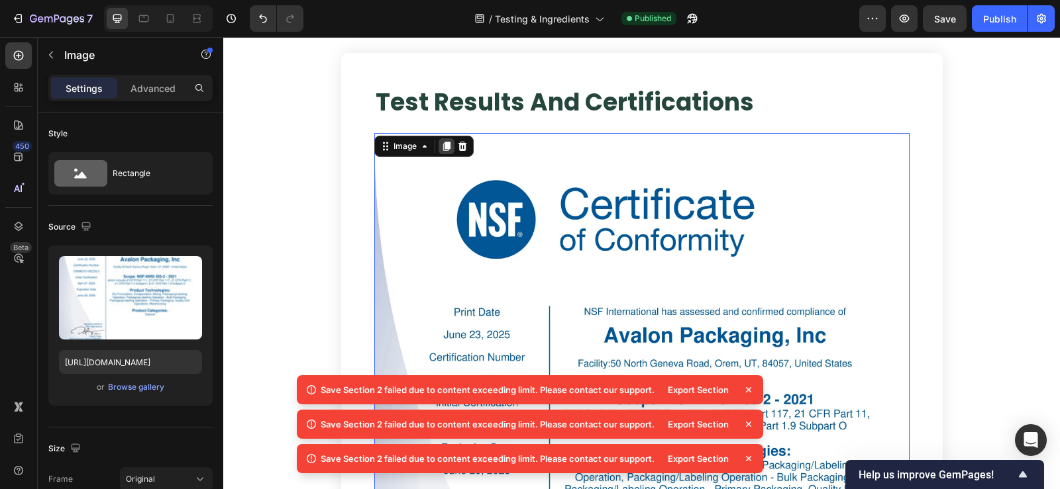
click at [442, 150] on icon at bounding box center [446, 146] width 11 height 11
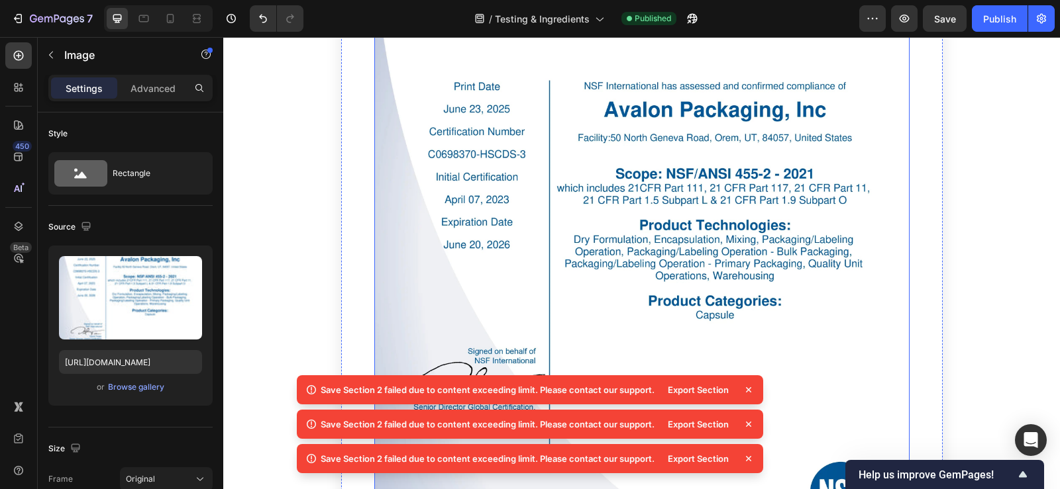
scroll to position [370, 0]
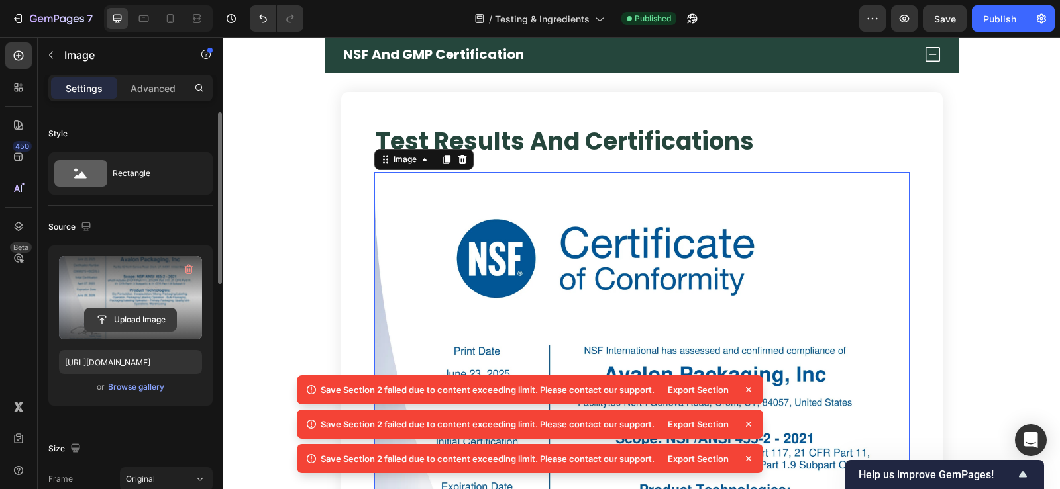
click at [123, 324] on input "file" at bounding box center [130, 320] width 91 height 23
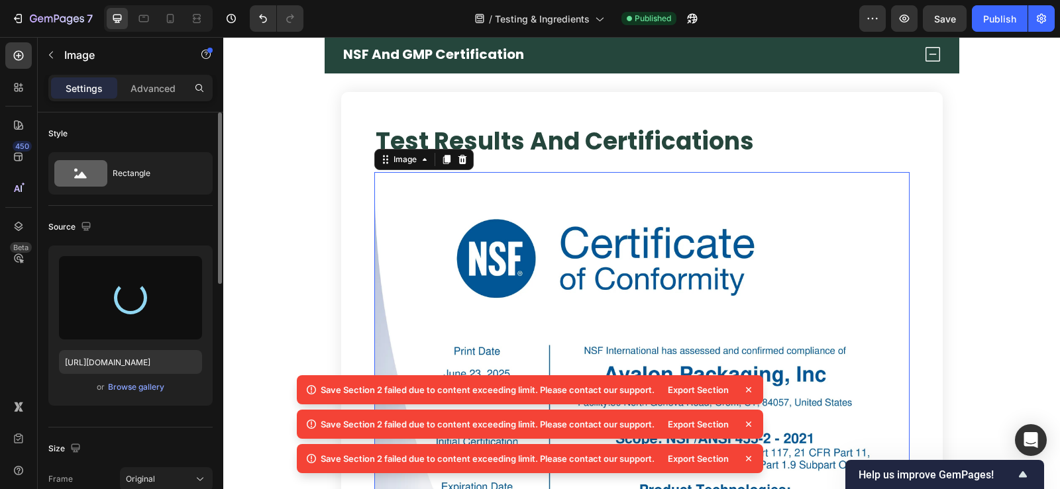
type input "[URL][DOMAIN_NAME]"
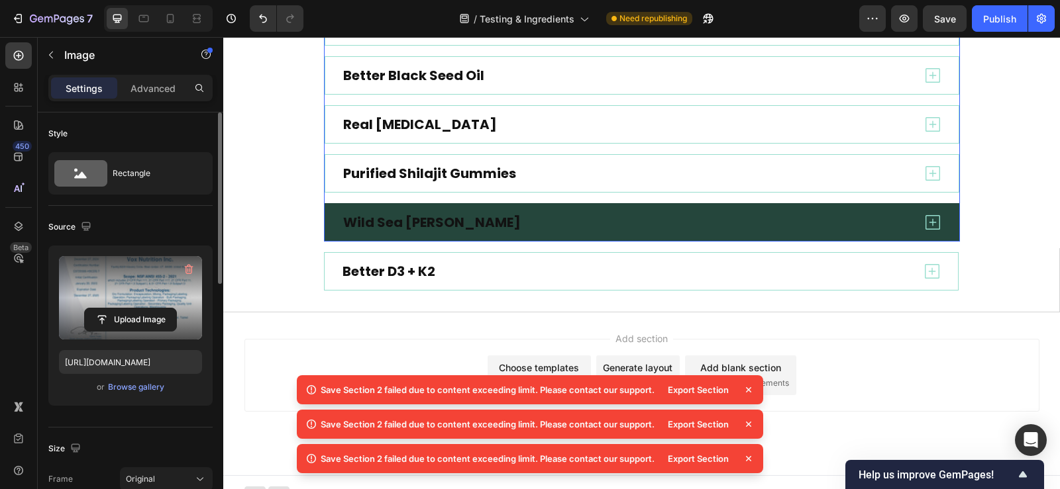
scroll to position [2928, 0]
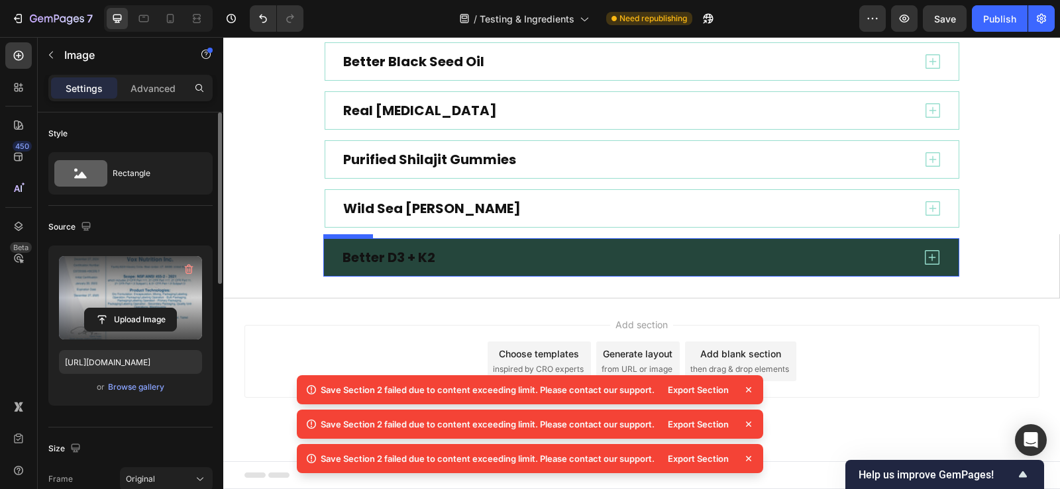
click at [535, 244] on div "Better D3 + K2" at bounding box center [641, 257] width 635 height 38
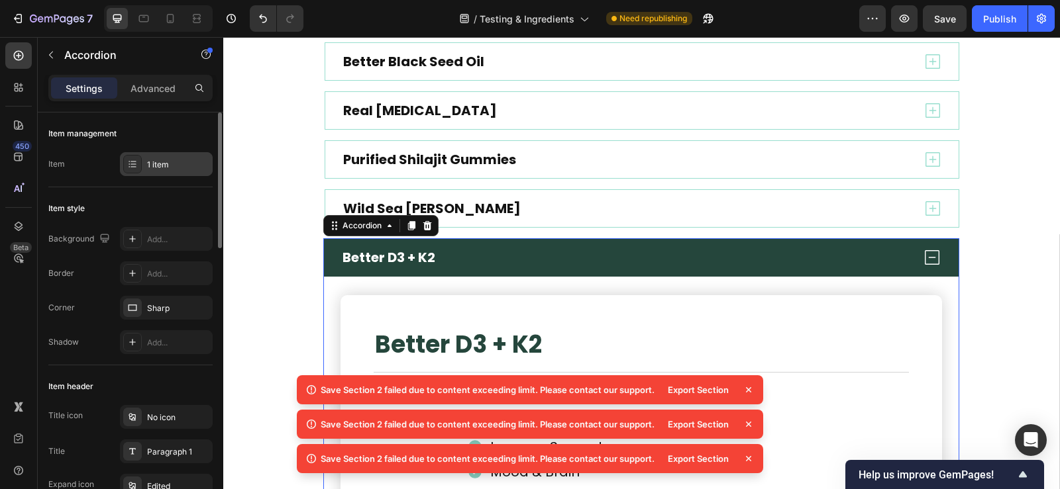
click at [161, 164] on div "1 item" at bounding box center [178, 165] width 62 height 12
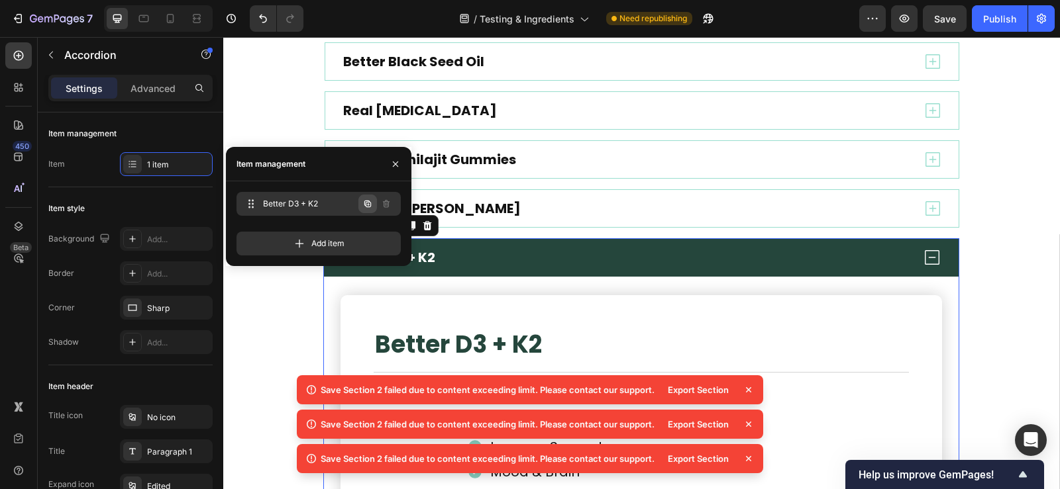
click at [366, 206] on icon "button" at bounding box center [367, 204] width 7 height 7
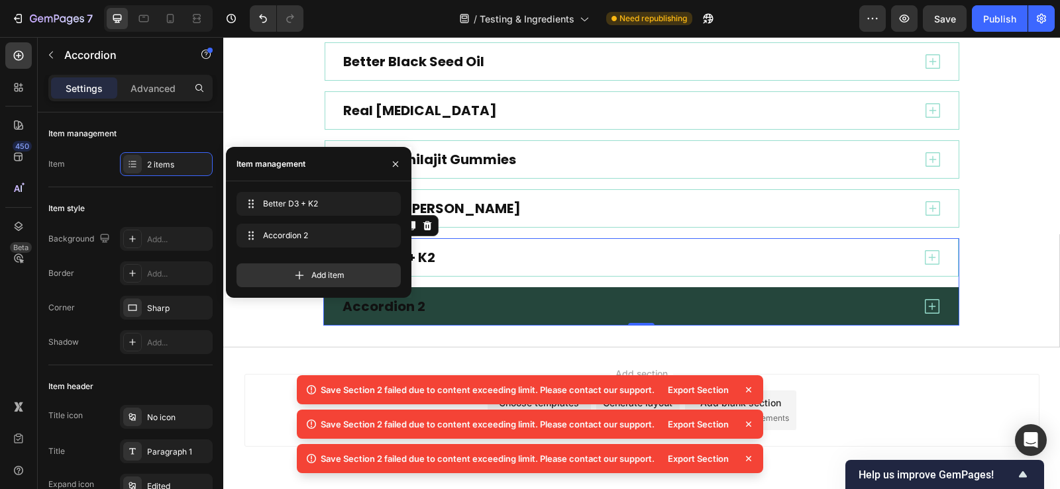
click at [552, 294] on div "Accordion 2" at bounding box center [641, 306] width 635 height 38
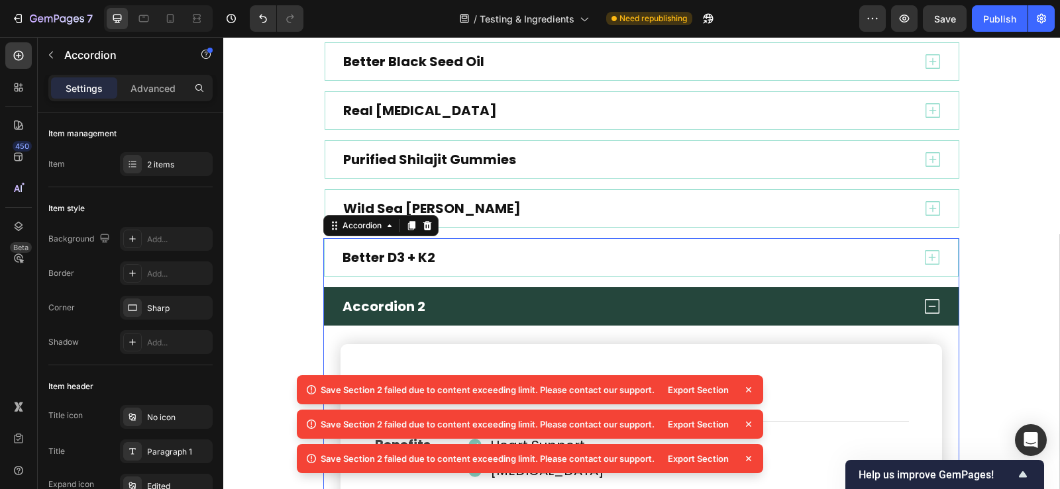
click at [394, 309] on div "Accordion 2" at bounding box center [383, 306] width 87 height 21
click at [394, 309] on p "Accordion 2" at bounding box center [383, 306] width 83 height 17
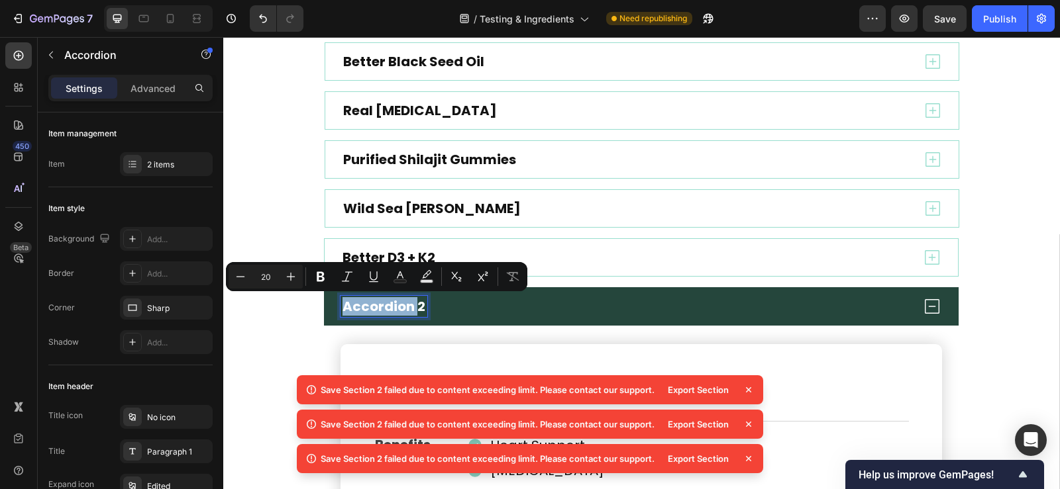
click at [409, 309] on p "Accordion 2" at bounding box center [383, 306] width 83 height 17
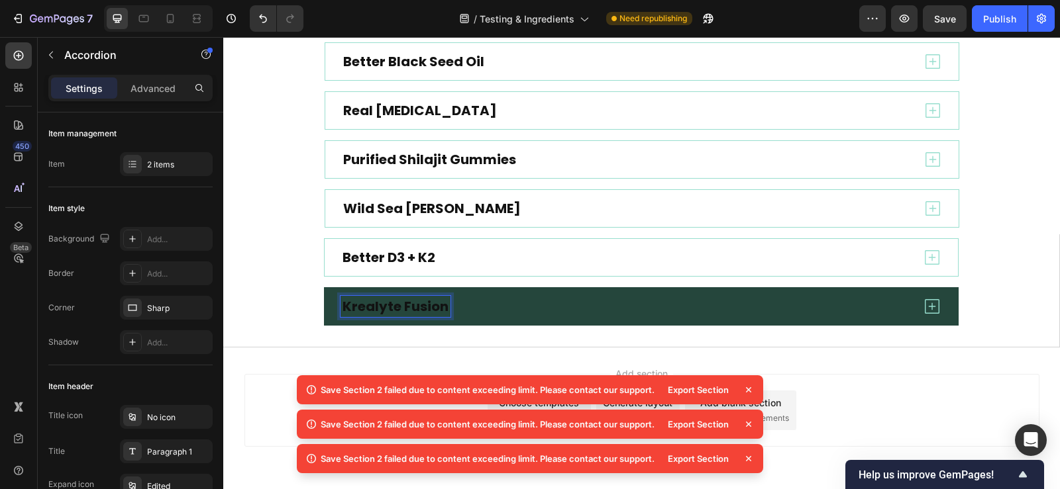
click at [599, 298] on div "Krealyte Fusion" at bounding box center [625, 306] width 571 height 21
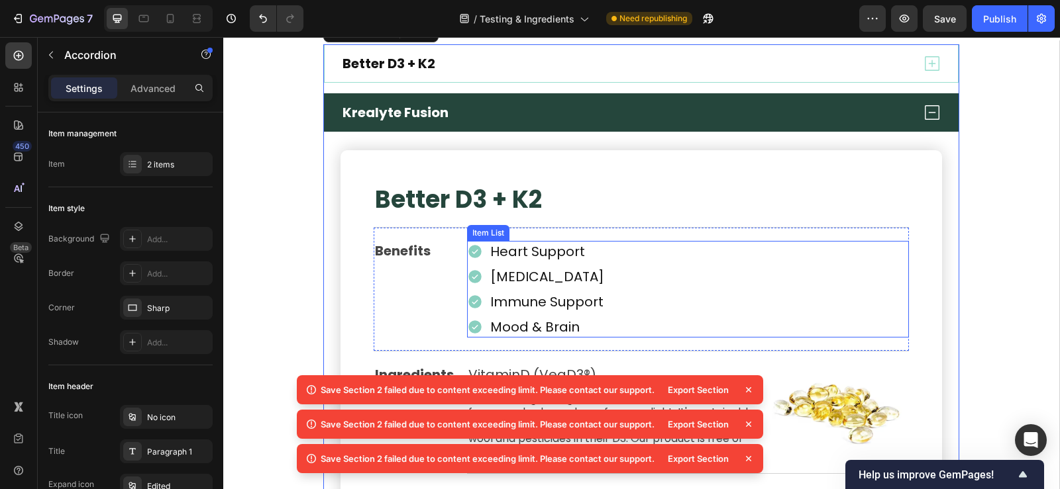
scroll to position [3126, 0]
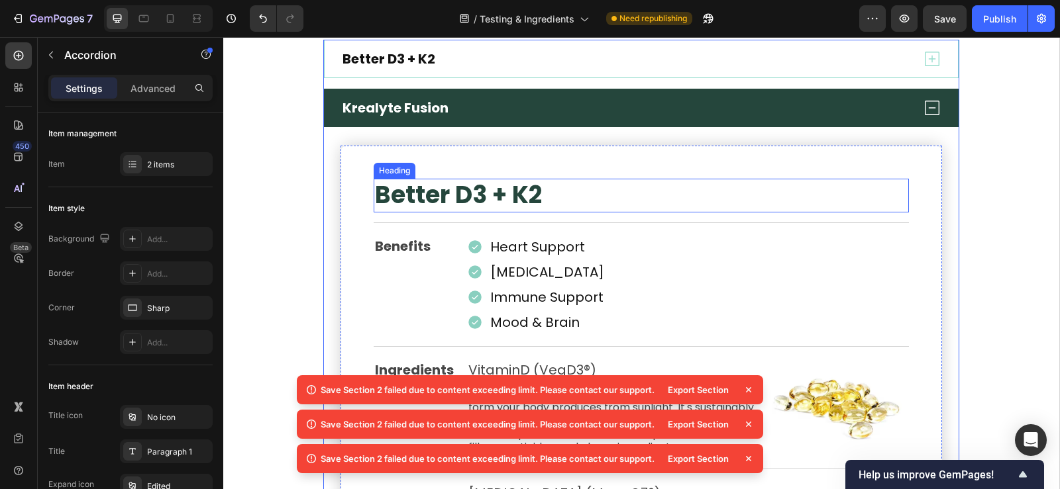
click at [453, 192] on h2 "Better D3 + K2" at bounding box center [641, 196] width 535 height 34
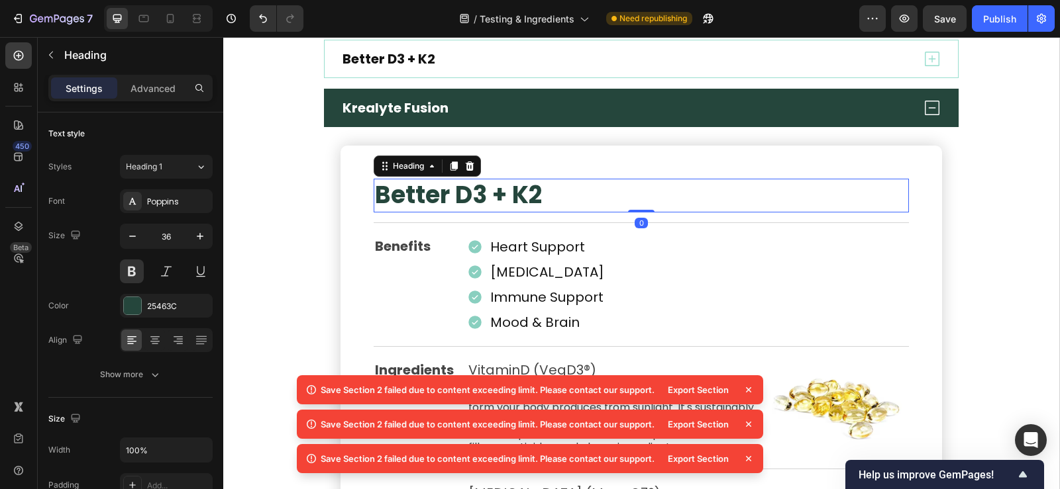
click at [453, 192] on h2 "Better D3 + K2" at bounding box center [641, 196] width 535 height 34
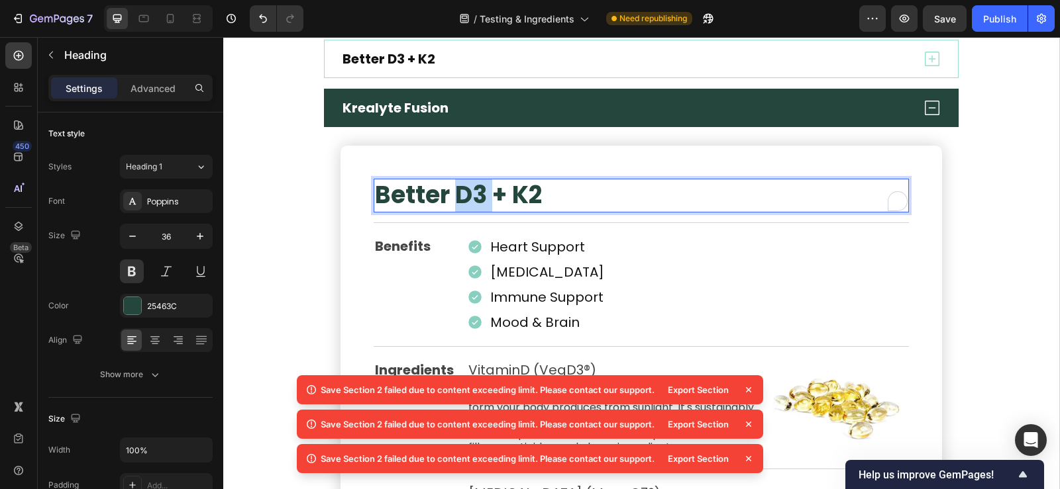
click at [529, 195] on p "Better D3 + K2" at bounding box center [641, 195] width 533 height 31
click at [535, 200] on p "Better D3 + K2" at bounding box center [641, 195] width 533 height 31
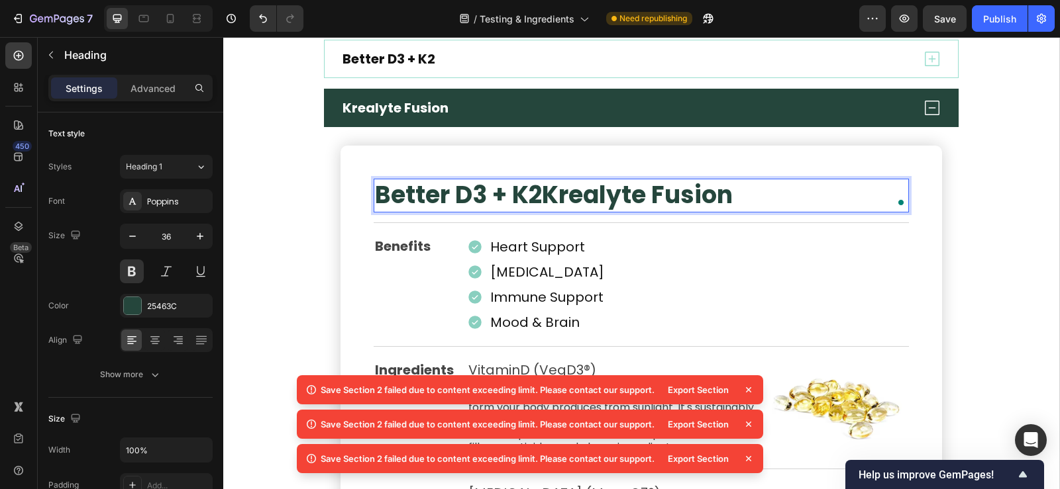
click at [536, 199] on p "Better D3 + K2 Krealyte Fusion" at bounding box center [641, 195] width 533 height 31
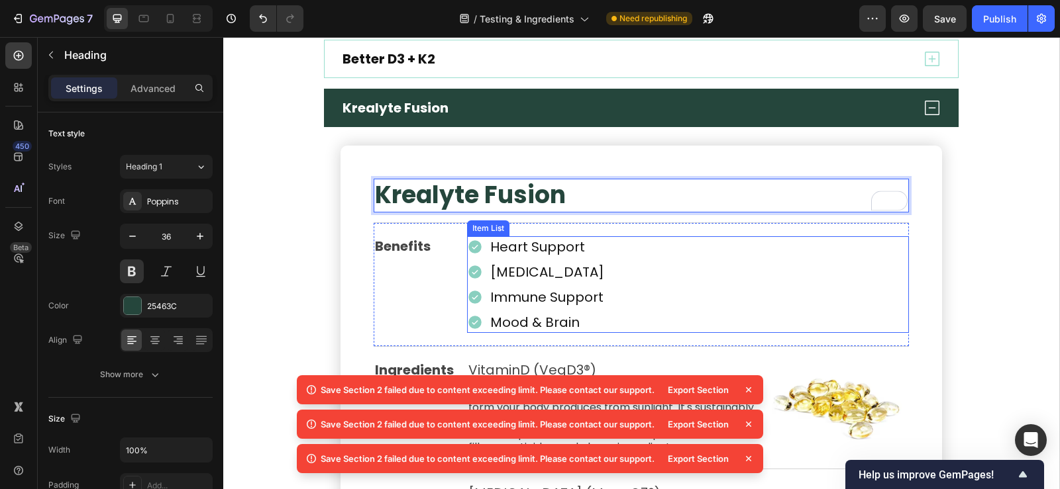
click at [543, 255] on p "Heart Support" at bounding box center [547, 246] width 114 height 17
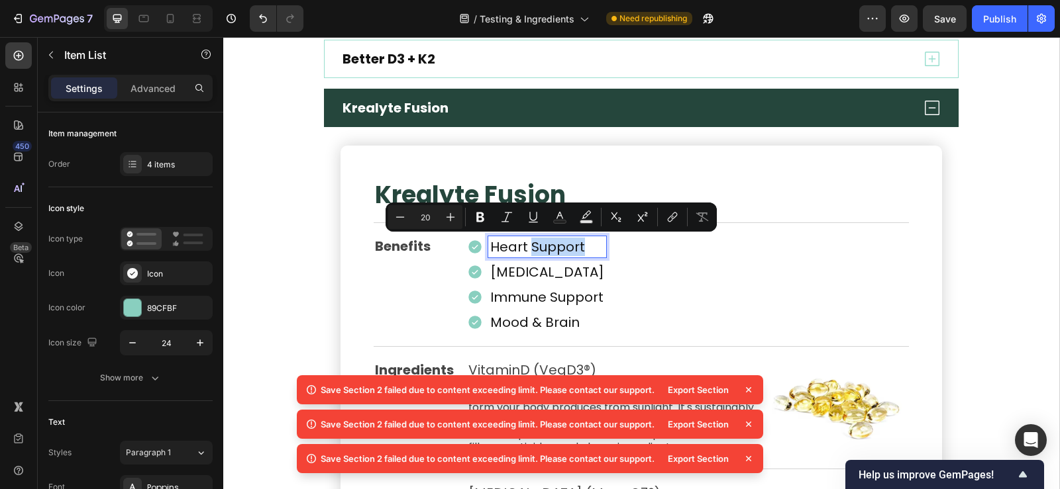
click at [580, 250] on p "Heart Support" at bounding box center [547, 246] width 114 height 17
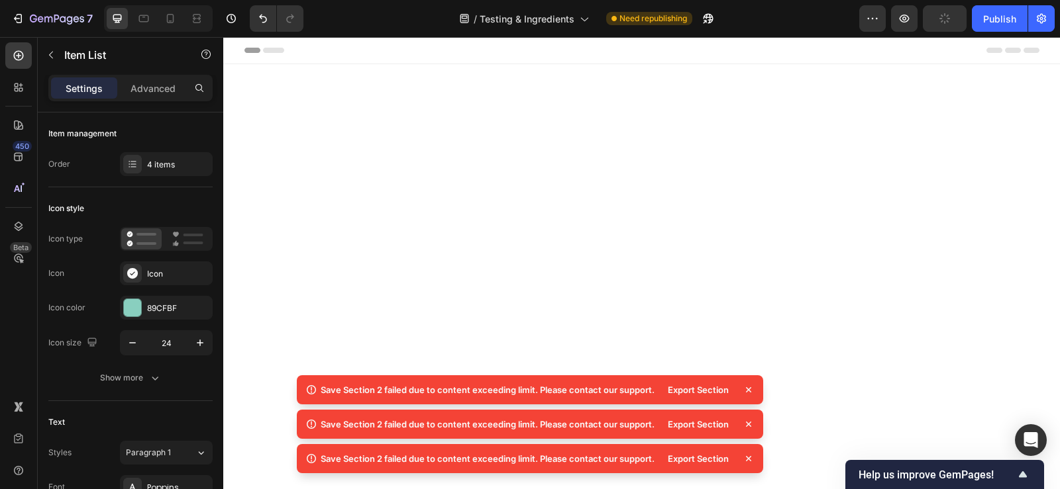
scroll to position [3126, 0]
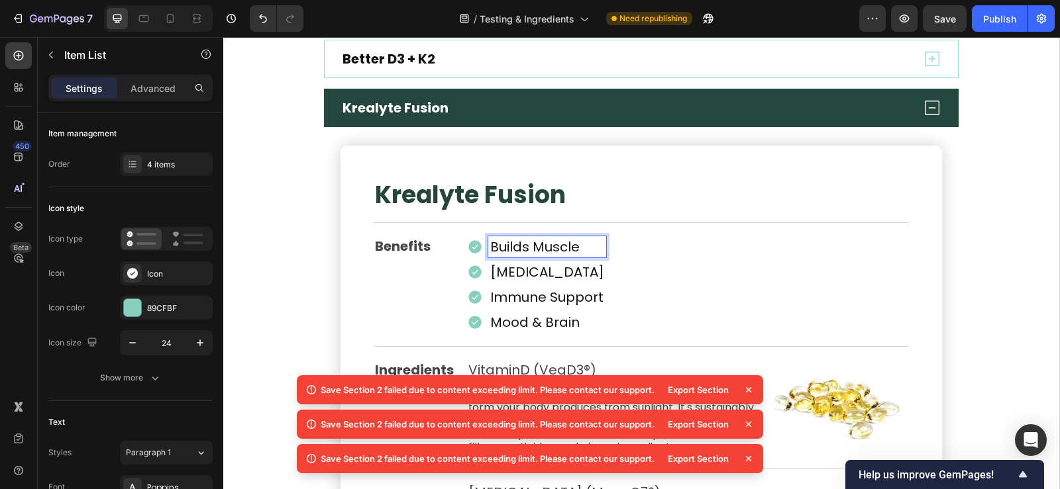
click at [523, 271] on p "[MEDICAL_DATA]" at bounding box center [547, 272] width 114 height 17
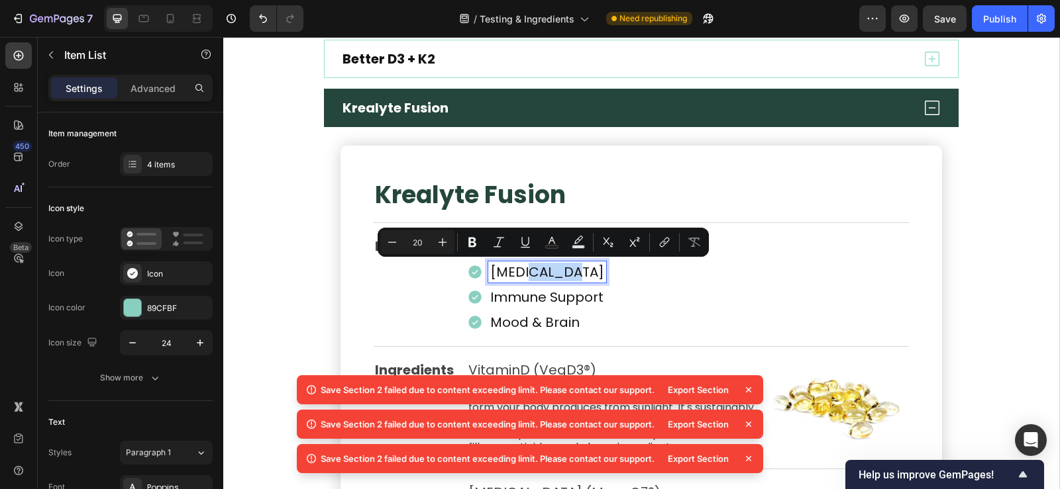
click at [568, 271] on p "[MEDICAL_DATA]" at bounding box center [547, 272] width 114 height 17
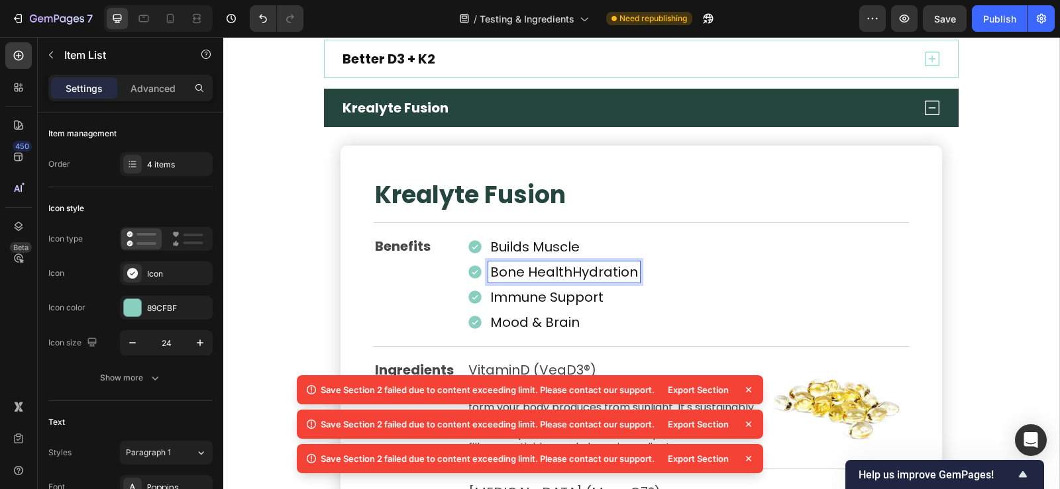
click at [565, 276] on p "Bone HealthHydration" at bounding box center [564, 272] width 148 height 17
click at [550, 303] on p "Immune Support" at bounding box center [546, 297] width 113 height 17
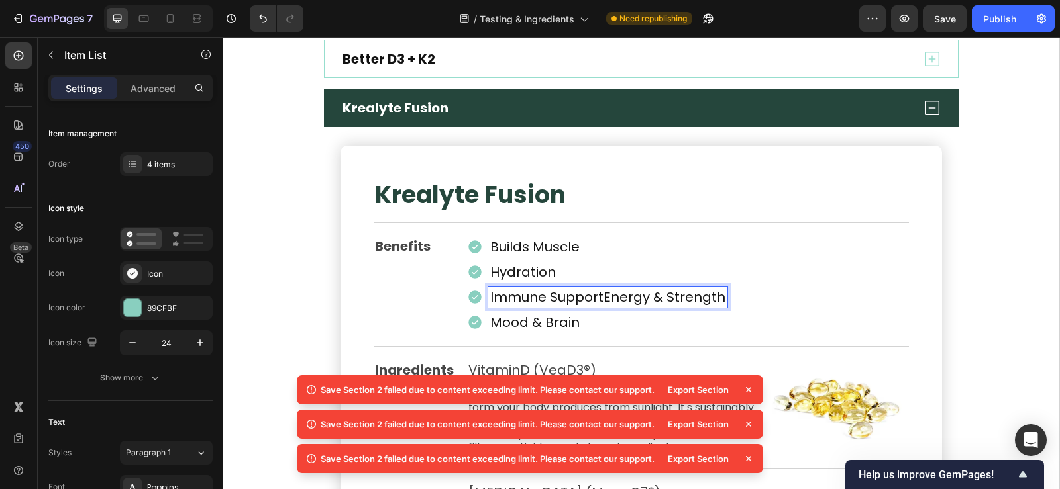
click at [599, 303] on p "Immune SupportEnergy & Strength" at bounding box center [607, 297] width 235 height 17
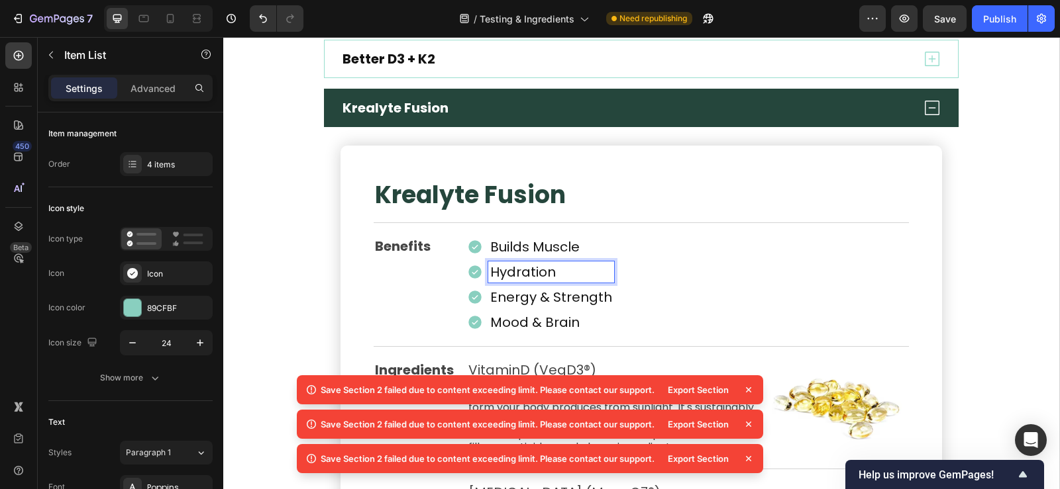
click at [597, 262] on div "Hydration" at bounding box center [551, 272] width 126 height 21
click at [625, 244] on div "Builds Muscle Hydration Energy & Strength Mood & Brain" at bounding box center [688, 284] width 442 height 97
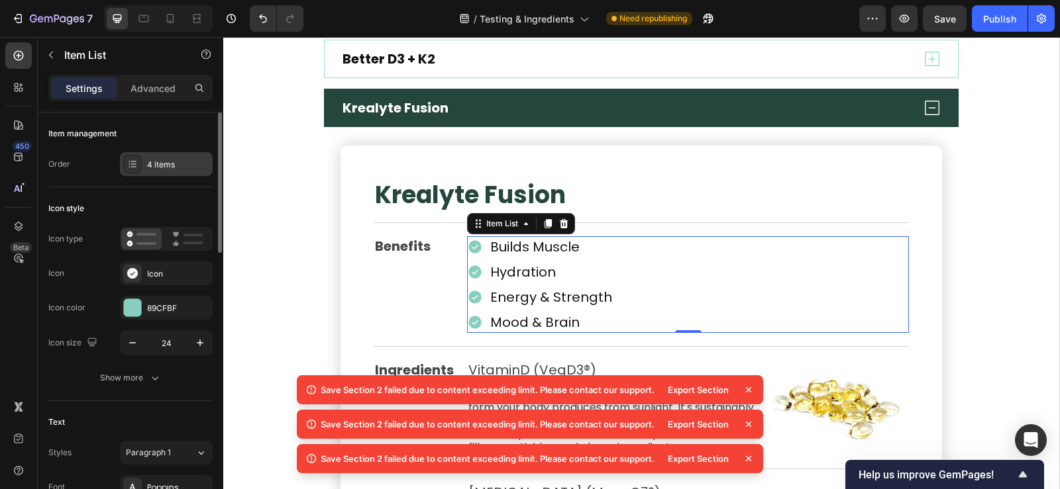
click at [169, 155] on div "4 items" at bounding box center [166, 164] width 93 height 24
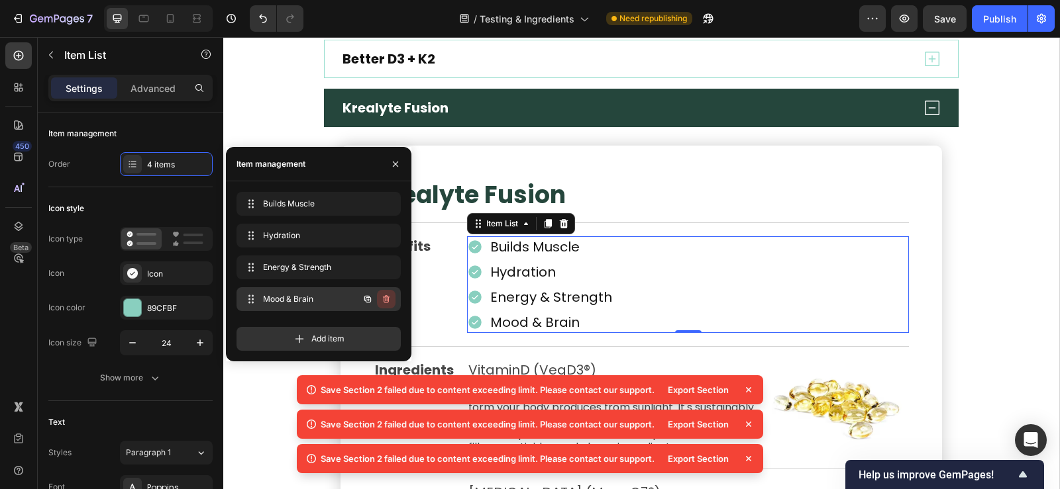
click at [383, 303] on icon "button" at bounding box center [386, 299] width 11 height 11
click at [383, 301] on div "Delete" at bounding box center [377, 299] width 25 height 12
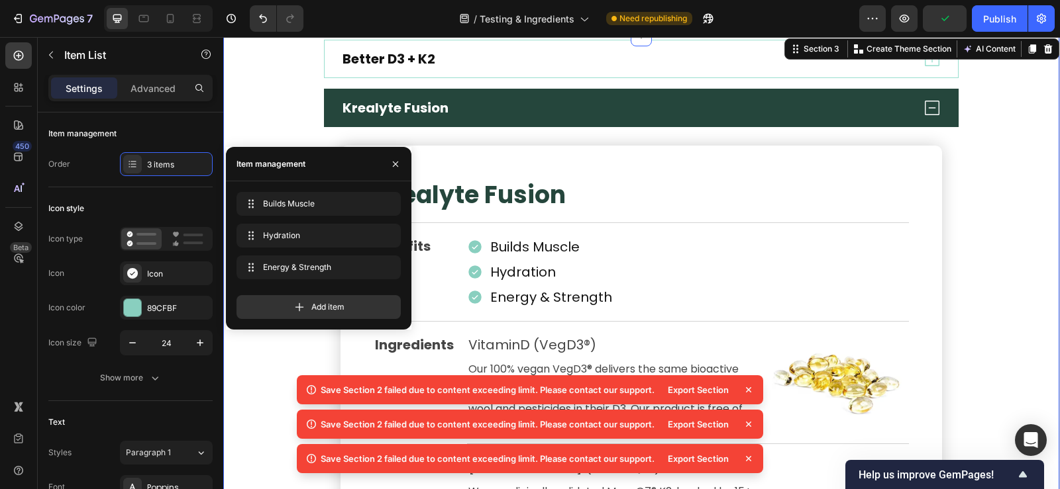
click at [291, 125] on div "Better D3 + K2 Krealyte Fusion ⁠⁠⁠⁠⁠⁠⁠ Krealyte Fusion Heading Benefits Text Bl…" at bounding box center [641, 356] width 836 height 633
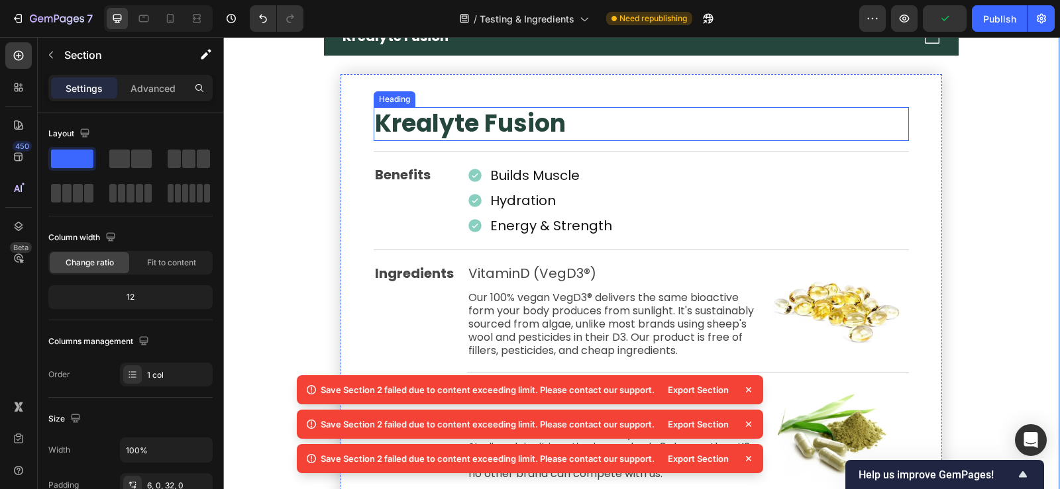
scroll to position [3325, 0]
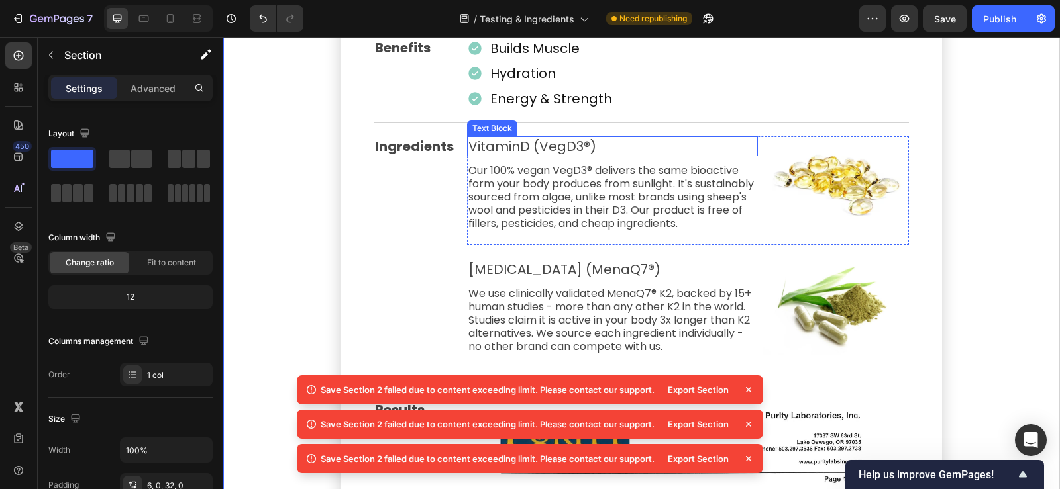
click at [569, 141] on p "VitaminD (VegD3®)" at bounding box center [612, 146] width 288 height 17
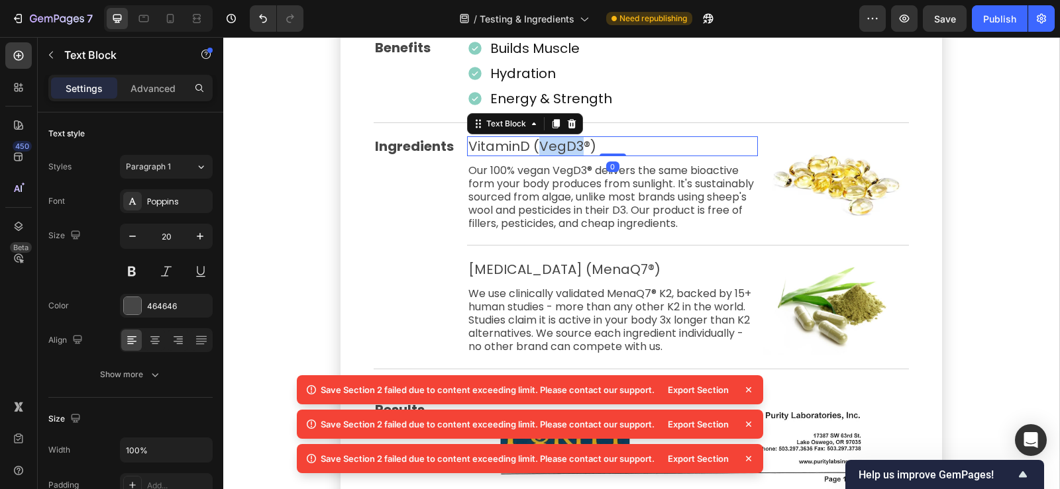
click at [569, 141] on p "VitaminD (VegD3®)" at bounding box center [612, 146] width 288 height 17
click at [604, 141] on p "VitaminD (VegD3®)" at bounding box center [612, 146] width 288 height 17
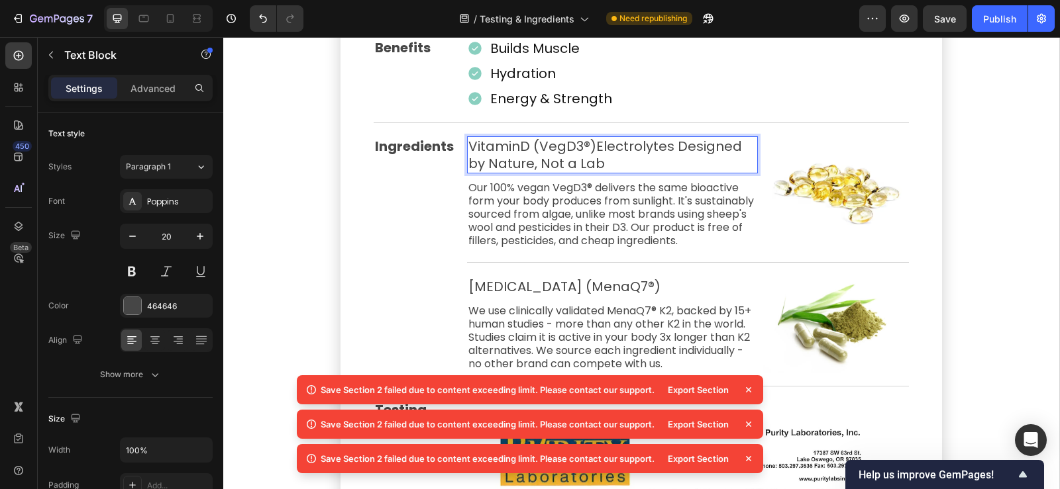
click at [591, 146] on p "VitaminD (VegD3®)Electrolytes Designed by Nature, Not a Lab" at bounding box center [612, 155] width 288 height 34
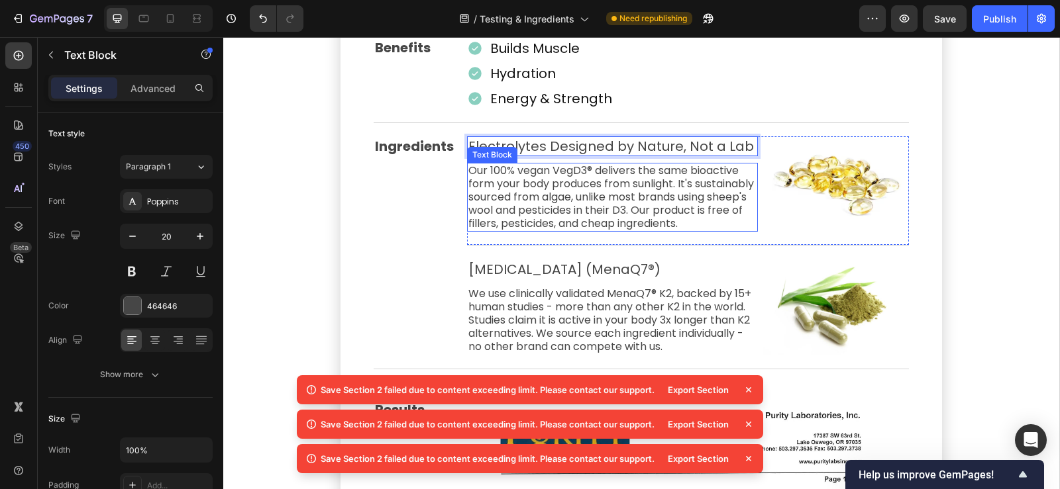
click at [604, 189] on p "Our 100% vegan VegD3® delivers the same bioactive form your body produces from …" at bounding box center [612, 197] width 288 height 66
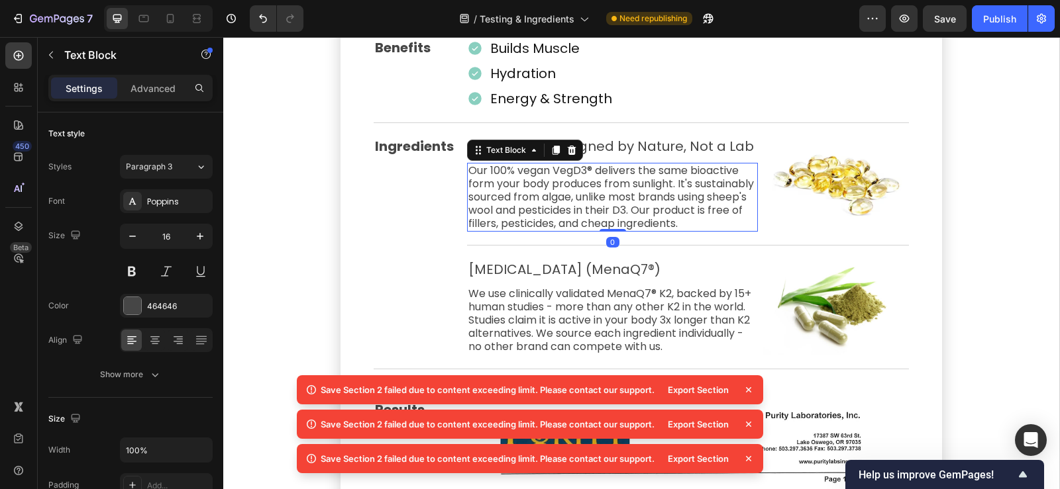
click at [604, 189] on p "Our 100% vegan VegD3® delivers the same bioactive form your body produces from …" at bounding box center [612, 197] width 288 height 66
click at [605, 231] on p "Our 100% vegan VegD3® delivers the same bioactive form your body produces from …" at bounding box center [612, 197] width 288 height 66
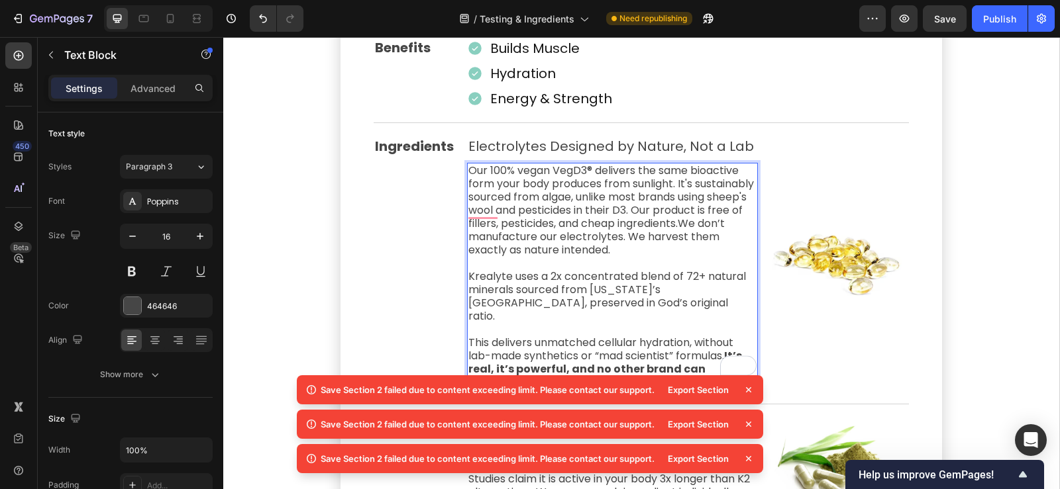
click at [529, 238] on p "Our 100% vegan VegD3® delivers the same bioactive form your body produces from …" at bounding box center [612, 210] width 288 height 93
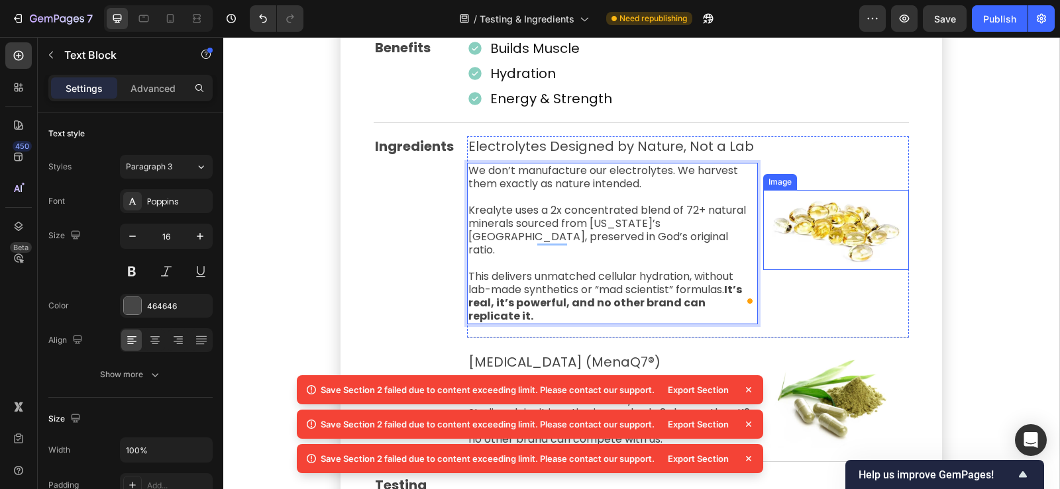
click at [839, 207] on img at bounding box center [836, 230] width 146 height 80
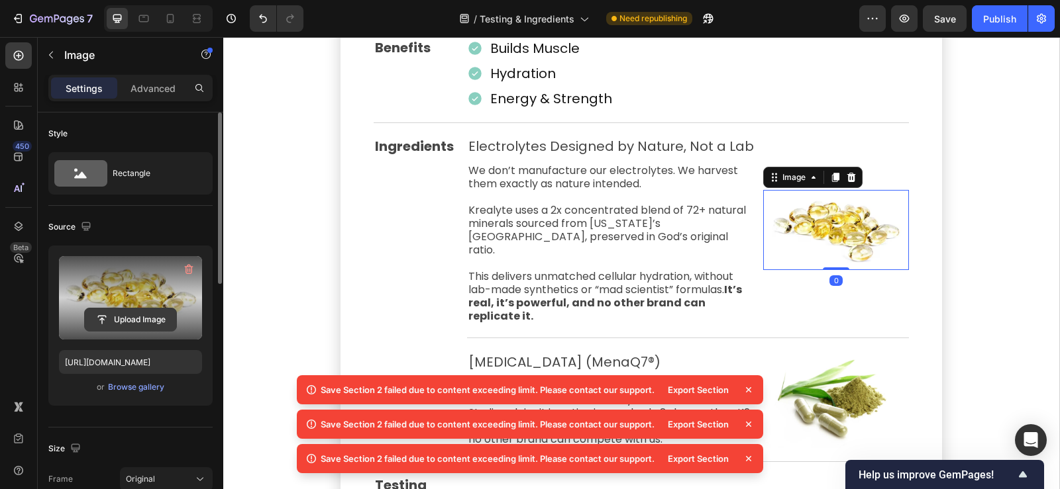
click at [103, 317] on input "file" at bounding box center [130, 320] width 91 height 23
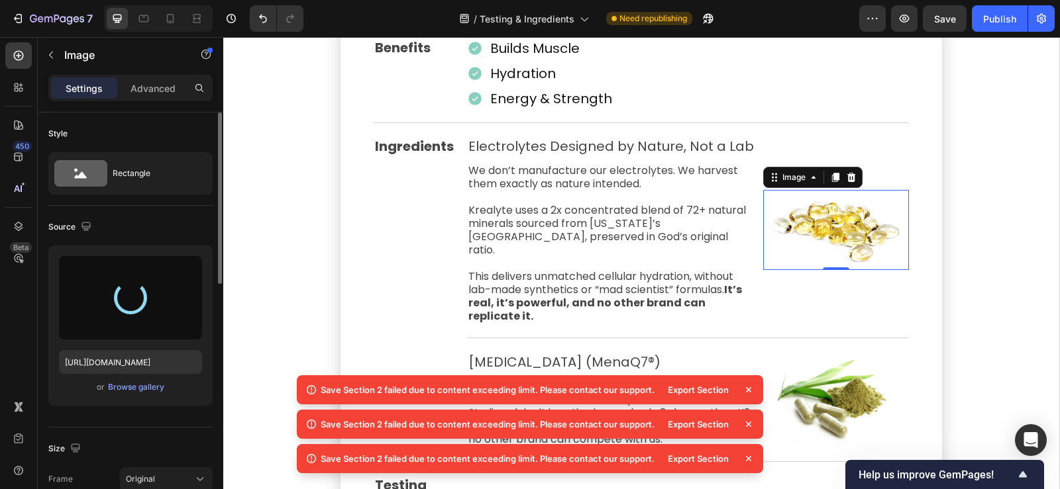
type input "https://cdn.shopify.com/s/files/1/0776/5685/0732/files/gempages_466291580341322…"
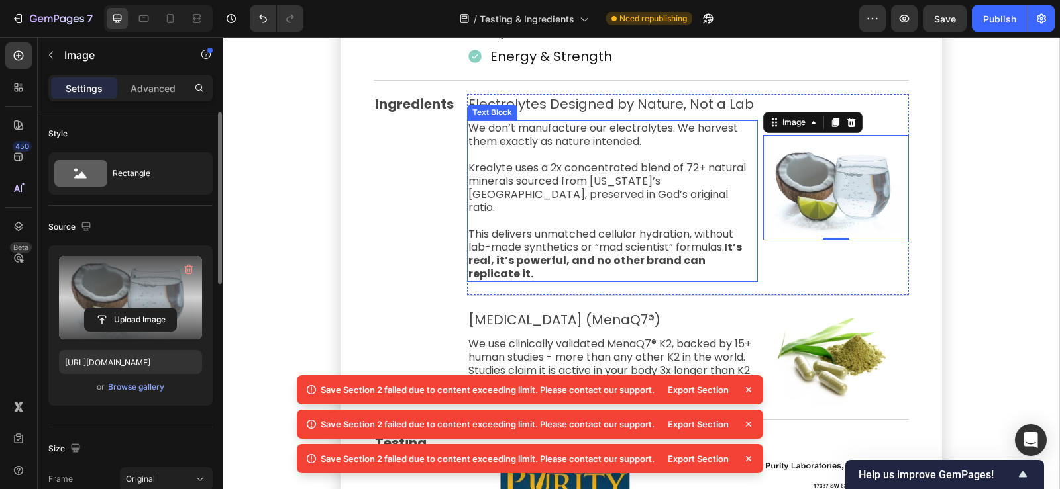
scroll to position [3524, 0]
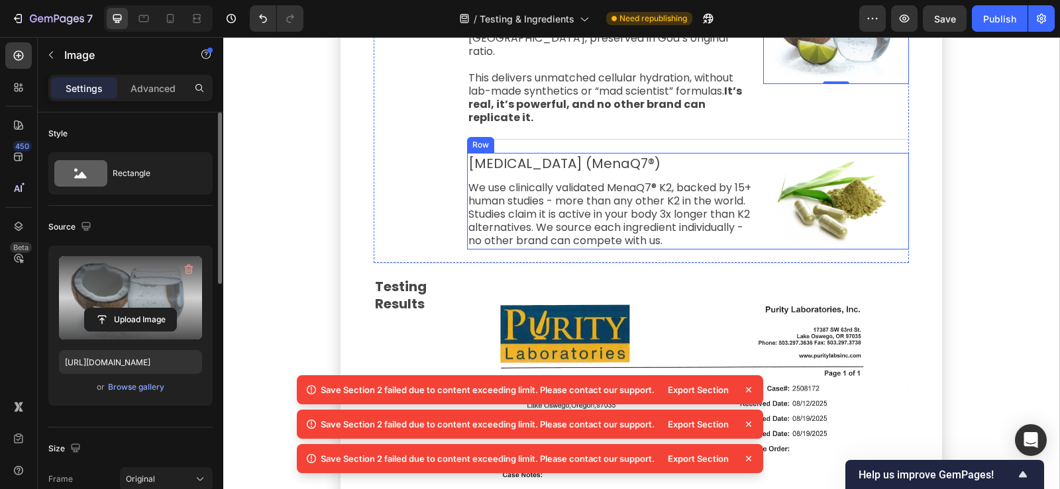
click at [564, 155] on p "[MEDICAL_DATA] (MenaQ7®)" at bounding box center [612, 163] width 288 height 17
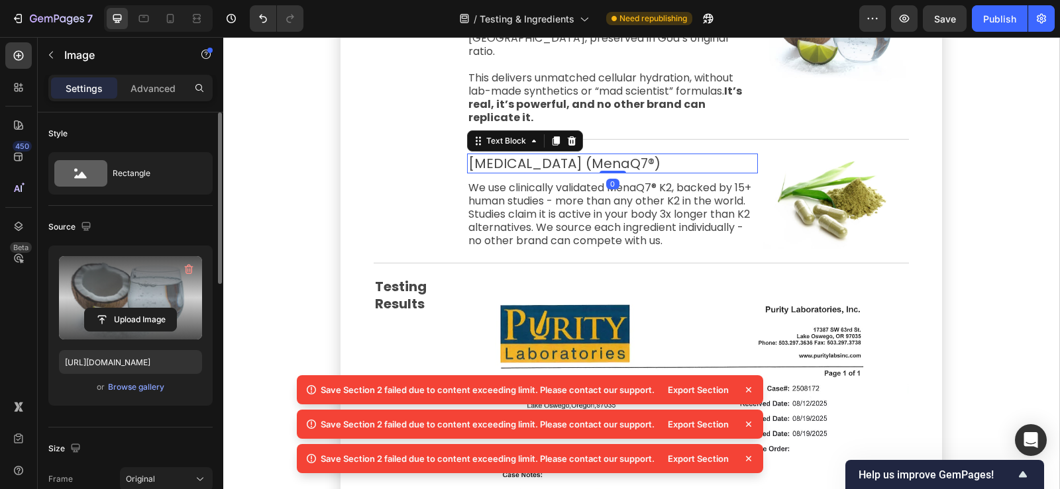
click at [564, 155] on p "[MEDICAL_DATA] (MenaQ7®)" at bounding box center [612, 163] width 288 height 17
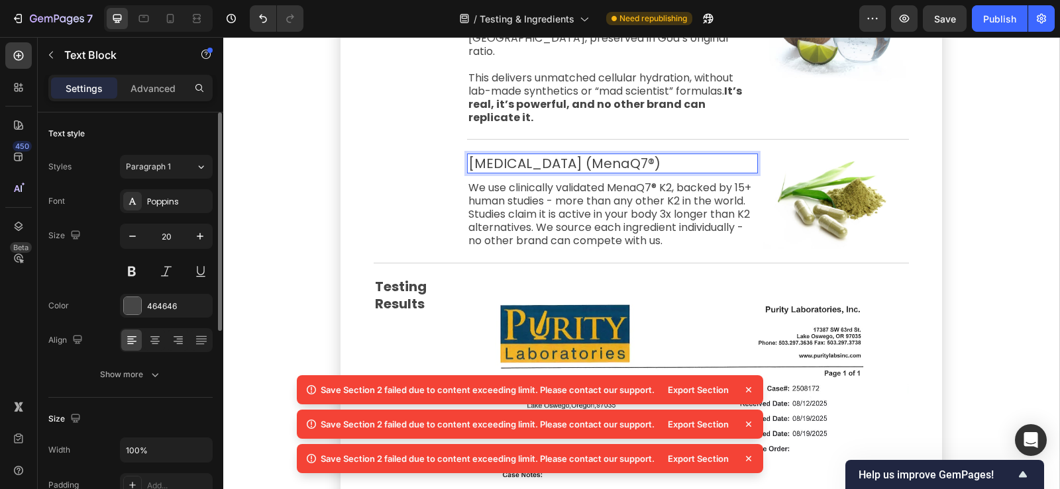
click at [612, 155] on p "[MEDICAL_DATA] (MenaQ7®)" at bounding box center [612, 163] width 288 height 17
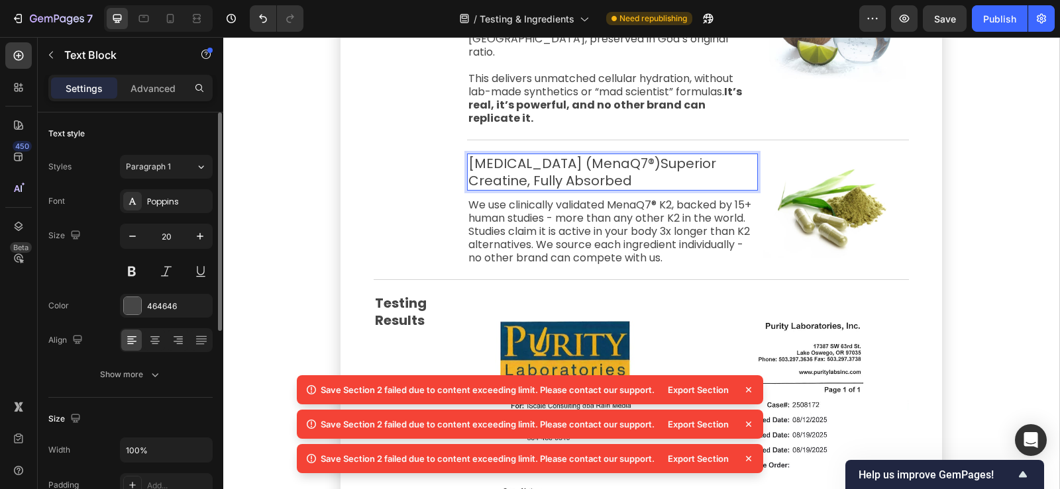
click at [603, 155] on p "Vitamin K (MenaQ7®)Superior Creatine, Fully Absorbed" at bounding box center [612, 172] width 288 height 34
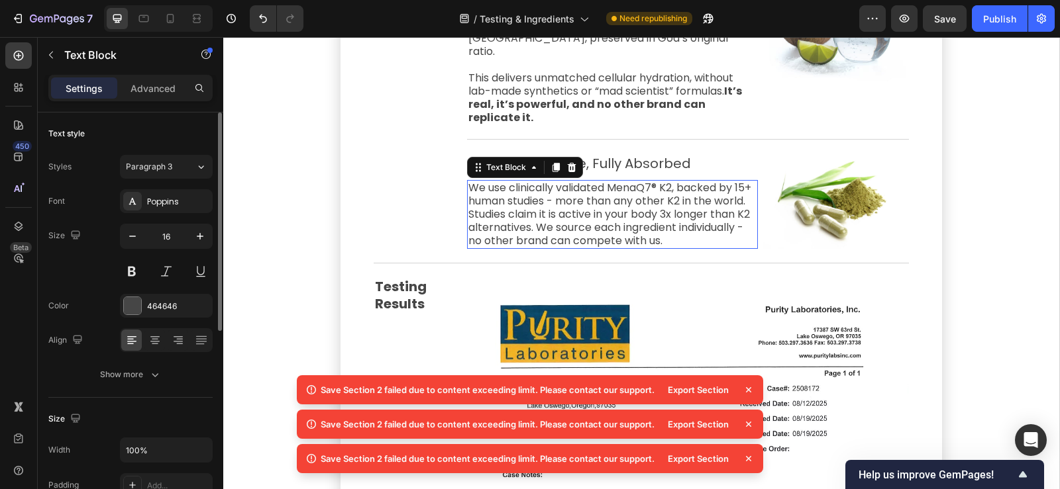
click at [534, 205] on p "We use clinically validated MenaQ7® K2, backed by 15+ human studies - more than…" at bounding box center [612, 214] width 288 height 66
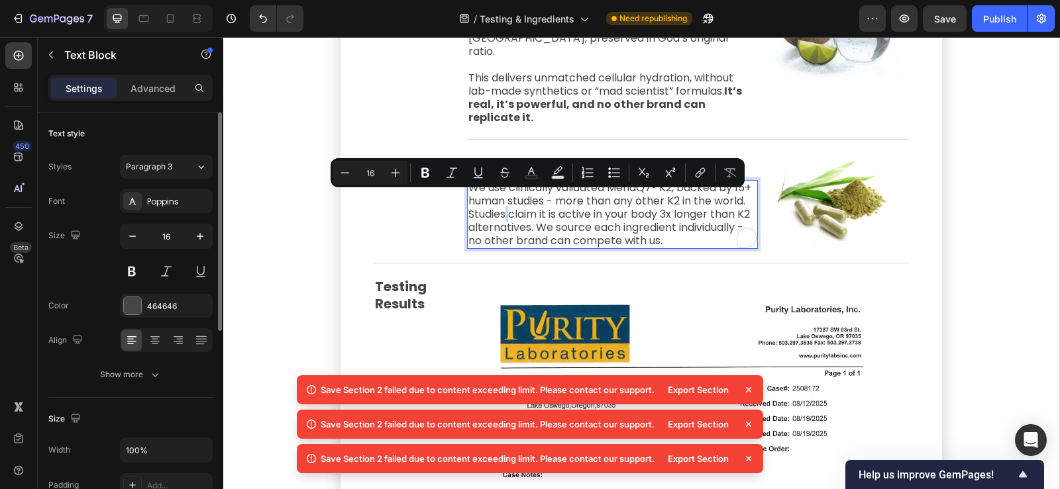
click at [738, 229] on button "Open Grammarly." at bounding box center [746, 237] width 17 height 17
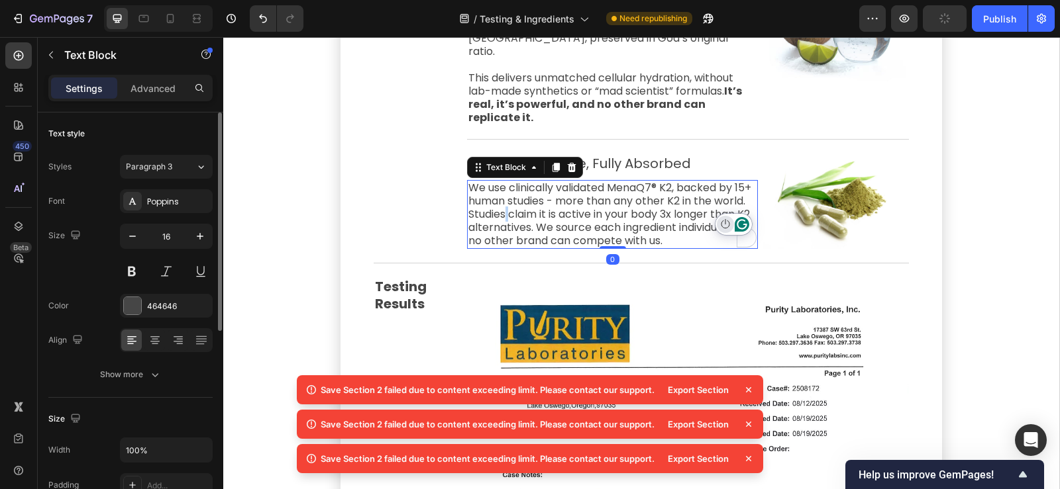
click at [717, 227] on button "Turn off Grammarly on this website" at bounding box center [725, 224] width 17 height 17
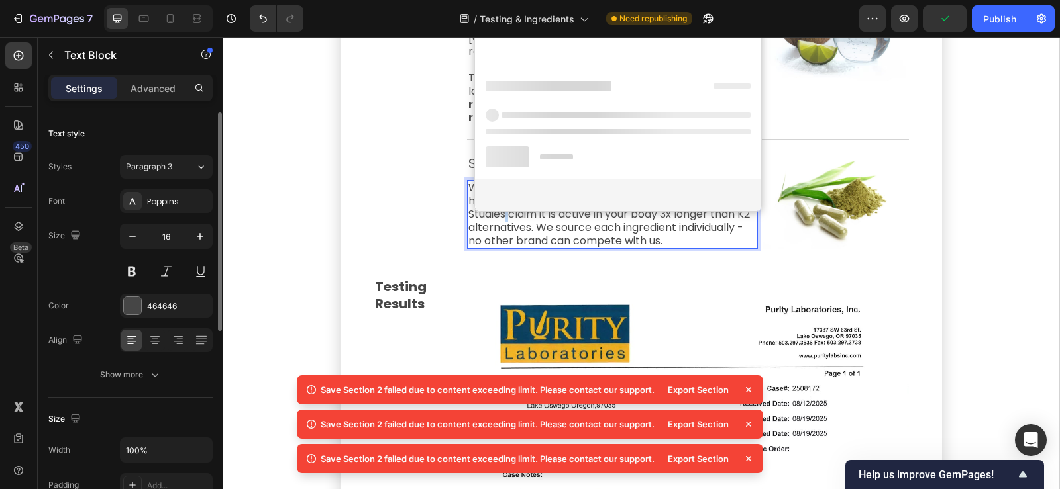
click at [693, 223] on p "We use clinically validated MenaQ7® K2, backed by 15+ human studies - more than…" at bounding box center [612, 214] width 288 height 66
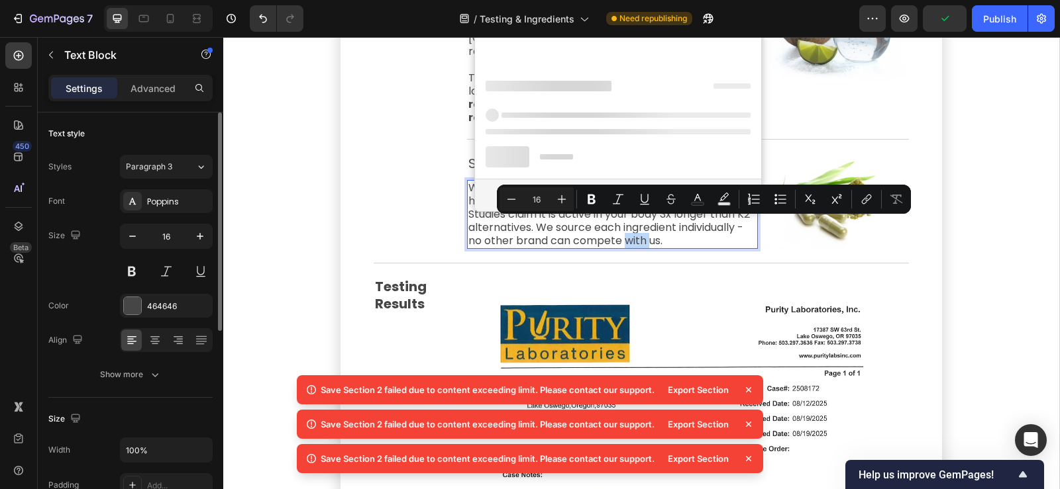
click at [713, 230] on p "We use clinically validated MenaQ7® K2, backed by 15+ human studies - more than…" at bounding box center [612, 214] width 288 height 66
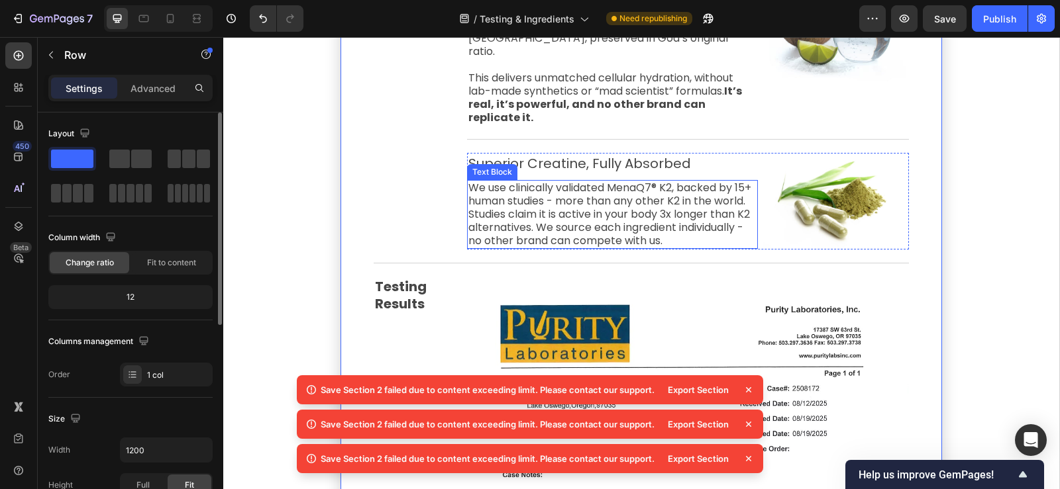
click at [662, 188] on p "We use clinically validated MenaQ7® K2, backed by 15+ human studies - more than…" at bounding box center [612, 214] width 288 height 66
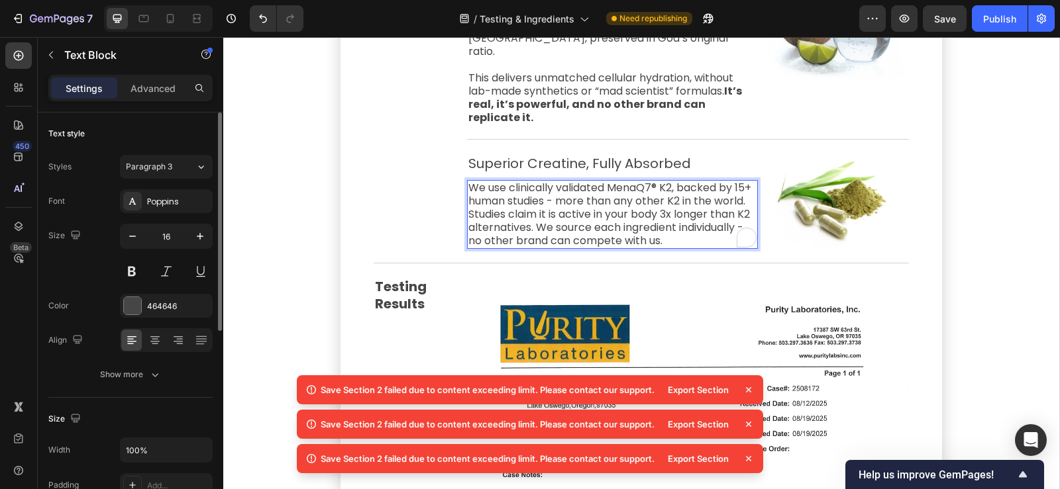
click at [631, 192] on p "We use clinically validated MenaQ7® K2, backed by 15+ human studies - more than…" at bounding box center [612, 214] width 288 height 66
click at [721, 228] on div "We use clinically validated MenaQ7® K2, backed by 15+ human studies - more than…" at bounding box center [612, 214] width 291 height 69
click at [604, 214] on p "We use clinically validated MenaQ7® K2, backed by 15+ human studies - more than…" at bounding box center [612, 214] width 288 height 66
click at [629, 228] on p "We use clinically validated MenaQ7® K2, backed by 15+ human studies - more than…" at bounding box center [612, 214] width 288 height 66
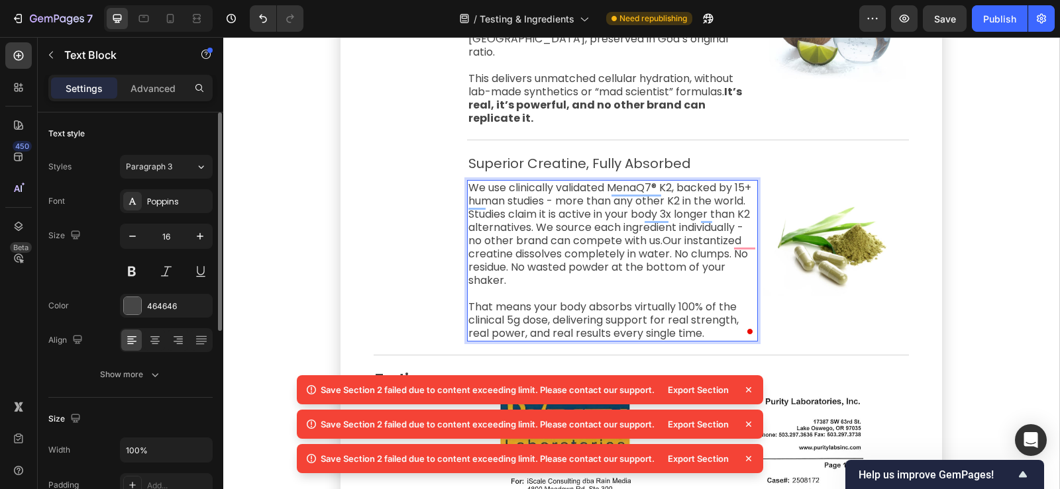
click at [728, 229] on p "We use clinically validated MenaQ7® K2, backed by 15+ human studies - more than…" at bounding box center [612, 234] width 288 height 106
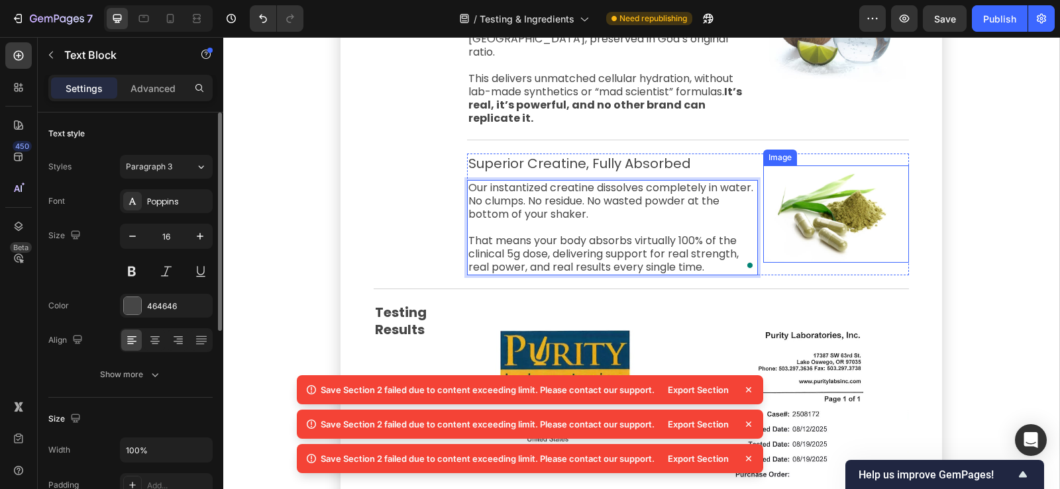
click at [821, 200] on img at bounding box center [836, 214] width 146 height 97
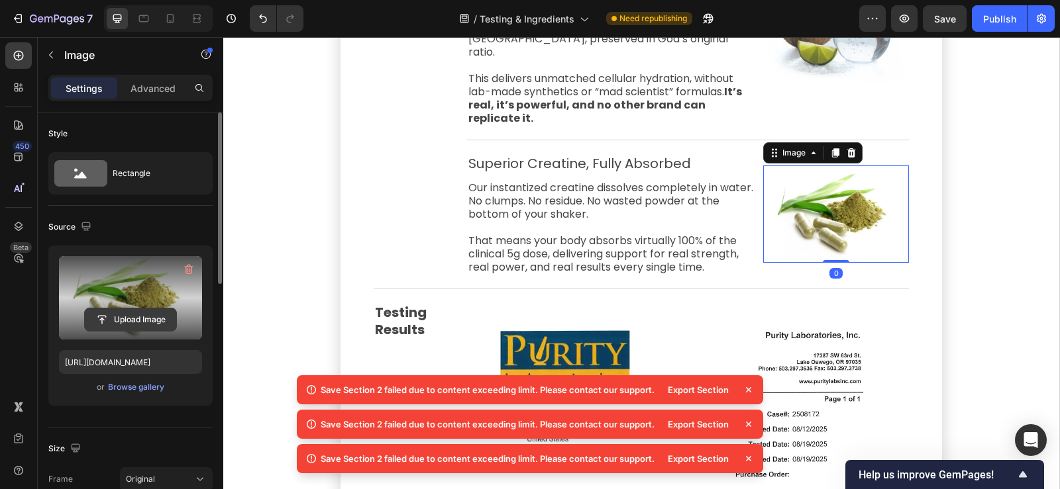
click at [136, 325] on input "file" at bounding box center [130, 320] width 91 height 23
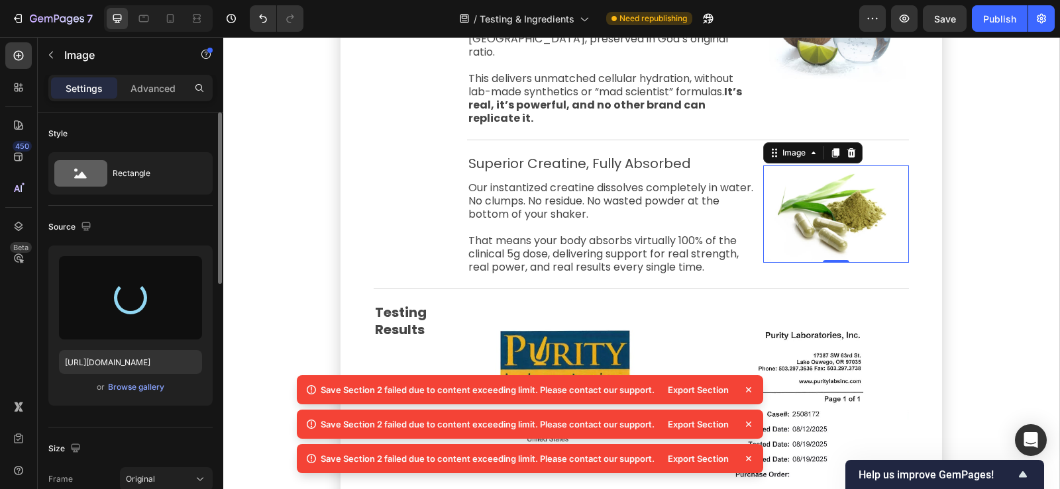
type input "https://cdn.shopify.com/s/files/1/0776/5685/0732/files/gempages_466291580341322…"
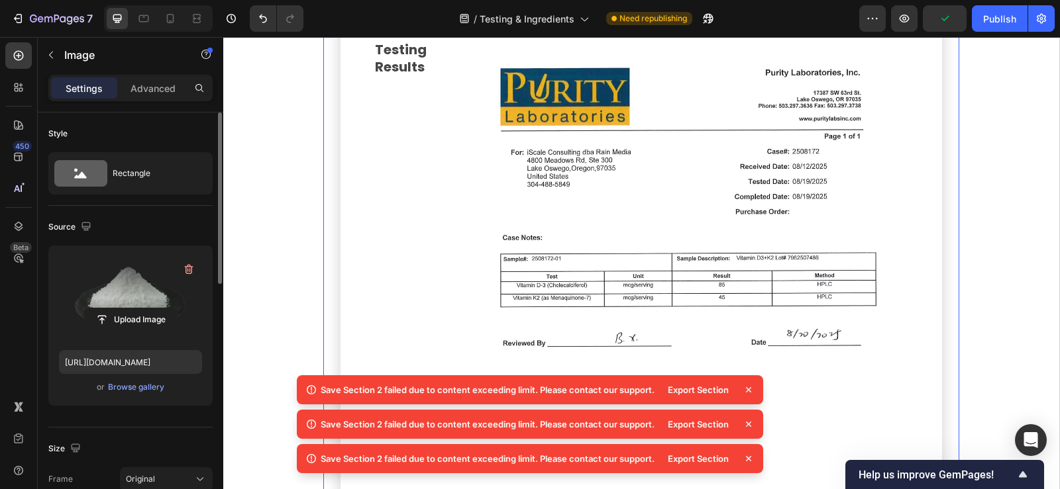
scroll to position [3788, 0]
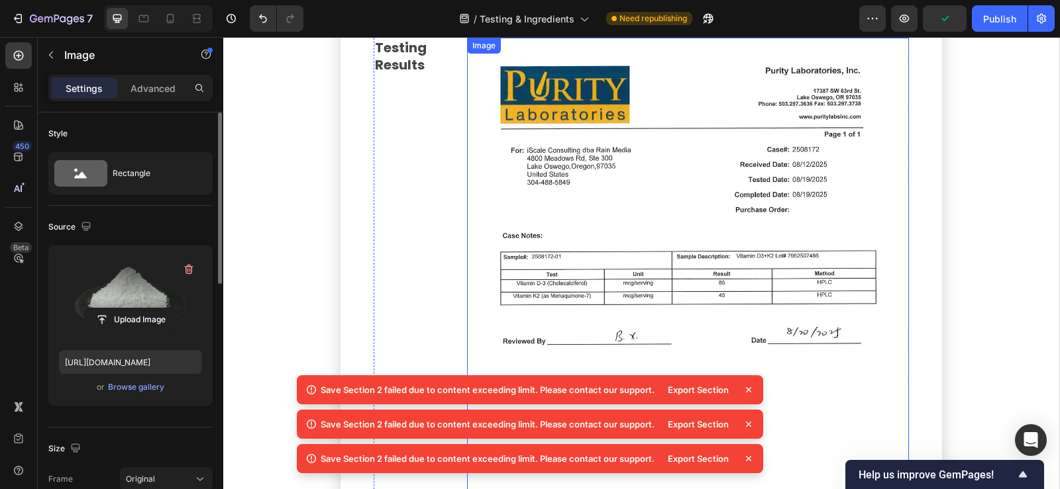
click at [631, 178] on img at bounding box center [688, 318] width 442 height 560
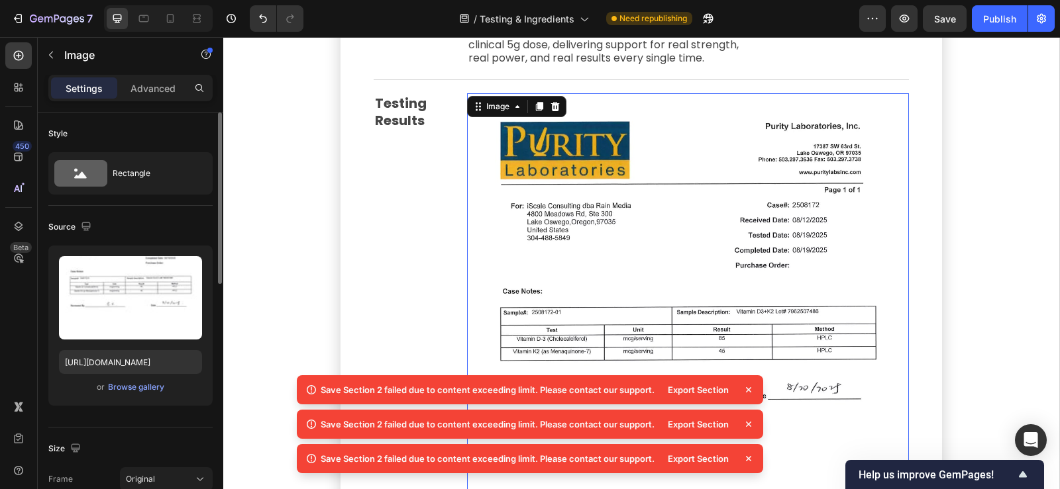
scroll to position [3656, 0]
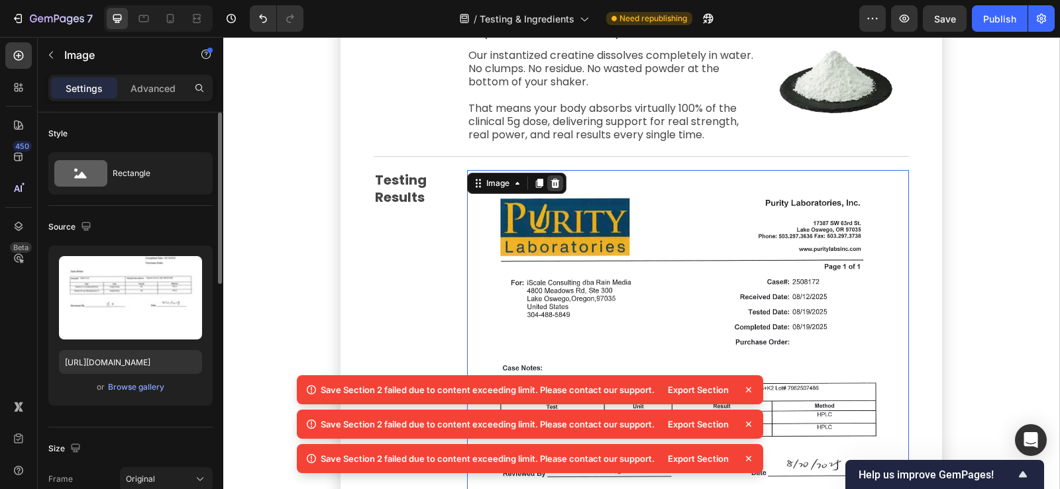
click at [551, 178] on icon at bounding box center [555, 182] width 9 height 9
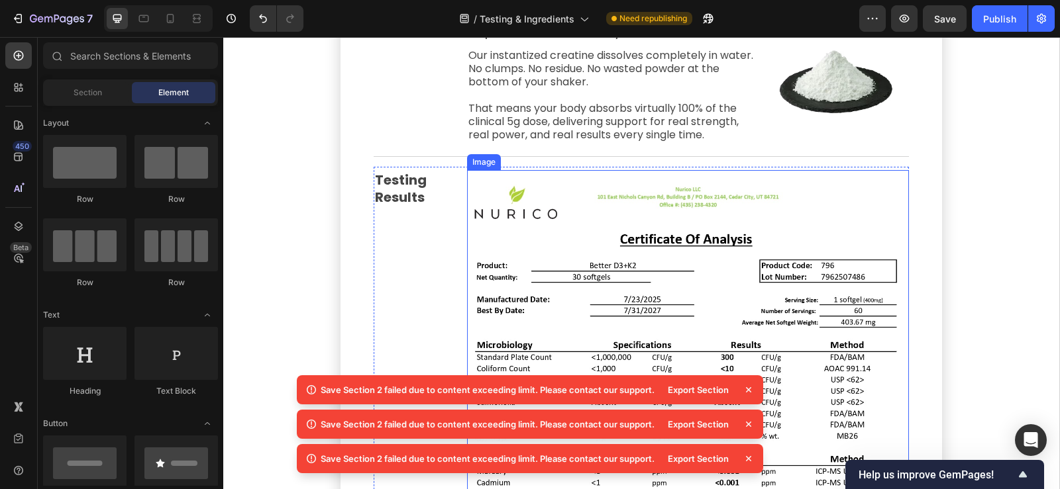
click at [555, 181] on img at bounding box center [688, 456] width 442 height 572
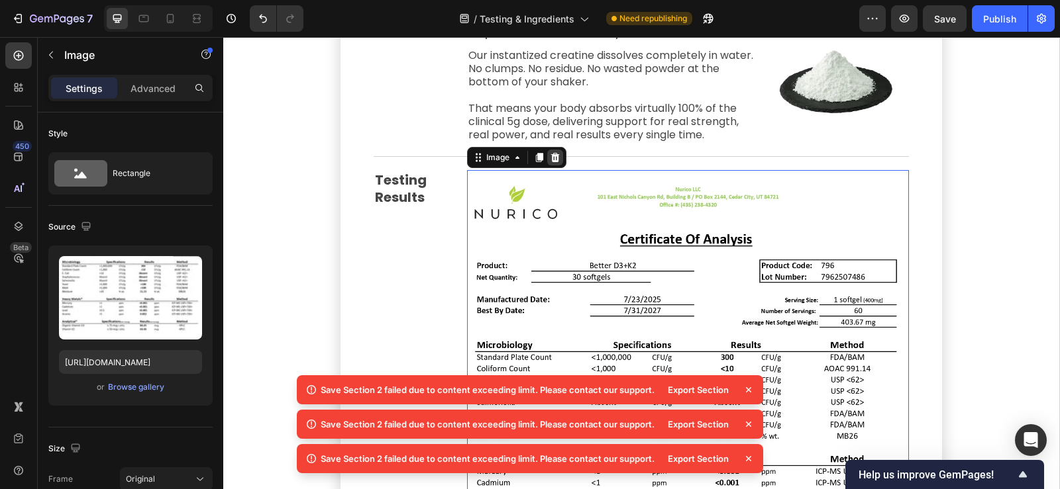
click at [553, 152] on icon at bounding box center [555, 156] width 9 height 9
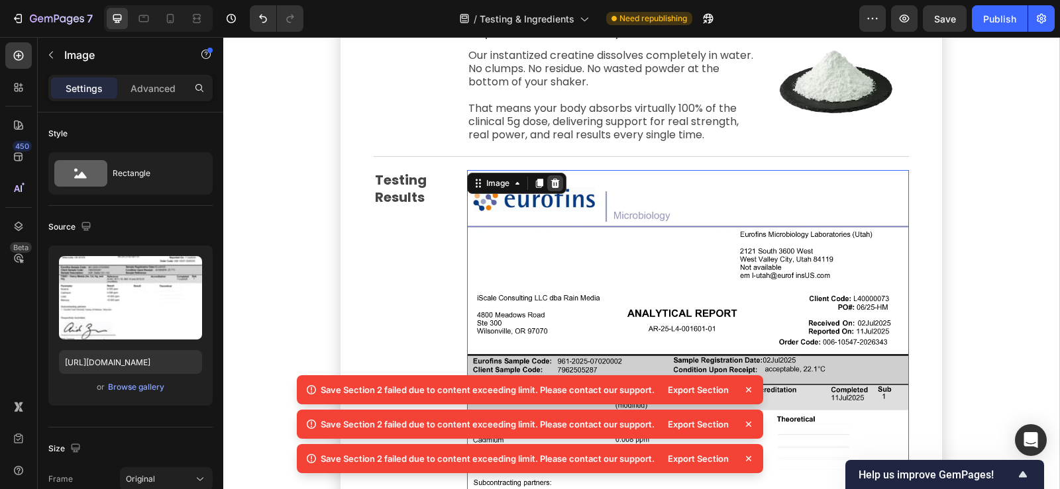
click at [551, 178] on icon at bounding box center [555, 182] width 9 height 9
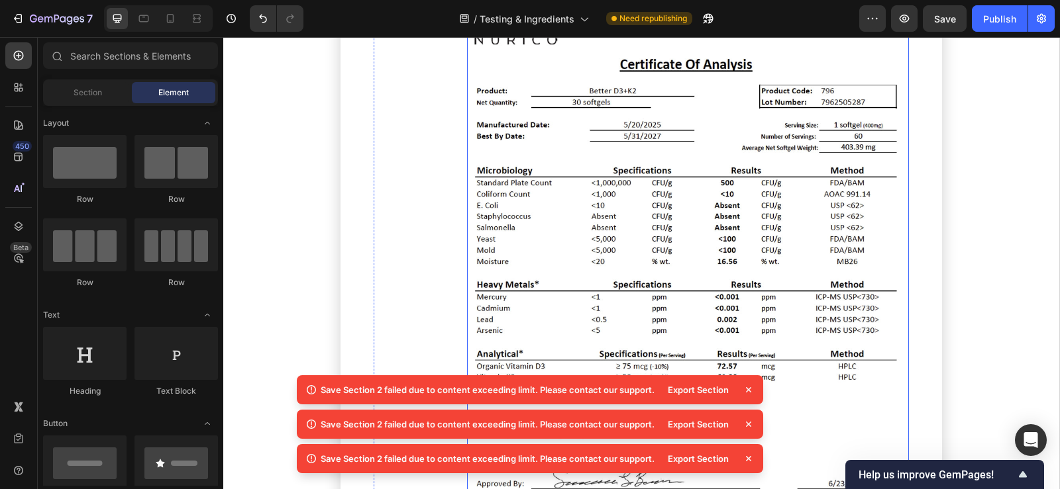
click at [608, 215] on img at bounding box center [688, 280] width 442 height 571
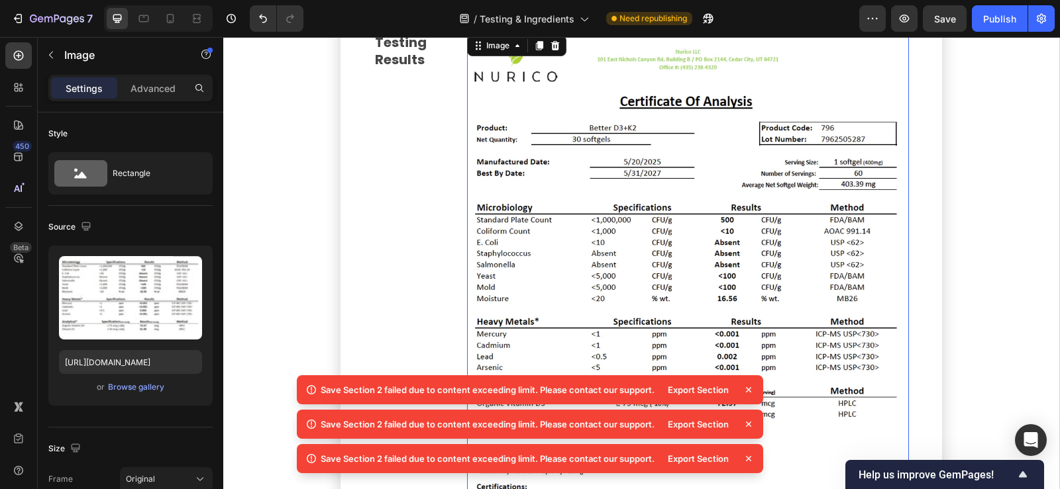
scroll to position [3764, 0]
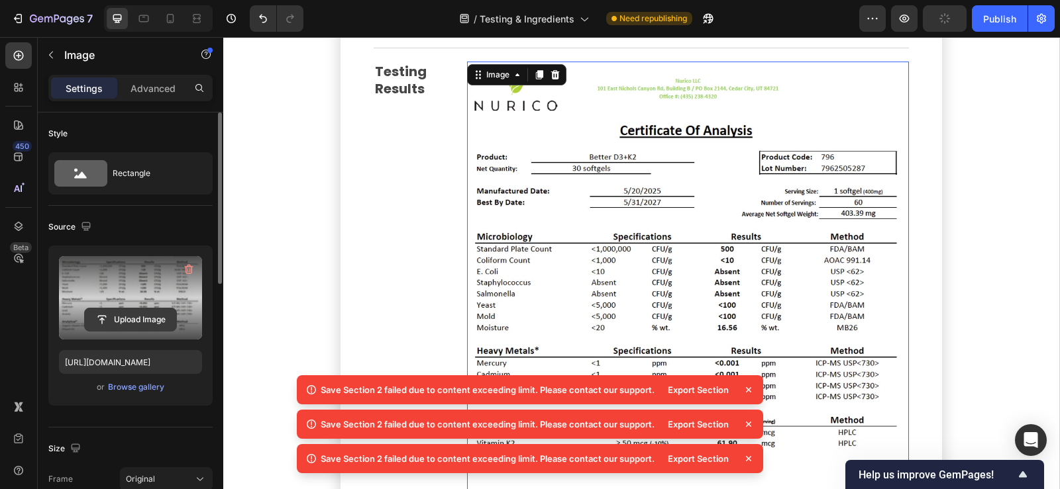
click at [132, 322] on input "file" at bounding box center [130, 320] width 91 height 23
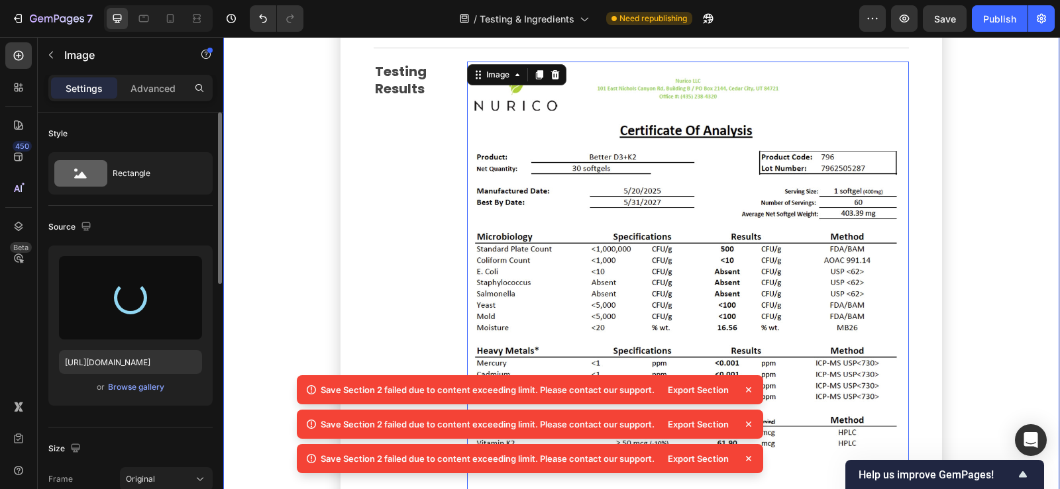
type input "https://cdn.shopify.com/s/files/1/0776/5685/0732/files/gempages_466291580341322…"
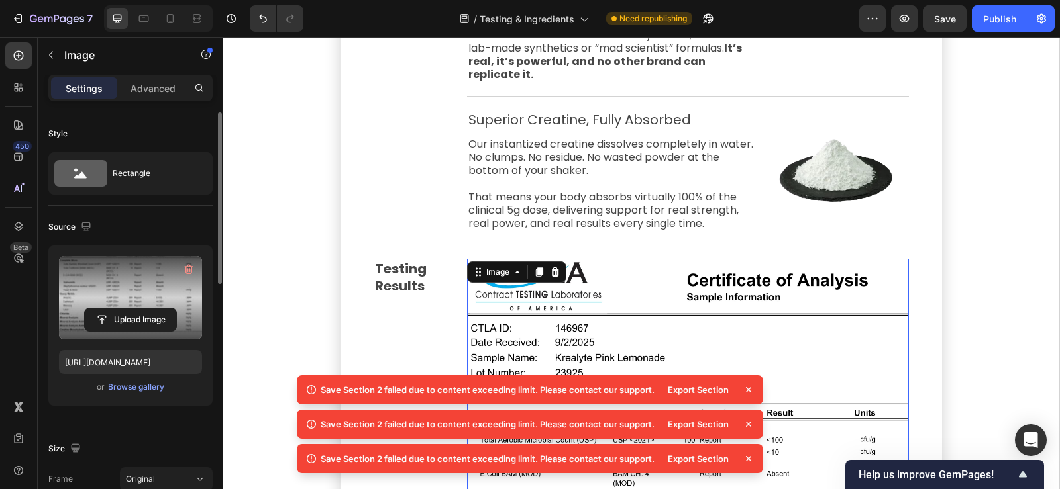
scroll to position [3566, 0]
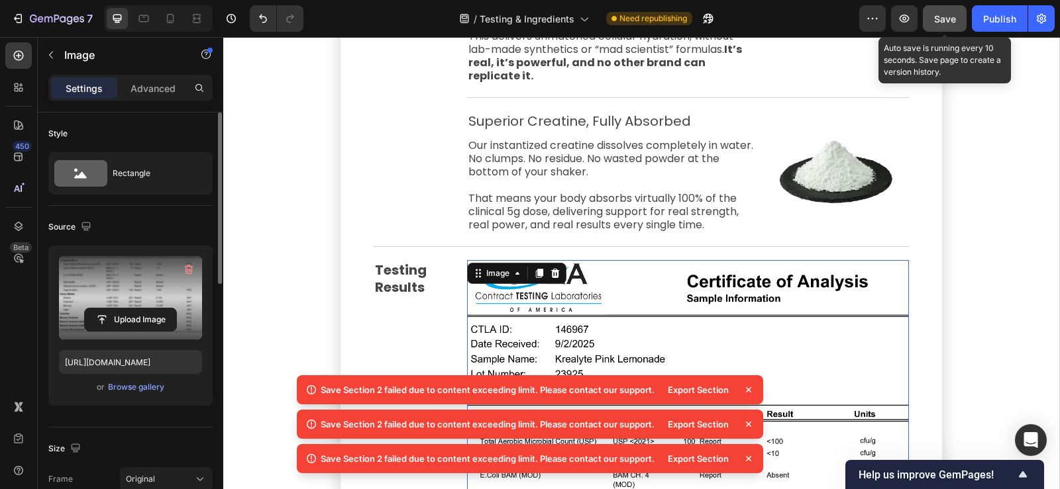
click at [943, 30] on button "Save" at bounding box center [945, 18] width 44 height 26
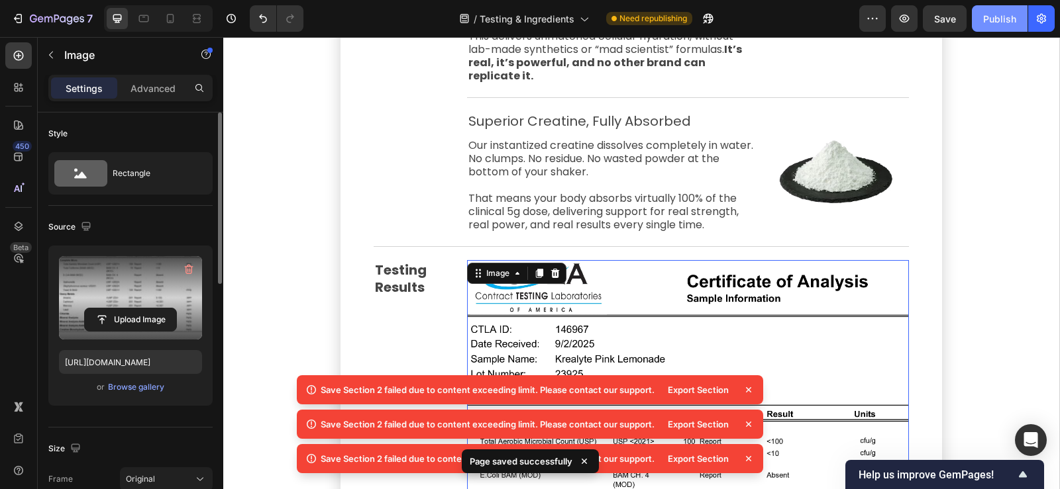
click at [1000, 25] on div "Publish" at bounding box center [999, 19] width 33 height 14
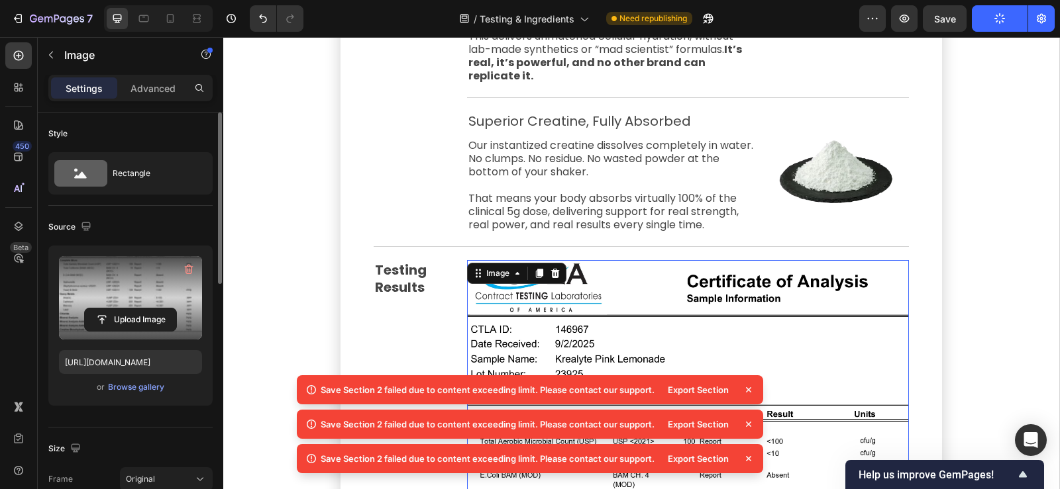
click at [748, 391] on icon at bounding box center [748, 389] width 5 height 5
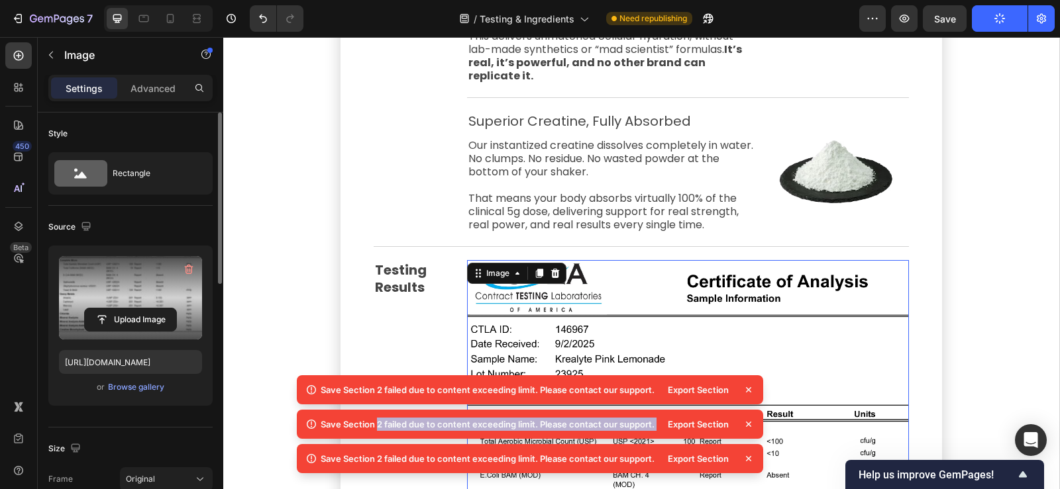
click at [748, 391] on icon at bounding box center [748, 389] width 5 height 5
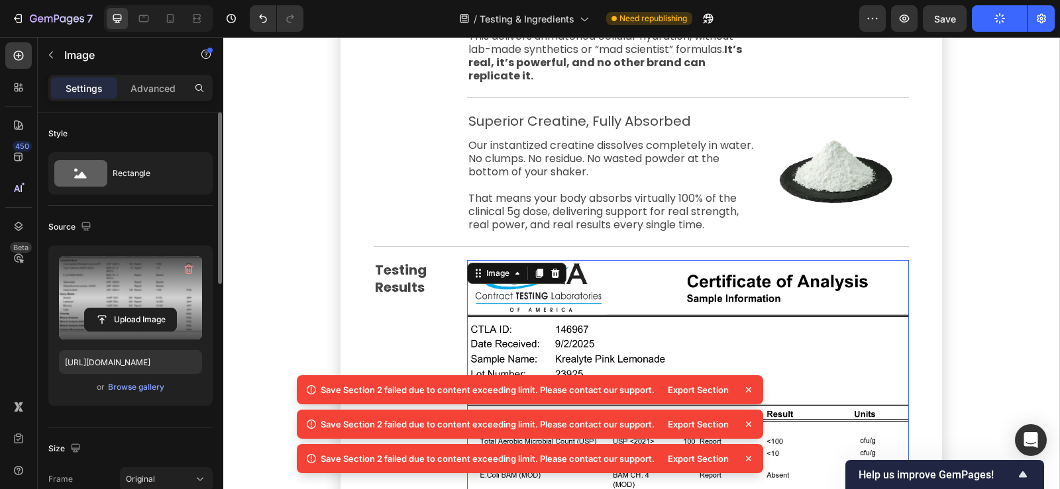
click at [748, 391] on icon at bounding box center [748, 389] width 5 height 5
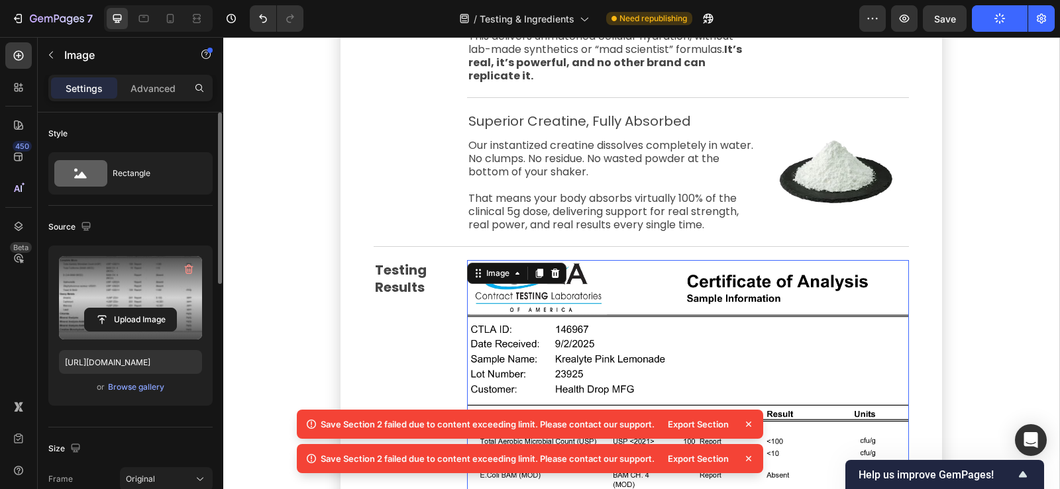
click at [750, 425] on icon at bounding box center [748, 424] width 13 height 13
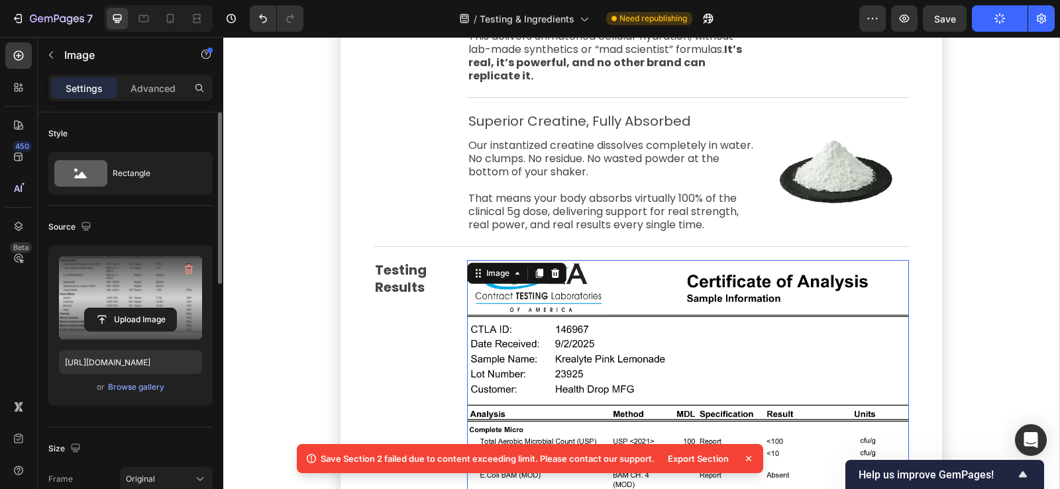
click at [748, 456] on icon at bounding box center [748, 458] width 13 height 13
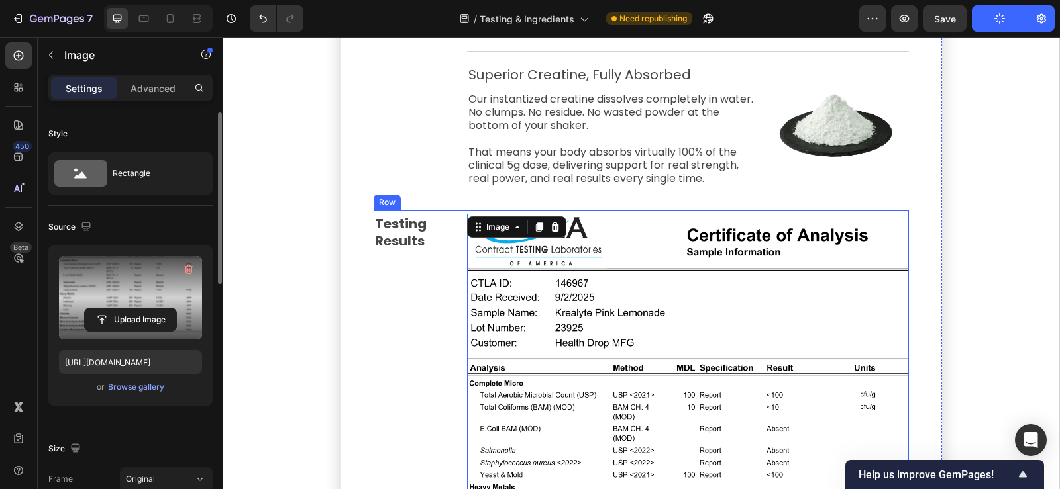
scroll to position [3632, 0]
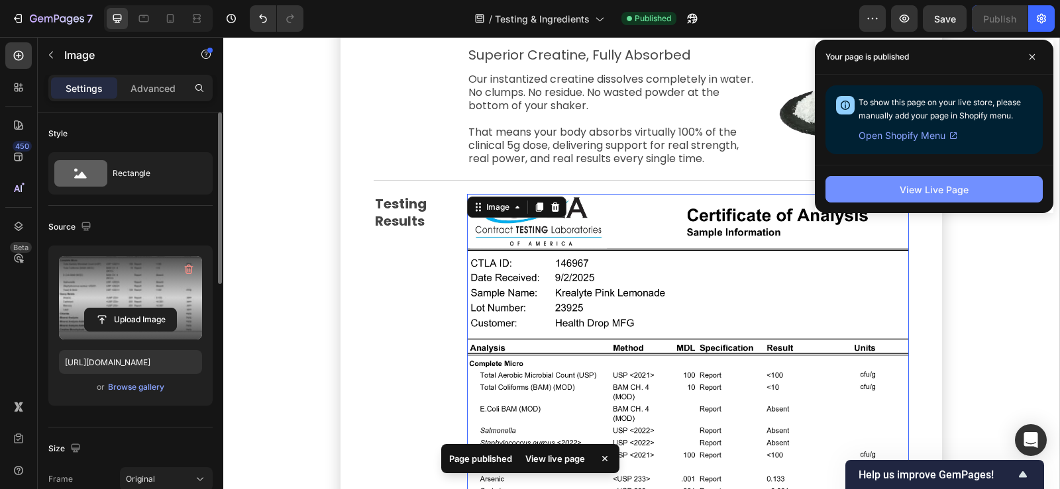
click at [921, 192] on div "View Live Page" at bounding box center [933, 190] width 69 height 14
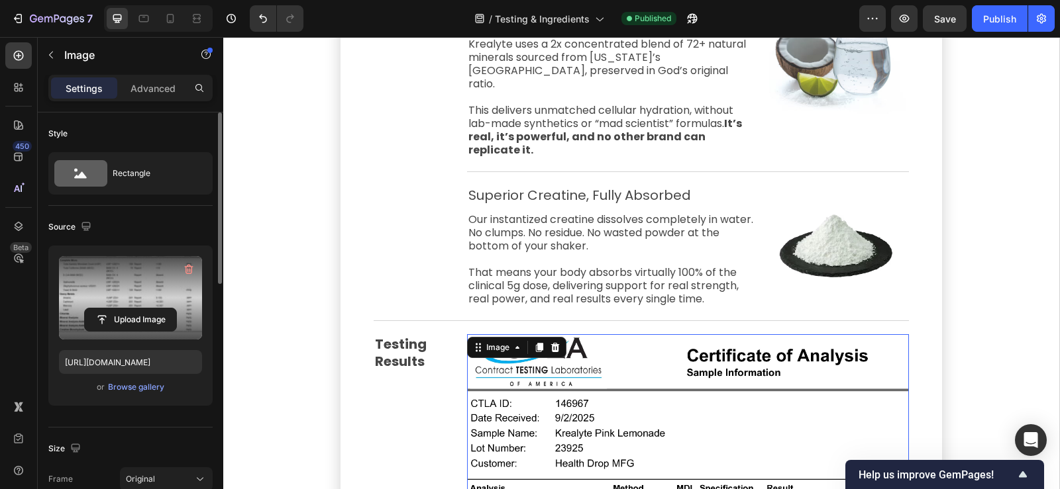
scroll to position [3433, 0]
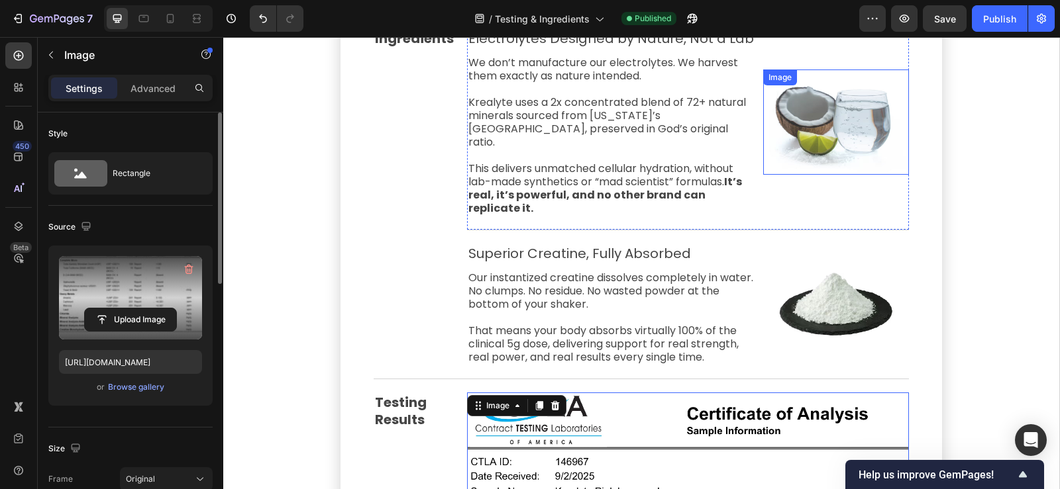
click at [808, 111] on img at bounding box center [836, 122] width 146 height 105
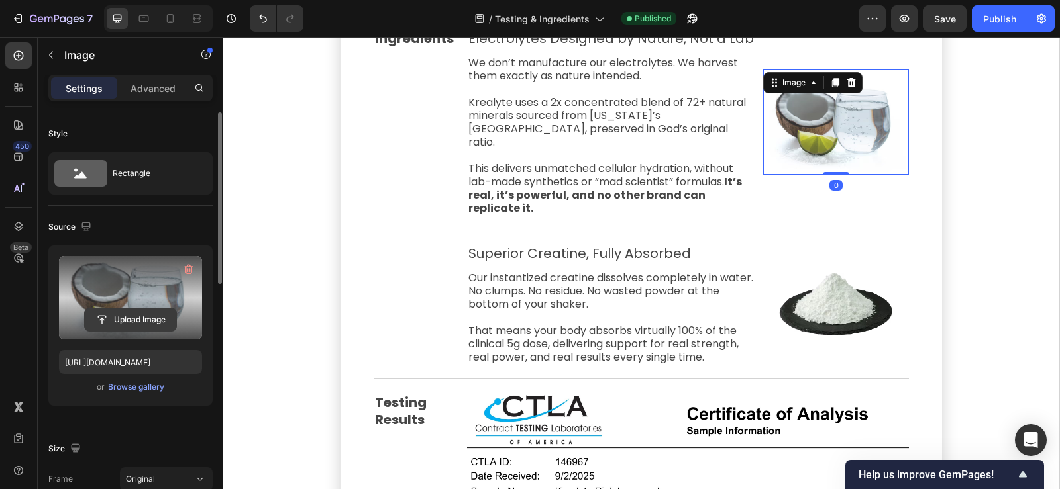
click at [125, 321] on input "file" at bounding box center [130, 320] width 91 height 23
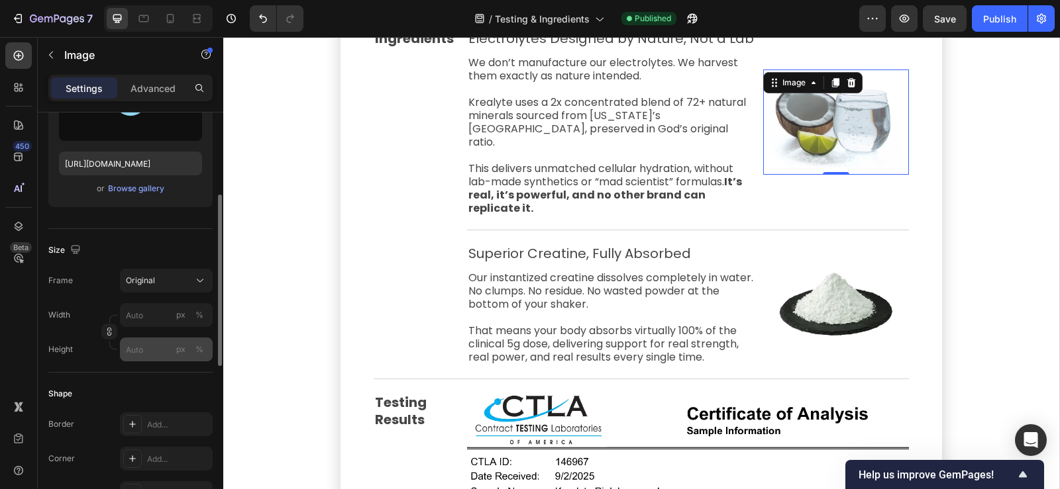
scroll to position [265, 0]
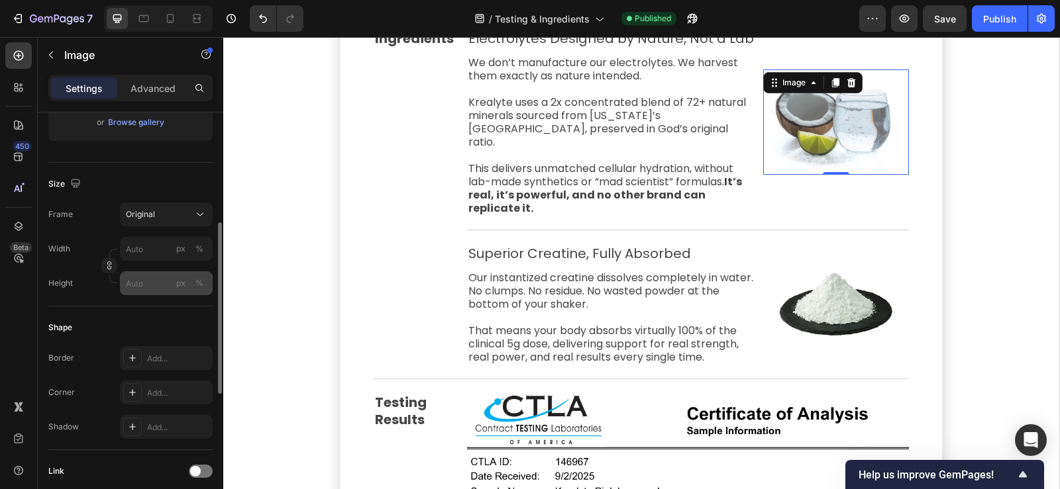
type input "https://cdn.shopify.com/s/files/1/0776/5685/0732/files/gempages_466291580341322…"
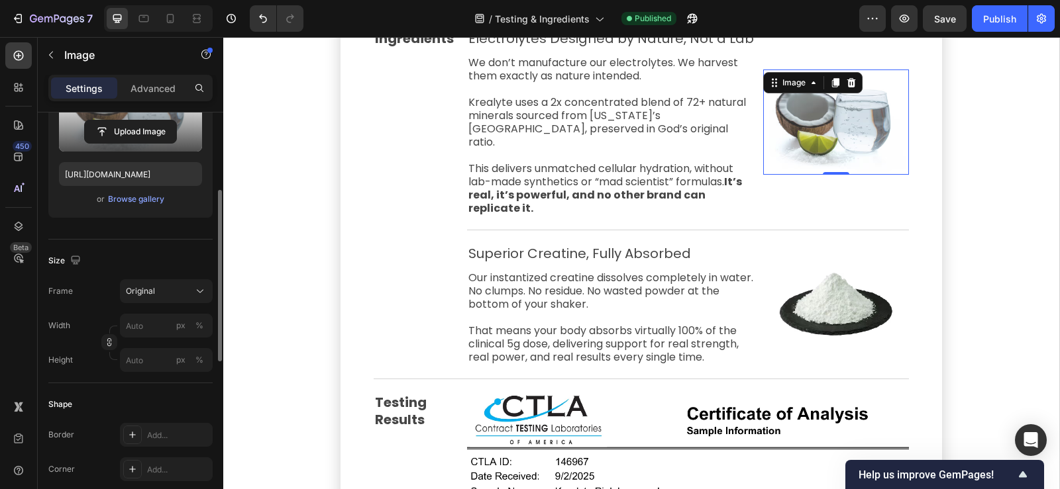
scroll to position [56, 0]
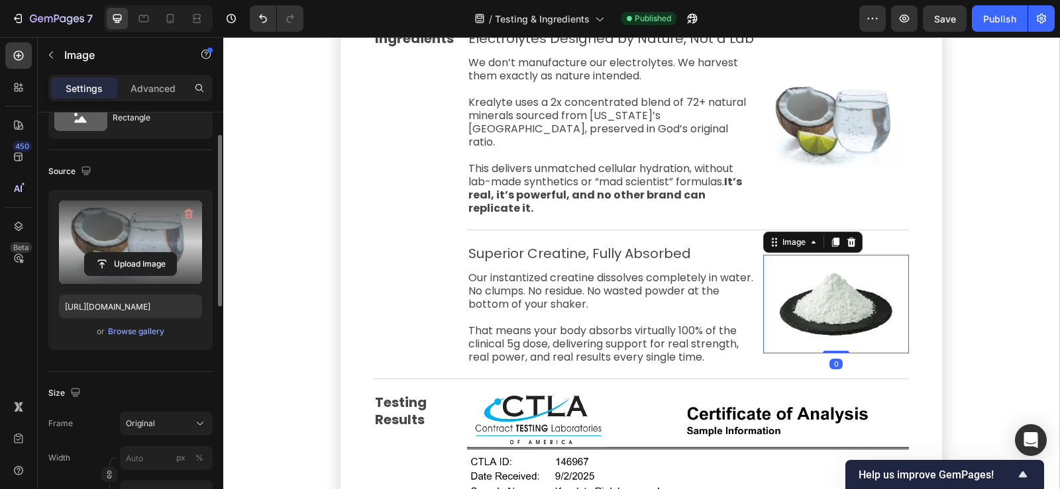
click at [817, 285] on img at bounding box center [836, 304] width 146 height 99
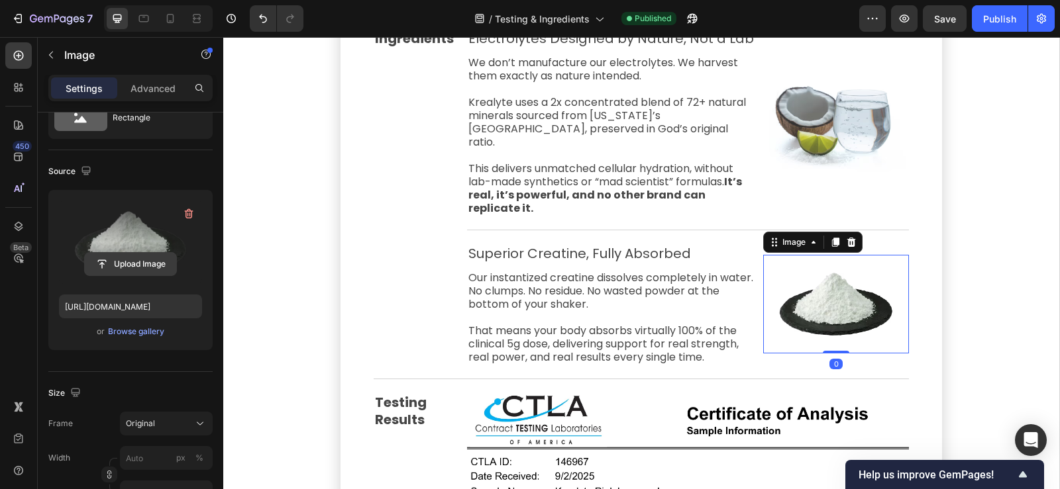
click at [126, 261] on input "file" at bounding box center [130, 264] width 91 height 23
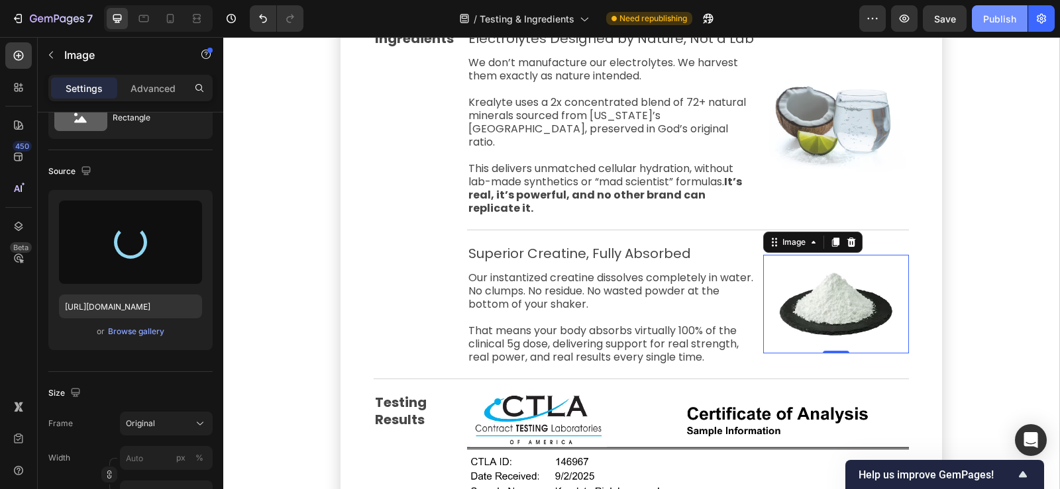
type input "https://cdn.shopify.com/s/files/1/0776/5685/0732/files/gempages_466291580341322…"
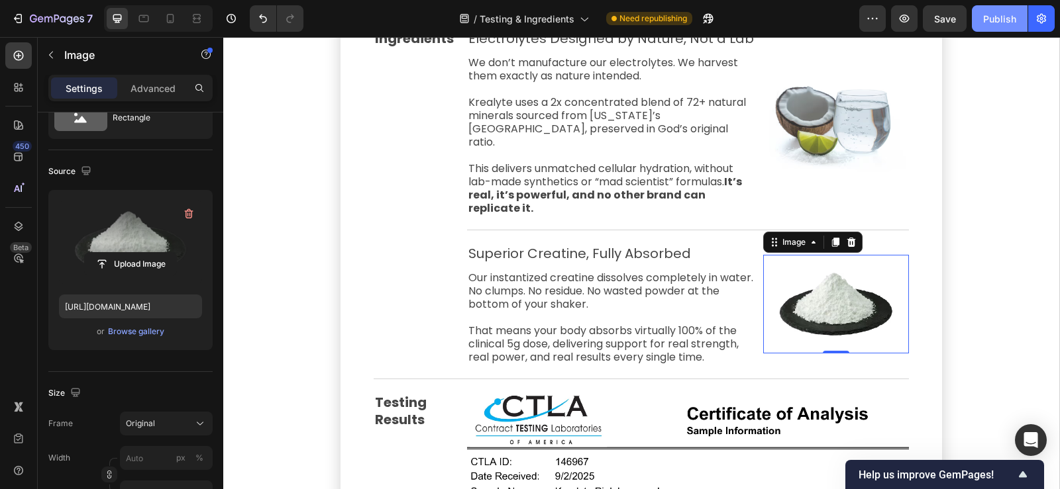
click at [1003, 23] on div "Publish" at bounding box center [999, 19] width 33 height 14
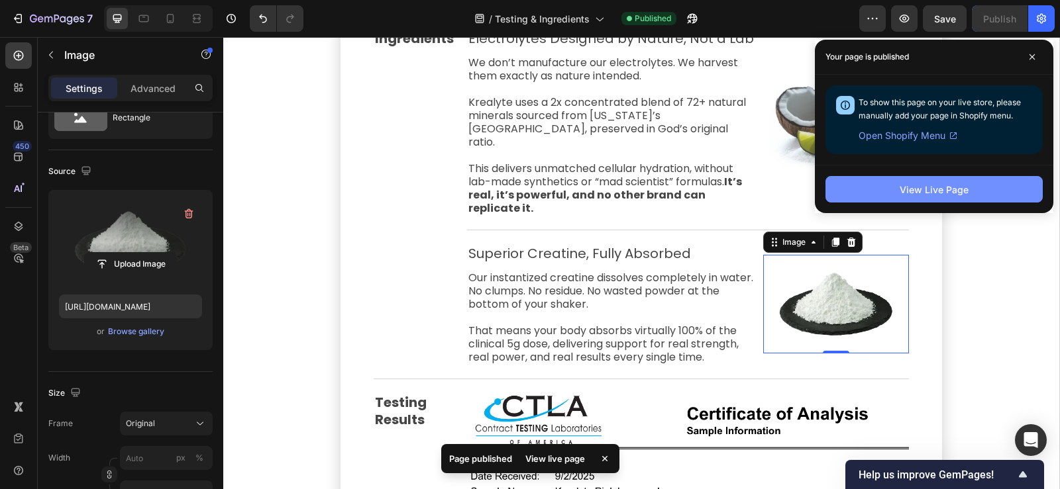
click at [891, 193] on button "View Live Page" at bounding box center [933, 189] width 217 height 26
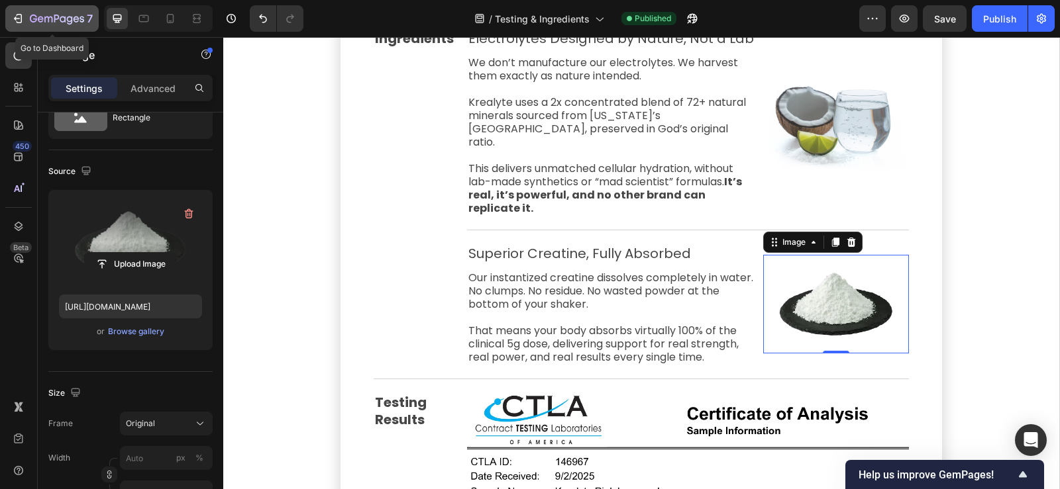
click at [42, 17] on icon "button" at bounding box center [41, 19] width 6 height 6
